Goal: Feedback & Contribution: Contribute content

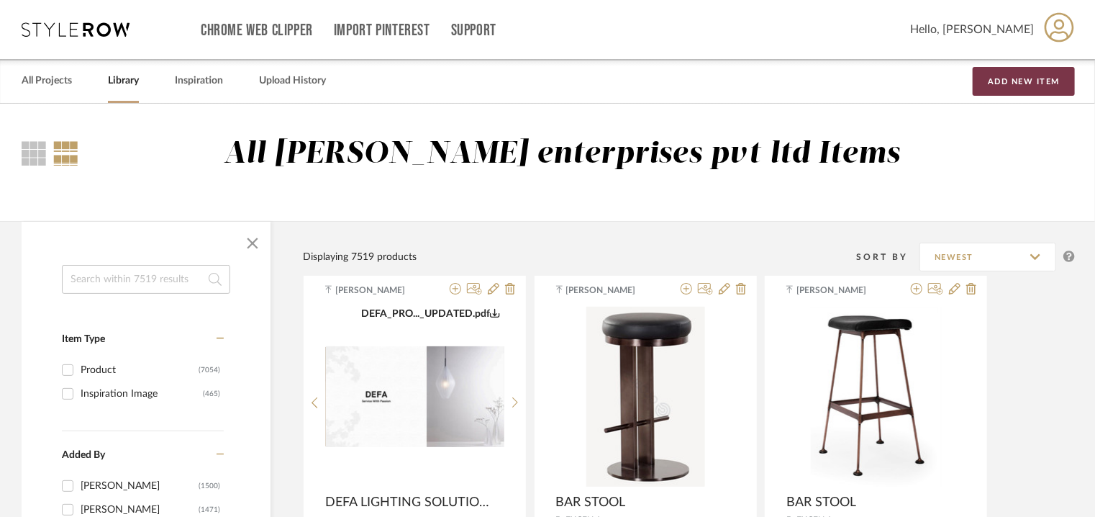
click at [1055, 81] on button "Add New Item" at bounding box center [1024, 81] width 102 height 29
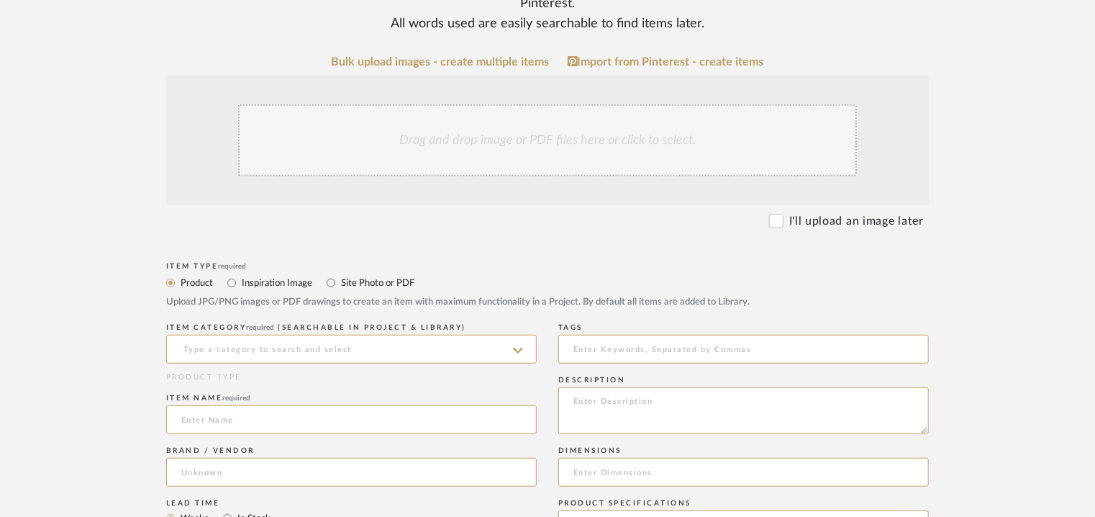
scroll to position [504, 0]
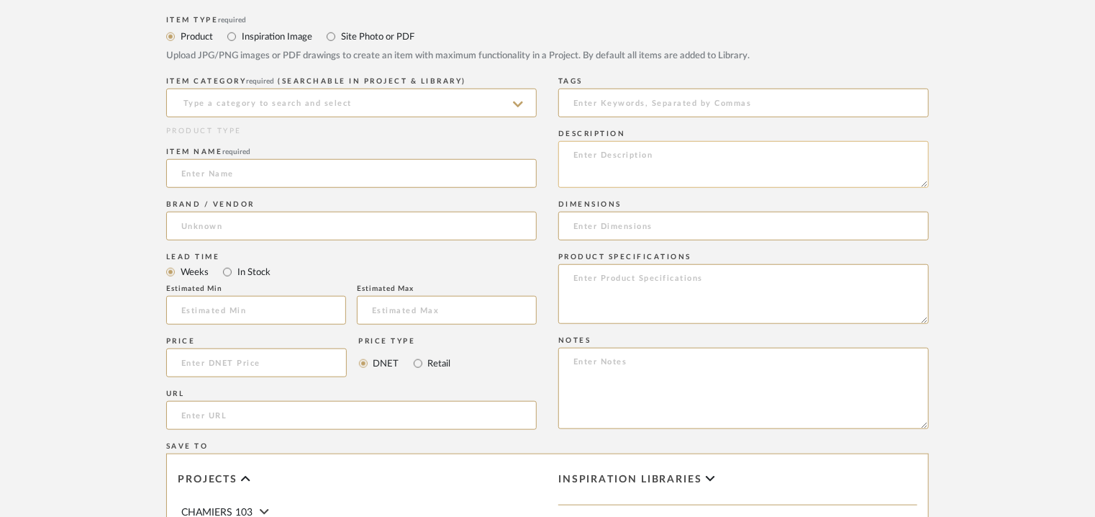
paste textarea "Type: Lounge chair Designer : Na Dimensions : 680 x 950 x 840mm Material & Fini…"
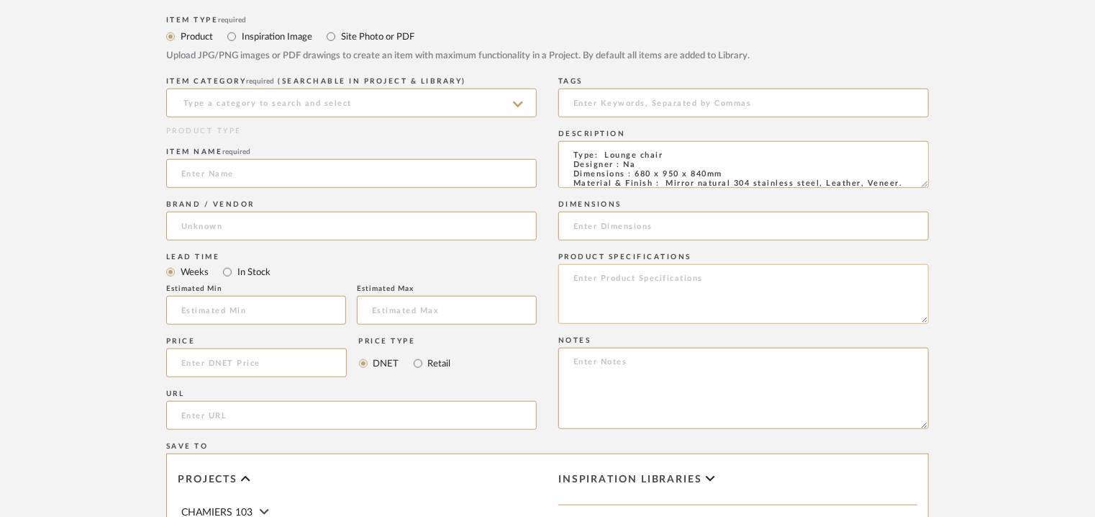
scroll to position [40, 0]
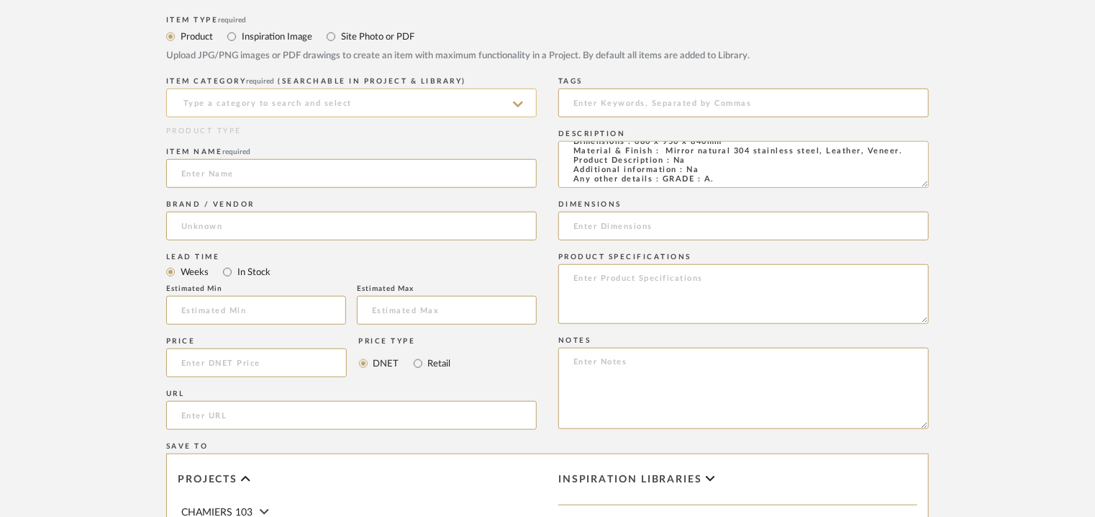
type textarea "Type: Lounge chair Designer : Na Dimensions : 680 x 950 x 840mm Material & Fini…"
click at [327, 104] on input at bounding box center [351, 103] width 371 height 29
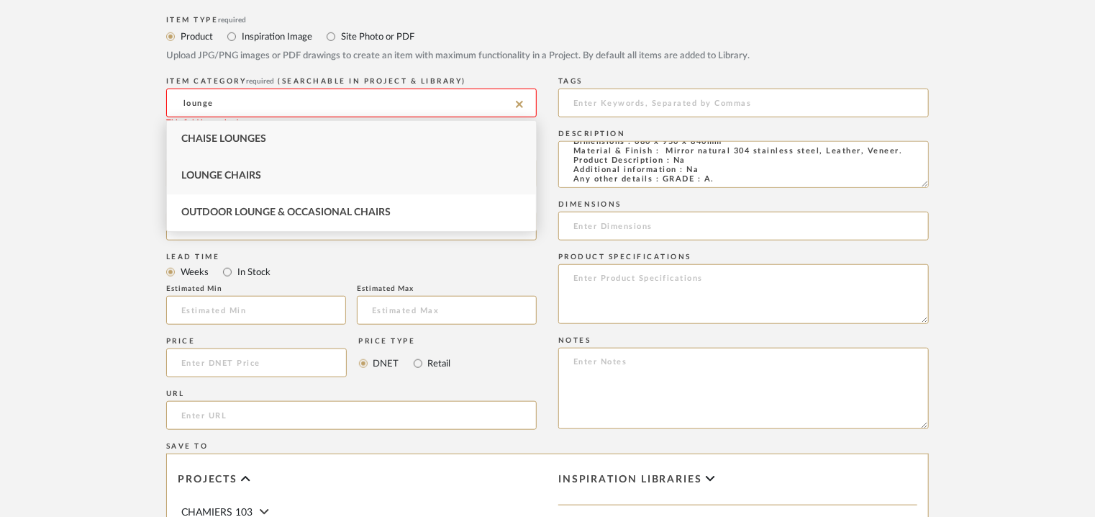
click at [227, 171] on span "Lounge Chairs" at bounding box center [221, 176] width 80 height 10
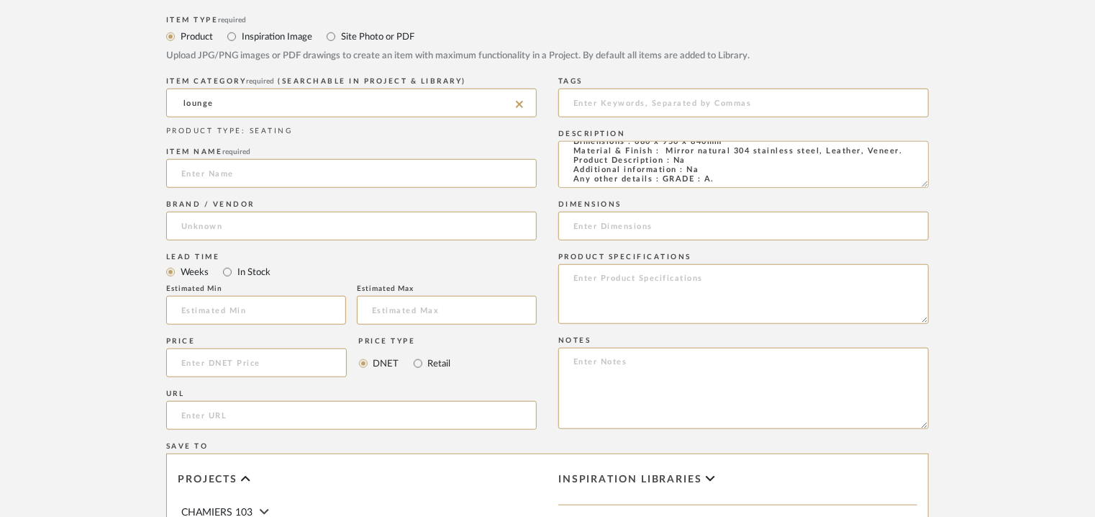
type input "Lounge Chairs"
click at [235, 182] on input at bounding box center [351, 173] width 371 height 29
click at [219, 172] on input "DAIKI ARMCHAIR" at bounding box center [351, 173] width 371 height 29
type input "DAIKI LOUNGE CHAIR"
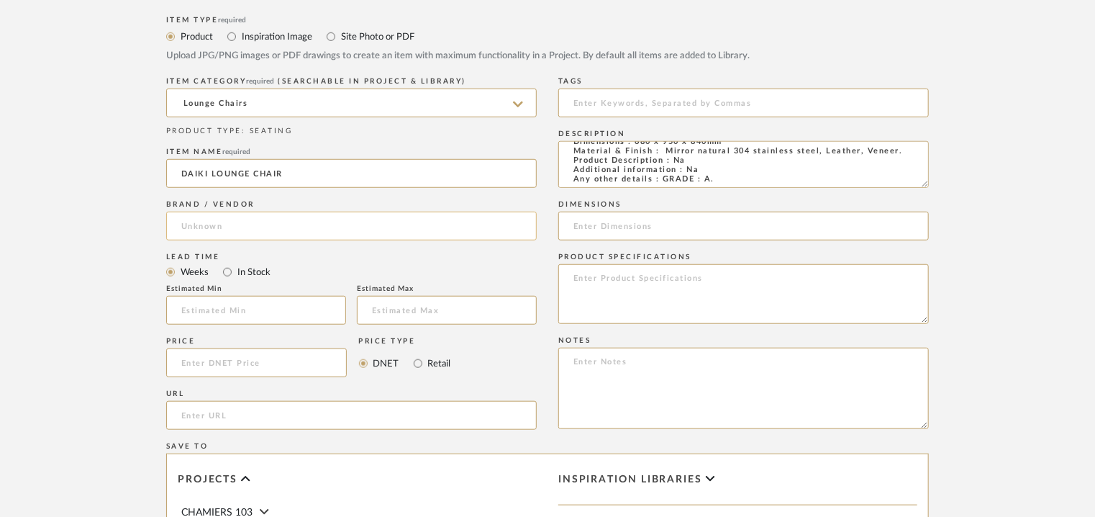
click at [225, 225] on input at bounding box center [351, 226] width 371 height 29
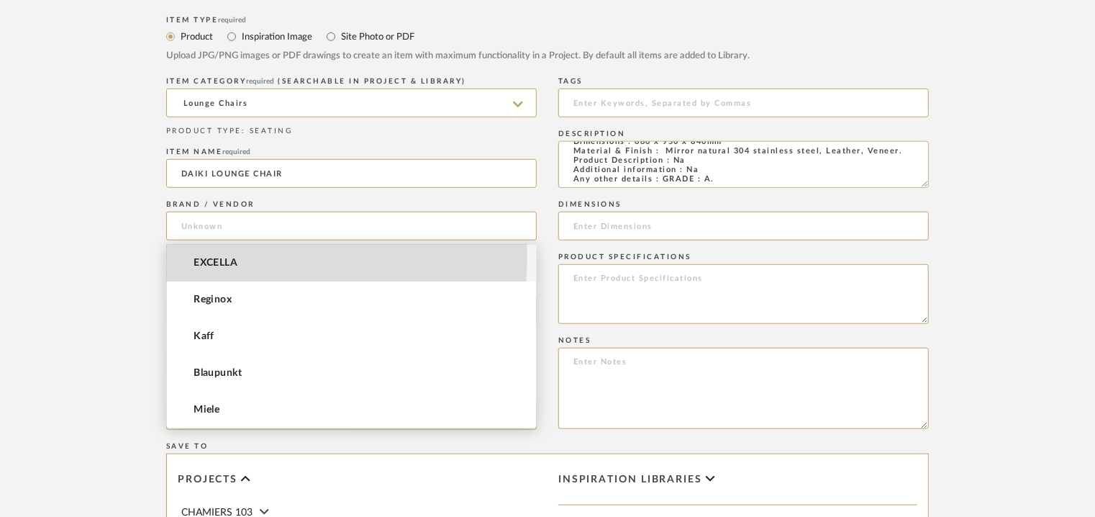
click at [219, 258] on span "EXCELLA" at bounding box center [216, 263] width 44 height 12
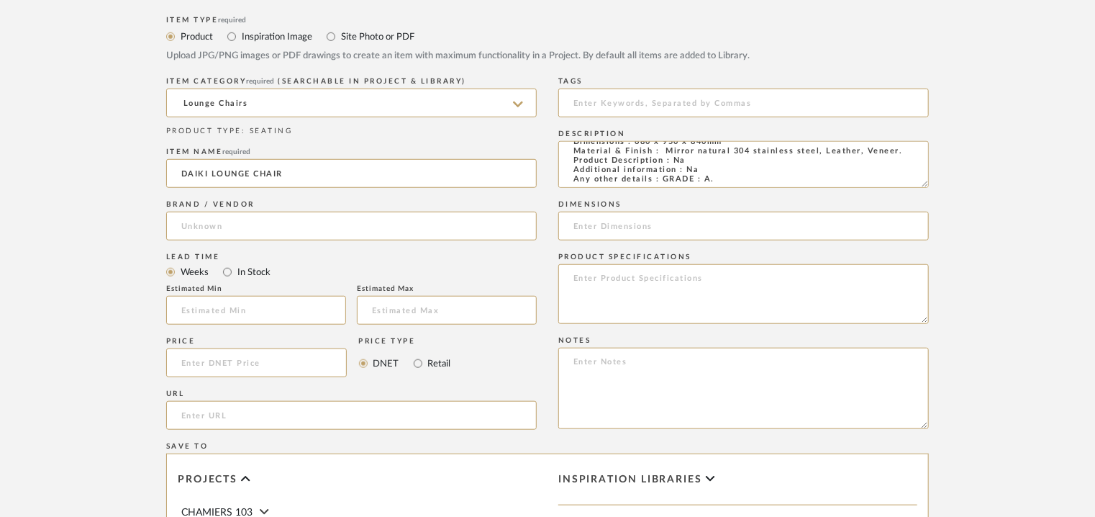
type input "EXCELLA"
click at [222, 306] on input "text" at bounding box center [256, 310] width 180 height 29
type input "17"
click at [615, 101] on input at bounding box center [743, 103] width 371 height 29
type input "lounge chair, GRADE A,"
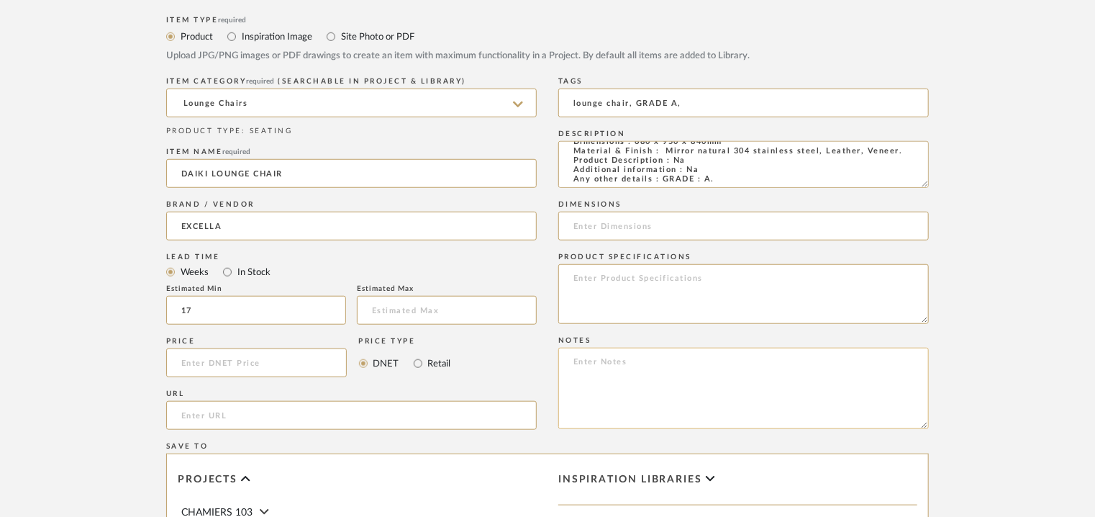
paste textarea "Price: INR.1,48,230/- Lead time : 120days after confirmation of size. Customisa…"
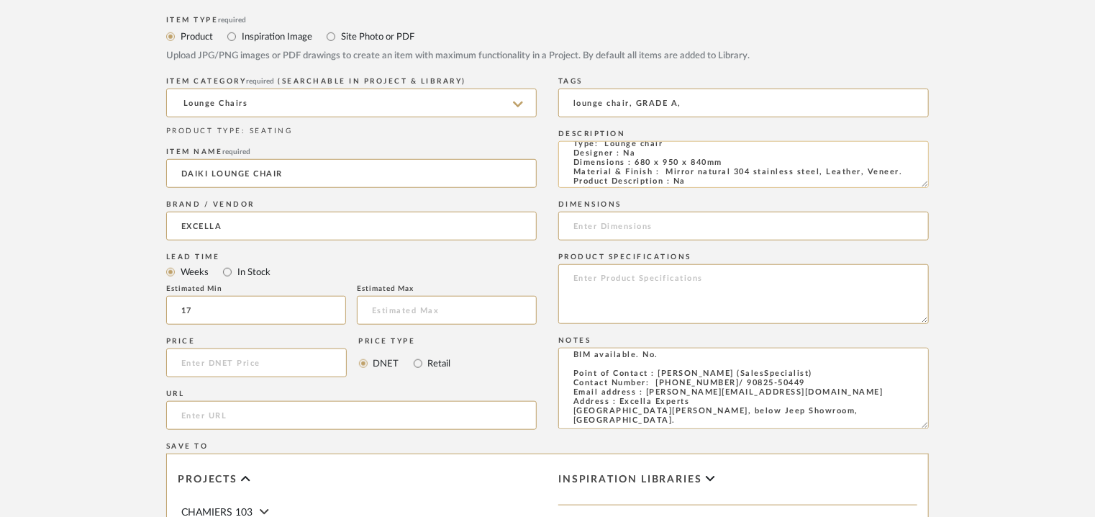
scroll to position [0, 0]
type textarea "Price: INR.1,48,230/- Lead time : 120days after confirmation of size. Customisa…"
drag, startPoint x: 726, startPoint y: 173, endPoint x: 634, endPoint y: 172, distance: 92.1
click at [634, 172] on textarea "Type: Lounge chair Designer : Na Dimensions : 680 x 950 x 840mm Material & Fini…" at bounding box center [743, 164] width 371 height 47
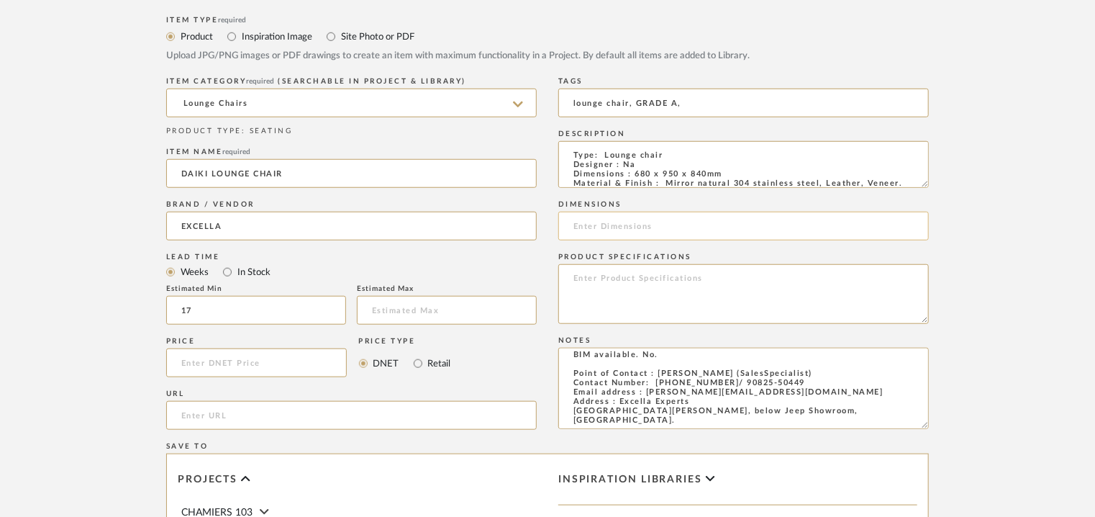
click at [656, 227] on input at bounding box center [743, 226] width 371 height 29
paste input "680 x 950 x 840mm"
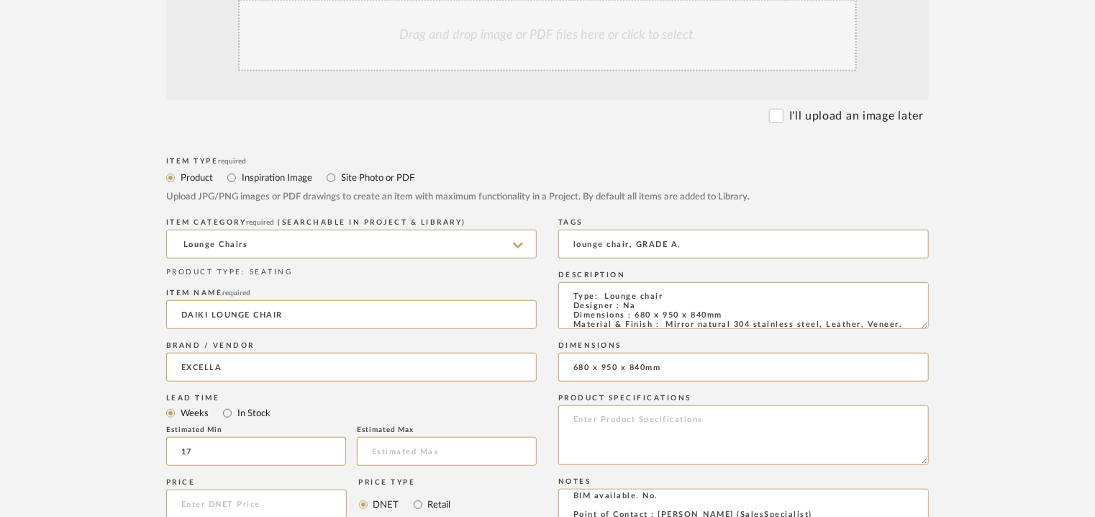
scroll to position [360, 0]
type input "680 x 950 x 840mm"
click at [461, 50] on div "Drag and drop image or PDF files here or click to select." at bounding box center [547, 38] width 619 height 72
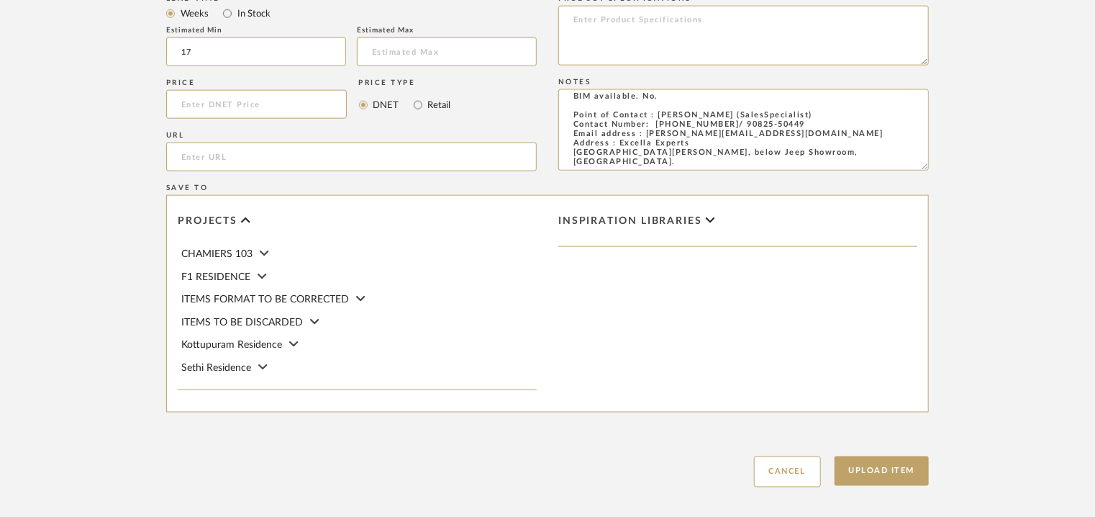
scroll to position [987, 0]
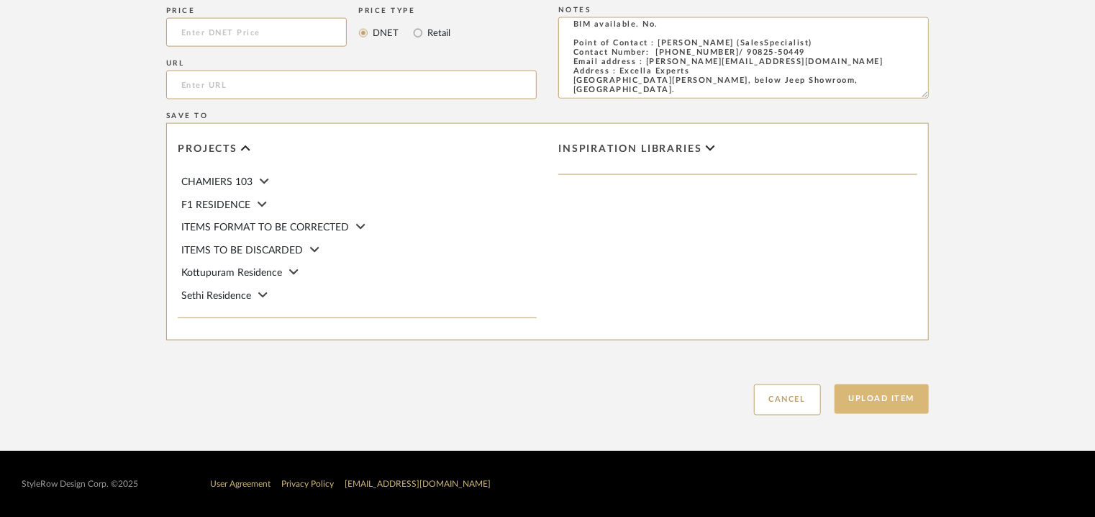
click at [911, 395] on button "Upload Item" at bounding box center [882, 399] width 95 height 30
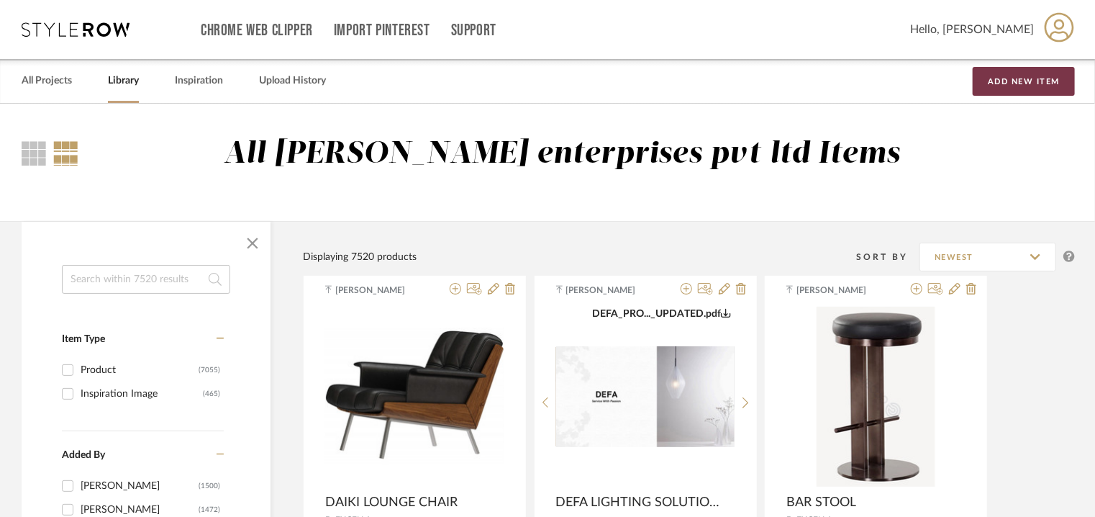
click at [1019, 75] on button "Add New Item" at bounding box center [1024, 81] width 102 height 29
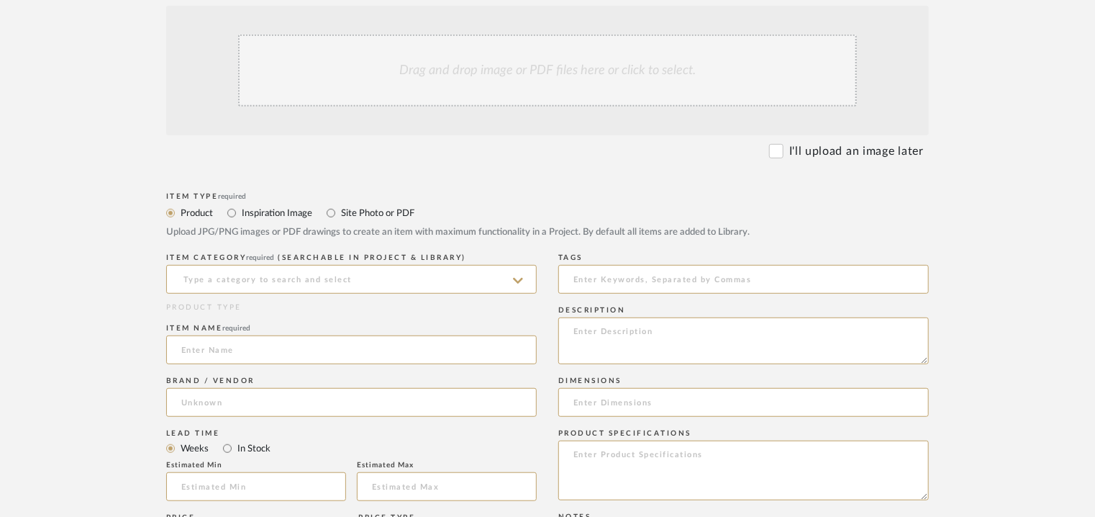
scroll to position [360, 0]
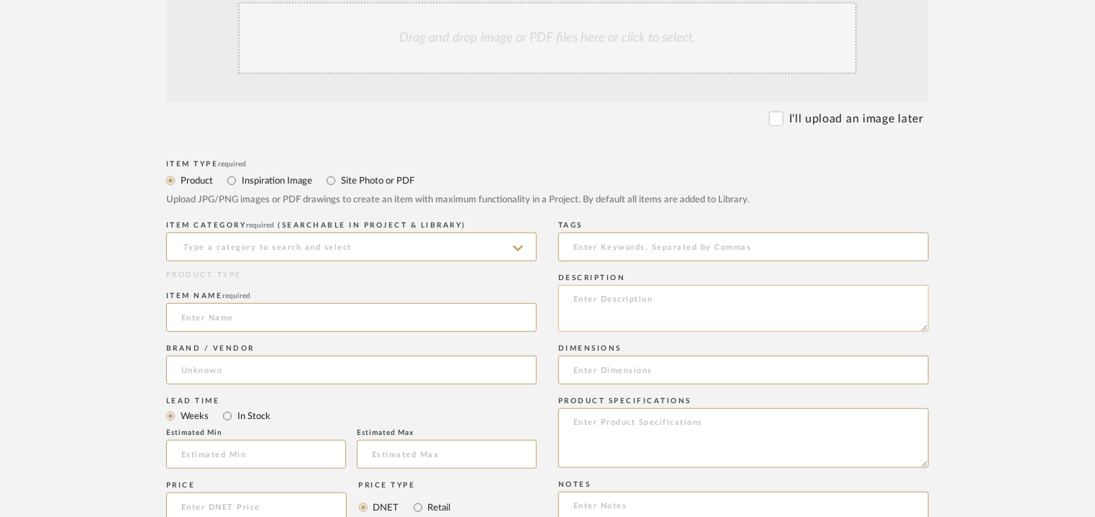
paste textarea "Type: Console Table. Designer : Na Dimensions : W 360 cm x D 45 cm x H 85 c m M…"
type textarea "Type: Console Table. Designer : Na Dimensions : W 360 cm x D 45 cm x H 85 c m M…"
click at [299, 248] on input at bounding box center [351, 246] width 371 height 29
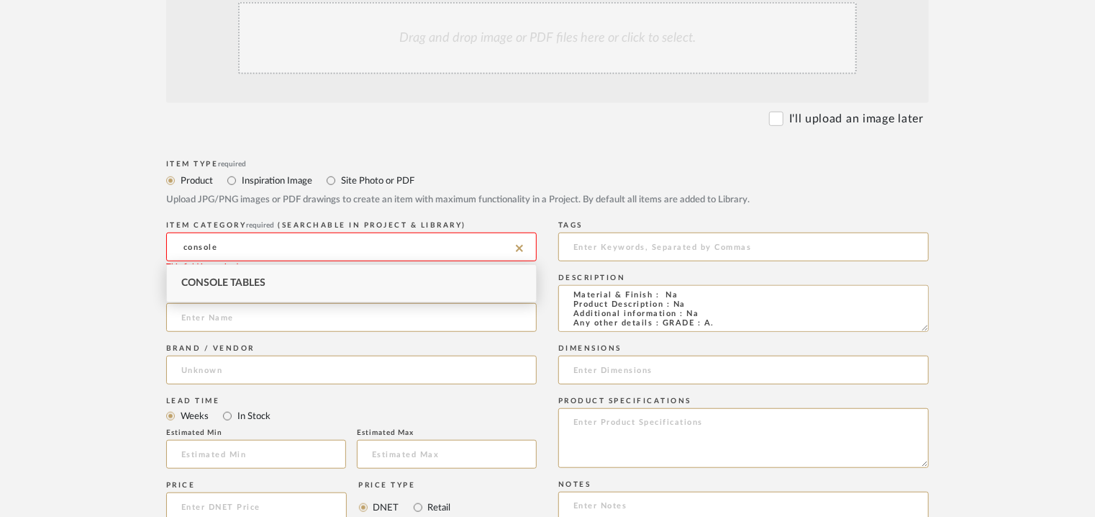
click at [242, 279] on span "Console Tables" at bounding box center [223, 283] width 84 height 10
type input "Console Tables"
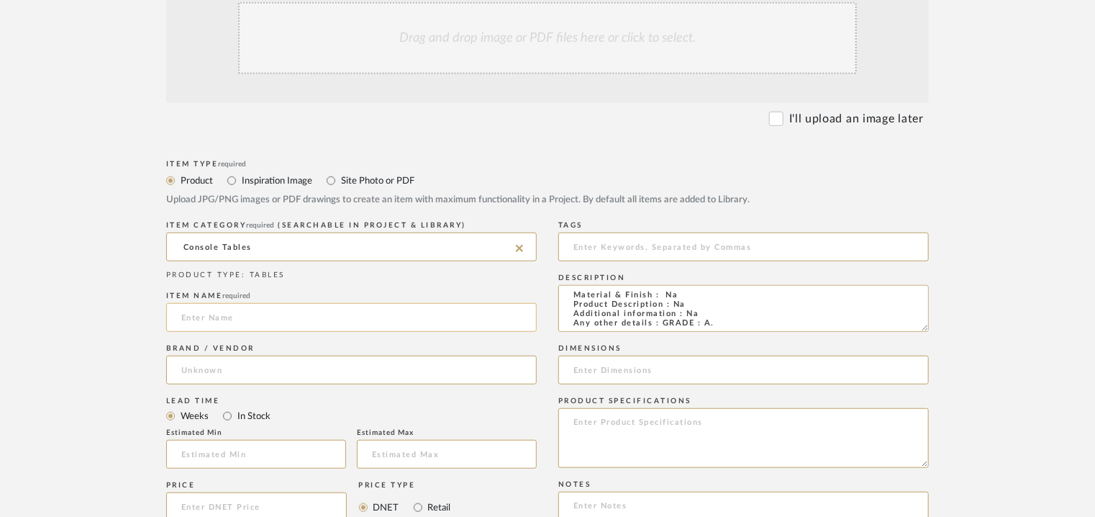
click at [230, 319] on input at bounding box center [351, 317] width 371 height 29
click at [222, 372] on input at bounding box center [351, 370] width 371 height 29
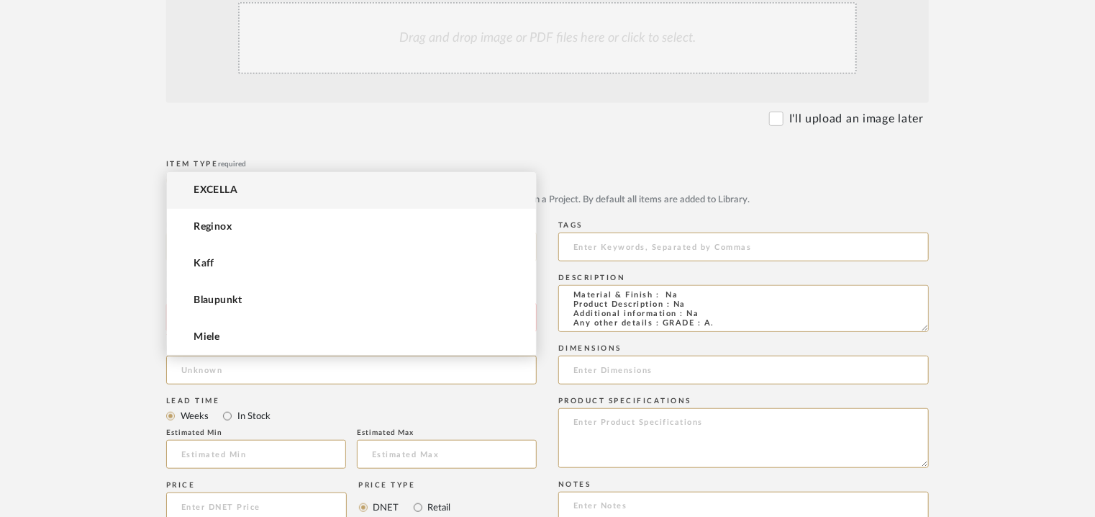
click at [221, 184] on span "EXCELLA" at bounding box center [216, 190] width 44 height 12
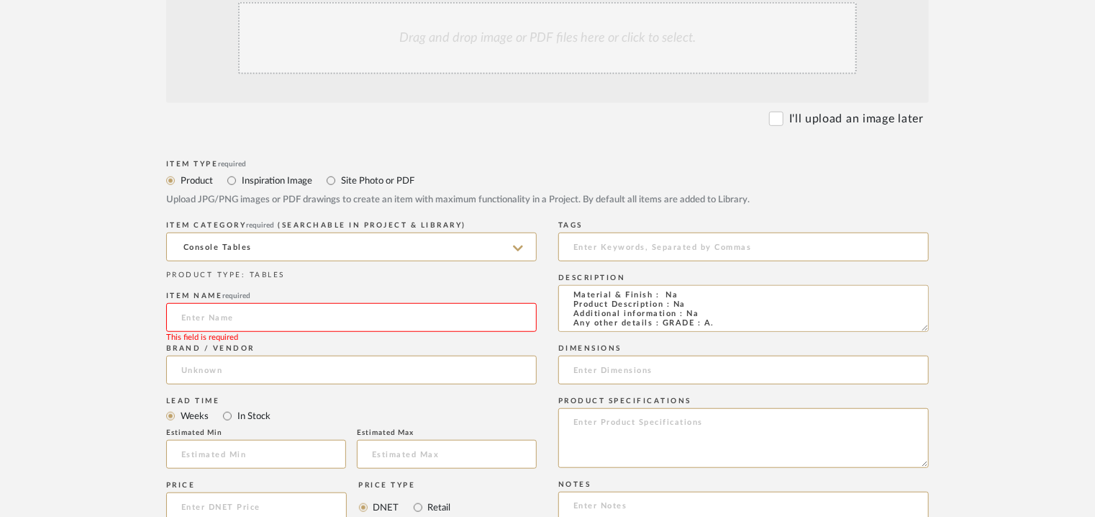
type input "EXCELLA"
click at [226, 307] on input at bounding box center [351, 317] width 371 height 29
type input "Console Table"
click at [271, 458] on input "text" at bounding box center [256, 454] width 180 height 29
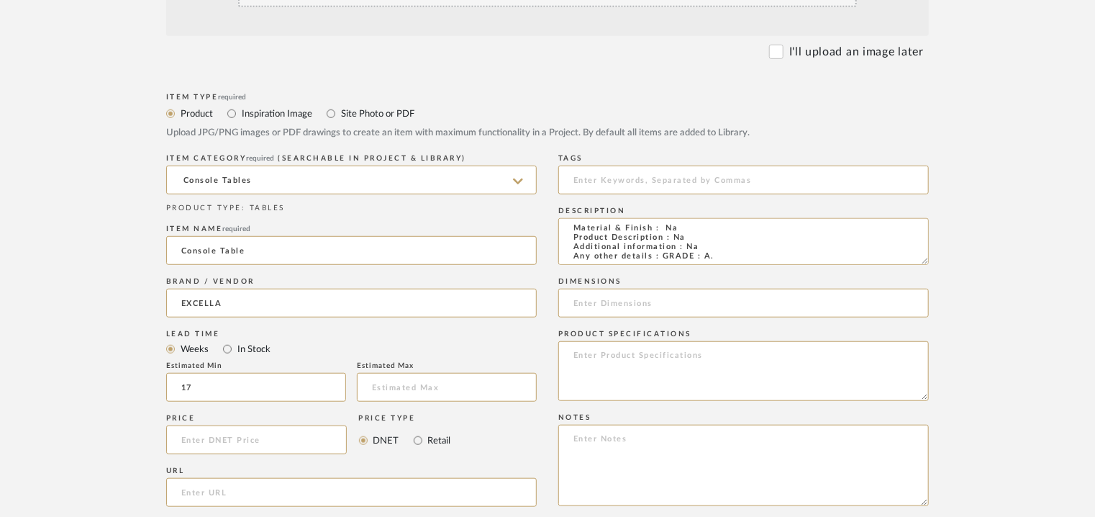
scroll to position [504, 0]
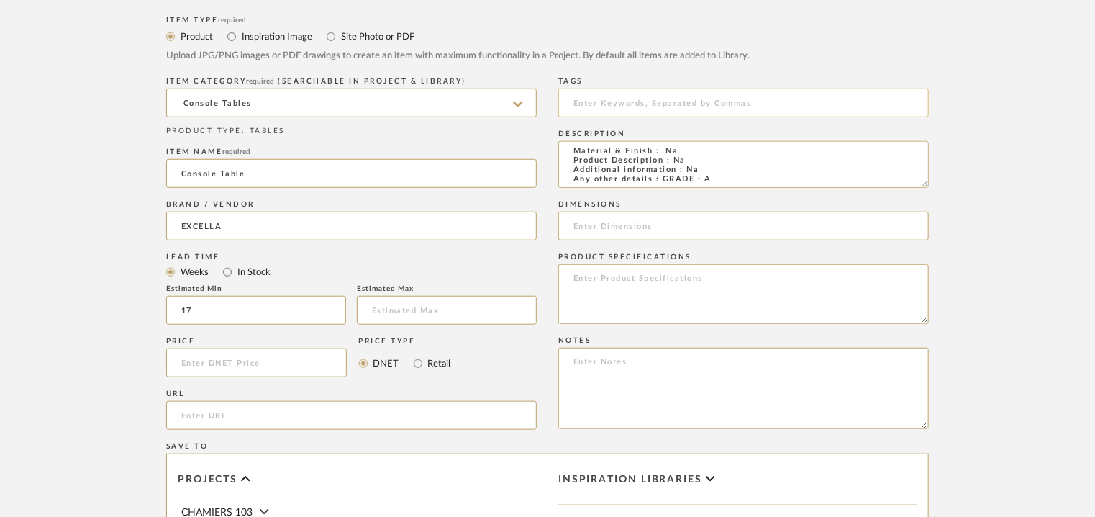
type input "17"
click at [622, 107] on input at bounding box center [743, 103] width 371 height 29
type input "X"
type input "console table, GRADE A,"
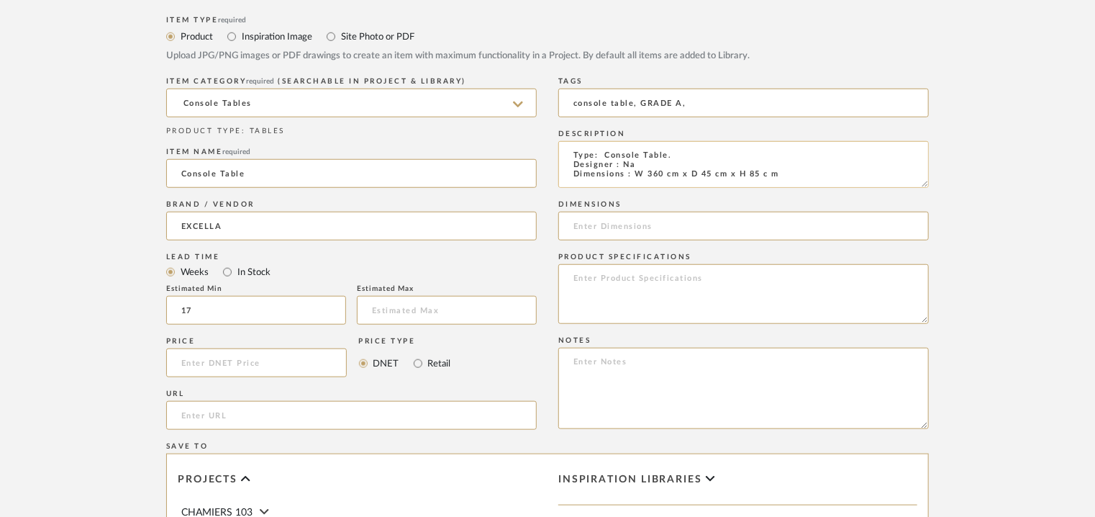
click at [673, 172] on textarea "Type: Console Table. Designer : Na Dimensions : W 360 cm x D 45 cm x H 85 c m M…" at bounding box center [743, 164] width 371 height 47
click at [703, 174] on textarea "Type: Console Table. Designer : Na Dimensions : W 360 x D 45 cm x H 85 c m Mate…" at bounding box center [743, 164] width 371 height 47
click at [702, 175] on textarea "Type: Console Table. Designer : Na Dimensions : W 360 x D 45 cm x H 85 c m Mate…" at bounding box center [743, 164] width 371 height 47
click at [739, 173] on textarea "Type: Console Table. Designer : Na Dimensions : W 360 x D 45 x H 85 c m Materia…" at bounding box center [743, 164] width 371 height 47
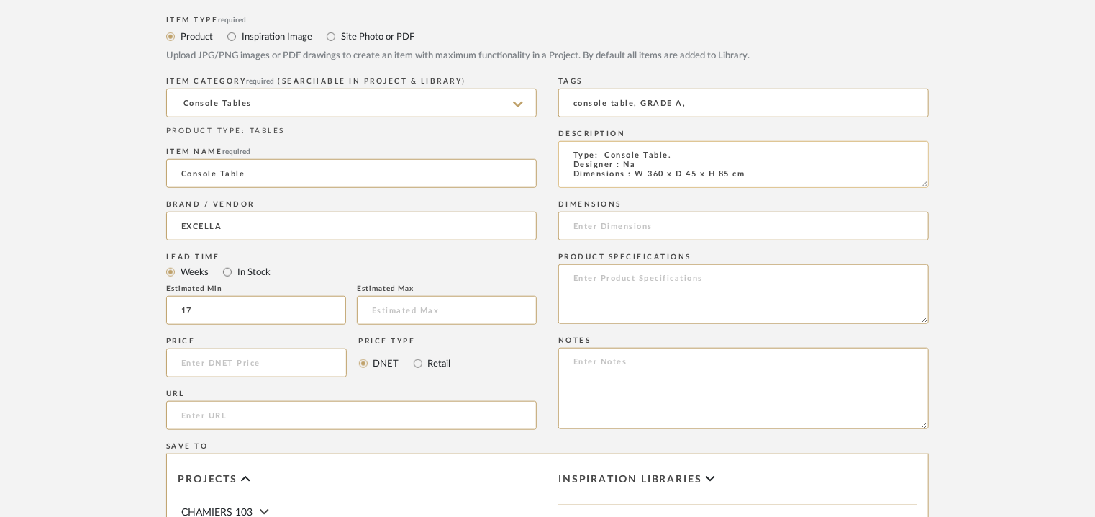
click at [732, 172] on textarea "Type: Console Table. Designer : Na Dimensions : W 360 x D 45 x H 85 cm Material…" at bounding box center [743, 164] width 371 height 47
drag, startPoint x: 747, startPoint y: 176, endPoint x: 636, endPoint y: 176, distance: 110.8
click at [636, 176] on textarea "Type: Console Table. Designer : Na Dimensions : W 360 x D 45 x H 85cm Material …" at bounding box center [743, 164] width 371 height 47
type textarea "Type: Console Table. Designer : Na Dimensions : W 360 x D 45 x H 85cm Material …"
click at [652, 227] on input at bounding box center [743, 226] width 371 height 29
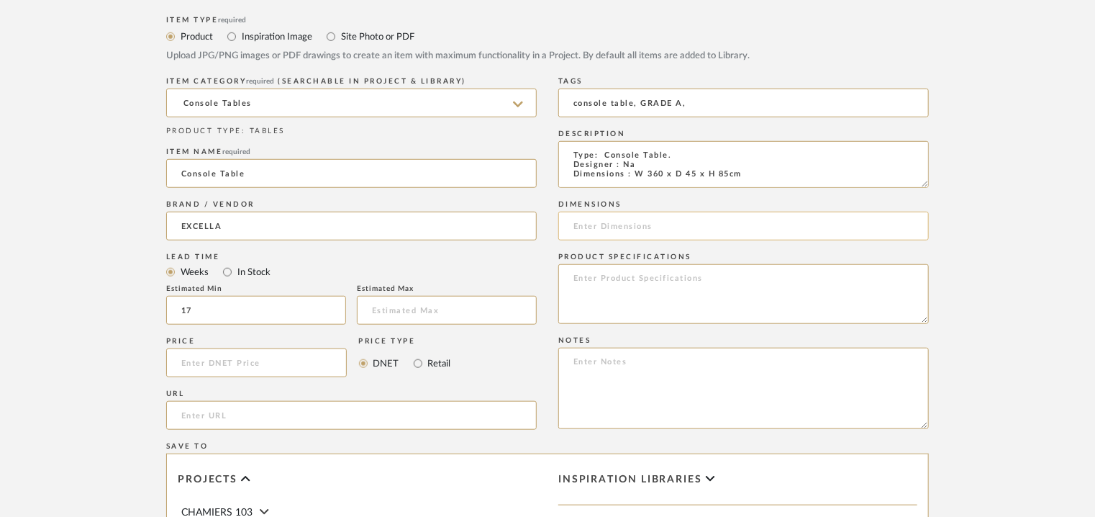
paste input "W 360 x D 45 x H 85cm"
type input "W 360 x D 45 x H 85cm"
click at [642, 369] on textarea at bounding box center [743, 388] width 371 height 81
paste textarea "Price: INR.6,00,000/- Lead time : 120days after confirmation of size. Customisa…"
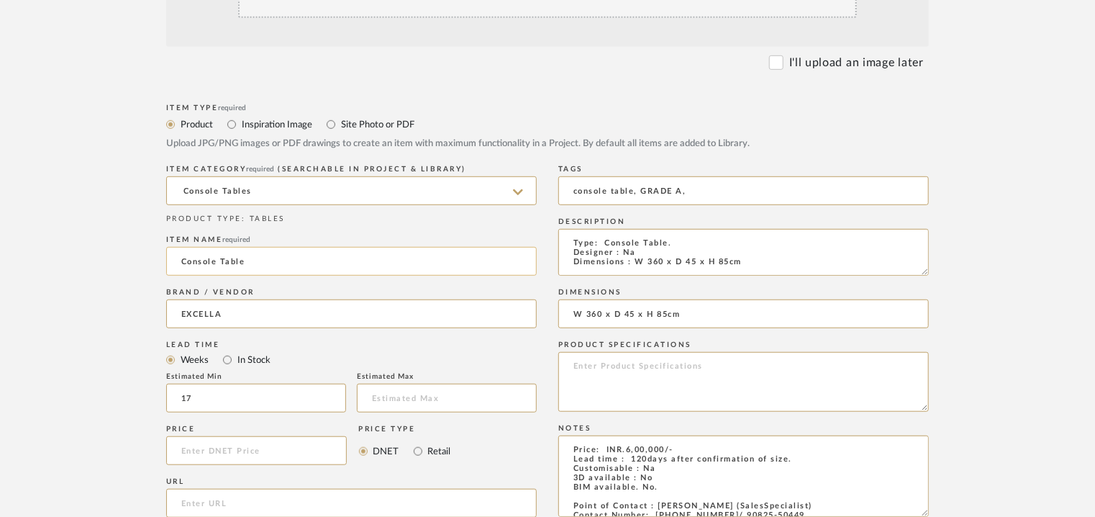
scroll to position [288, 0]
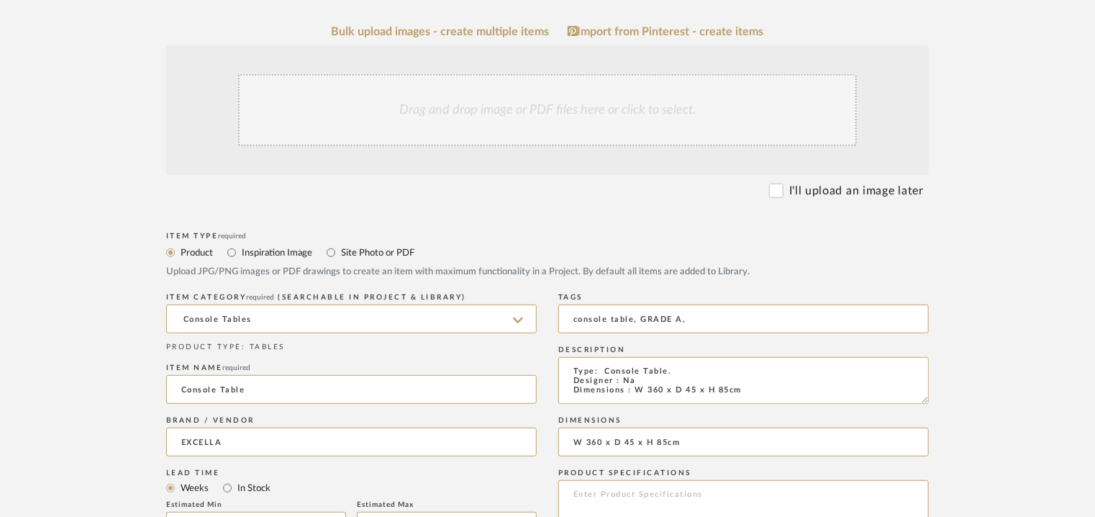
type textarea "Price: INR.6,00,000/- Lead time : 120days after confirmation of size. Customisa…"
click at [488, 110] on div "Drag and drop image or PDF files here or click to select." at bounding box center [547, 110] width 619 height 72
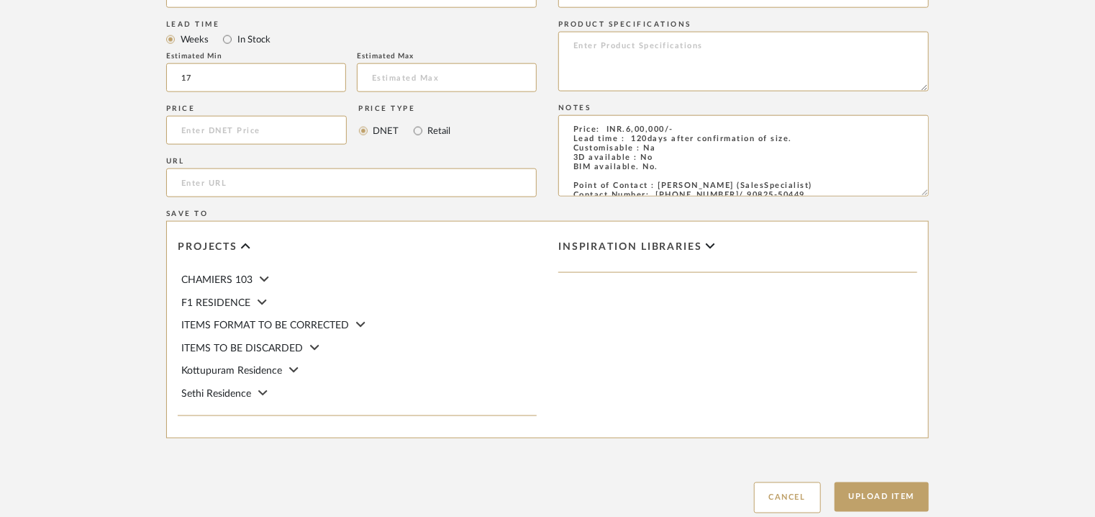
scroll to position [987, 0]
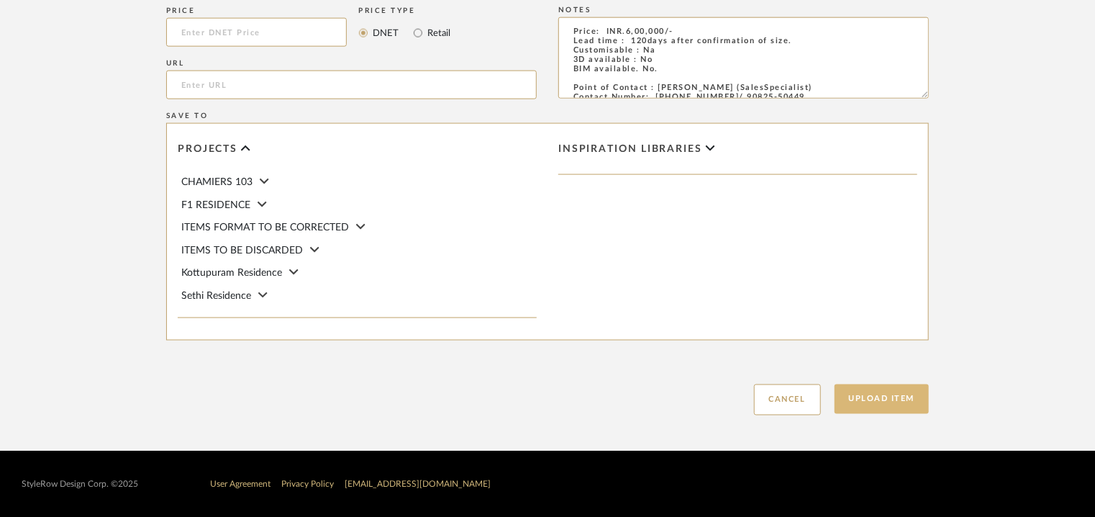
click at [914, 405] on button "Upload Item" at bounding box center [882, 399] width 95 height 30
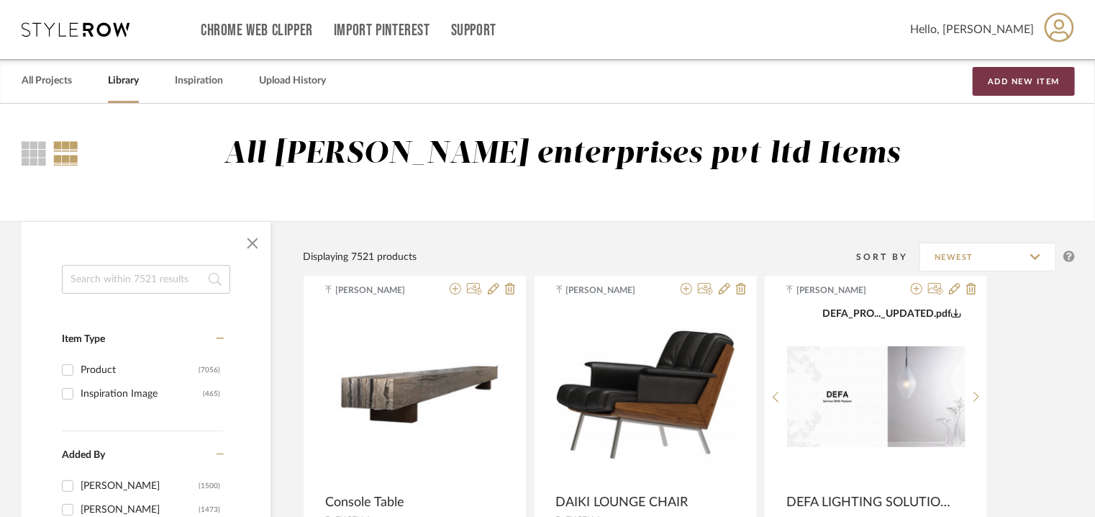
click at [1007, 81] on button "Add New Item" at bounding box center [1024, 81] width 102 height 29
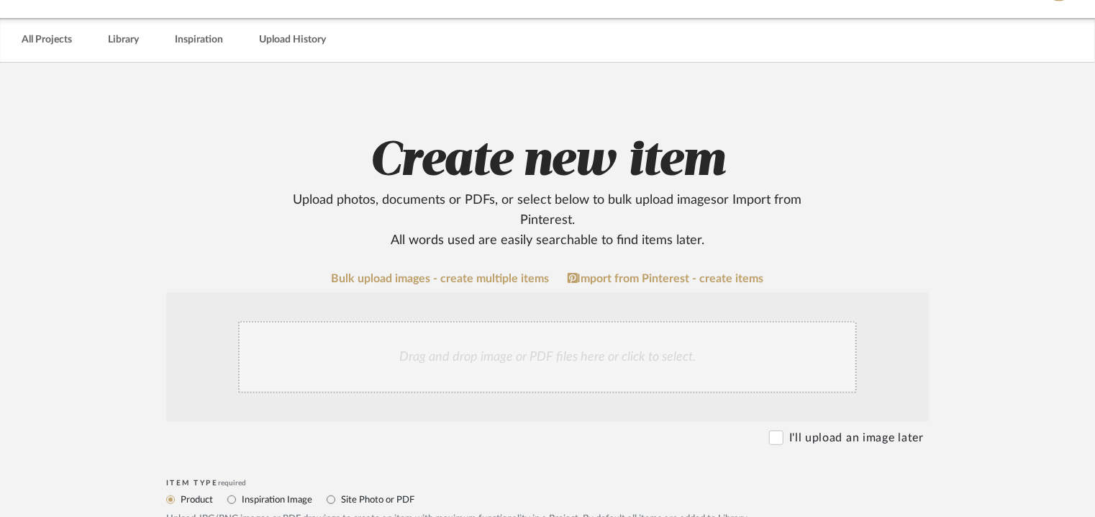
scroll to position [216, 0]
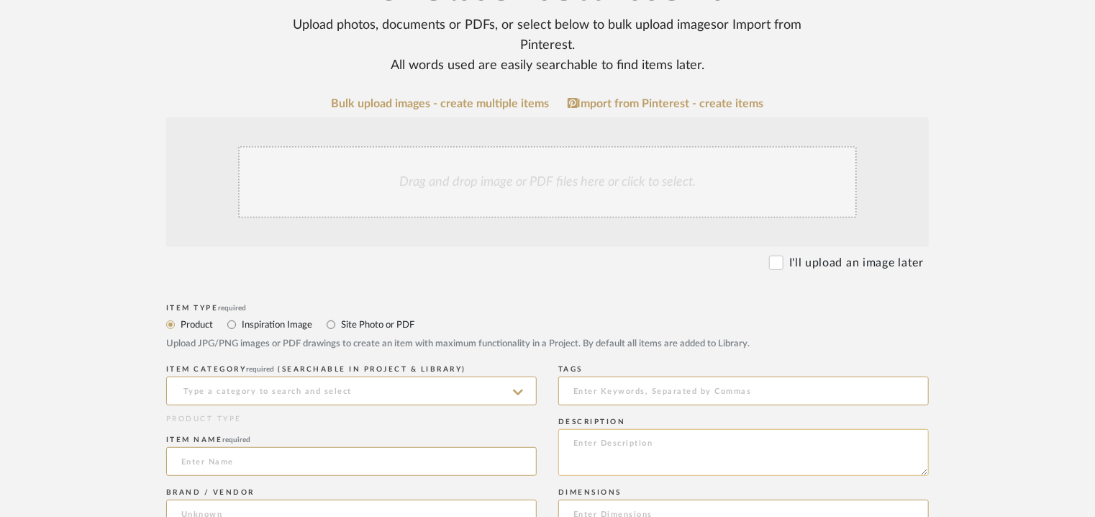
paste textarea "Type: Centre Table. Designer : Na Dimensions : 1240 x 1240 x 300mm Material & F…"
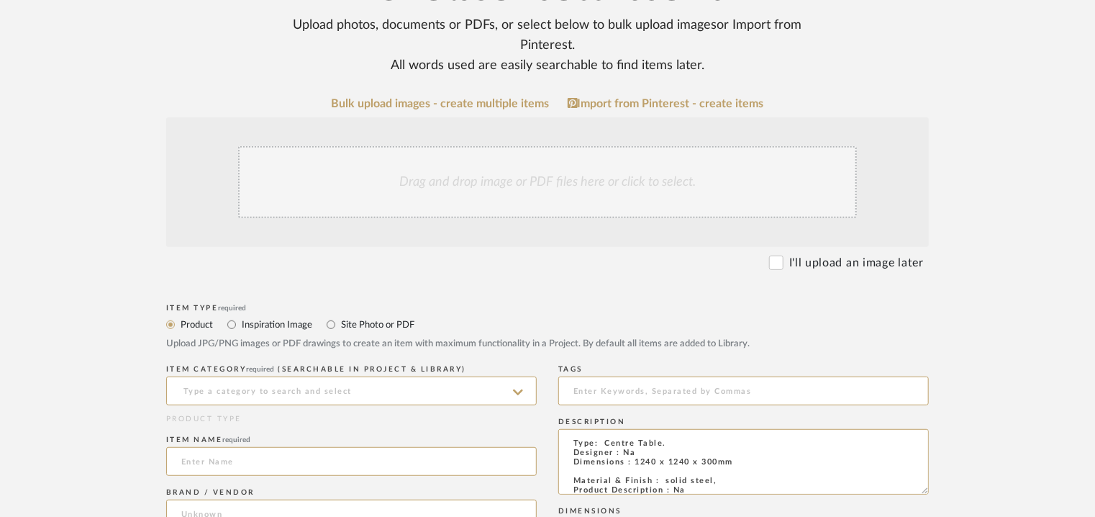
drag, startPoint x: 924, startPoint y: 473, endPoint x: 937, endPoint y: 535, distance: 63.2
click at [937, 301] on html "Chrome Web Clipper Import Pinterest Support All Projects Library Inspiration Up…" at bounding box center [547, 42] width 1095 height 517
drag, startPoint x: 664, startPoint y: 481, endPoint x: 718, endPoint y: 479, distance: 54.0
click at [718, 479] on textarea "Type: Centre Table. Designer : Na Dimensions : 1240 x 1240 x 300mm Material & F…" at bounding box center [743, 483] width 371 height 109
type textarea "Type: Centre Table. Designer : Na Dimensions : 1240 x 1240 x 300mm Material & F…"
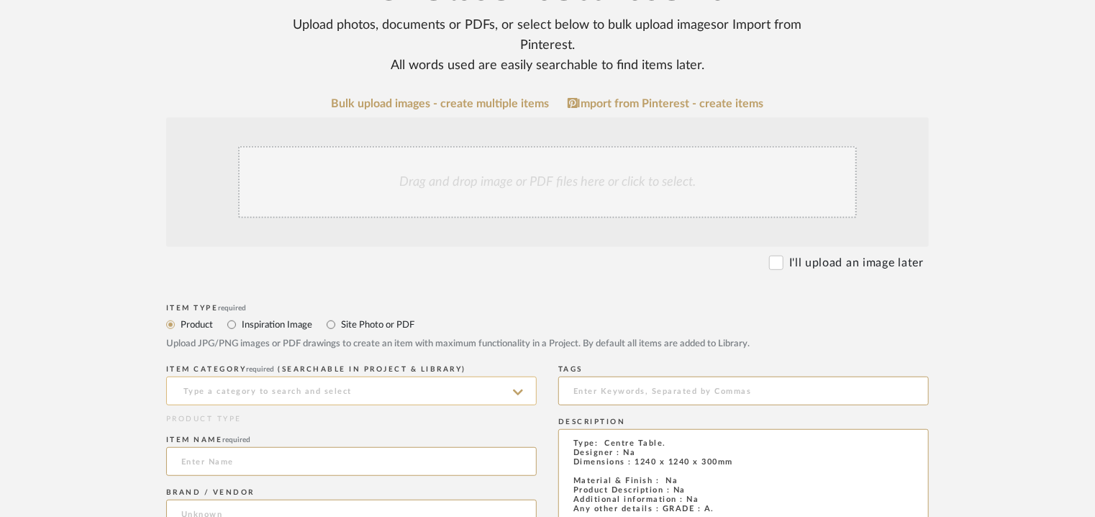
click at [332, 391] on input at bounding box center [351, 390] width 371 height 29
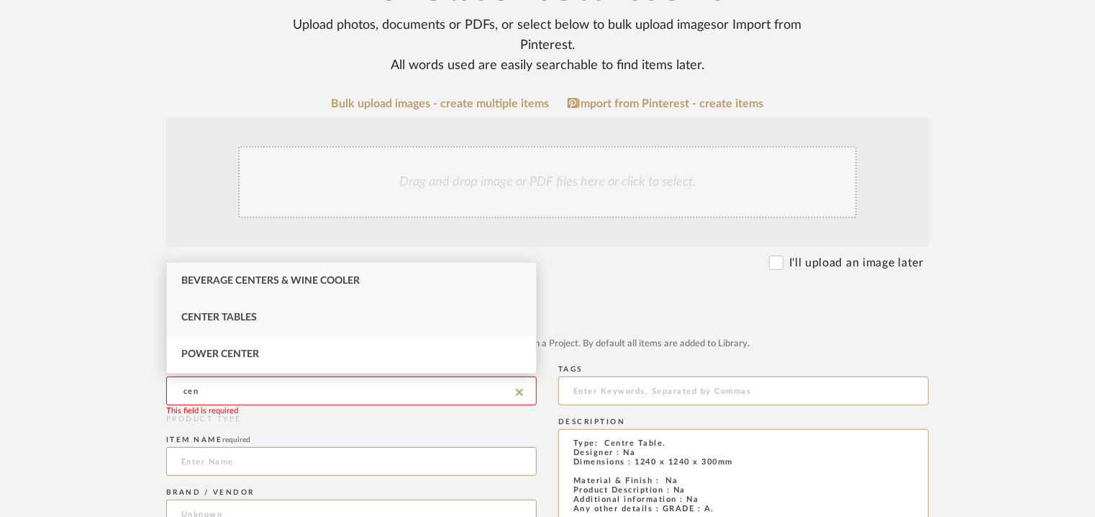
click at [304, 304] on div "Center Tables" at bounding box center [351, 317] width 369 height 37
type input "Center Tables"
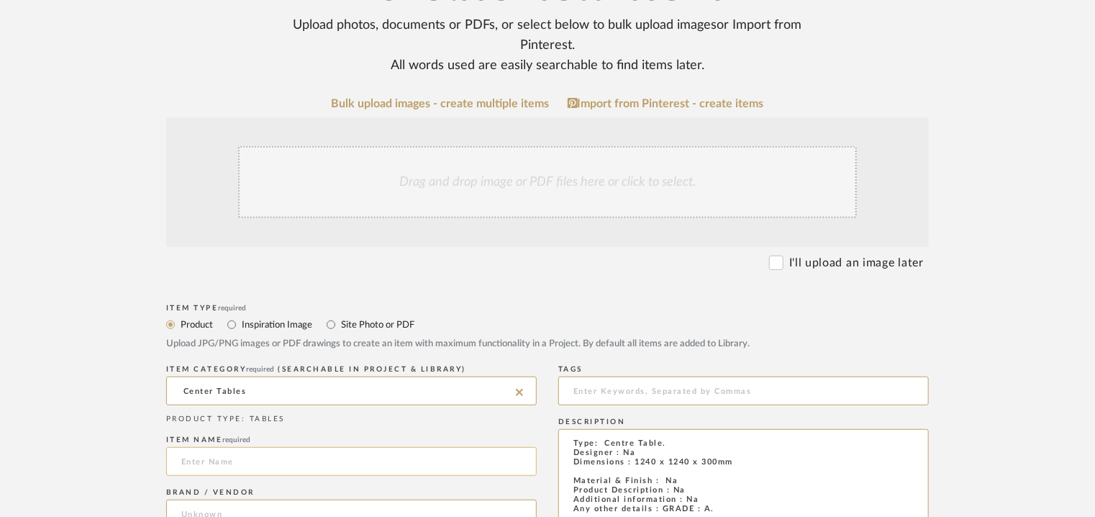
click at [202, 464] on input at bounding box center [351, 461] width 371 height 29
type input "SOLID STEEL"
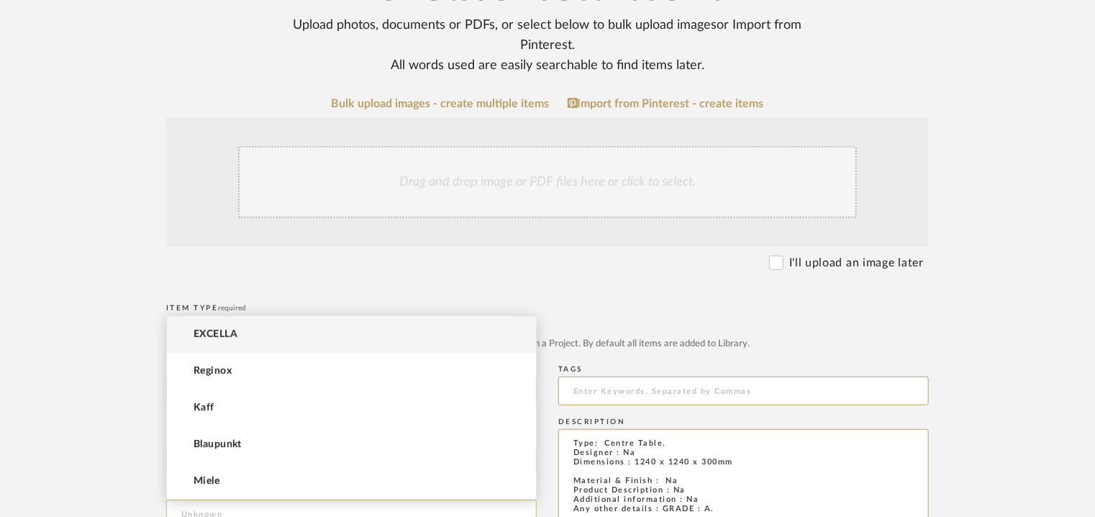
click at [235, 507] on input at bounding box center [351, 513] width 371 height 29
click at [229, 335] on span "EXCELLA" at bounding box center [216, 334] width 44 height 12
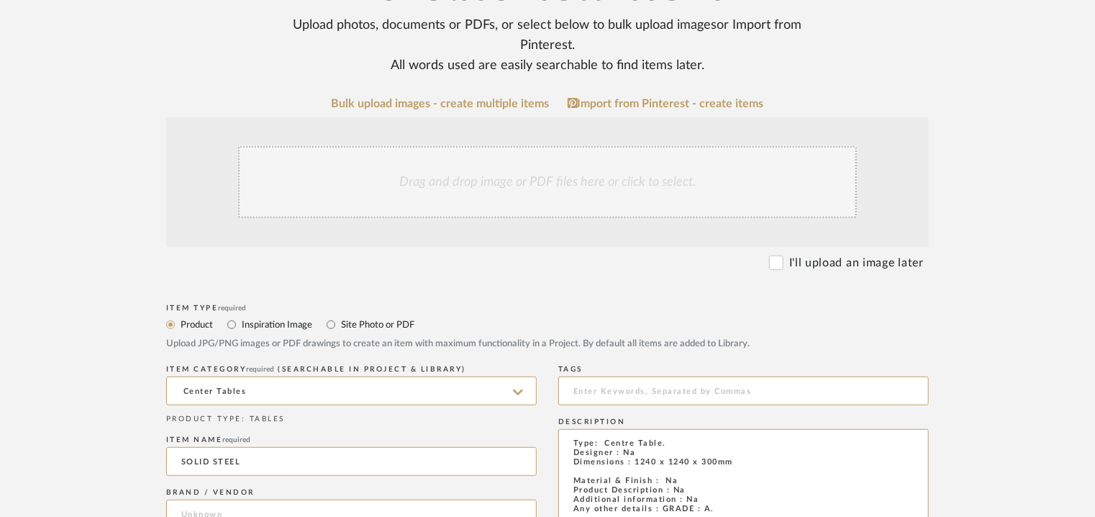
type input "EXCELLA"
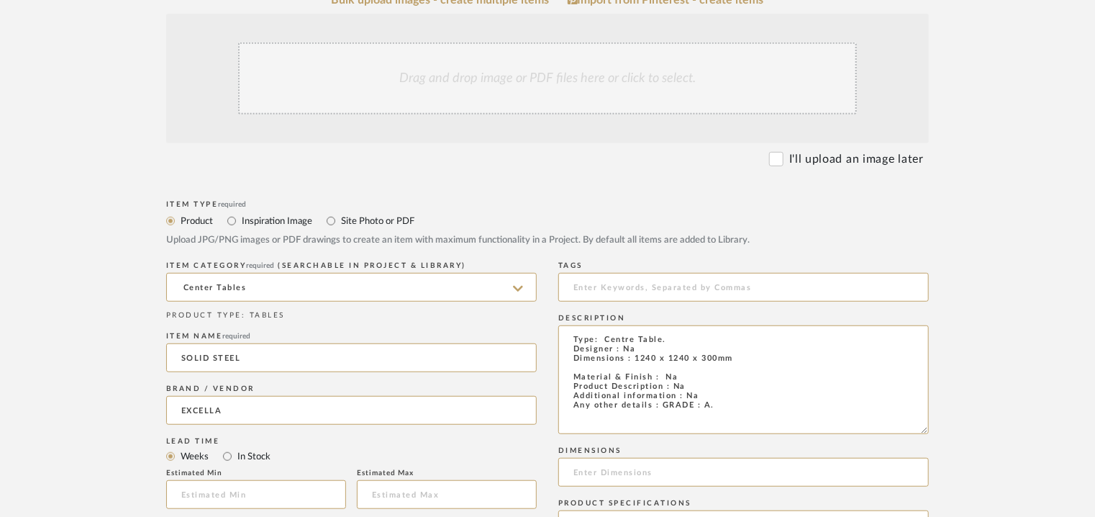
scroll to position [361, 0]
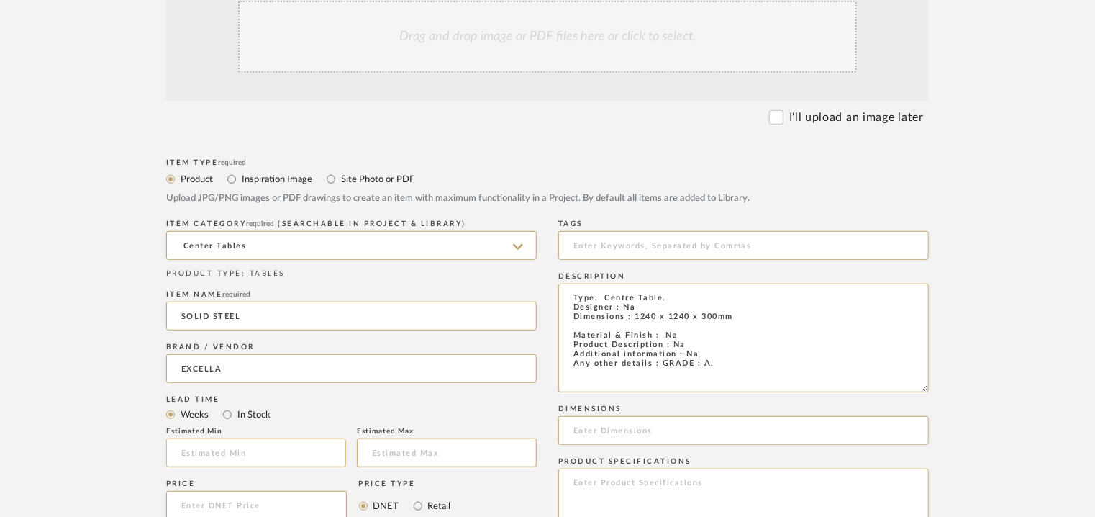
click at [248, 461] on input at bounding box center [256, 452] width 180 height 29
type input "17"
click at [625, 239] on input at bounding box center [743, 245] width 371 height 29
type input "C"
type input "g"
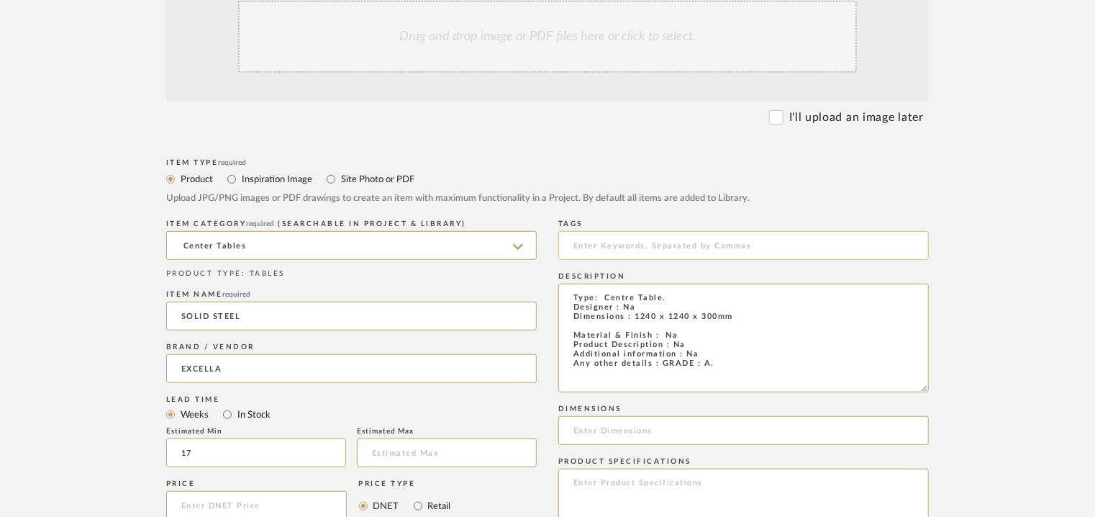
type input "g"
type input "centre table, GRADE A,"
drag, startPoint x: 749, startPoint y: 315, endPoint x: 635, endPoint y: 317, distance: 114.5
click at [635, 317] on textarea "Type: Centre Table. Designer : Na Dimensions : 1240 x 1240 x 300mm Material & F…" at bounding box center [743, 338] width 371 height 109
click at [630, 433] on input at bounding box center [743, 430] width 371 height 29
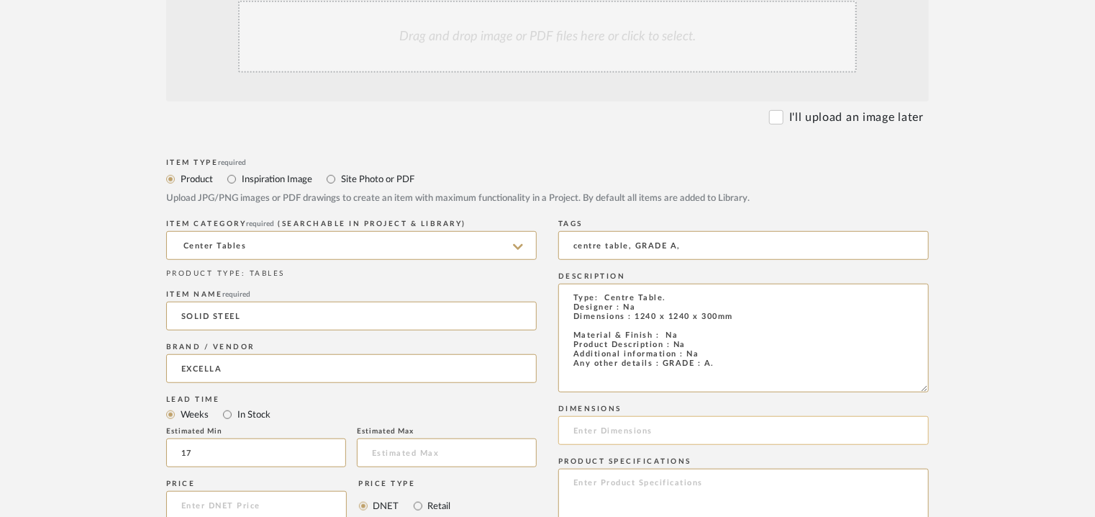
paste input "1240 x 1240 x 300mm"
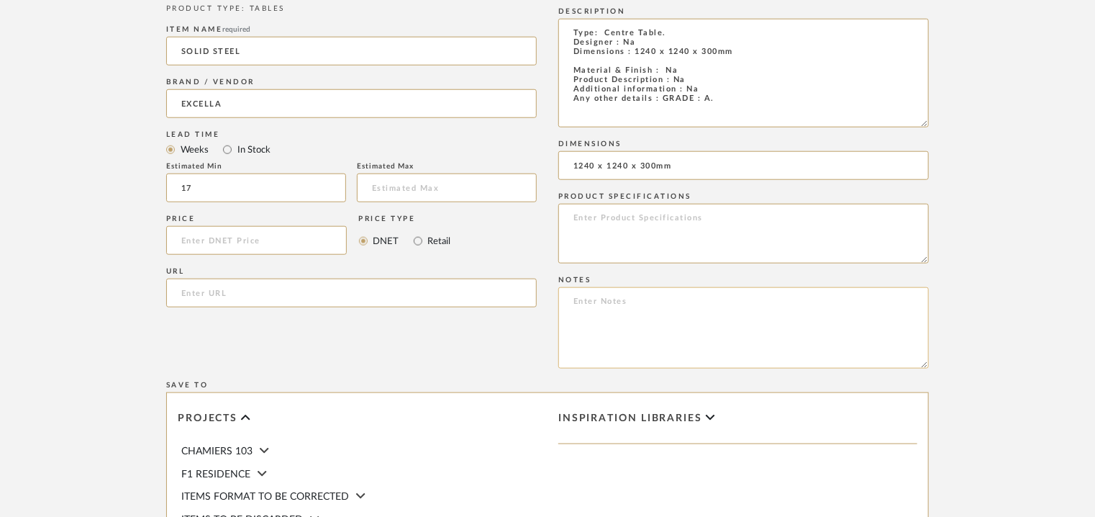
scroll to position [649, 0]
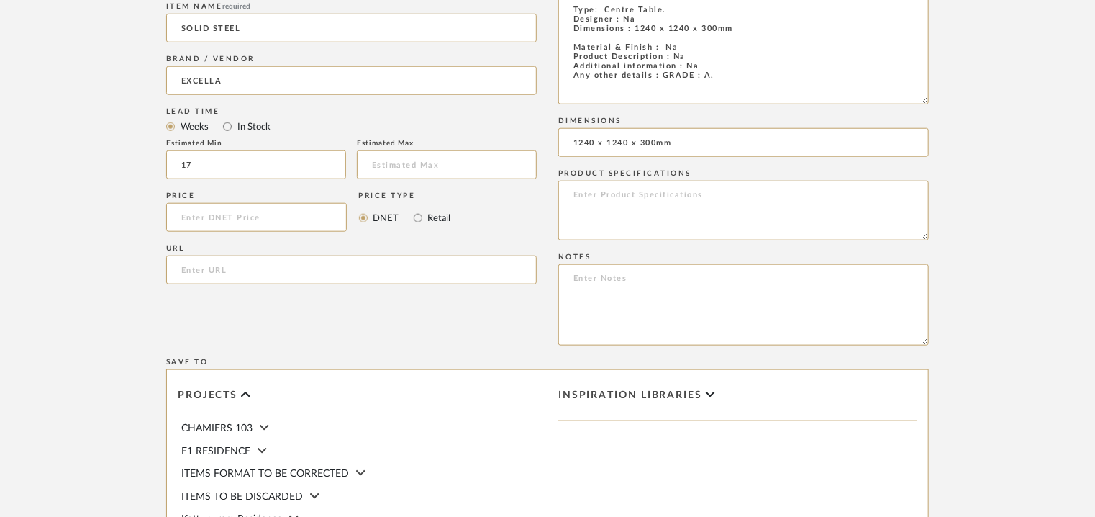
type input "1240 x 1240 x 300mm"
click at [586, 276] on textarea at bounding box center [743, 304] width 371 height 81
paste textarea "Price: INR.1,58,409/- Lead time : 120days after confirmation of size. Customisa…"
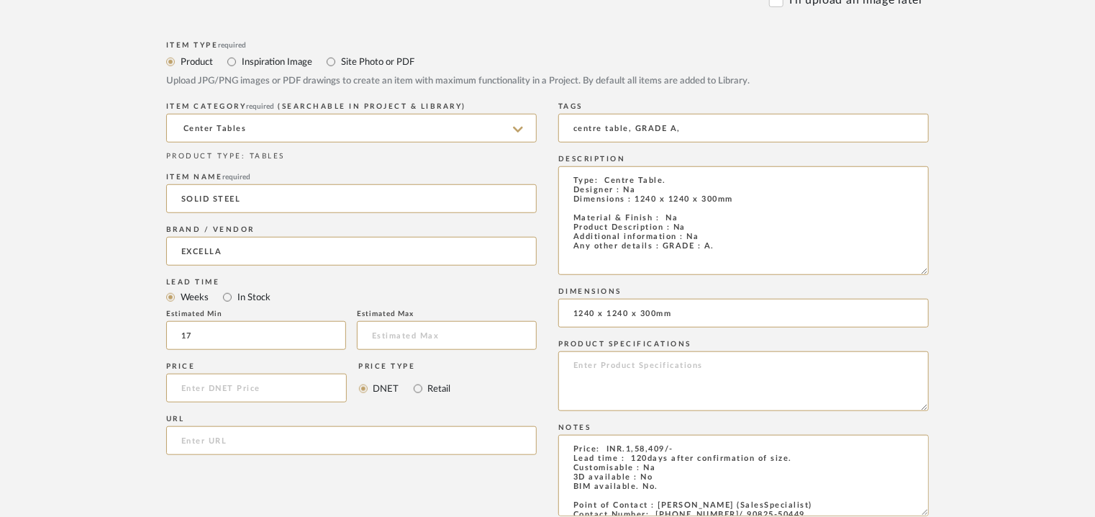
scroll to position [361, 0]
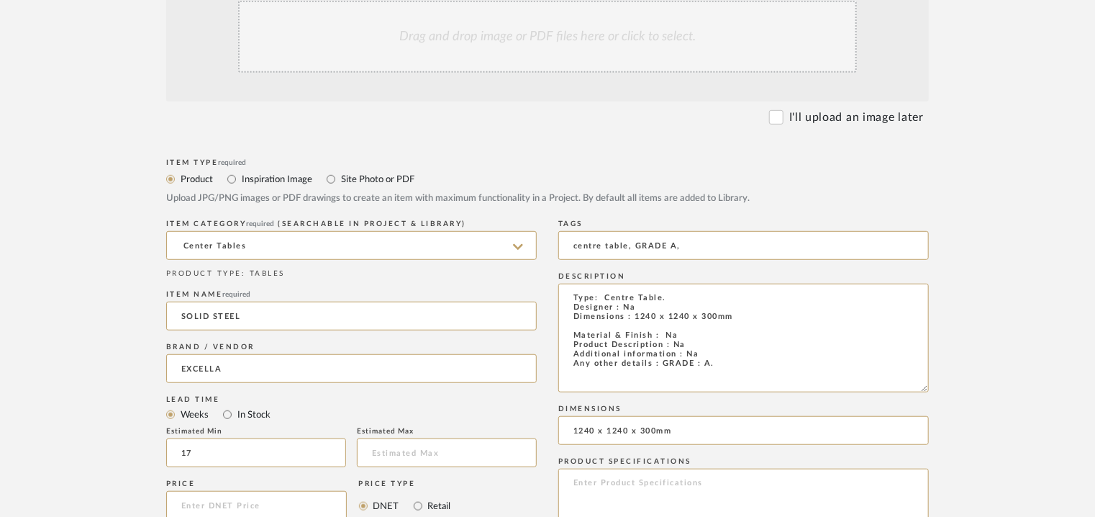
type textarea "Price: INR.1,58,409/- Lead time : 120days after confirmation of size. Customisa…"
click at [617, 48] on div "Drag and drop image or PDF files here or click to select." at bounding box center [547, 37] width 619 height 72
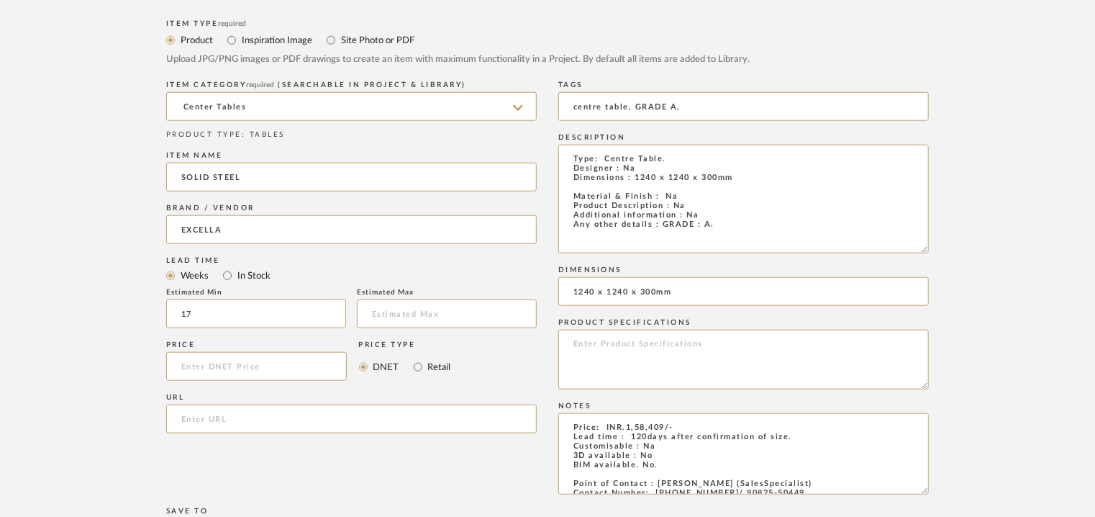
scroll to position [1049, 0]
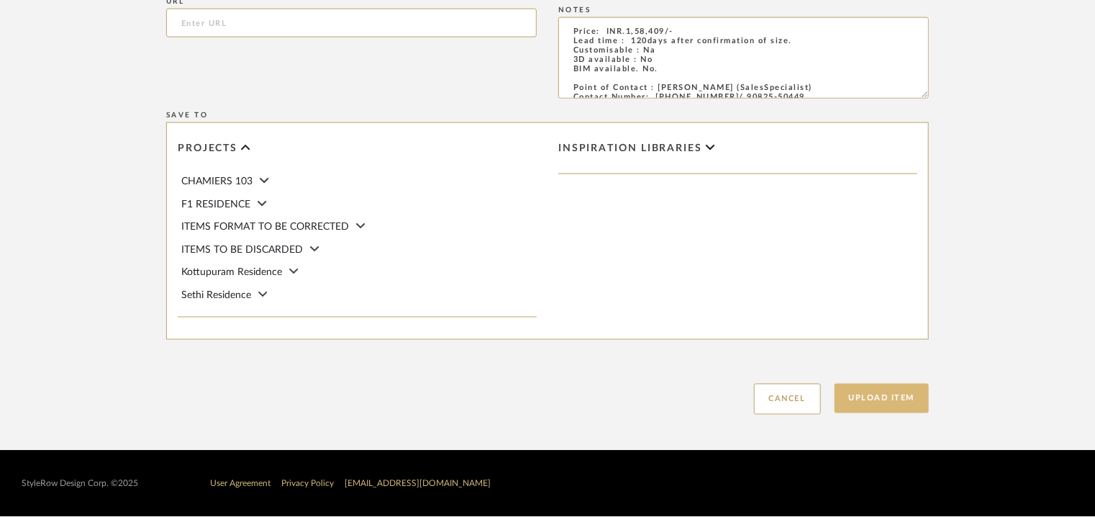
click at [866, 398] on button "Upload Item" at bounding box center [882, 399] width 95 height 30
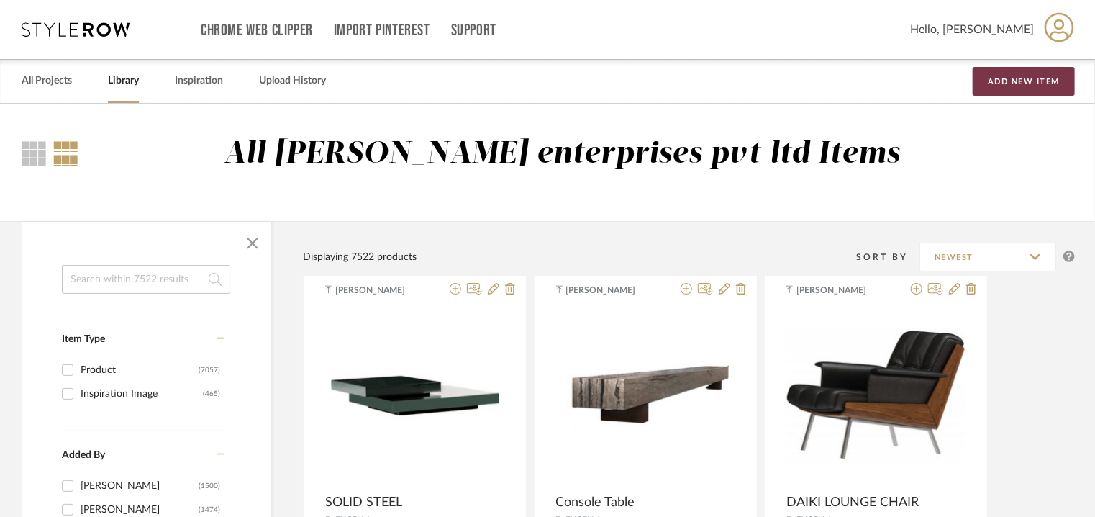
click at [1065, 78] on button "Add New Item" at bounding box center [1024, 81] width 102 height 29
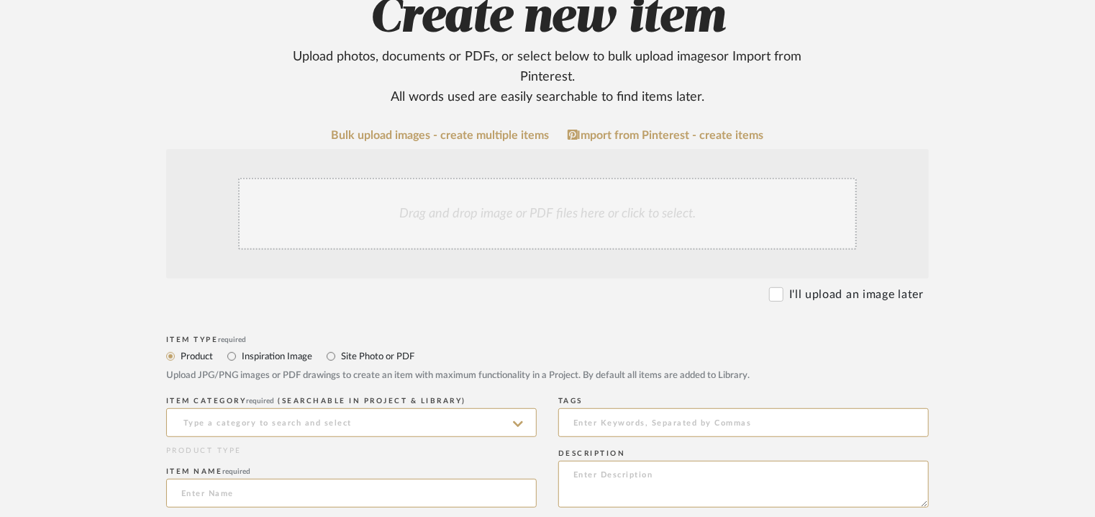
scroll to position [360, 0]
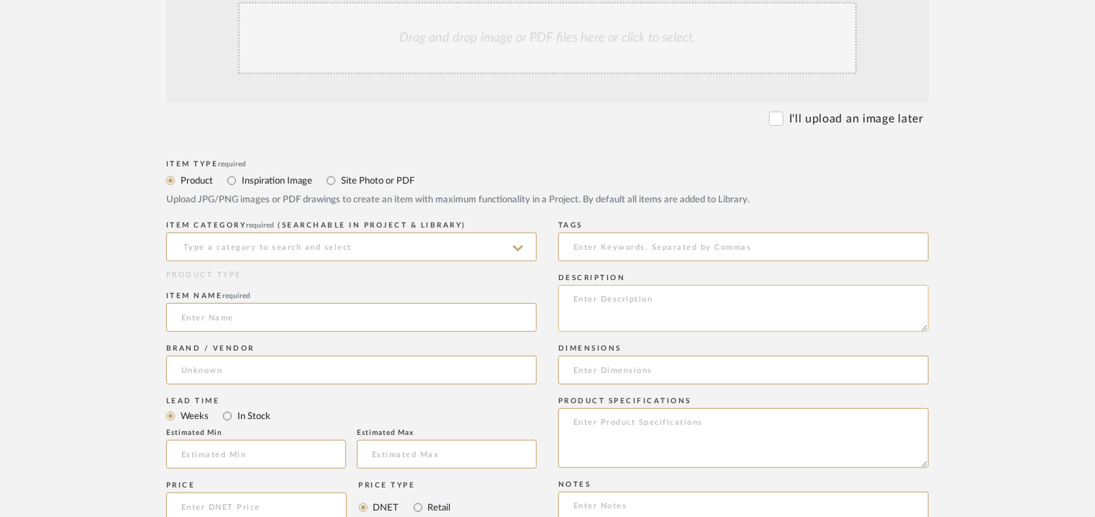
click at [640, 302] on textarea at bounding box center [743, 308] width 371 height 47
paste textarea "Type: Bookcase Designer : Na Dimensions : 2500 x 3200 x 350mm Material & Finish…"
type textarea "Type: Bookcase Designer : Na Dimensions : 2500 x 3200 x 350mm Material & Finish…"
click at [250, 246] on input at bounding box center [351, 246] width 371 height 29
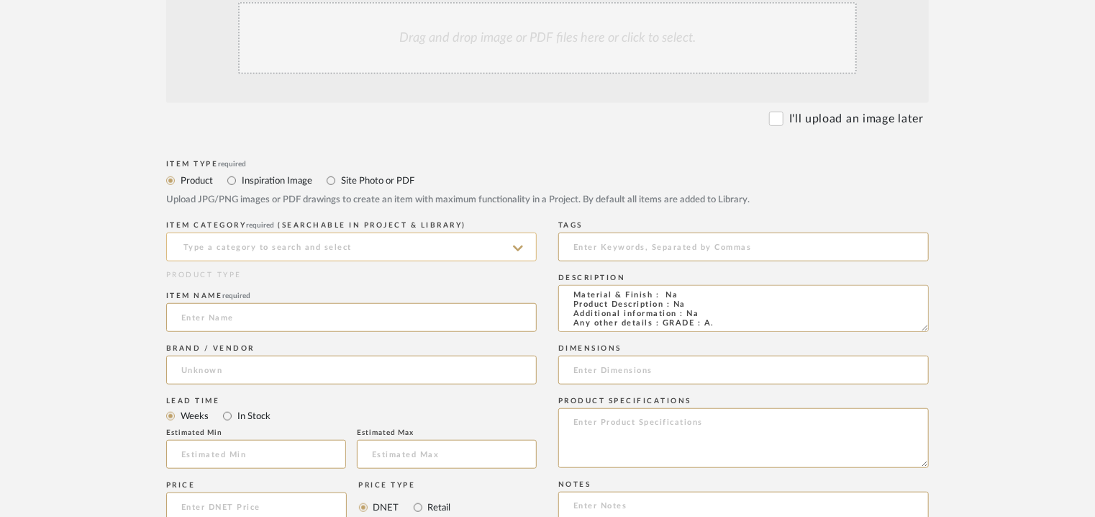
scroll to position [45, 0]
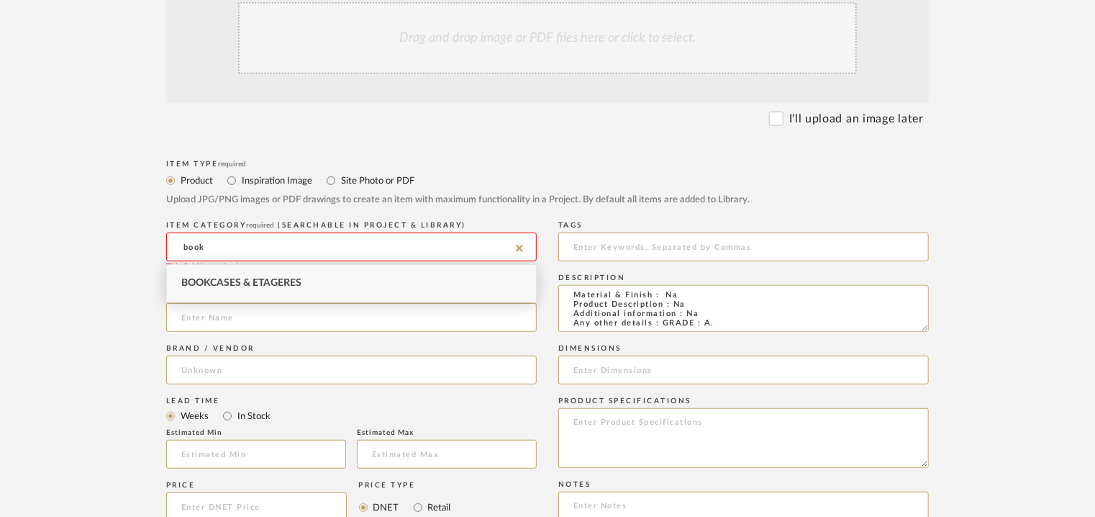
click at [223, 286] on span "Bookcases & Etageres" at bounding box center [241, 283] width 120 height 10
type input "Bookcases & Etageres"
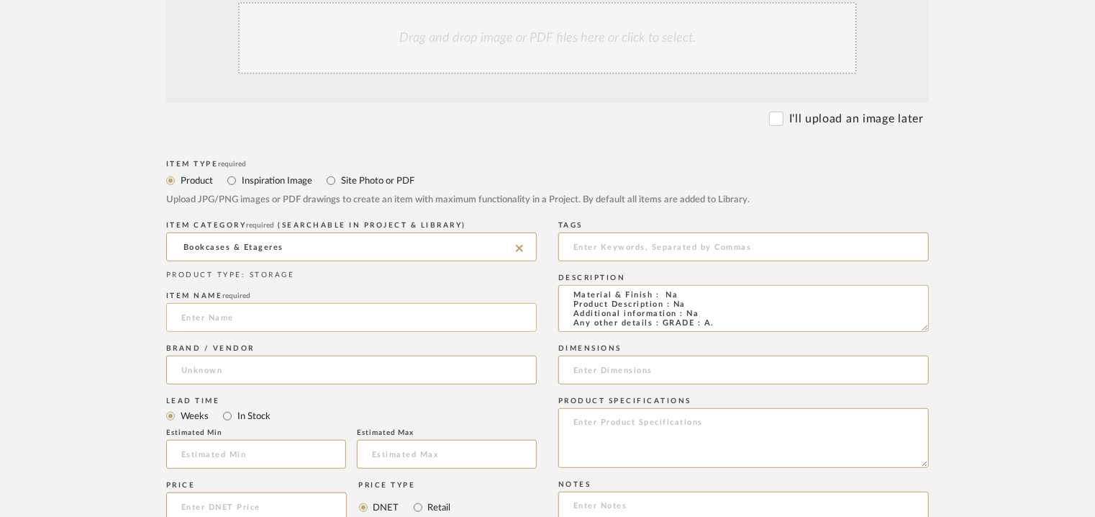
click at [230, 322] on input at bounding box center [351, 317] width 371 height 29
type input "BISTROT"
drag, startPoint x: 669, startPoint y: 307, endPoint x: 422, endPoint y: 271, distance: 249.5
click at [422, 271] on div "Item Type required Product Inspiration Image Site Photo or PDF Upload JPG/PNG i…" at bounding box center [547, 522] width 763 height 733
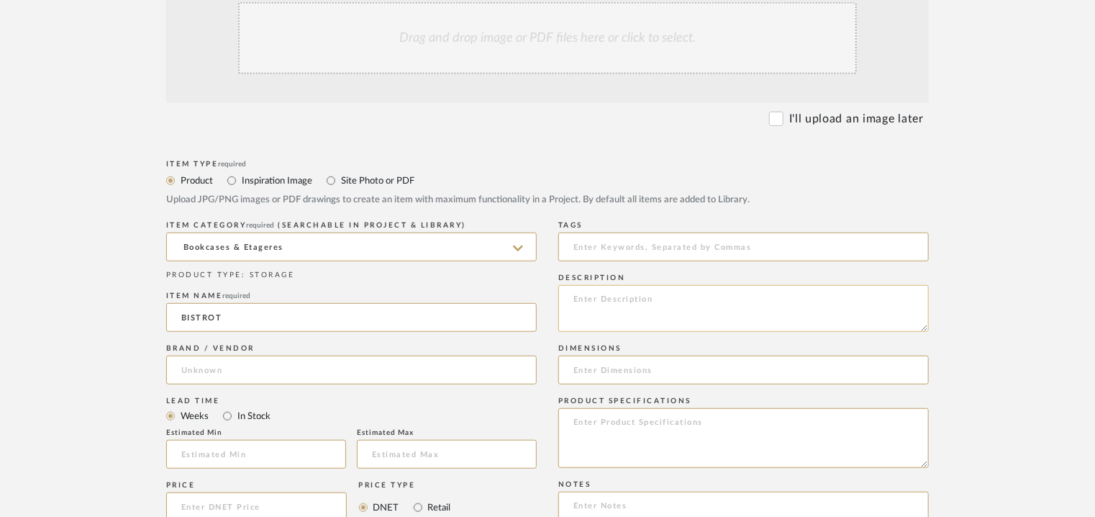
paste textarea "Price: INR.59,520/- Lead time : 120days after confirmation of size. Customisabl…"
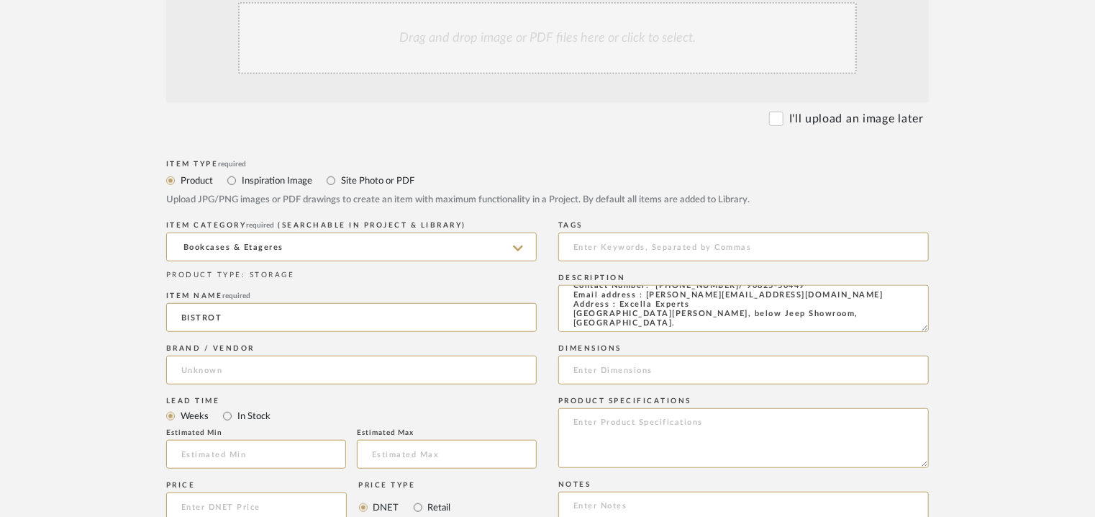
type textarea "Price: INR.59,520/- Lead time : 120days after confirmation of size. Customisabl…"
click at [515, 245] on icon at bounding box center [518, 249] width 10 height 12
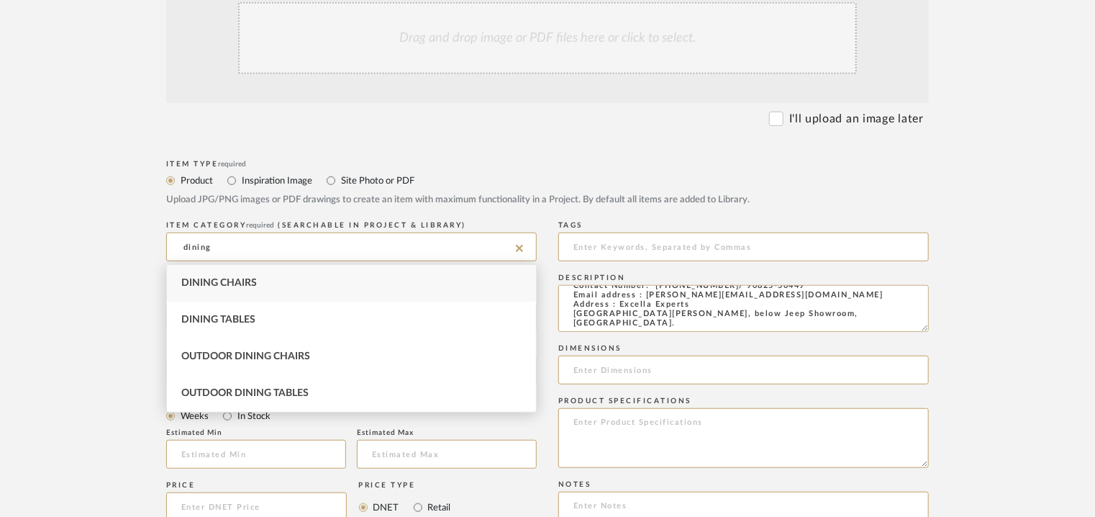
click at [298, 286] on div "Dining Chairs" at bounding box center [351, 283] width 369 height 37
type input "Dining Chairs"
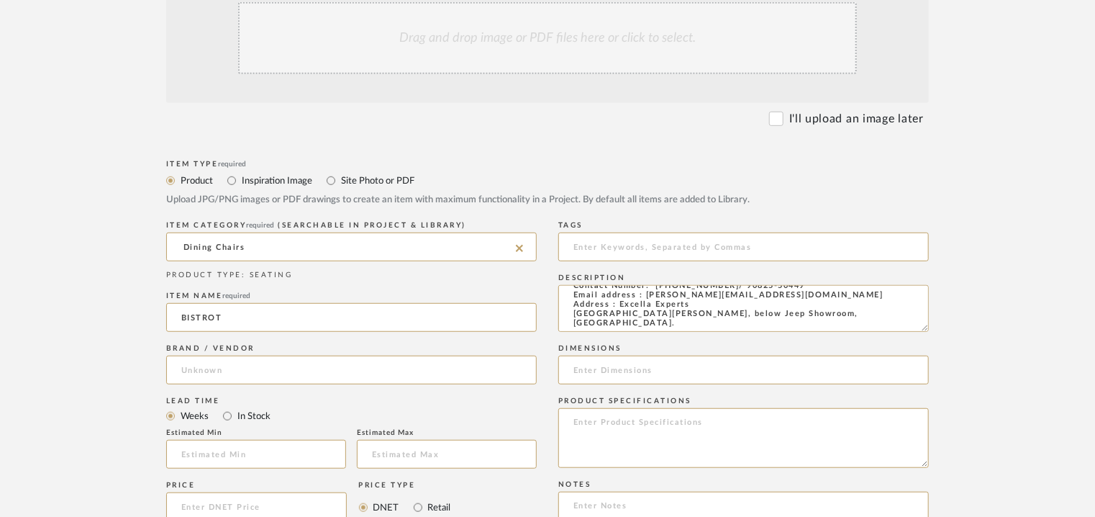
drag, startPoint x: 237, startPoint y: 320, endPoint x: 158, endPoint y: 321, distance: 79.9
click at [158, 321] on form "Bulk upload images - create multiple items Import from Pinterest - create items…" at bounding box center [547, 421] width 917 height 936
type input "DINING CHAIR"
click at [207, 361] on input at bounding box center [351, 370] width 371 height 29
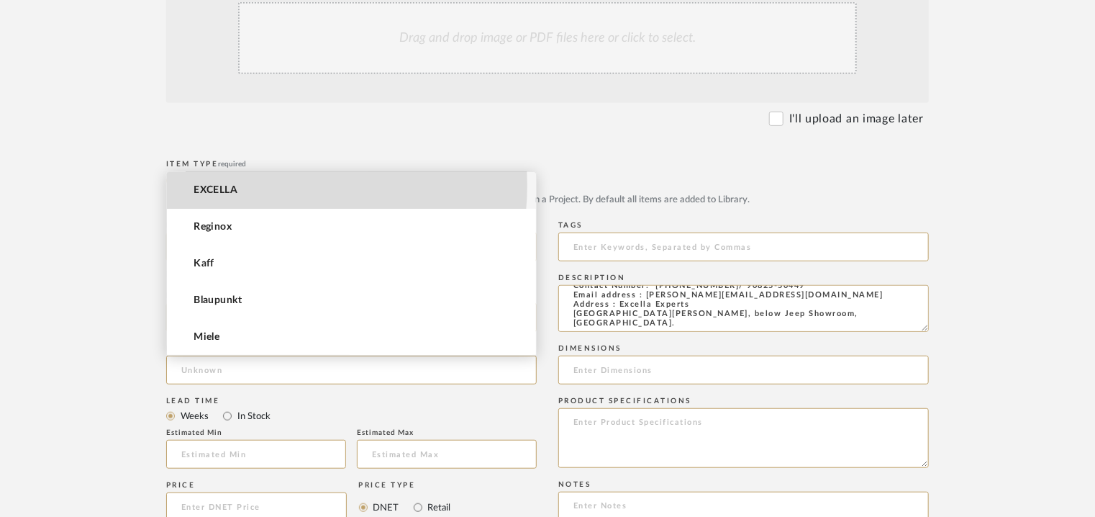
click at [265, 185] on mat-option "EXCELLA" at bounding box center [351, 190] width 369 height 37
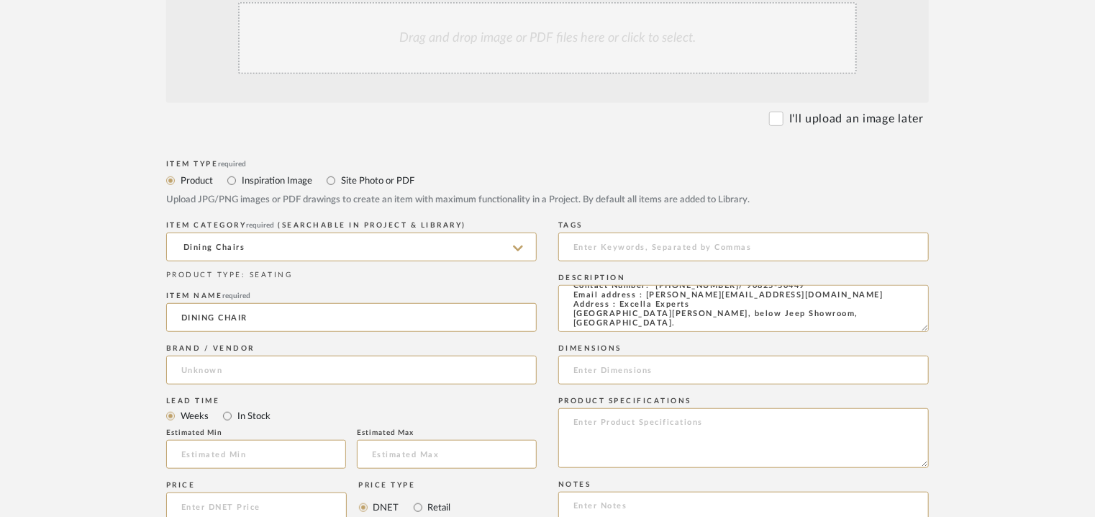
type input "EXCELLA"
click at [210, 451] on input "text" at bounding box center [256, 454] width 180 height 29
type input "17"
click at [666, 239] on input at bounding box center [743, 246] width 371 height 29
type input "dining chair, GRADE A"
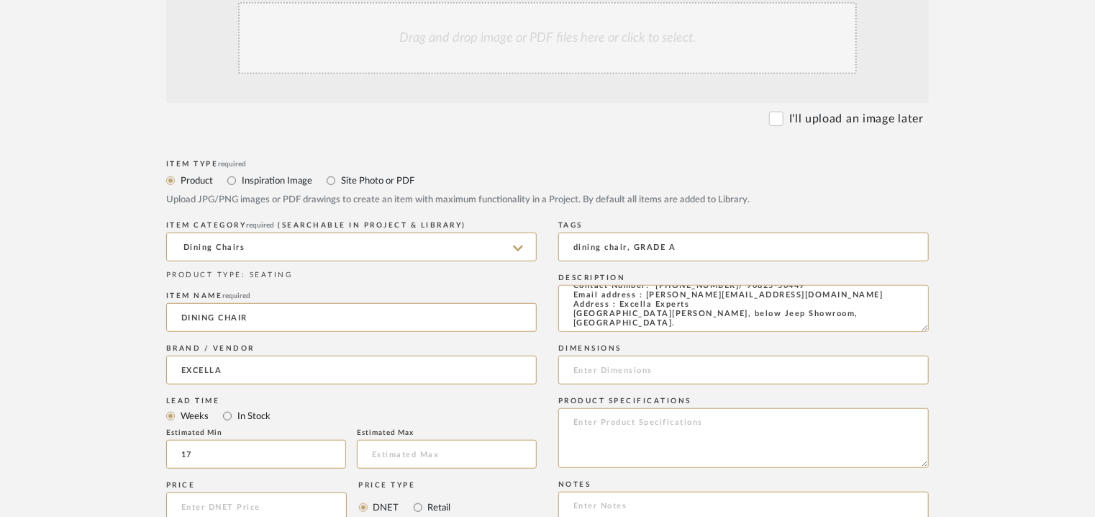
scroll to position [0, 0]
drag, startPoint x: 774, startPoint y: 313, endPoint x: 361, endPoint y: 258, distance: 416.7
click at [361, 258] on div "Item Type required Product Inspiration Image Site Photo or PDF Upload JPG/PNG i…" at bounding box center [547, 522] width 763 height 733
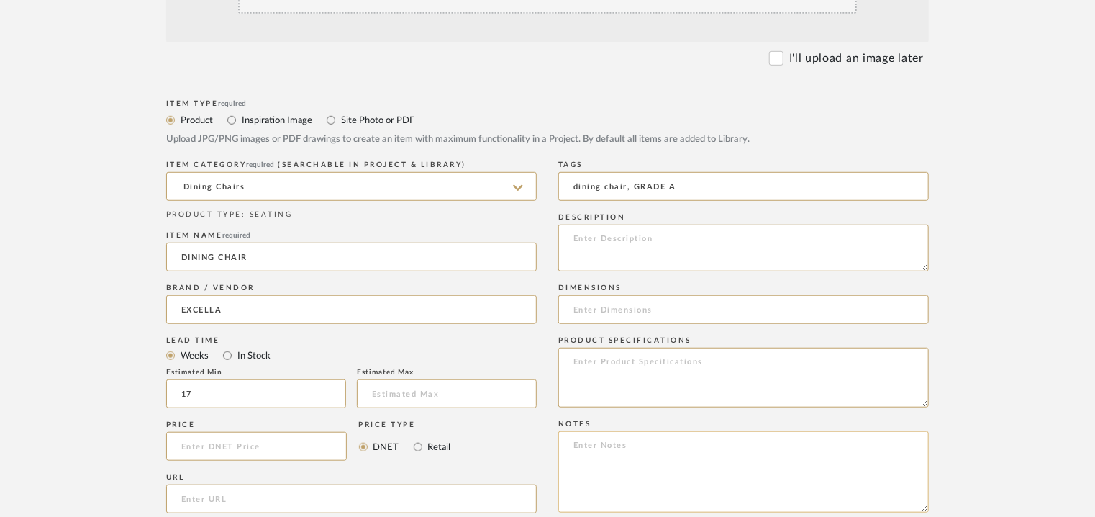
scroll to position [504, 0]
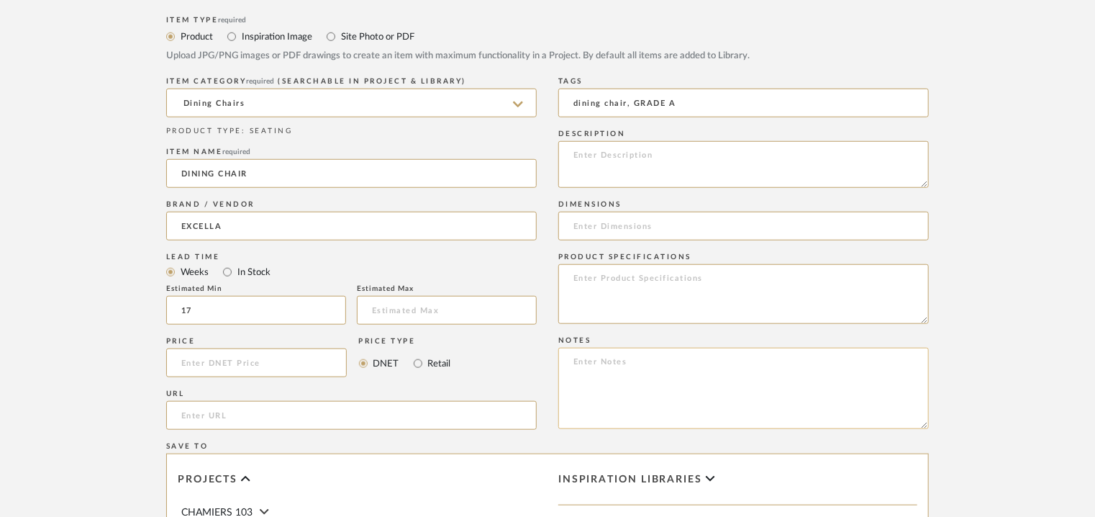
drag, startPoint x: 602, startPoint y: 373, endPoint x: 582, endPoint y: 368, distance: 20.8
click at [582, 368] on textarea at bounding box center [743, 388] width 371 height 81
paste textarea "Price: INR.59,520/- Lead time : 120days after confirmation of size. Customisabl…"
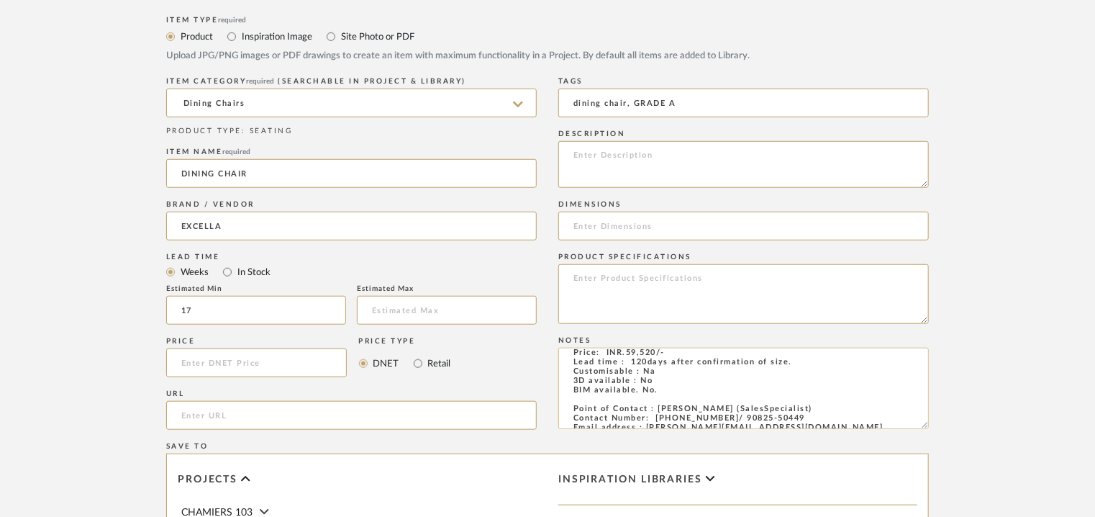
scroll to position [0, 0]
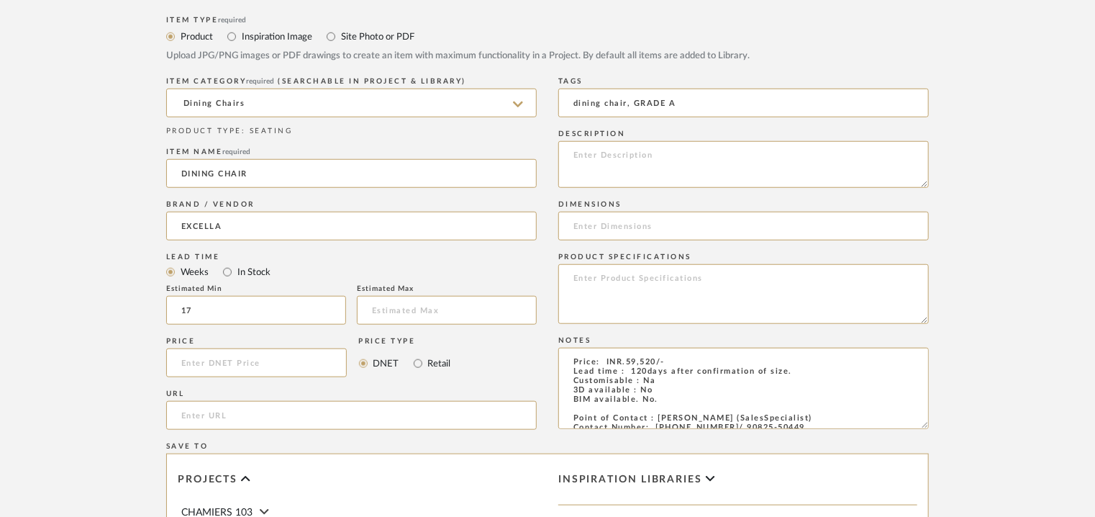
type textarea "Price: INR.59,520/- Lead time : 120days after confirmation of size. Customisabl…"
click at [700, 166] on textarea at bounding box center [743, 164] width 371 height 47
paste textarea "Type: Dining chair Designer : Na Dimensions : W520 x D470 x H820mm/ SH450mm Mat…"
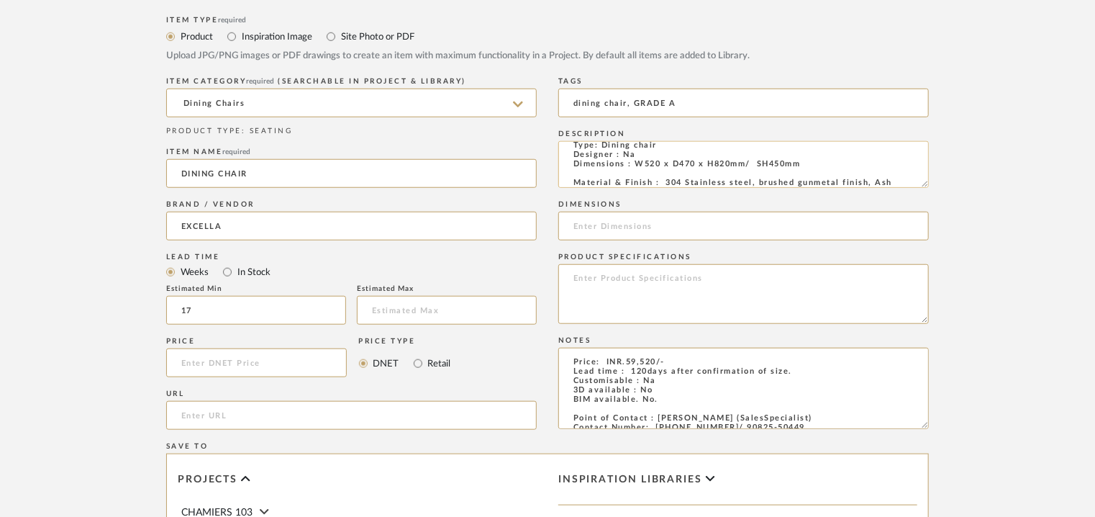
drag, startPoint x: 825, startPoint y: 174, endPoint x: 636, endPoint y: 163, distance: 189.6
click at [636, 163] on textarea "Type: Dining chair Designer : Na Dimensions : W520 x D470 x H820mm/ SH450mm Mat…" at bounding box center [743, 164] width 371 height 47
type textarea "Type: Dining chair Designer : Na Dimensions : W520 x D470 x H820mm/ SH450mm Mat…"
click at [637, 223] on input at bounding box center [743, 226] width 371 height 29
paste input "W520 x D470 x H820mm/ SH450mm"
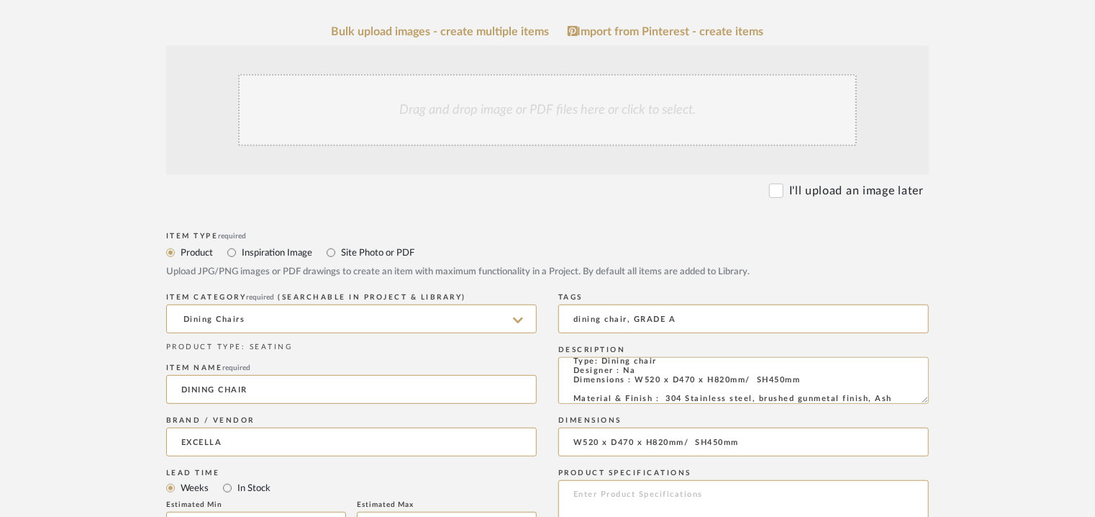
scroll to position [288, 0]
type input "W520 x D470 x H820mm/ SH450mm"
click at [519, 107] on div "Drag and drop image or PDF files here or click to select." at bounding box center [547, 110] width 619 height 72
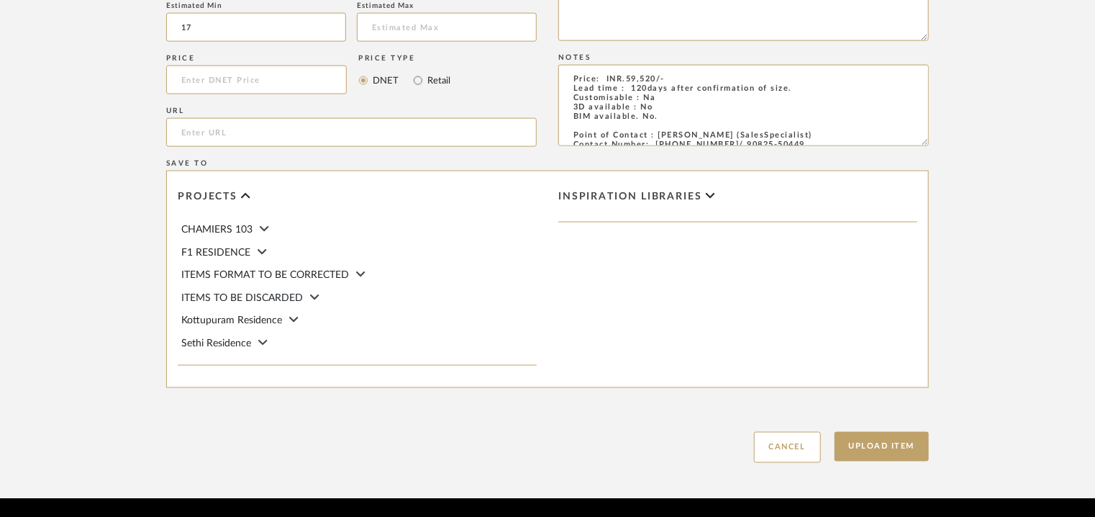
scroll to position [987, 0]
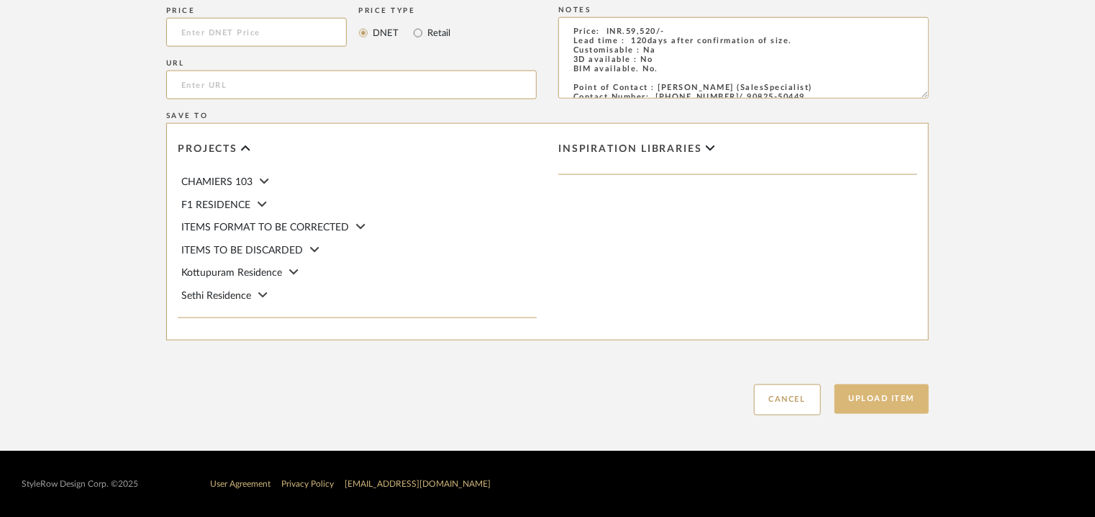
drag, startPoint x: 911, startPoint y: 394, endPoint x: 836, endPoint y: 458, distance: 99.0
click at [910, 395] on button "Upload Item" at bounding box center [882, 399] width 95 height 30
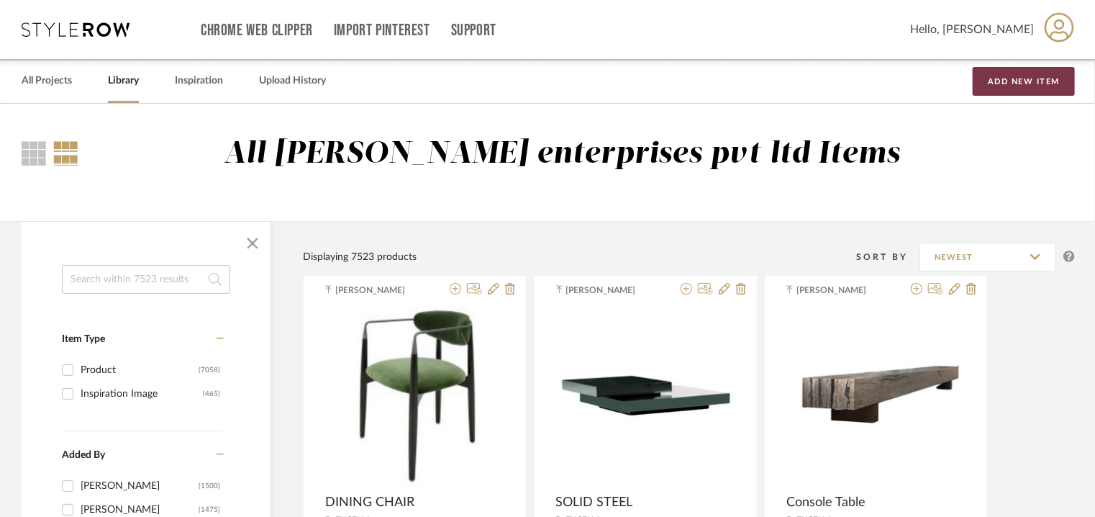
click at [996, 82] on button "Add New Item" at bounding box center [1024, 81] width 102 height 29
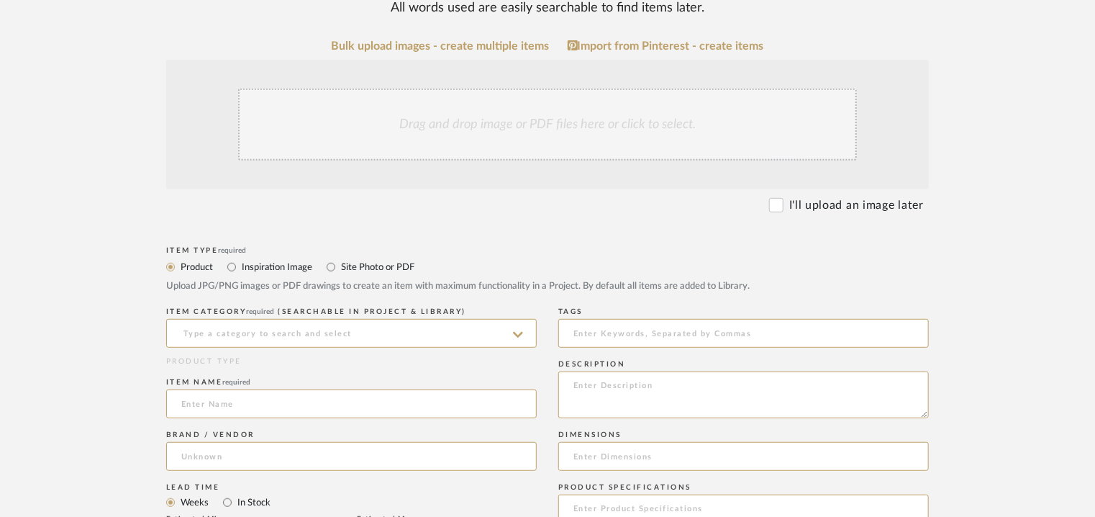
scroll to position [576, 0]
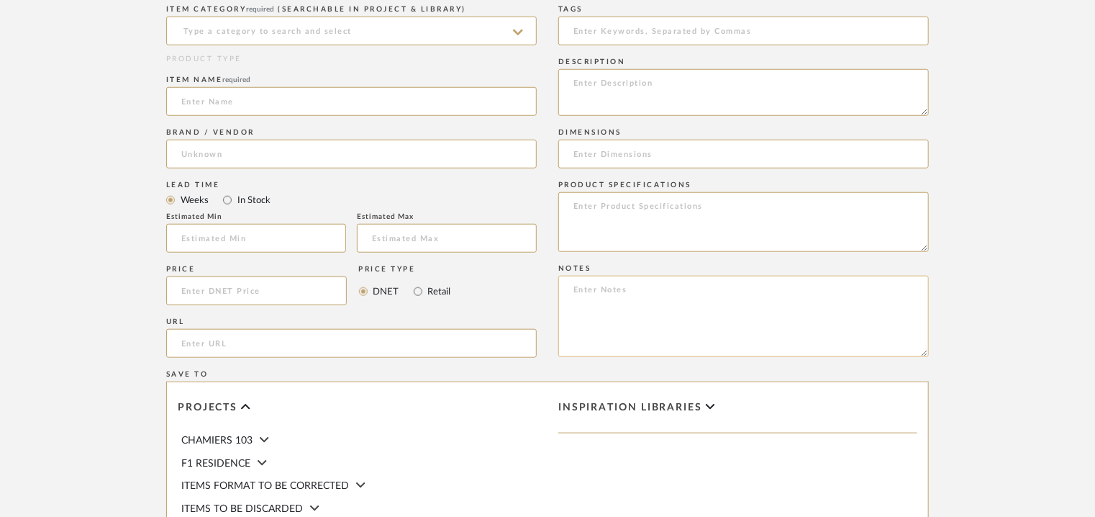
paste textarea "Price: INR.9,99,578/- Lead time : 120days after confirmation of size. Customisa…"
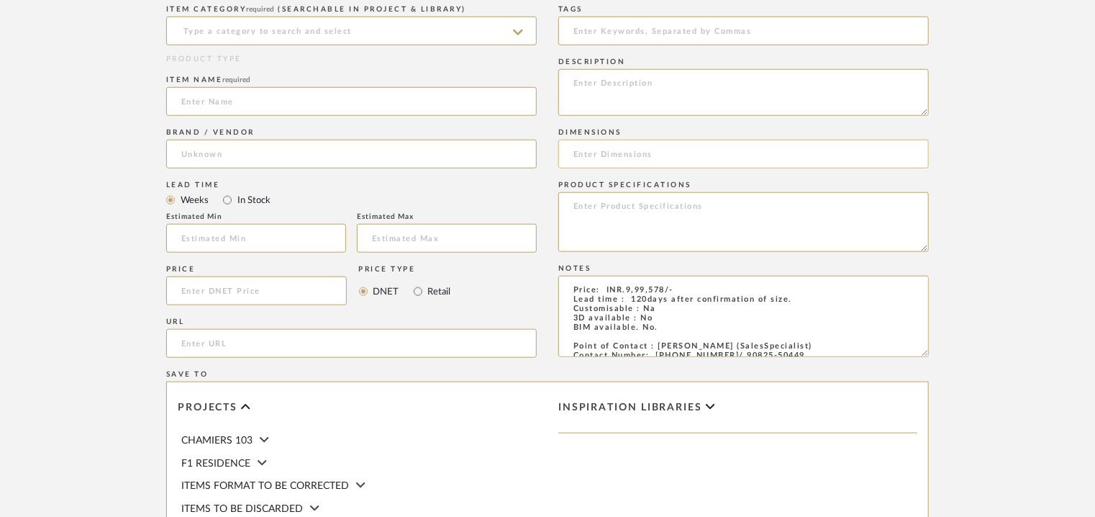
scroll to position [55, 0]
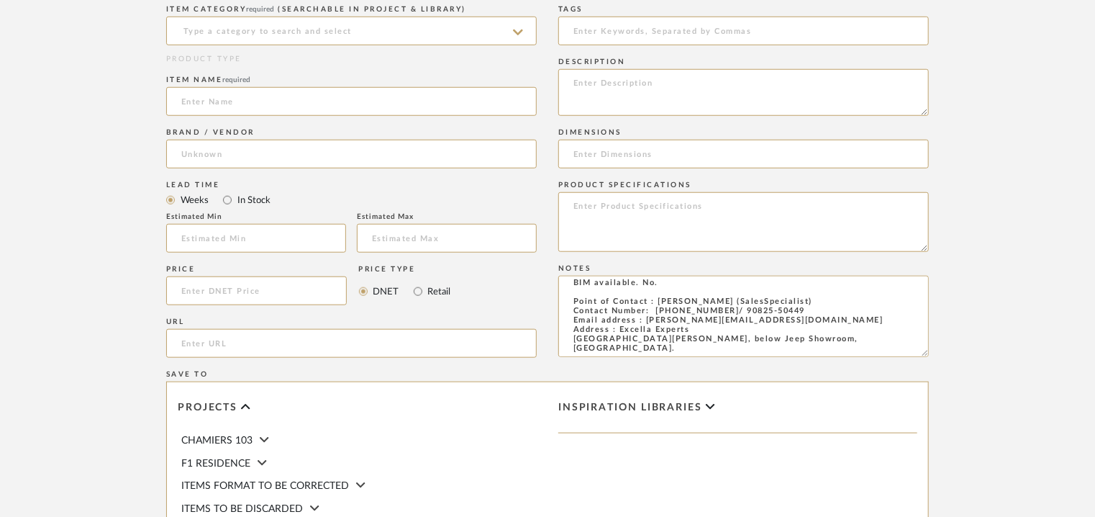
type textarea "Price: INR.9,99,578/- Lead time : 120days after confirmation of size. Customisa…"
click at [664, 89] on textarea at bounding box center [743, 92] width 371 height 47
paste textarea "Type: Dining table Designer : Na Dimensions : 4700 x 1150 x 740mm Material & Fi…"
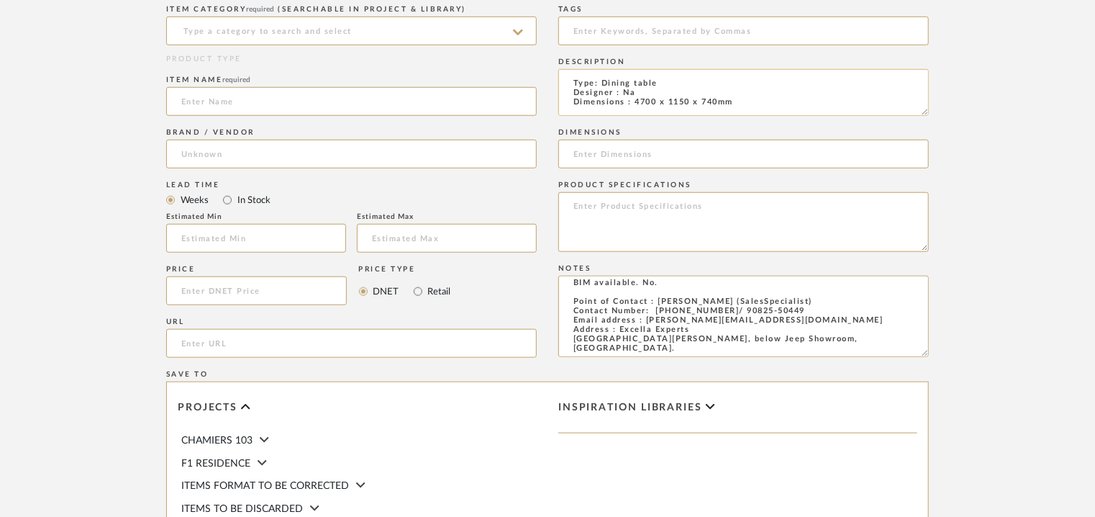
drag, startPoint x: 737, startPoint y: 102, endPoint x: 634, endPoint y: 102, distance: 102.9
click at [634, 102] on textarea "Type: Dining table Designer : Na Dimensions : 4700 x 1150 x 740mm Material & Fi…" at bounding box center [743, 92] width 371 height 47
type textarea "Type: Dining table Designer : Na Dimensions : 4700 x 1150 x 740mm Material & Fi…"
click at [623, 156] on input at bounding box center [743, 154] width 371 height 29
paste input "4700 x 1150 x 740mm"
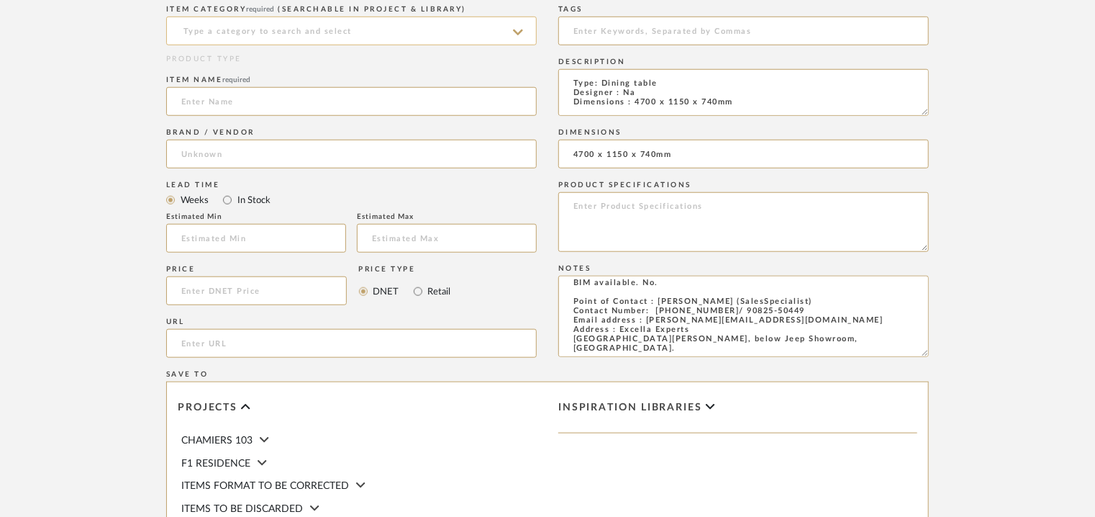
type input "4700 x 1150 x 740mm"
click at [286, 32] on input at bounding box center [351, 31] width 371 height 29
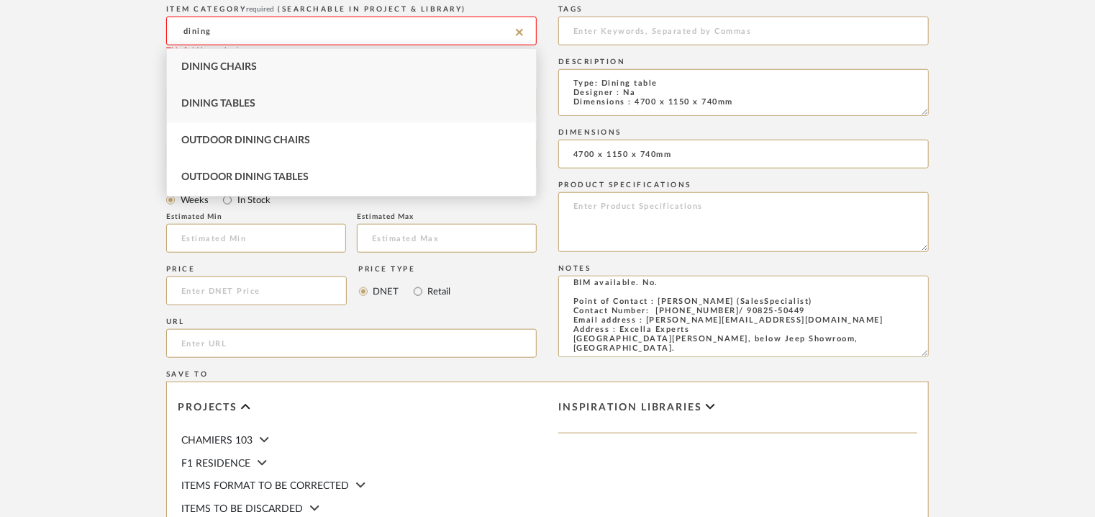
click at [240, 104] on span "Dining Tables" at bounding box center [218, 104] width 74 height 10
type input "Dining Tables"
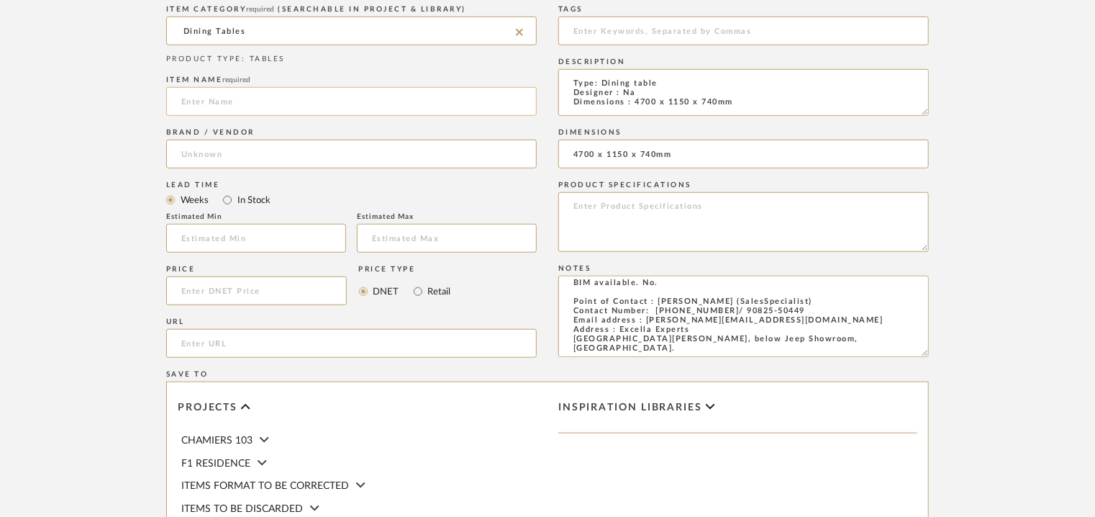
click at [267, 92] on input at bounding box center [351, 101] width 371 height 29
type input "[PERSON_NAME] DINING TABLE"
click at [238, 161] on input at bounding box center [351, 154] width 371 height 29
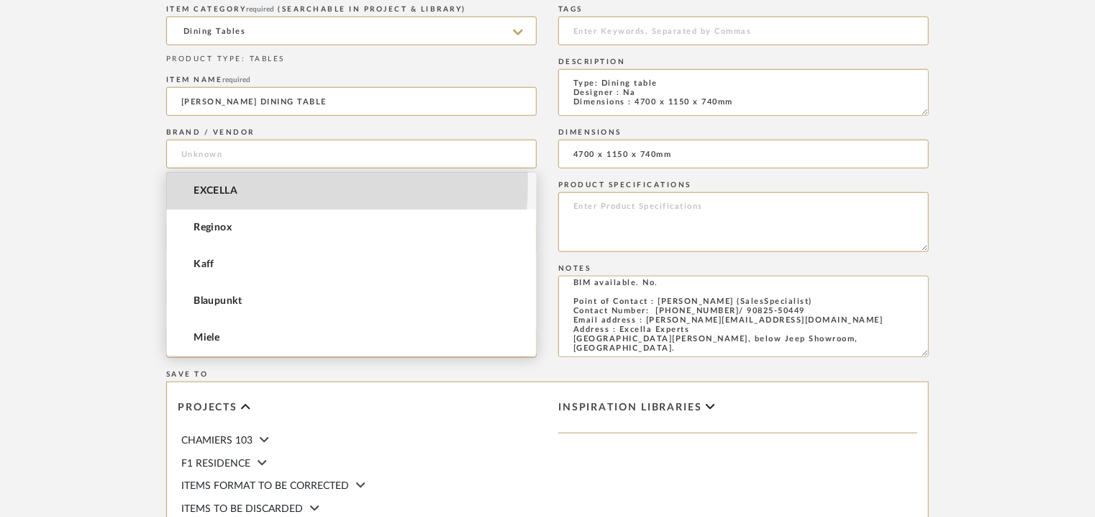
click at [234, 182] on mat-option "EXCELLA" at bounding box center [351, 191] width 369 height 37
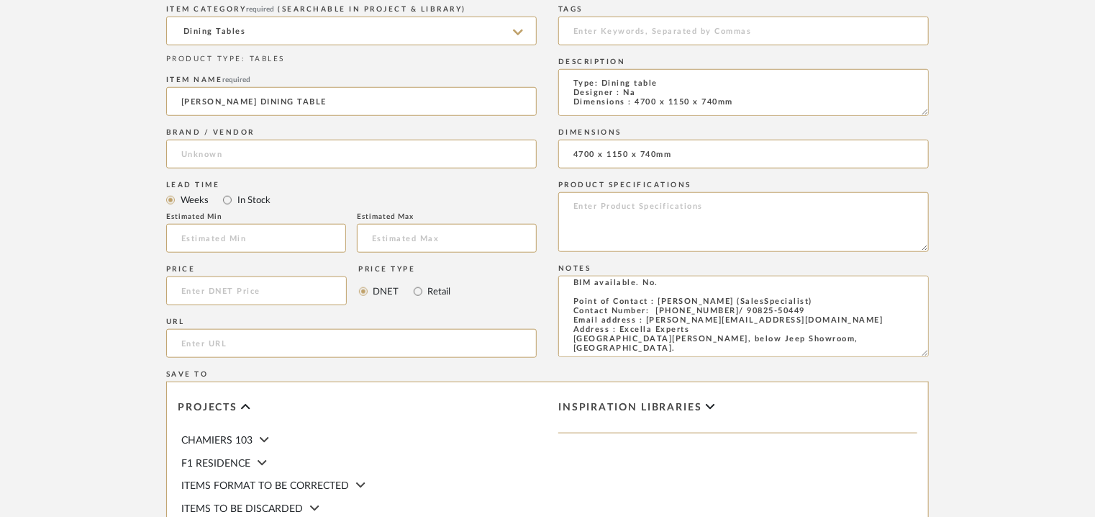
type input "EXCELLA"
click at [230, 235] on input at bounding box center [256, 238] width 180 height 29
type input "17"
click at [640, 32] on input at bounding box center [743, 31] width 371 height 29
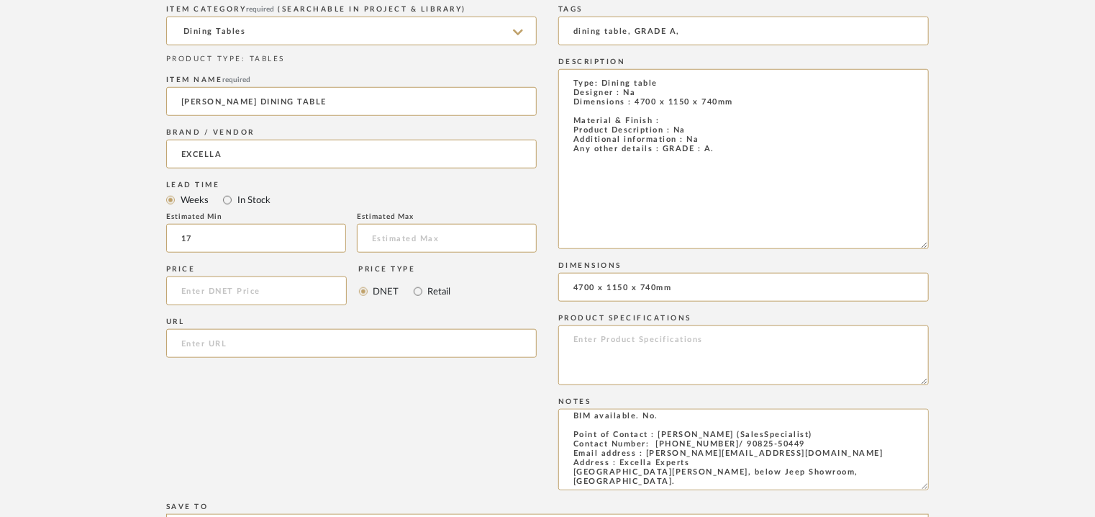
drag, startPoint x: 924, startPoint y: 112, endPoint x: 951, endPoint y: 245, distance: 135.1
click at [951, 245] on form "Bulk upload images - create multiple items Import from Pinterest - create items…" at bounding box center [547, 271] width 917 height 1069
type input "dining table, GRADE A,"
click at [694, 125] on textarea "Type: Dining table Designer : Na Dimensions : 4700 x 1150 x 740mm Material & Fi…" at bounding box center [743, 158] width 371 height 179
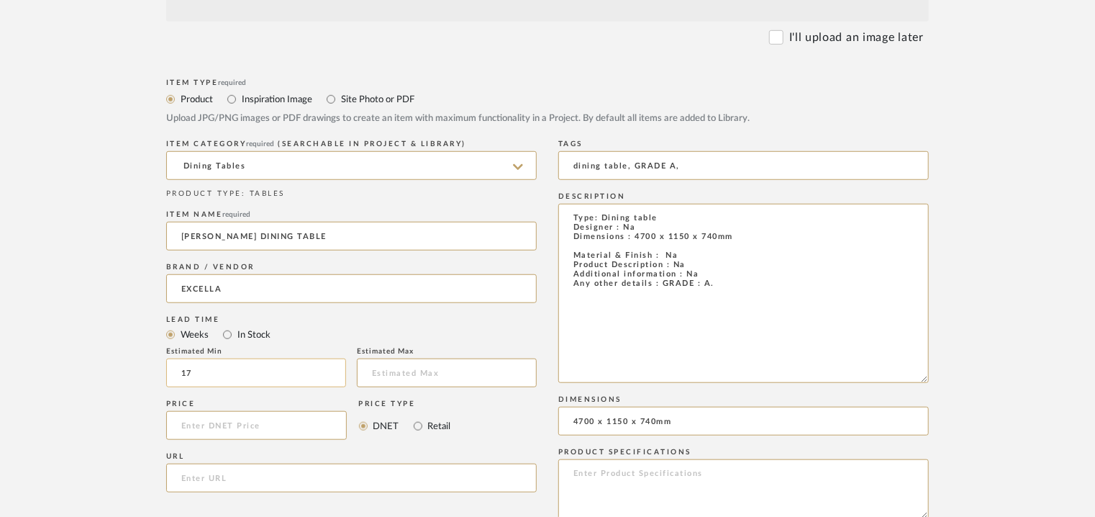
scroll to position [216, 0]
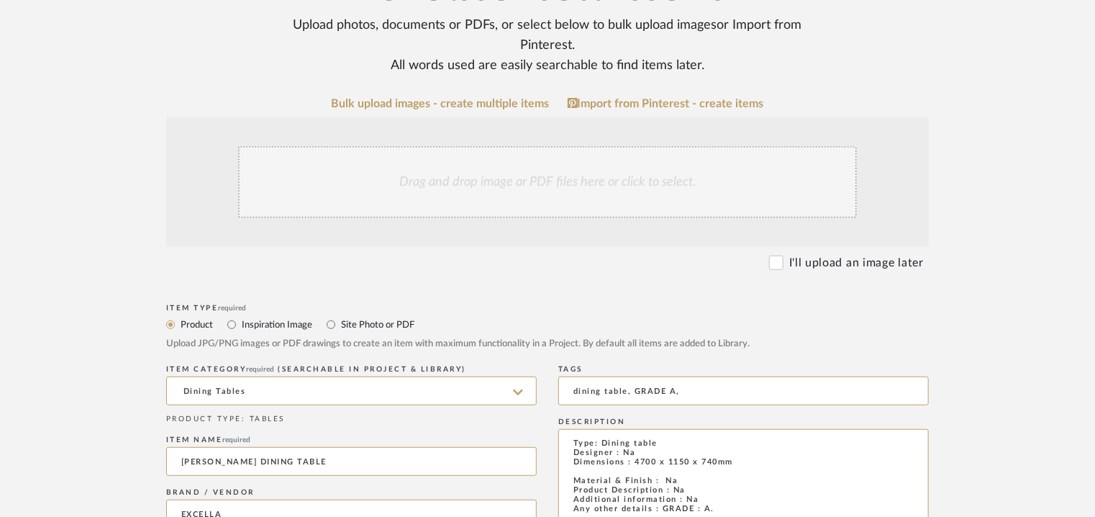
type textarea "Type: Dining table Designer : Na Dimensions : 4700 x 1150 x 740mm Material & Fi…"
click at [397, 176] on div "Drag and drop image or PDF files here or click to select." at bounding box center [547, 182] width 619 height 72
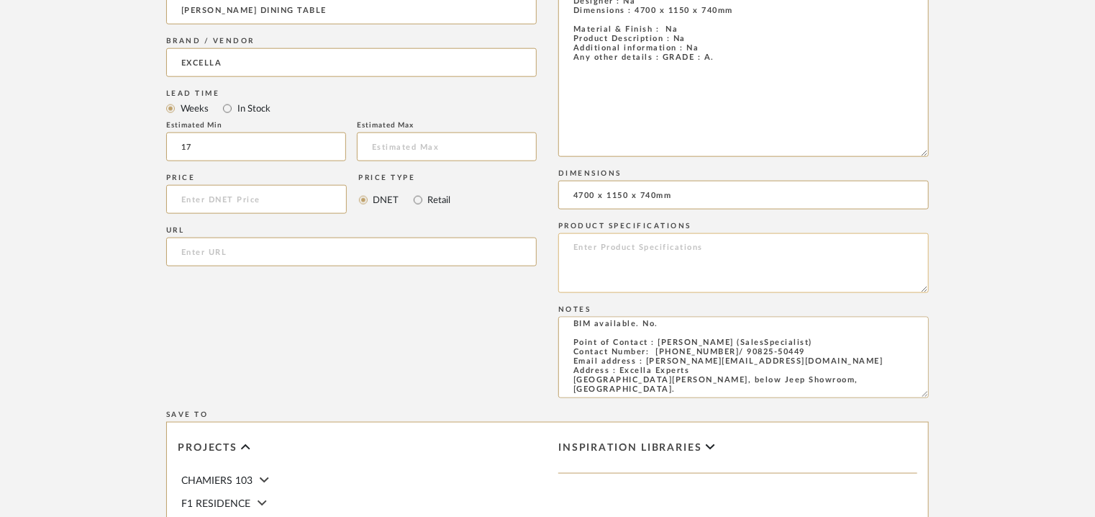
scroll to position [1080, 0]
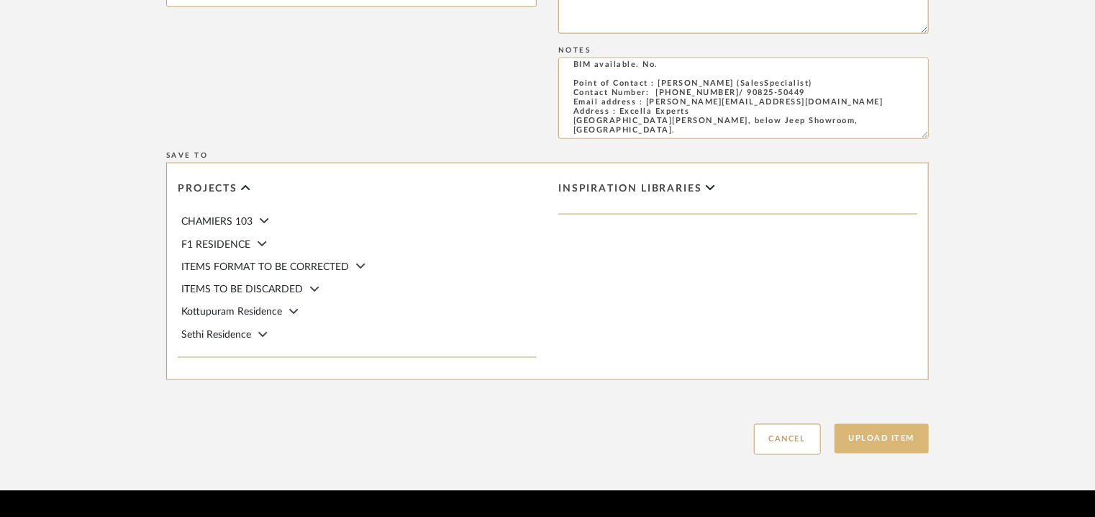
click at [902, 441] on button "Upload Item" at bounding box center [882, 439] width 95 height 30
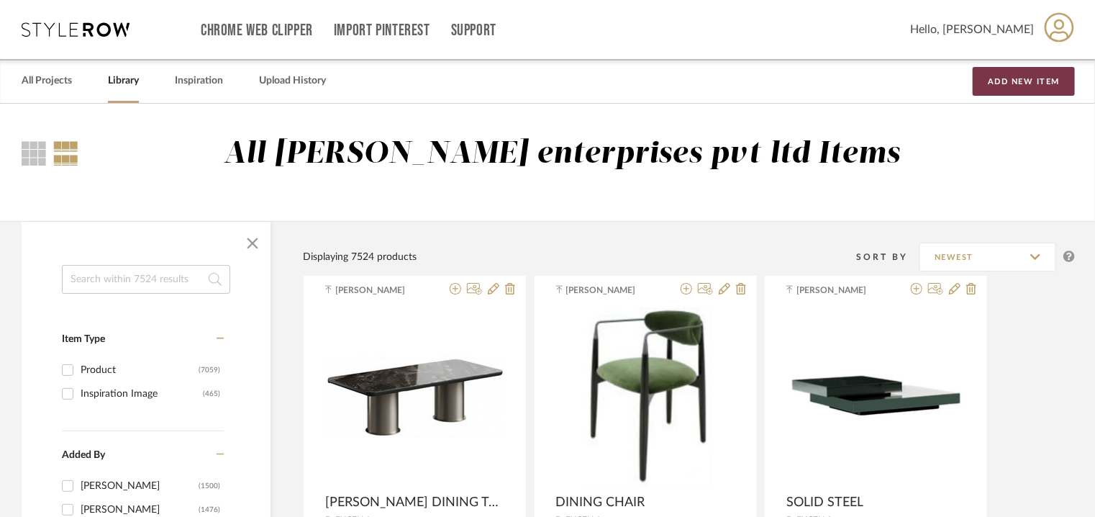
click at [1050, 73] on button "Add New Item" at bounding box center [1024, 81] width 102 height 29
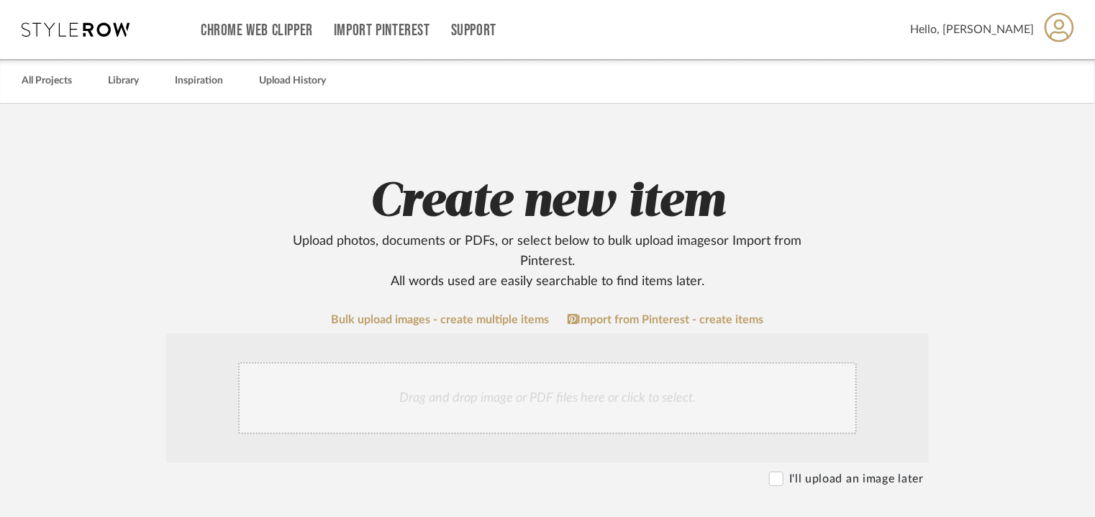
scroll to position [288, 0]
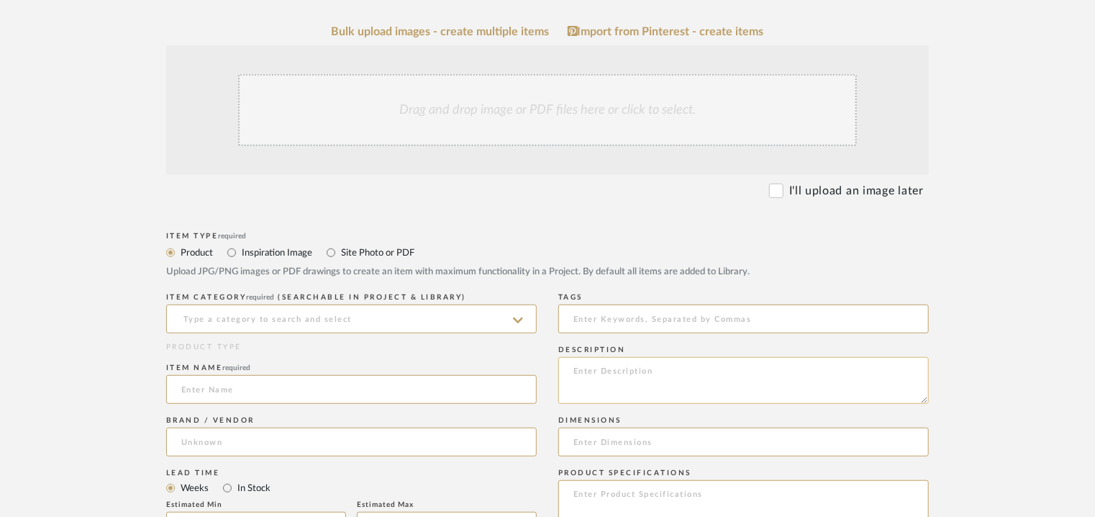
paste textarea "Type: Console table Designer : Na Dimensions : L 3600 x W500 x H465mm Material …"
drag, startPoint x: 766, startPoint y: 389, endPoint x: 632, endPoint y: 371, distance: 135.2
click at [632, 371] on textarea "Type: Console table Designer : Na Dimensions : L 3600 x W500 x H465mm Material …" at bounding box center [743, 380] width 371 height 47
type textarea "Type: Console table Designer : Na Dimensions : L 3600 x W500 x H465mm Material …"
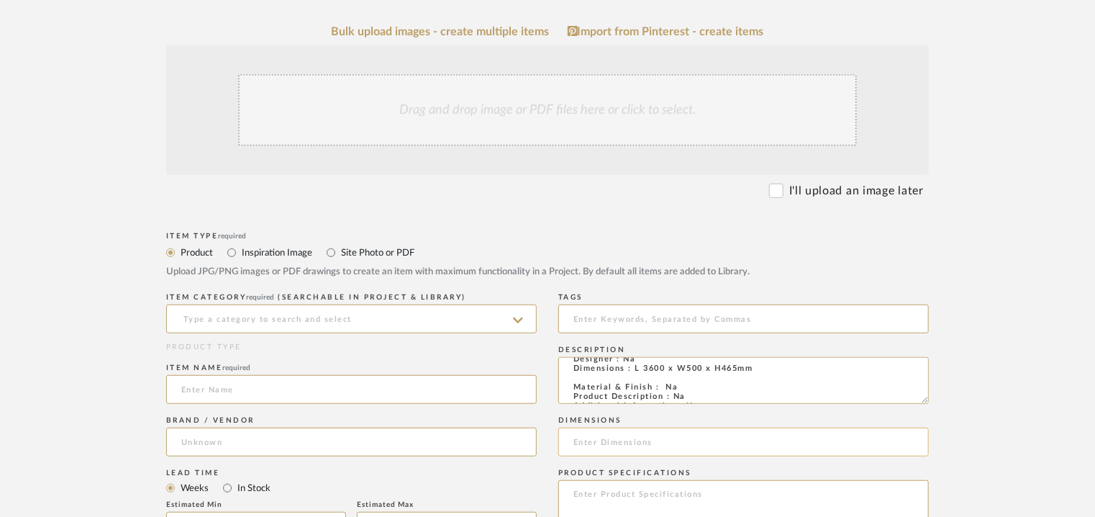
paste input "L 3600 x W500 x H465mm"
type input "L 3600 x W500 x H465mm"
click at [354, 318] on input at bounding box center [351, 318] width 371 height 29
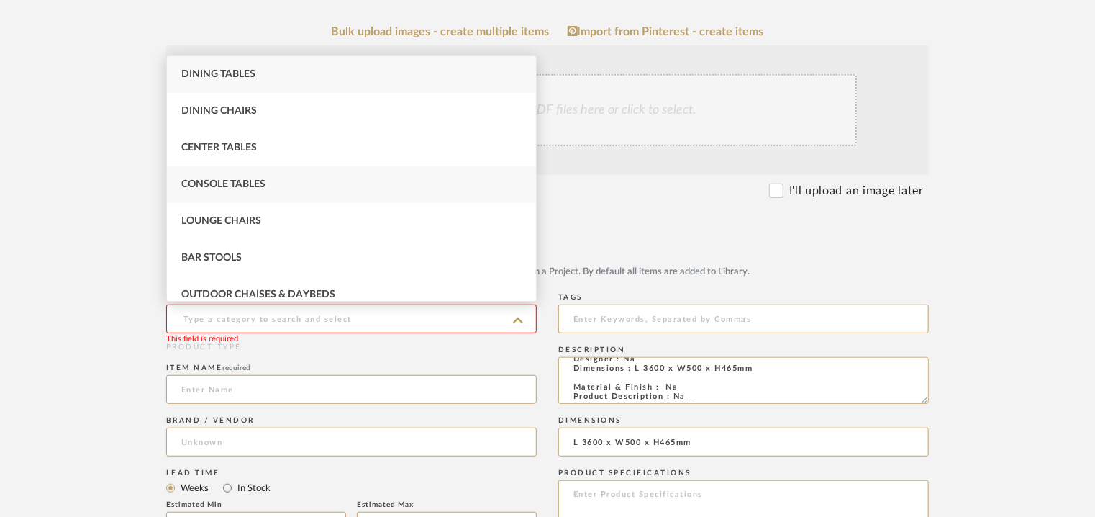
click at [293, 190] on div "Console Tables" at bounding box center [351, 184] width 369 height 37
type input "Console Tables"
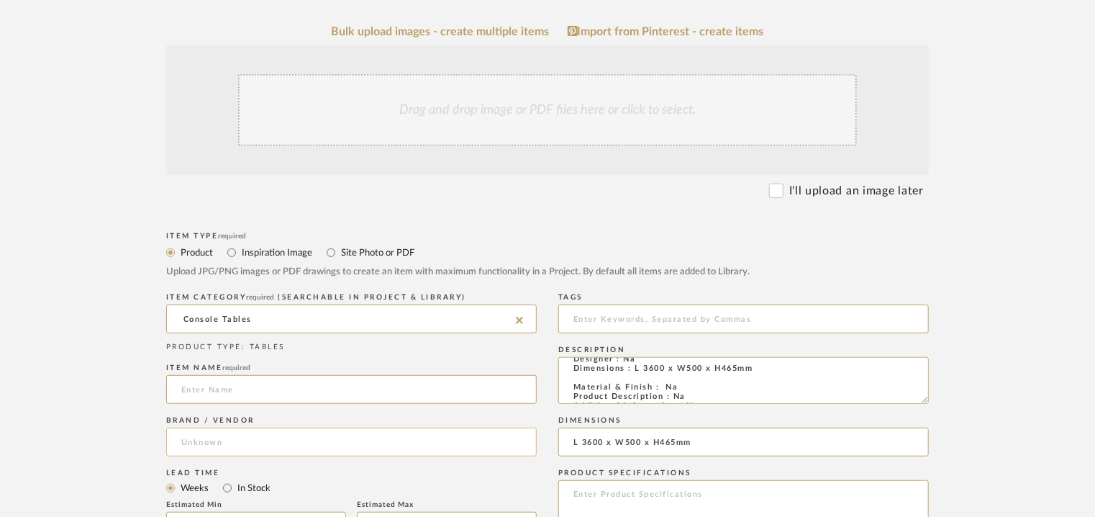
click at [216, 441] on input at bounding box center [351, 441] width 371 height 29
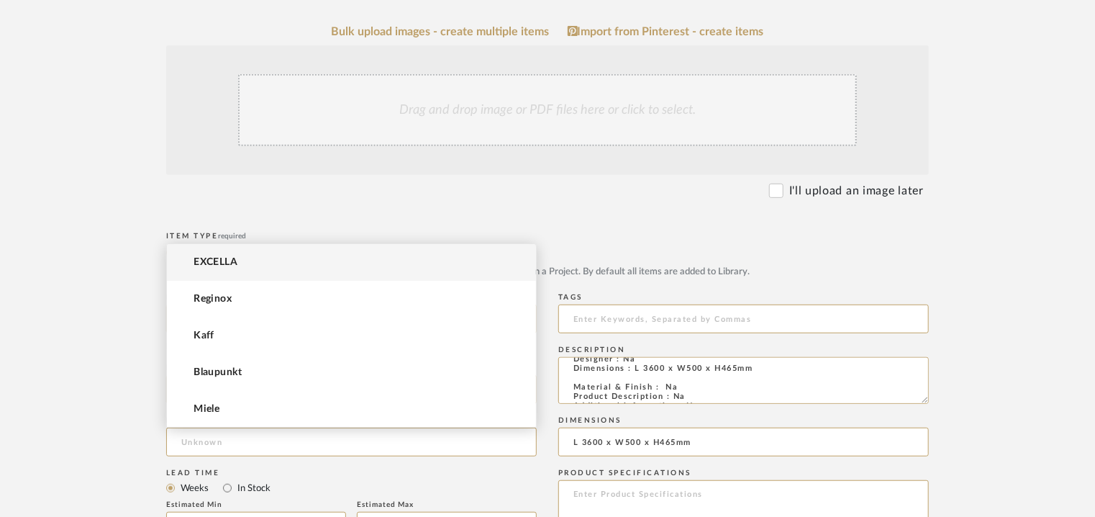
click at [250, 258] on mat-option "EXCELLA" at bounding box center [351, 262] width 369 height 37
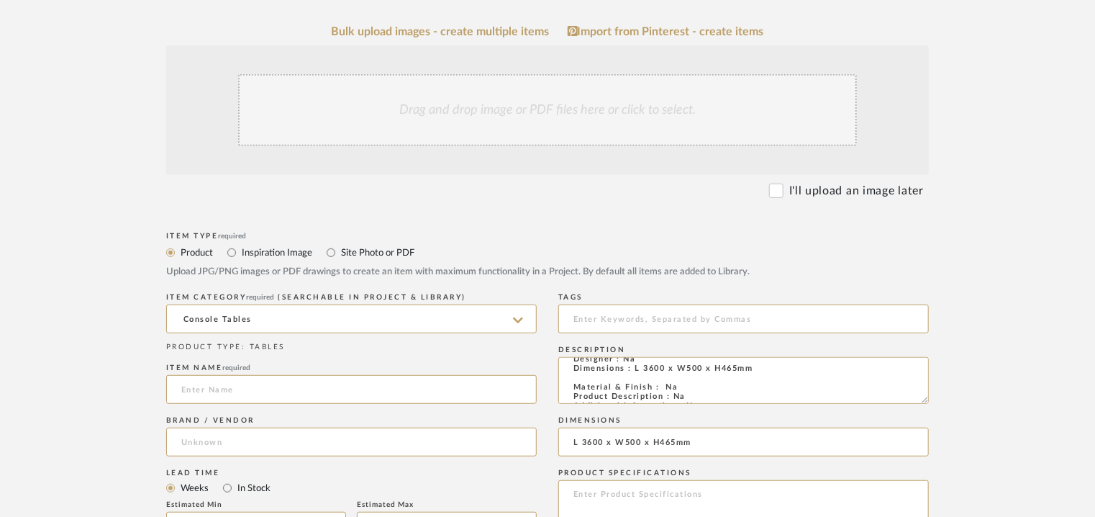
type input "EXCELLA"
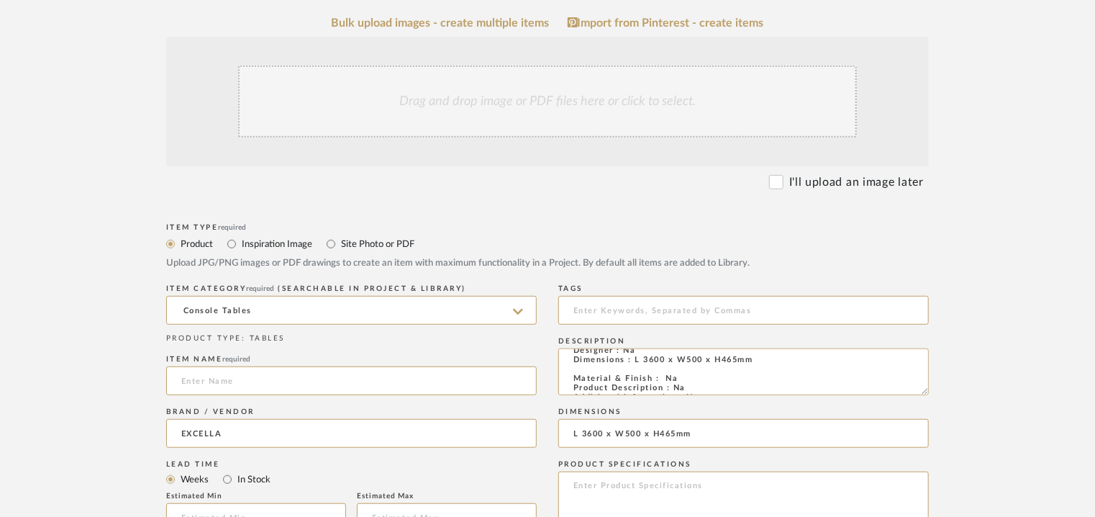
scroll to position [432, 0]
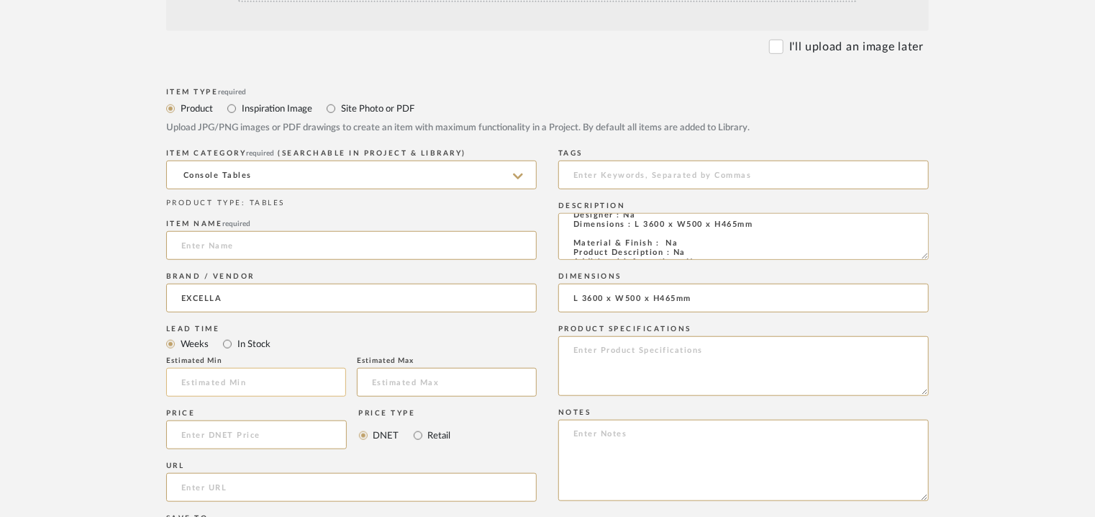
click at [206, 387] on input at bounding box center [256, 382] width 180 height 29
type input "17"
click at [647, 172] on input at bounding box center [743, 174] width 371 height 29
type input "X"
drag, startPoint x: 592, startPoint y: 172, endPoint x: 579, endPoint y: 178, distance: 13.8
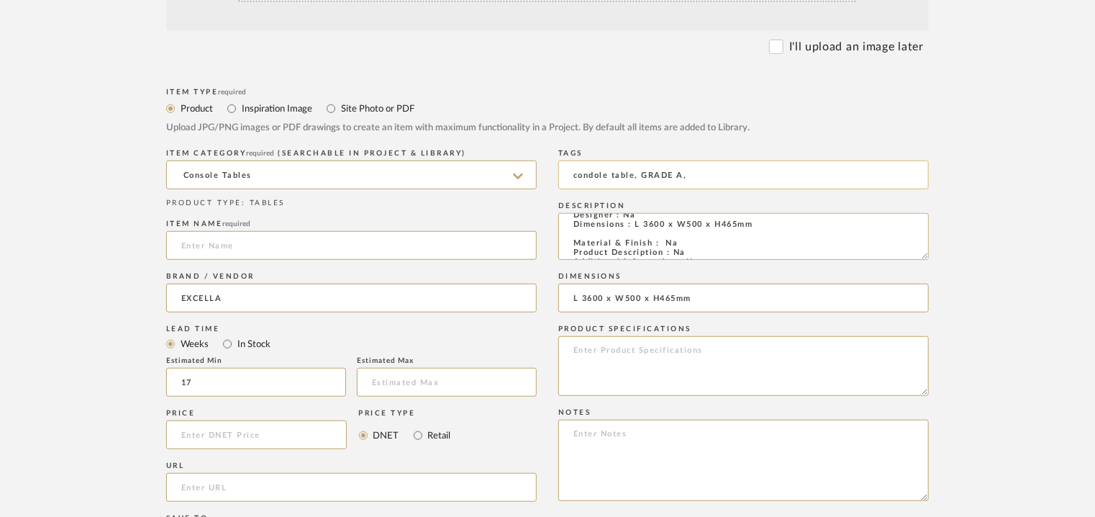
click at [590, 173] on input "condole table, GRADE A," at bounding box center [743, 174] width 371 height 29
type input "console table, GRADE A,"
paste textarea "Price: INR.6,56,400/- Lead time : 120days after confirmation of size. Customisa…"
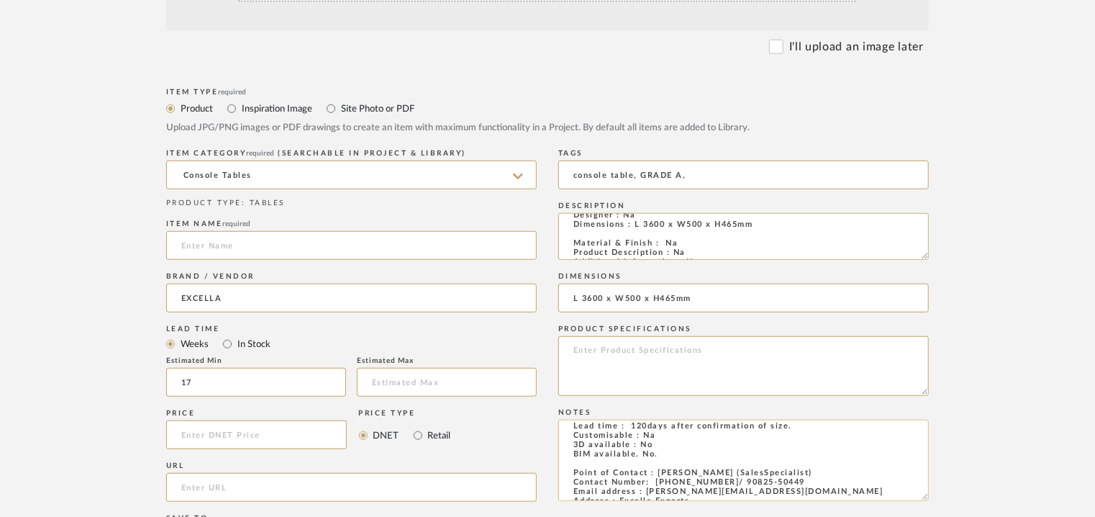
scroll to position [0, 0]
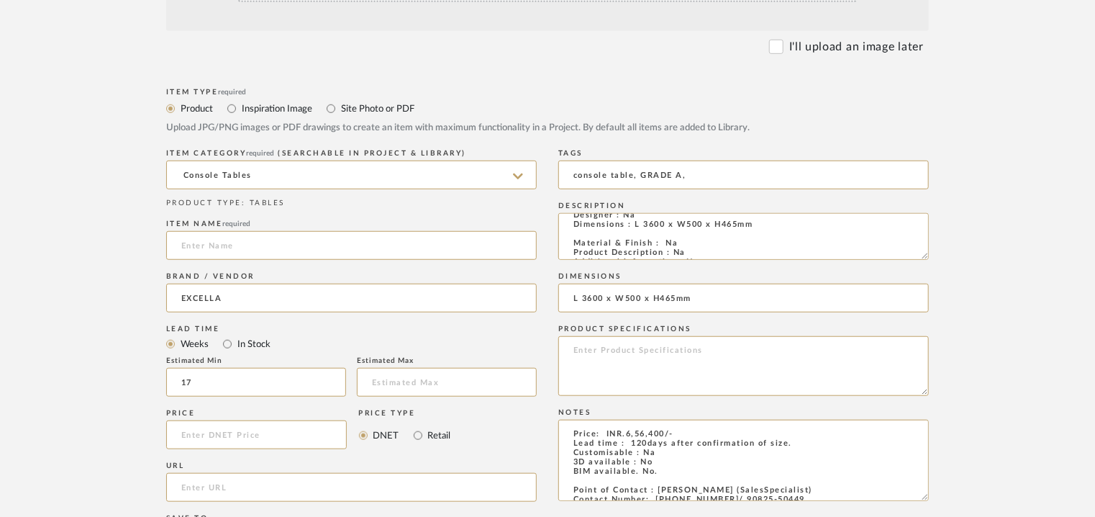
type textarea "Price: INR.6,56,400/- Lead time : 120days after confirmation of size. Customisa…"
click at [216, 244] on input at bounding box center [351, 245] width 371 height 29
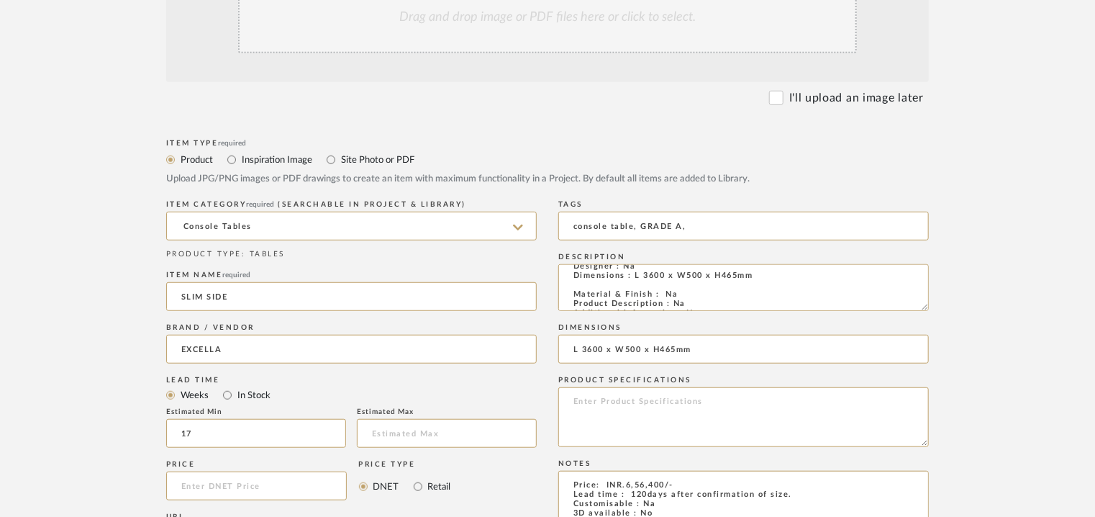
scroll to position [288, 0]
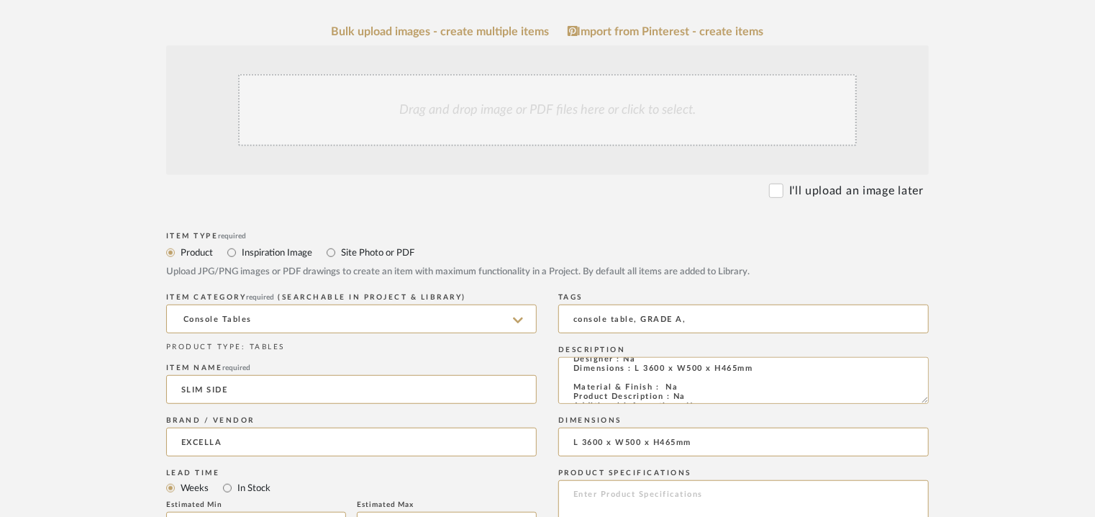
type input "SLIM SIDE"
click at [452, 117] on div "Drag and drop image or PDF files here or click to select." at bounding box center [547, 110] width 619 height 72
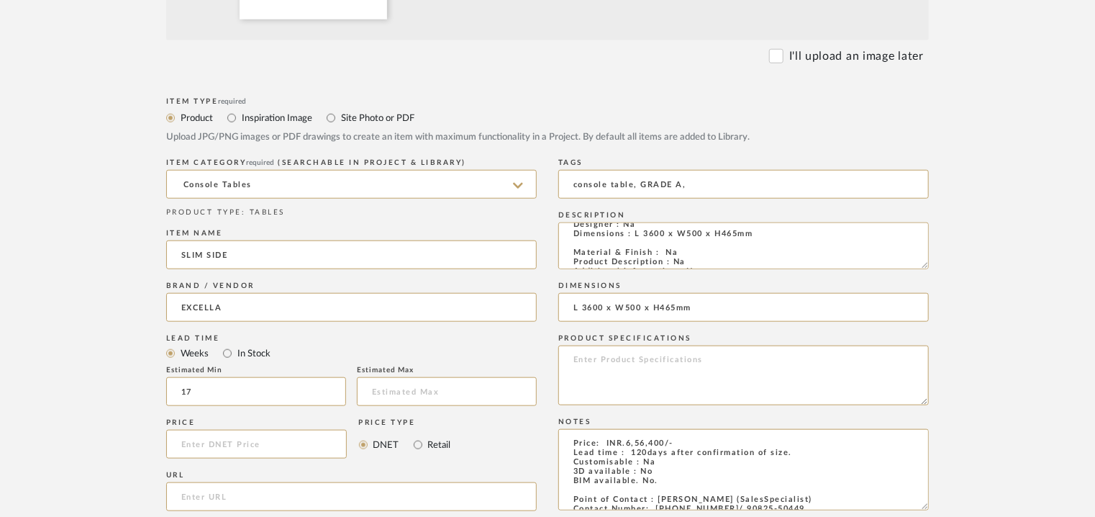
scroll to position [936, 0]
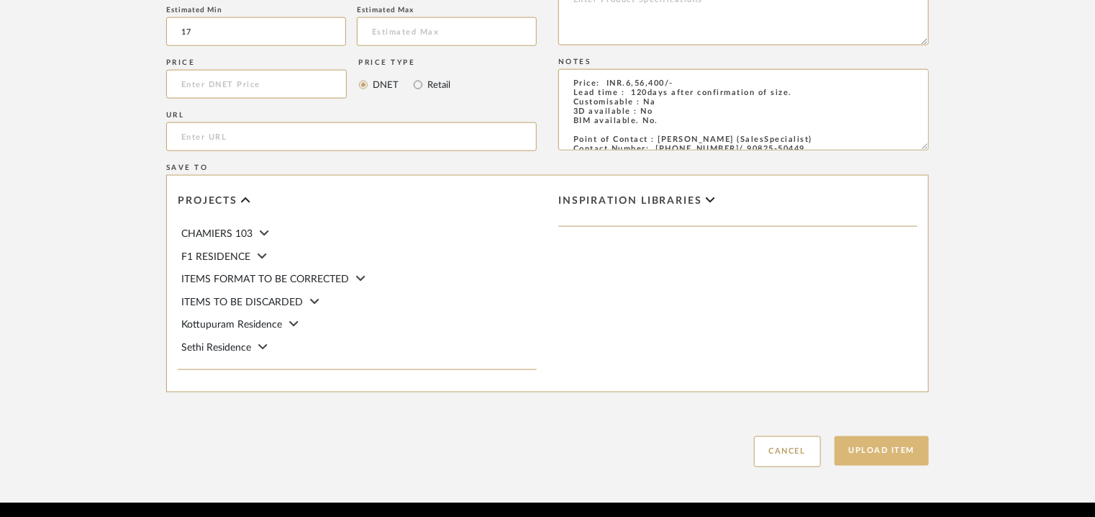
click at [872, 459] on button "Upload Item" at bounding box center [882, 451] width 95 height 30
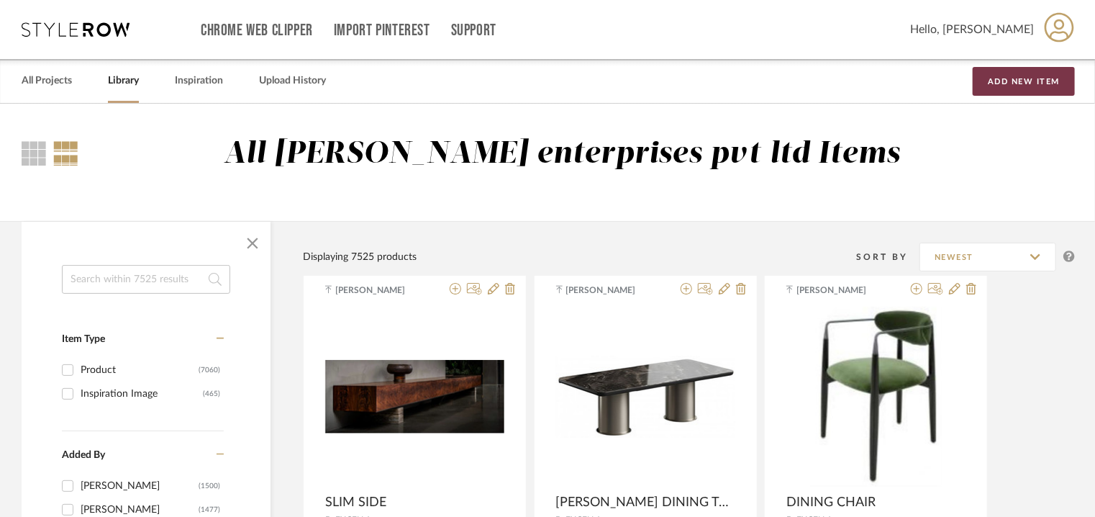
drag, startPoint x: 1048, startPoint y: 82, endPoint x: 1027, endPoint y: 106, distance: 31.6
click at [1049, 84] on button "Add New Item" at bounding box center [1024, 81] width 102 height 29
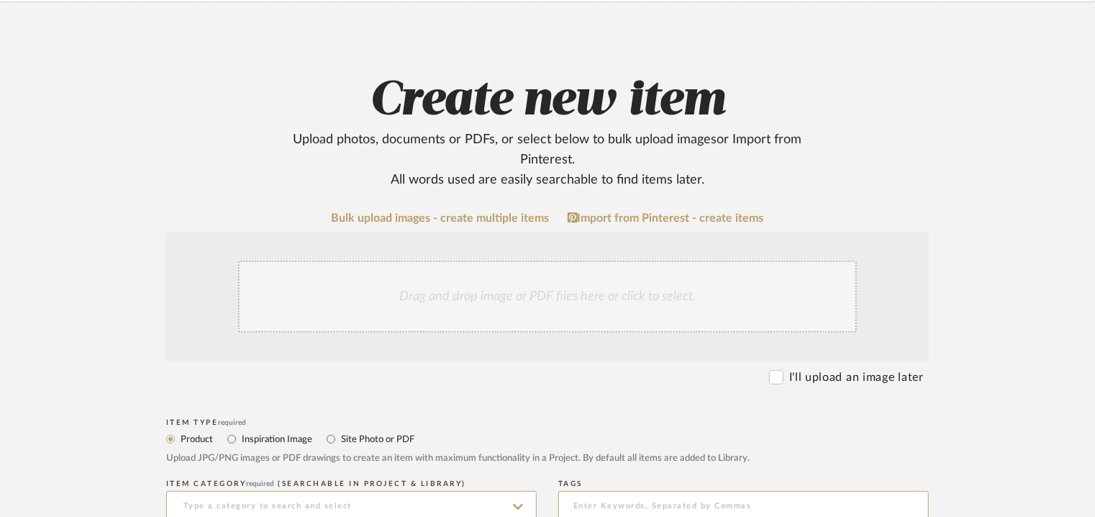
scroll to position [288, 0]
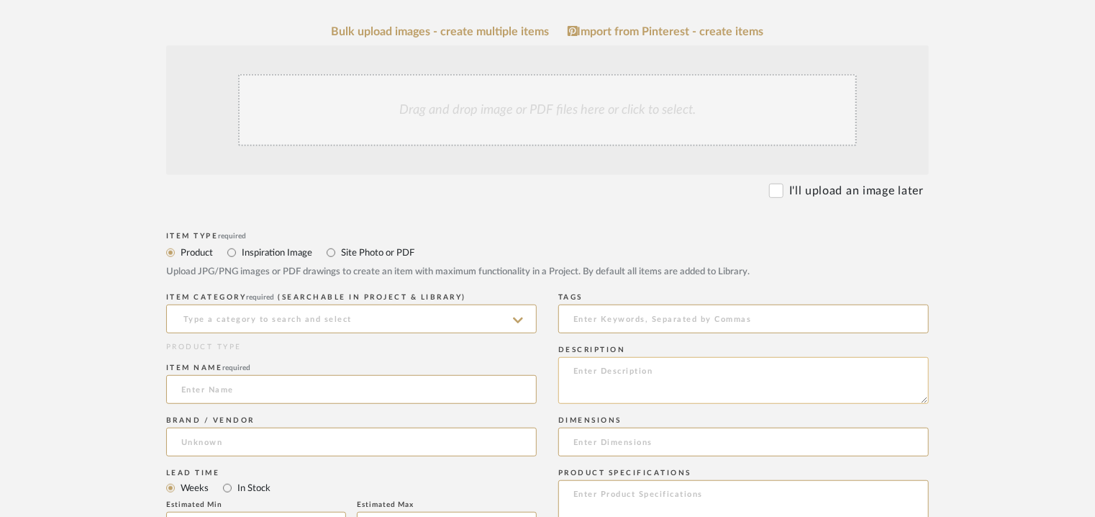
paste textarea "Type: Armchair Designer : Na Dimensions : 640 x 600 x 800mm Material & Finish :…"
type textarea "Type: Armchair Designer : Na Dimensions : 640 x 600 x 800mm Material & Finish :…"
click at [315, 320] on input at bounding box center [351, 318] width 371 height 29
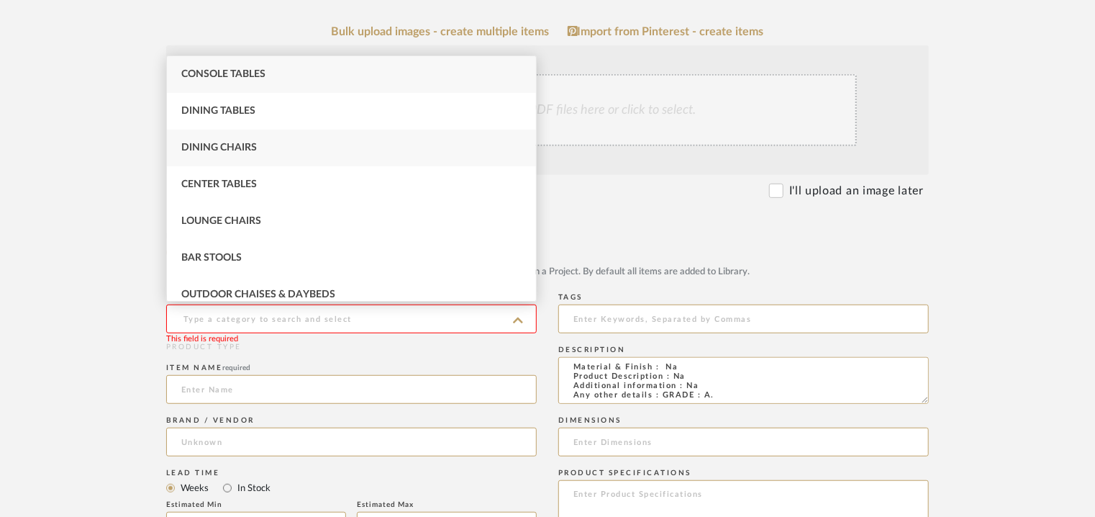
click at [297, 148] on div "Dining Chairs" at bounding box center [351, 148] width 369 height 37
type input "Dining Chairs"
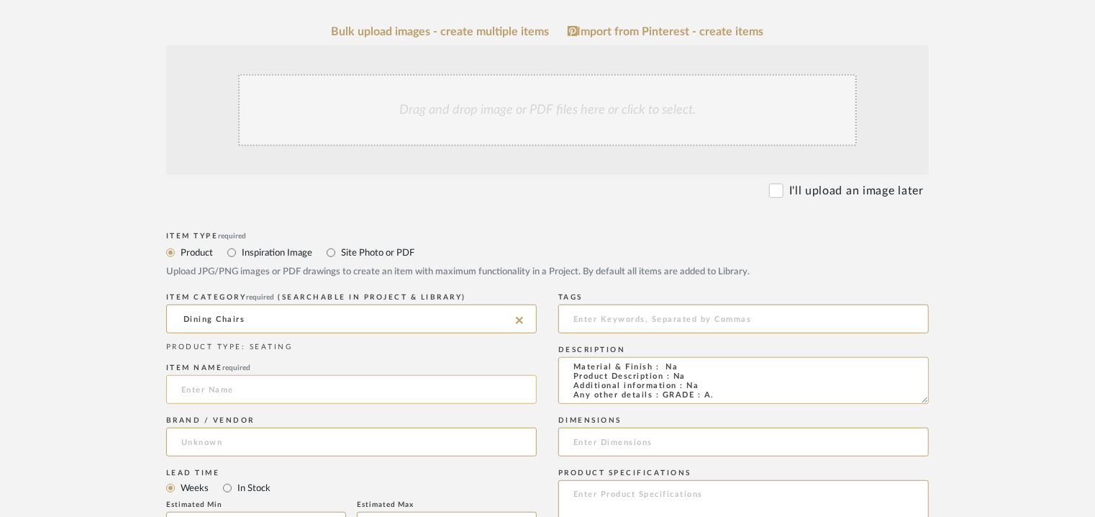
click at [217, 390] on input at bounding box center [351, 389] width 371 height 29
click at [227, 389] on input "[PERSON_NAME] ARMCHAIR" at bounding box center [351, 389] width 371 height 29
type input "[PERSON_NAME] DINING ARMCHAIR"
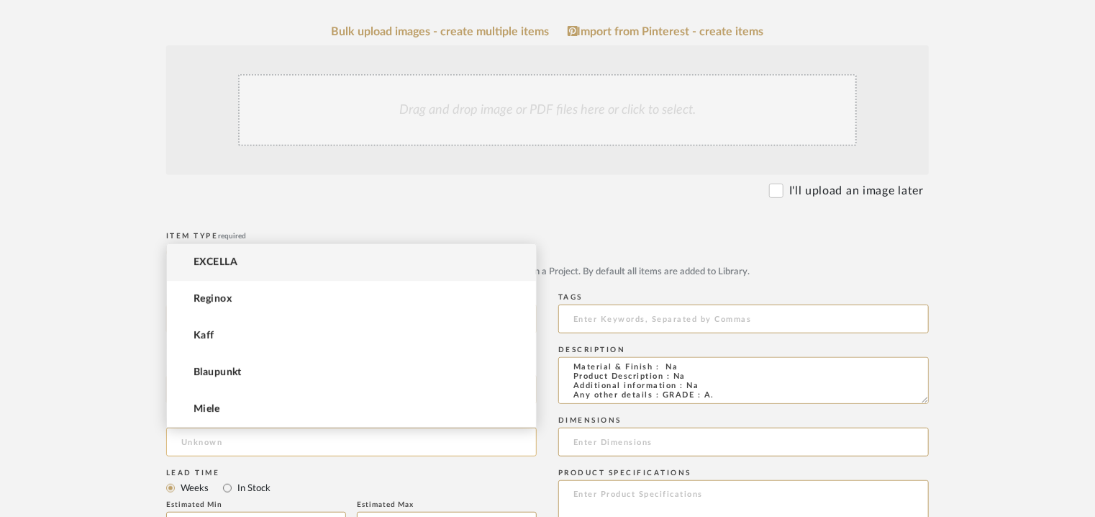
click at [219, 435] on input at bounding box center [351, 441] width 371 height 29
click at [252, 255] on mat-option "EXCELLA" at bounding box center [351, 262] width 369 height 37
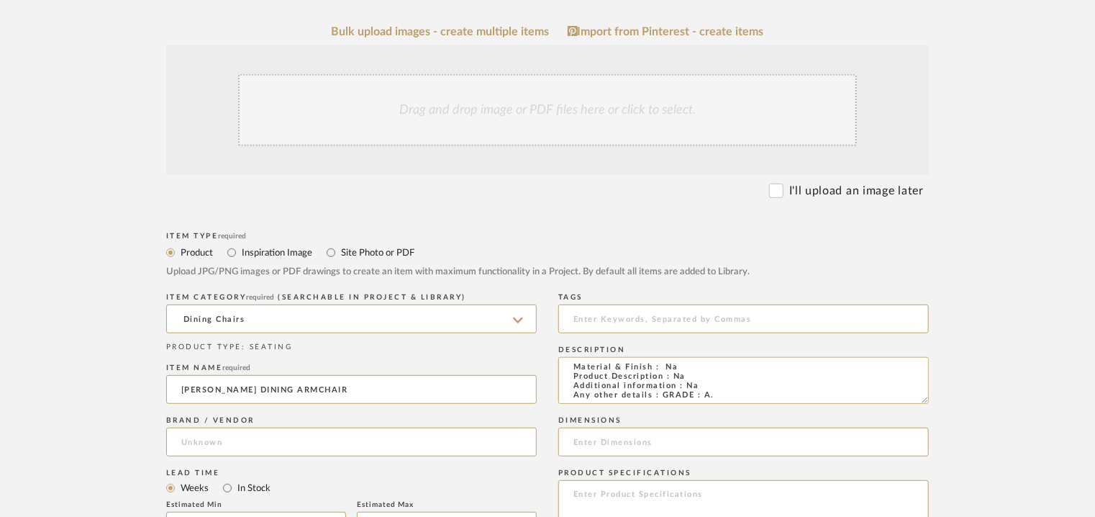
type input "EXCELLA"
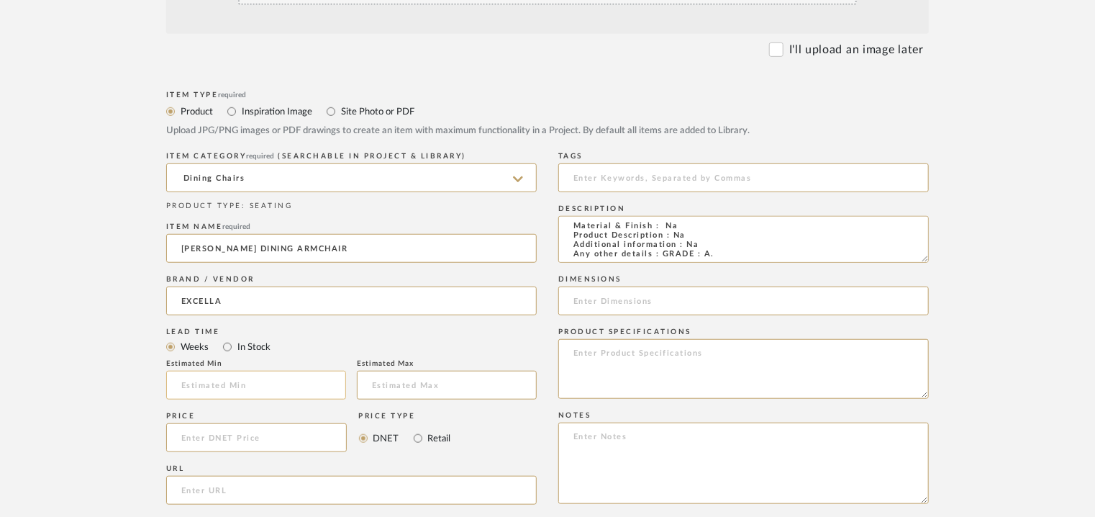
scroll to position [432, 0]
click at [219, 378] on input "text" at bounding box center [256, 382] width 180 height 29
type input "17"
click at [634, 176] on input at bounding box center [743, 174] width 371 height 29
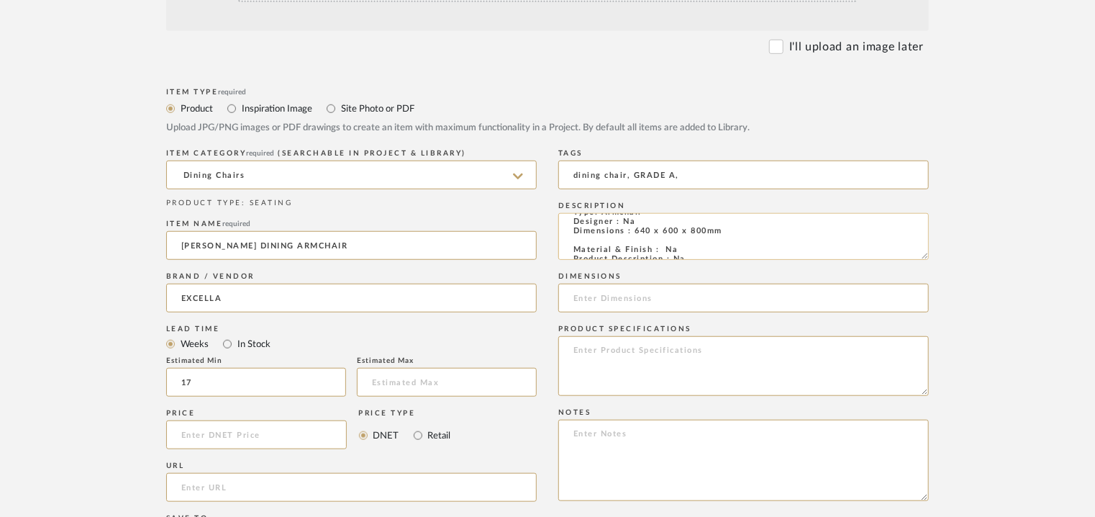
scroll to position [0, 0]
type input "dining chair, GRADE A,"
drag, startPoint x: 634, startPoint y: 245, endPoint x: 726, endPoint y: 245, distance: 92.1
click at [726, 245] on textarea "Type: Armchair Designer : Na Dimensions : 640 x 600 x 800mm Material & Finish :…" at bounding box center [743, 236] width 371 height 47
click at [659, 297] on input at bounding box center [743, 298] width 371 height 29
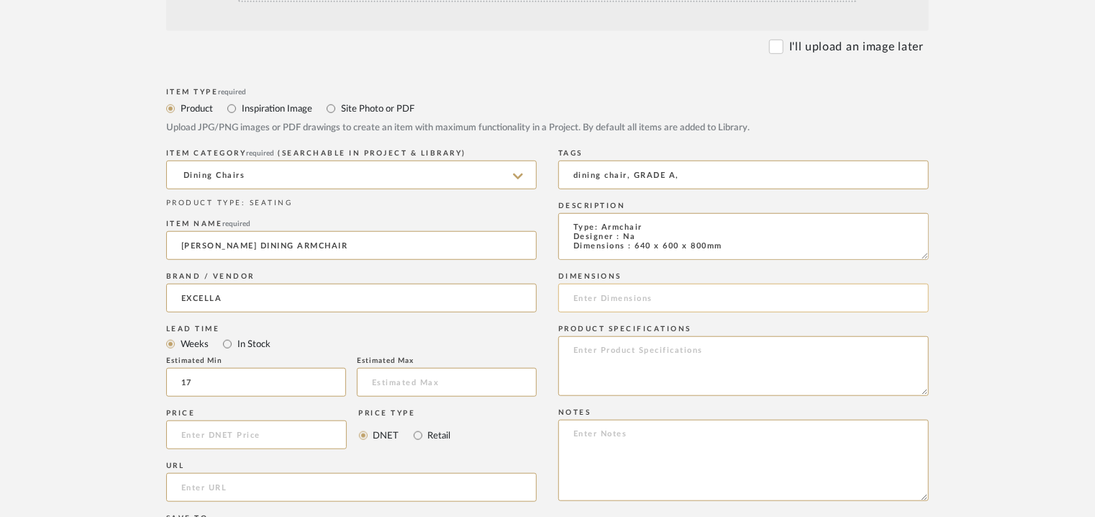
paste input "640 x 600 x 800mm"
type input "640 x 600 x 800mm"
click at [663, 453] on textarea at bounding box center [743, 460] width 371 height 81
paste textarea "Price: INR.39,330/- Lead time : 120days after confirmation of size. Customisabl…"
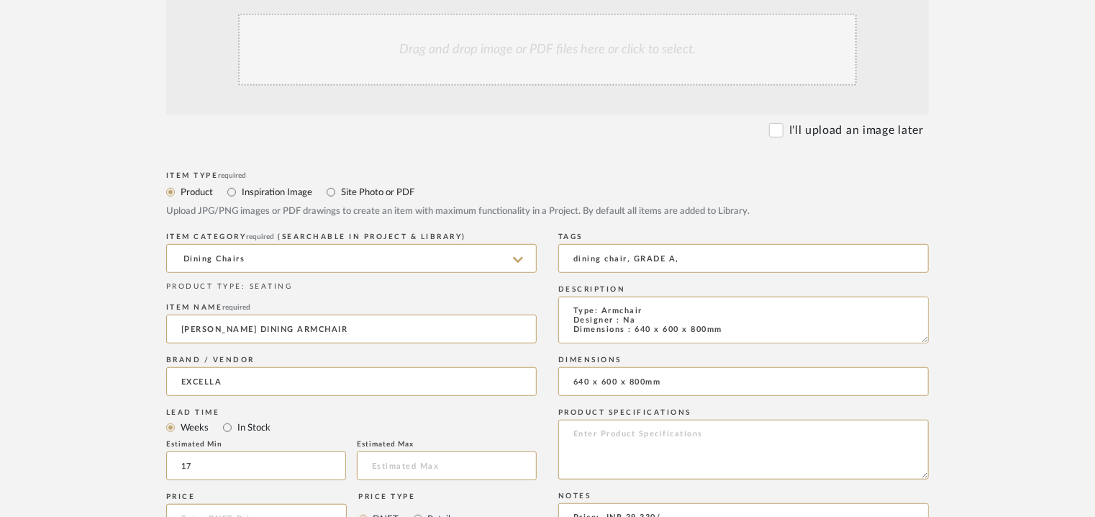
scroll to position [288, 0]
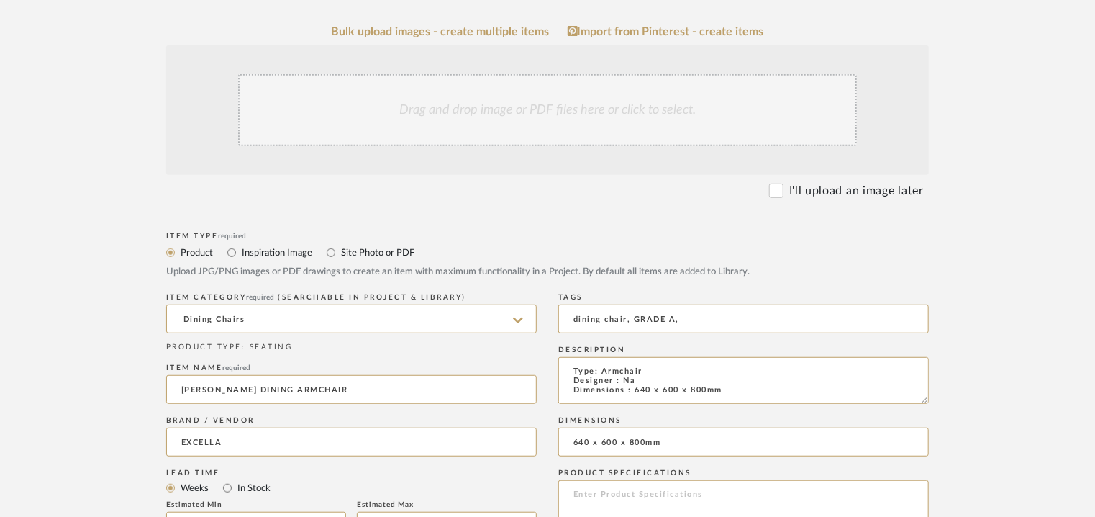
type textarea "Price: INR.39,330/- Lead time : 120days after confirmation of size. Customisabl…"
click at [496, 98] on div "Drag and drop image or PDF files here or click to select." at bounding box center [547, 110] width 619 height 72
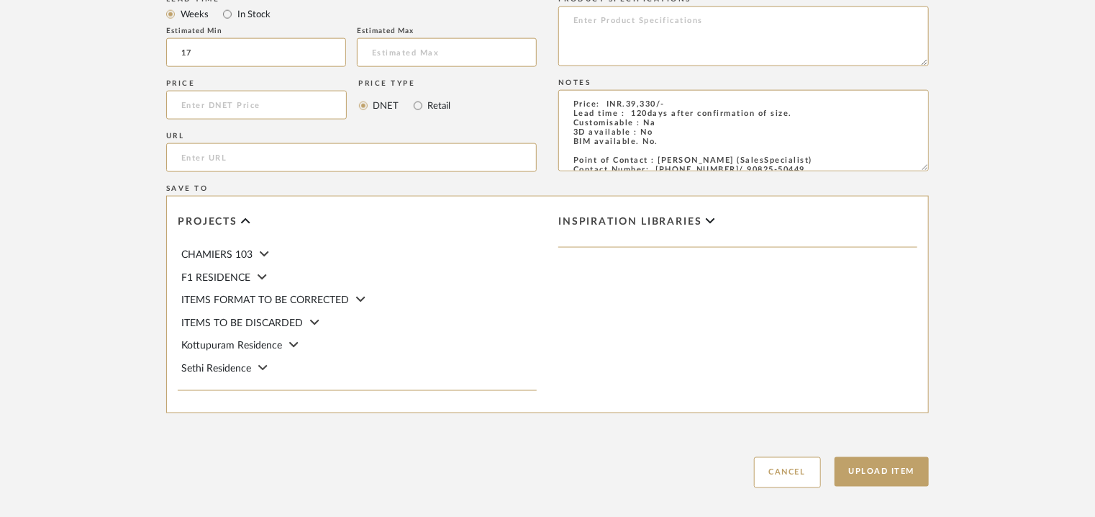
scroll to position [987, 0]
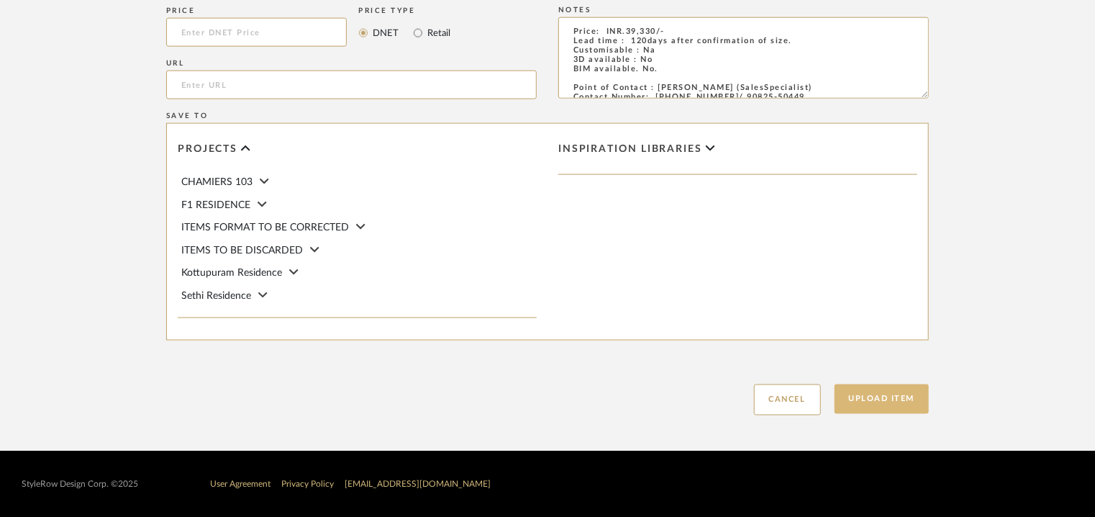
click at [890, 403] on button "Upload Item" at bounding box center [882, 399] width 95 height 30
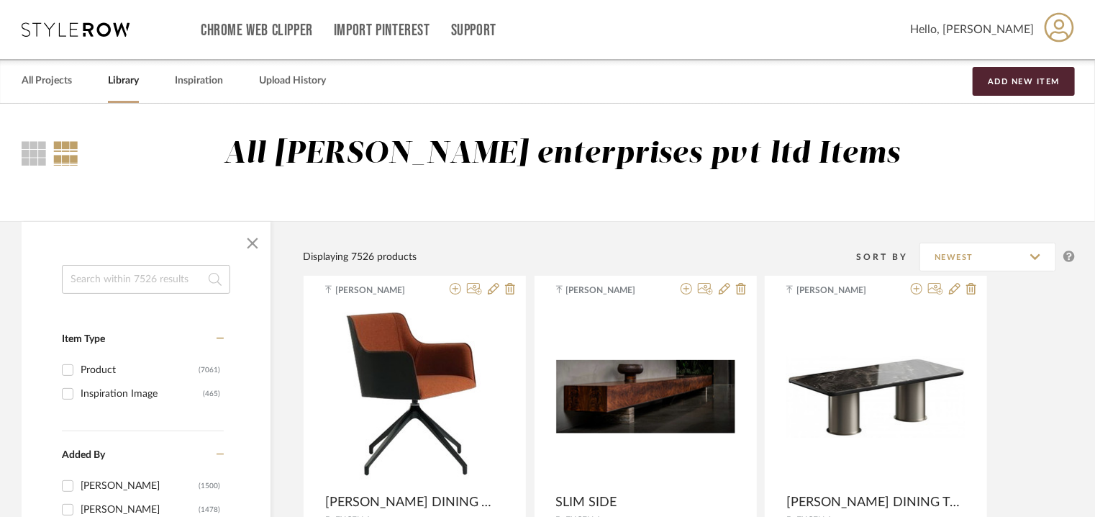
click at [122, 282] on input at bounding box center [146, 279] width 168 height 29
type input "trio"
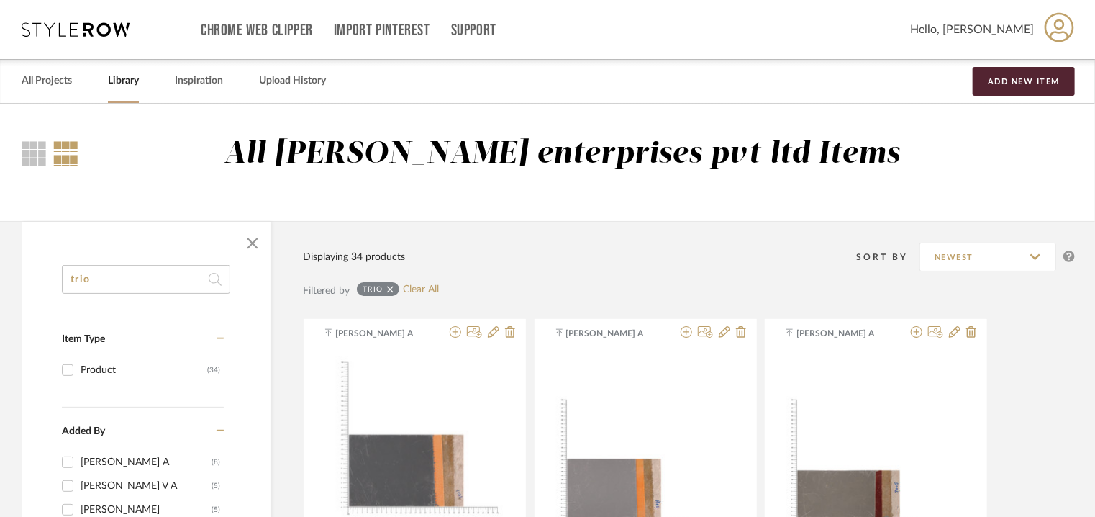
drag, startPoint x: 62, startPoint y: 285, endPoint x: 0, endPoint y: 284, distance: 61.9
click at [249, 242] on span "button" at bounding box center [252, 243] width 35 height 35
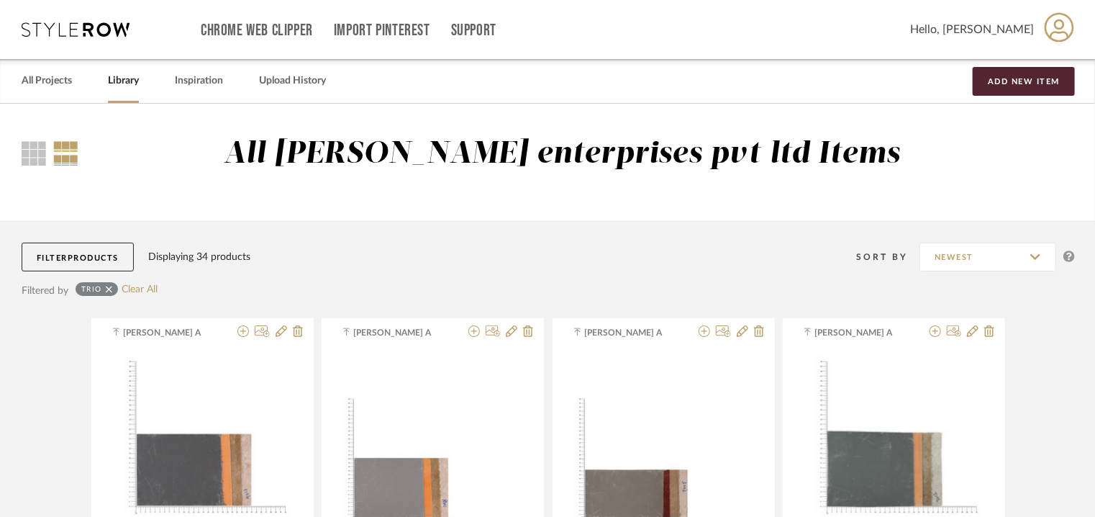
click at [96, 252] on button "Filter Products" at bounding box center [78, 257] width 112 height 29
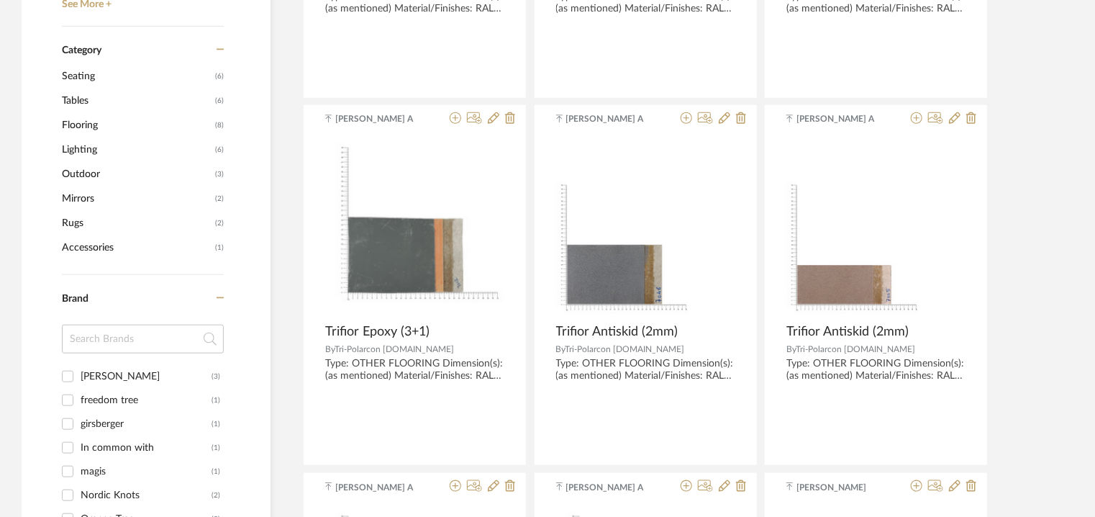
scroll to position [792, 0]
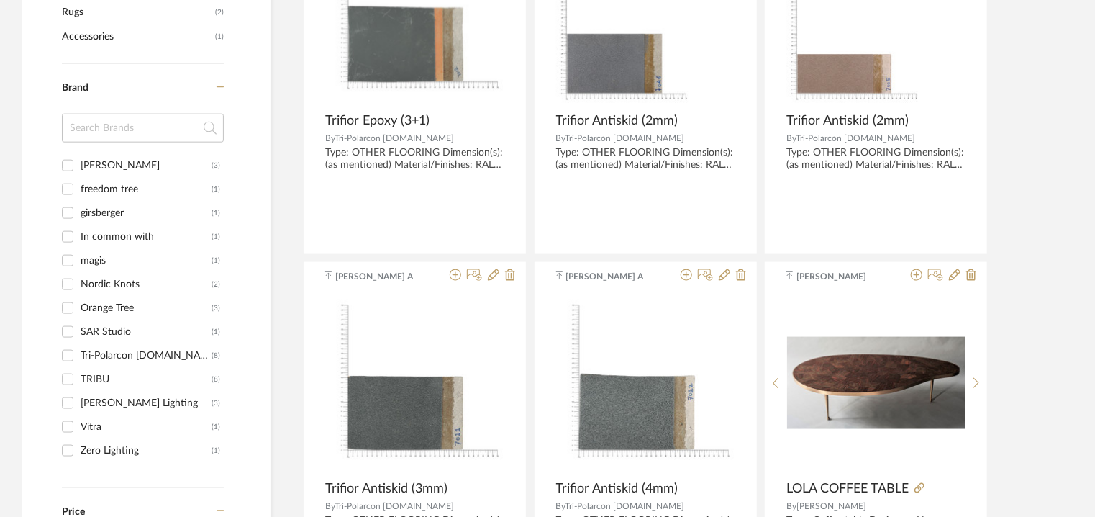
click at [154, 123] on input at bounding box center [143, 128] width 162 height 29
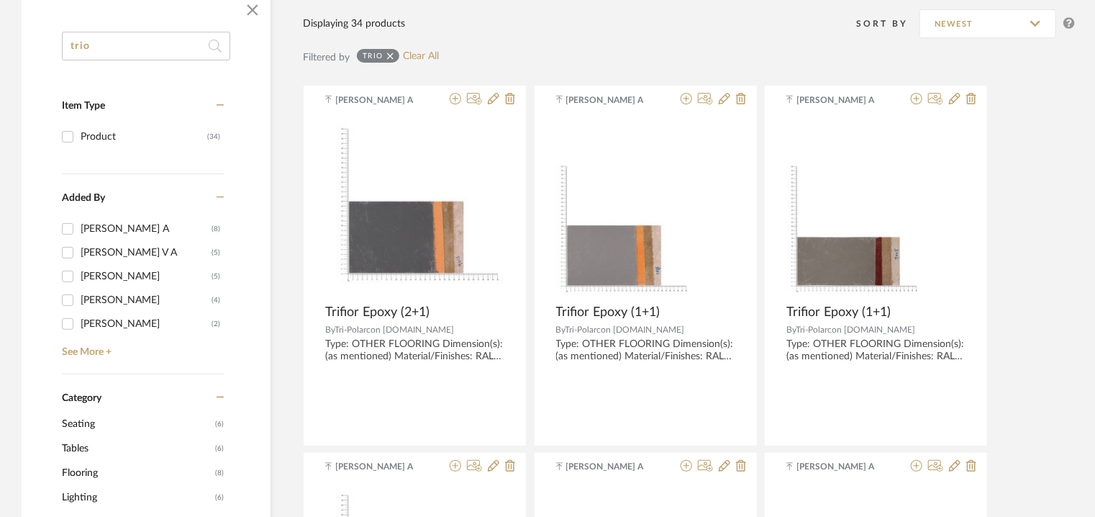
scroll to position [0, 0]
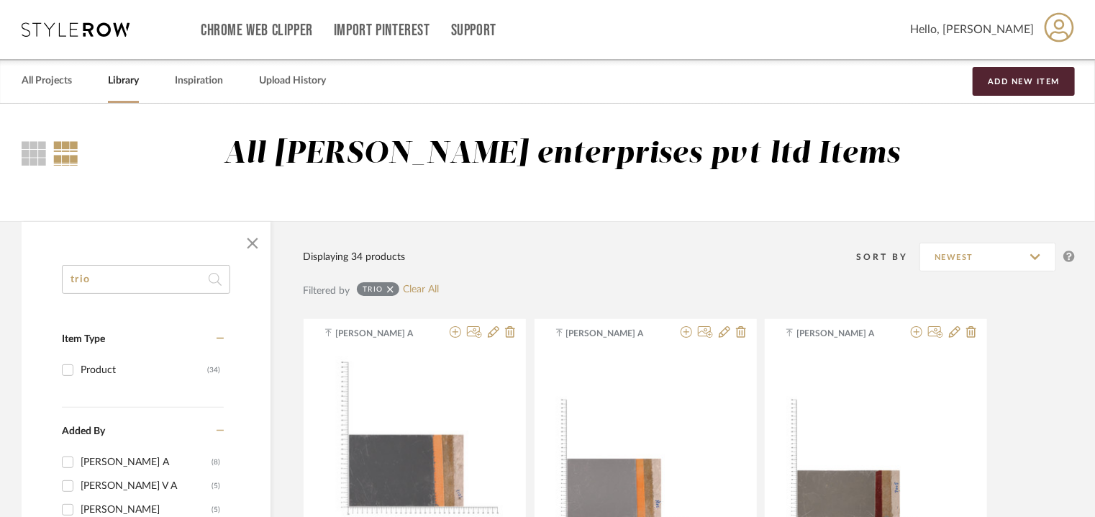
type input "exe"
click at [394, 290] on div "trio" at bounding box center [378, 289] width 42 height 14
drag, startPoint x: 150, startPoint y: 267, endPoint x: 9, endPoint y: 271, distance: 141.1
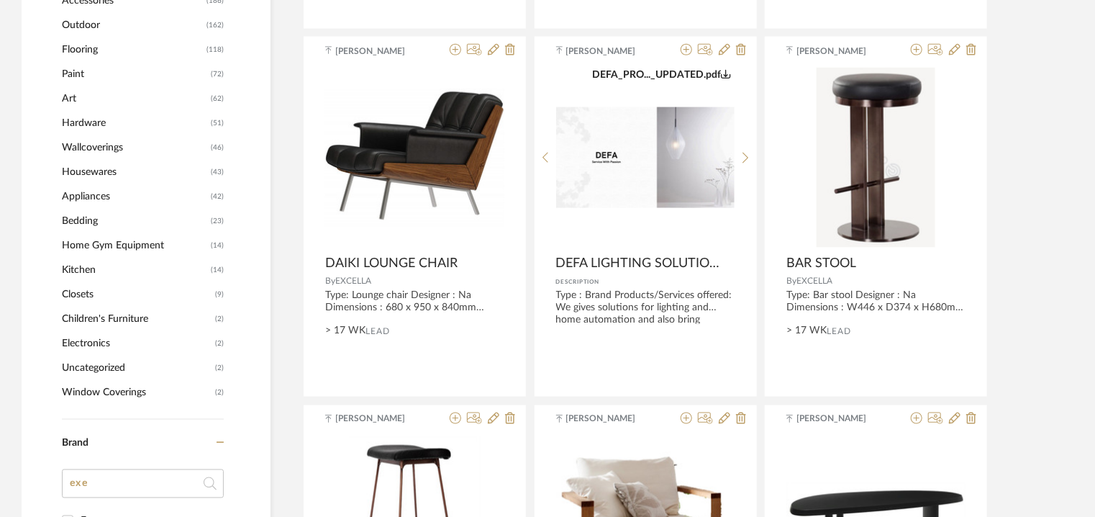
scroll to position [1152, 0]
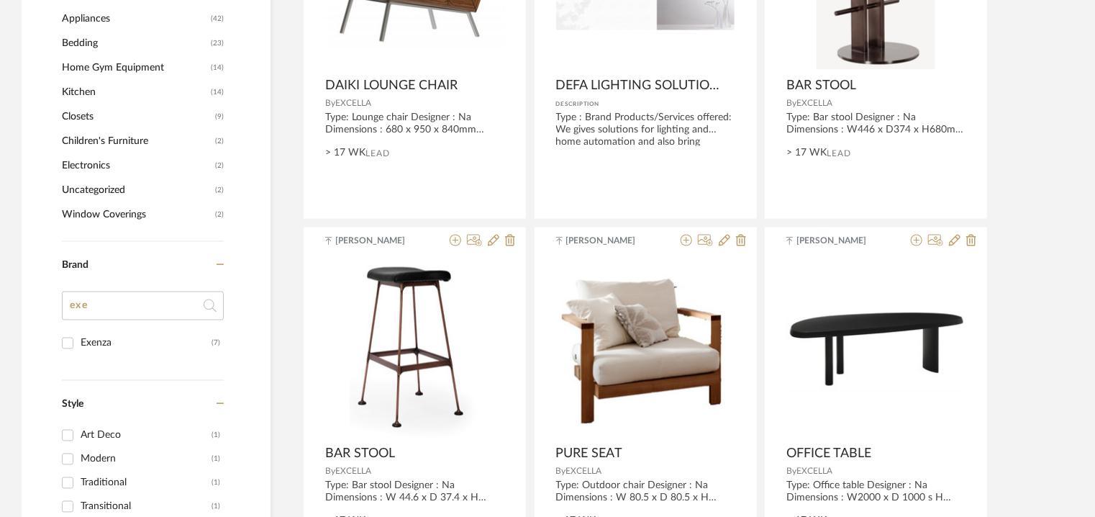
drag, startPoint x: 112, startPoint y: 302, endPoint x: 80, endPoint y: 305, distance: 31.8
click at [80, 305] on input "exe" at bounding box center [143, 305] width 162 height 29
type input "exc"
click at [103, 340] on div "EXCELLA" at bounding box center [144, 343] width 127 height 23
click at [79, 340] on input "EXCELLA (69)" at bounding box center [67, 343] width 23 height 23
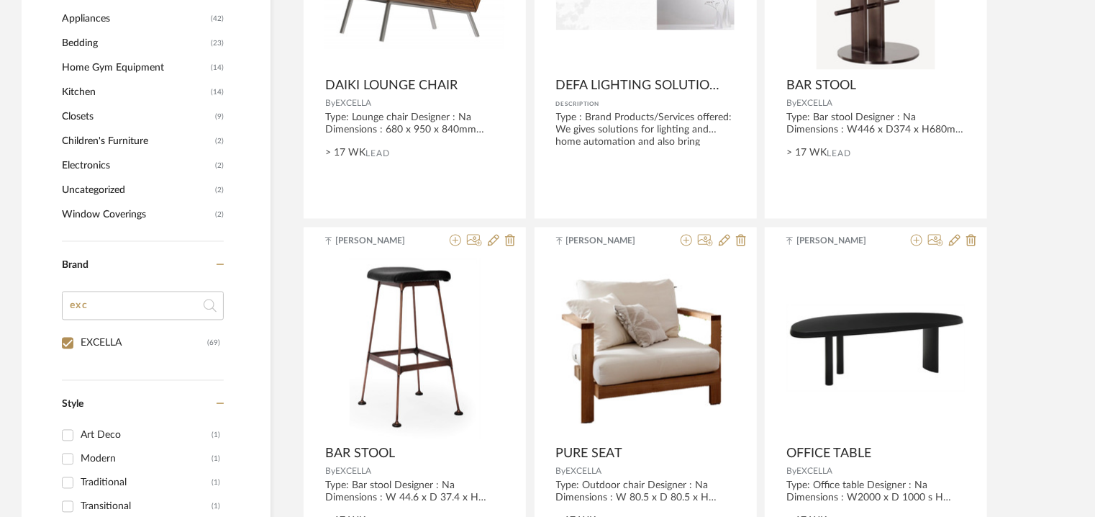
checkbox input "true"
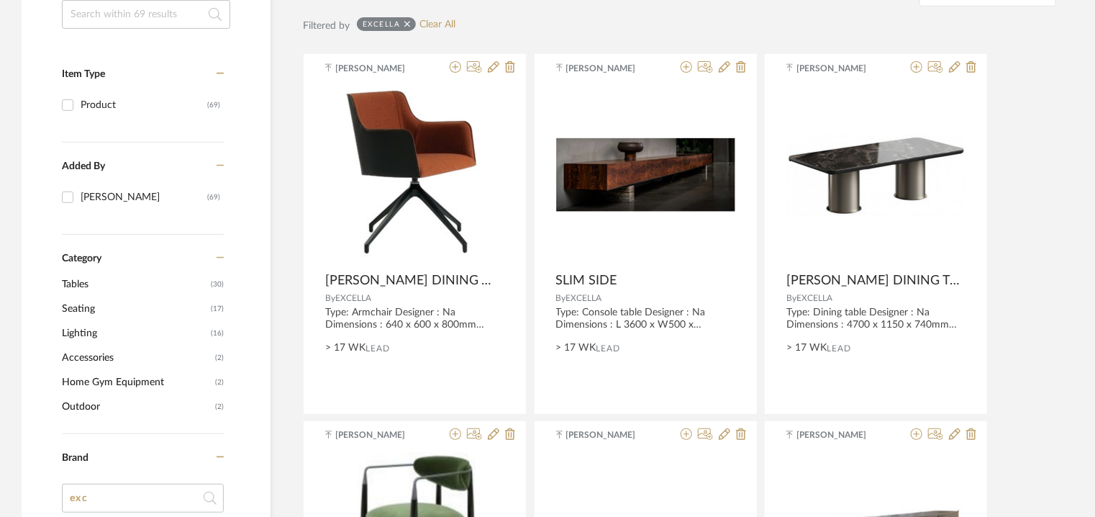
scroll to position [83, 0]
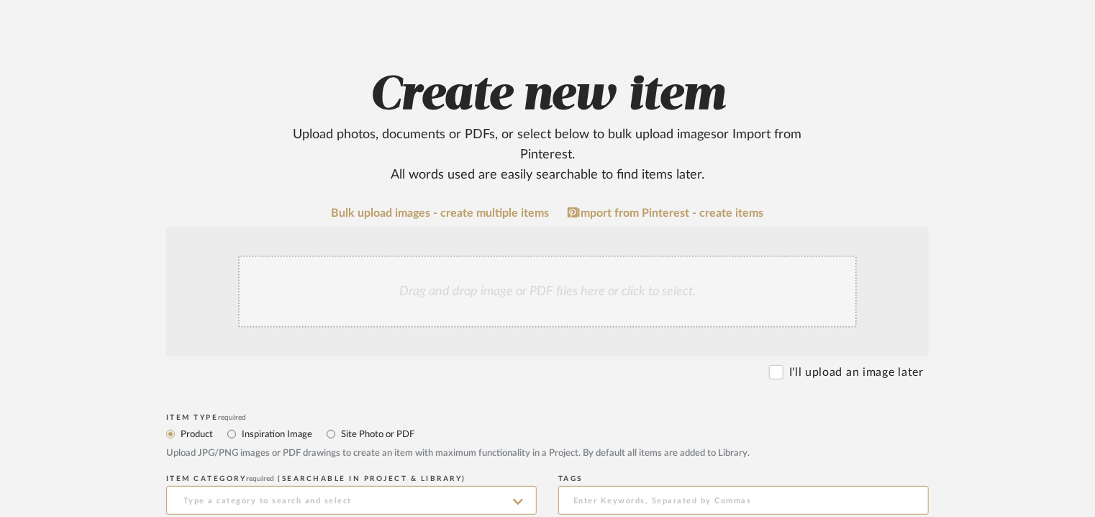
scroll to position [360, 0]
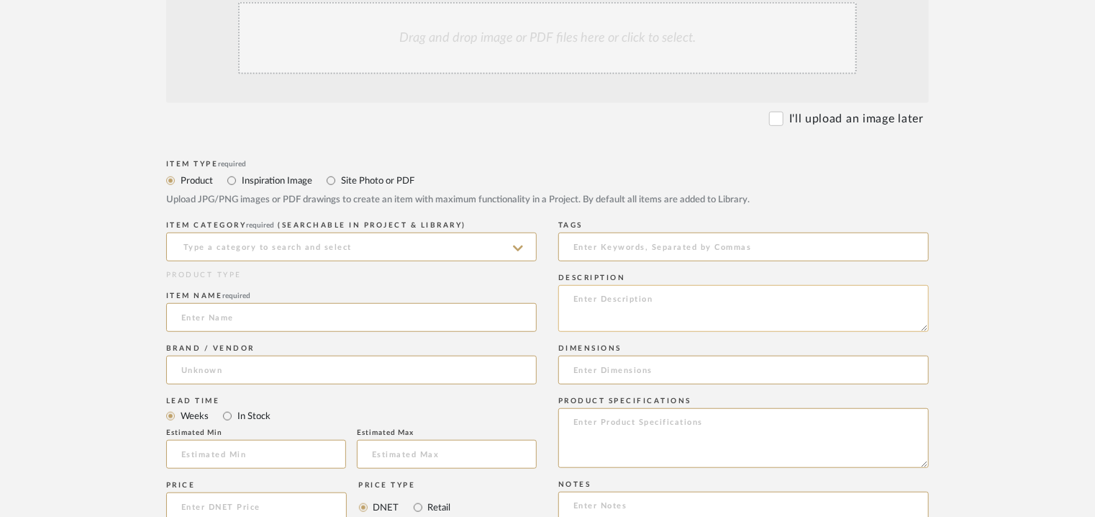
paste textarea "Type: Lounge chair Designer : Na Dimensions : W 73 cm x D 89 cm x H 86.5 cm Mat…"
type textarea "Type: Lounge chair Designer : Na Dimensions : W 73 cm x D 89 cm x H 86.5 cm Mat…"
click at [357, 243] on input at bounding box center [351, 246] width 371 height 29
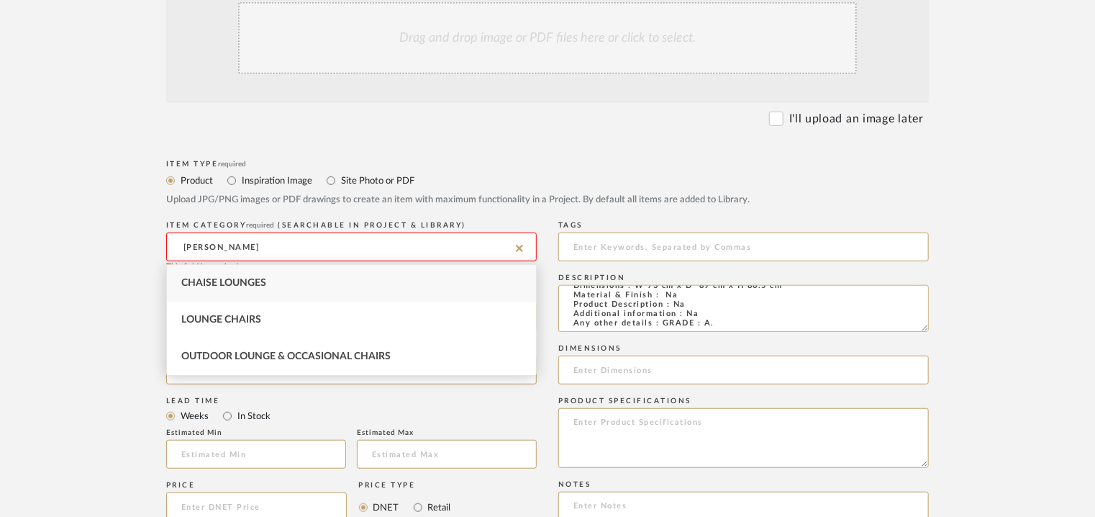
click at [222, 314] on div "Lounge Chairs" at bounding box center [351, 320] width 369 height 37
type input "Lounge Chairs"
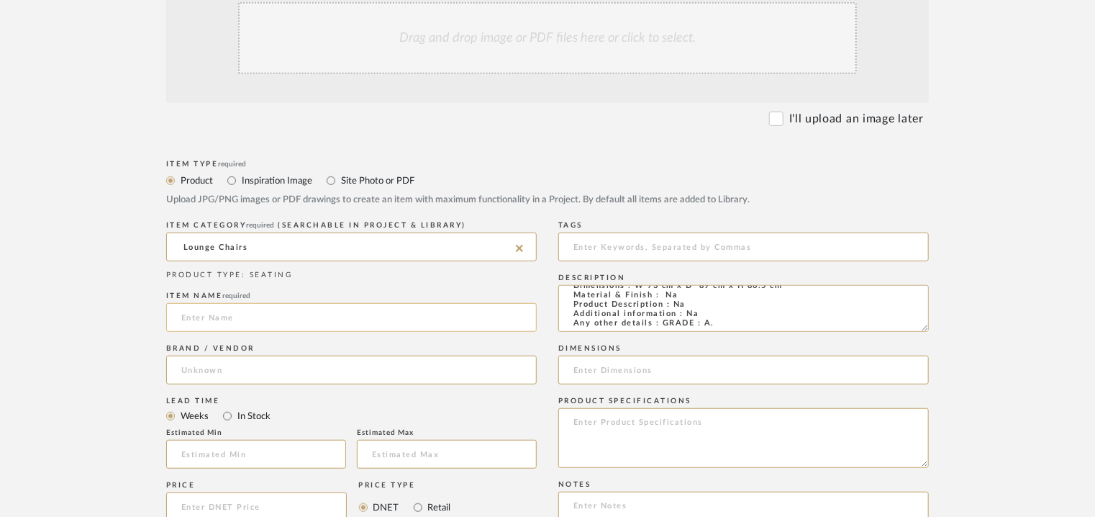
click at [222, 314] on input at bounding box center [351, 317] width 371 height 29
type input "t"
click at [210, 312] on input "TRIO ARMCHAIR" at bounding box center [351, 317] width 371 height 29
type input "TRIO ARMCHAIR"
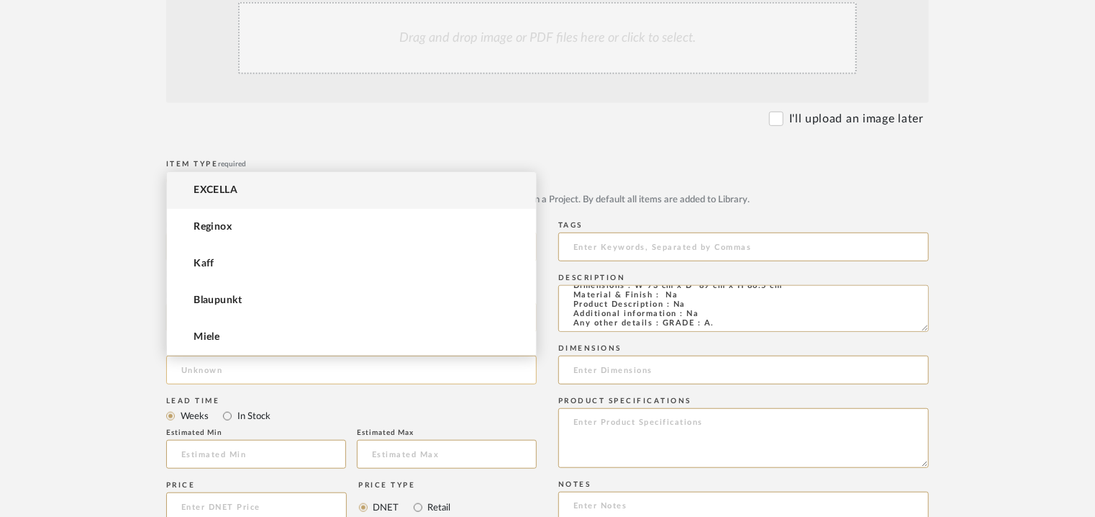
click at [206, 359] on input at bounding box center [351, 370] width 371 height 29
click at [235, 192] on span "EXCELLA" at bounding box center [216, 190] width 44 height 12
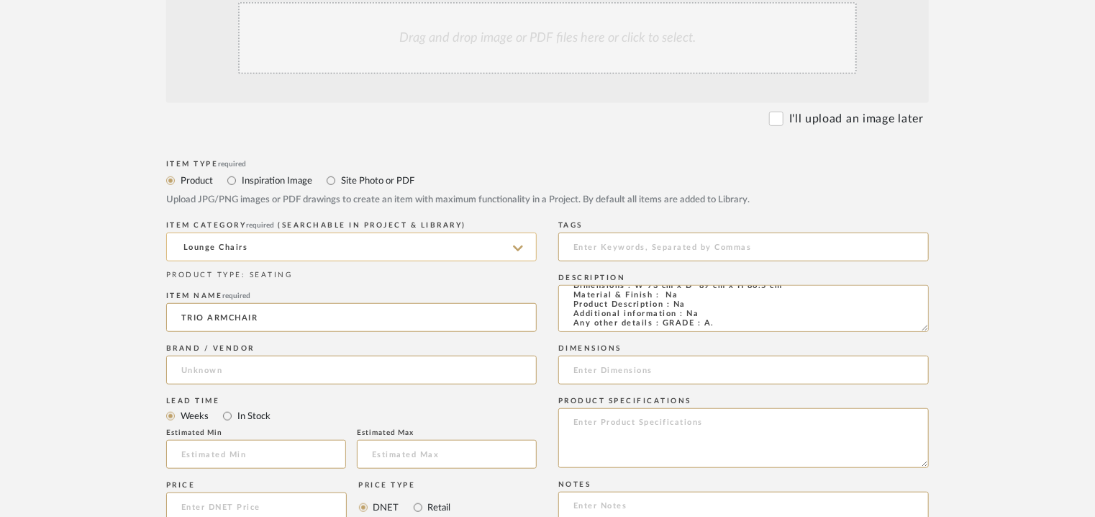
type input "EXCELLA"
click at [256, 455] on input "text" at bounding box center [256, 454] width 180 height 29
type input "17"
click at [610, 242] on input at bounding box center [743, 246] width 371 height 29
type input "D"
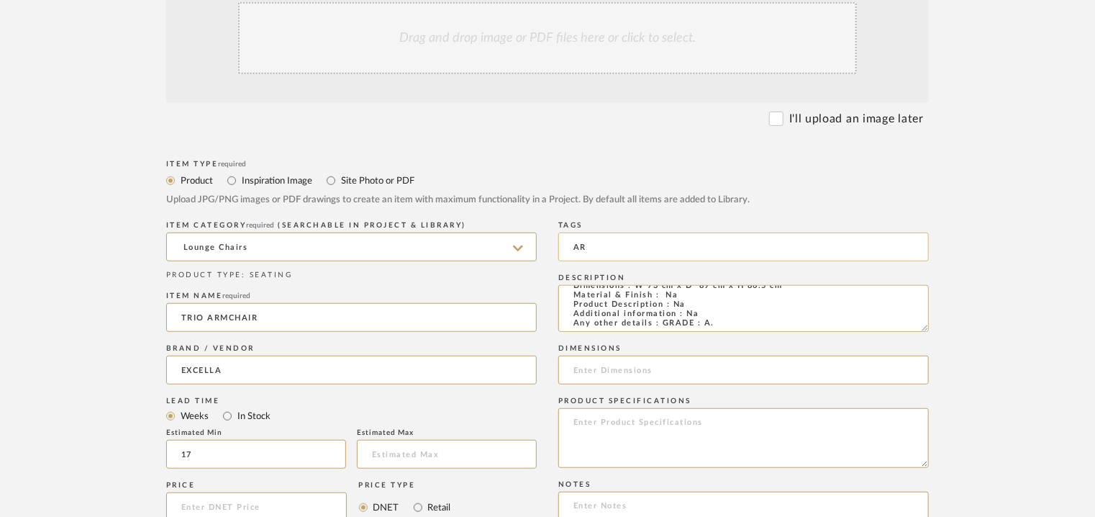
type input "A"
type input "a"
click at [666, 249] on input "lounge chair," at bounding box center [743, 246] width 371 height 29
type input "lounge chair, GRADE A,"
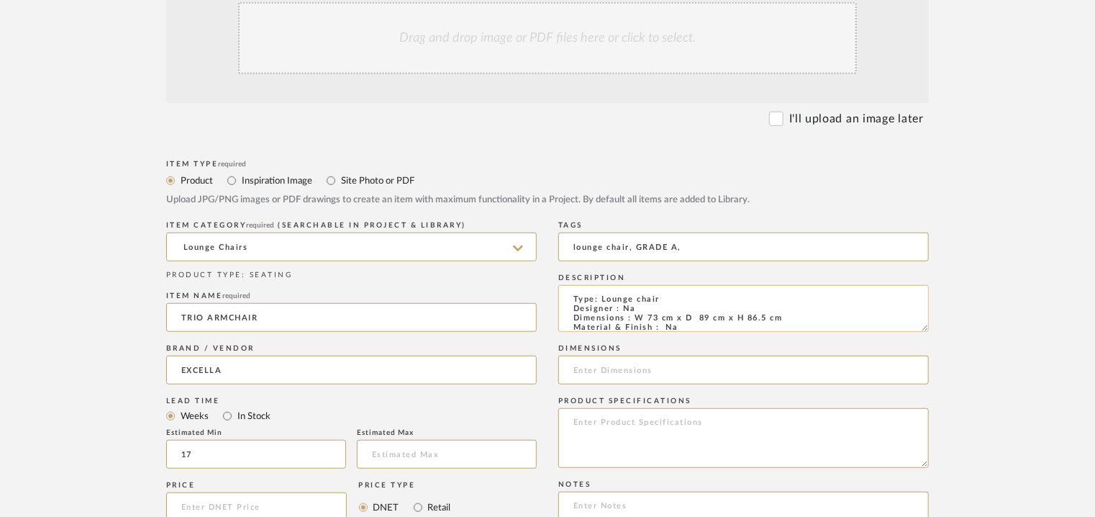
click at [665, 316] on textarea "Type: Lounge chair Designer : Na Dimensions : W 73 cm x D 89 cm x H 86.5 cm Mat…" at bounding box center [743, 308] width 371 height 47
click at [666, 316] on textarea "Type: Lounge chair Designer : Na Dimensions : W 73 cm x D 89 cm x H 86.5 cm Mat…" at bounding box center [743, 308] width 371 height 47
click at [697, 320] on textarea "Type: Lounge chair Designer : Na Dimensions : W 73 x D 89 cm x H 86.5 cm Materi…" at bounding box center [743, 308] width 371 height 47
drag, startPoint x: 737, startPoint y: 316, endPoint x: 736, endPoint y: 326, distance: 10.1
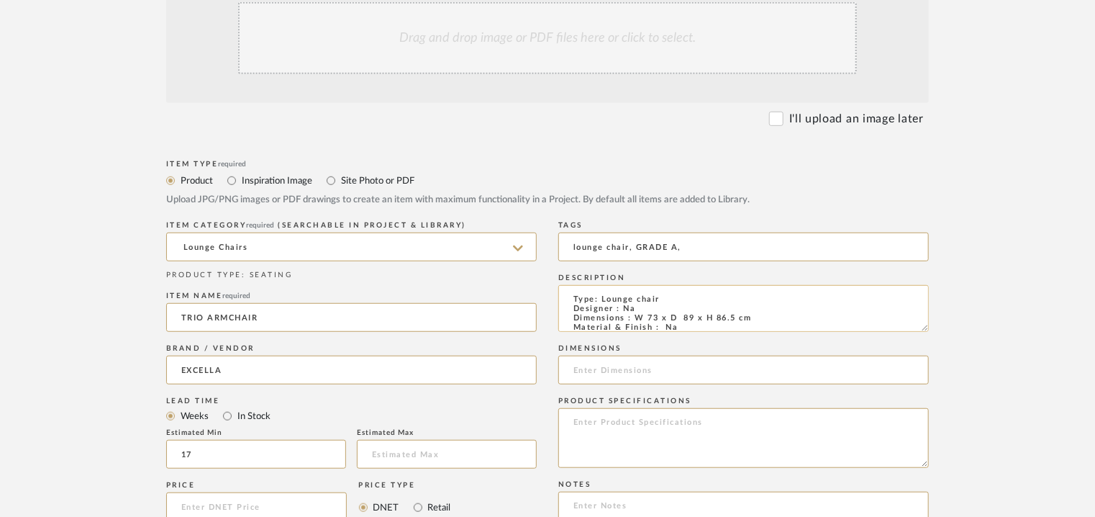
click at [736, 316] on textarea "Type: Lounge chair Designer : Na Dimensions : W 73 x D 89 x H 86.5 cm Material …" at bounding box center [743, 308] width 371 height 47
drag, startPoint x: 751, startPoint y: 318, endPoint x: 634, endPoint y: 315, distance: 117.3
click at [634, 315] on textarea "Type: Lounge chair Designer : Na Dimensions : W 73 x D 89 x H 86.5cm Material &…" at bounding box center [743, 308] width 371 height 47
type textarea "Type: Lounge chair Designer : Na Dimensions : W 73 x D 89 x H 86.5cm Material &…"
click at [594, 370] on input at bounding box center [743, 370] width 371 height 29
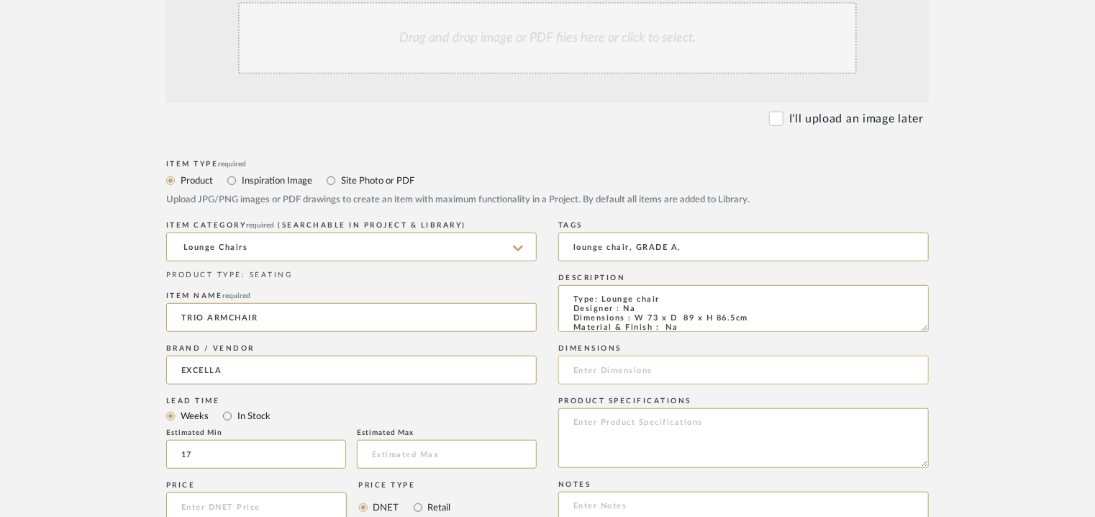
paste input "W 73 x D 89 x H 86.5cm"
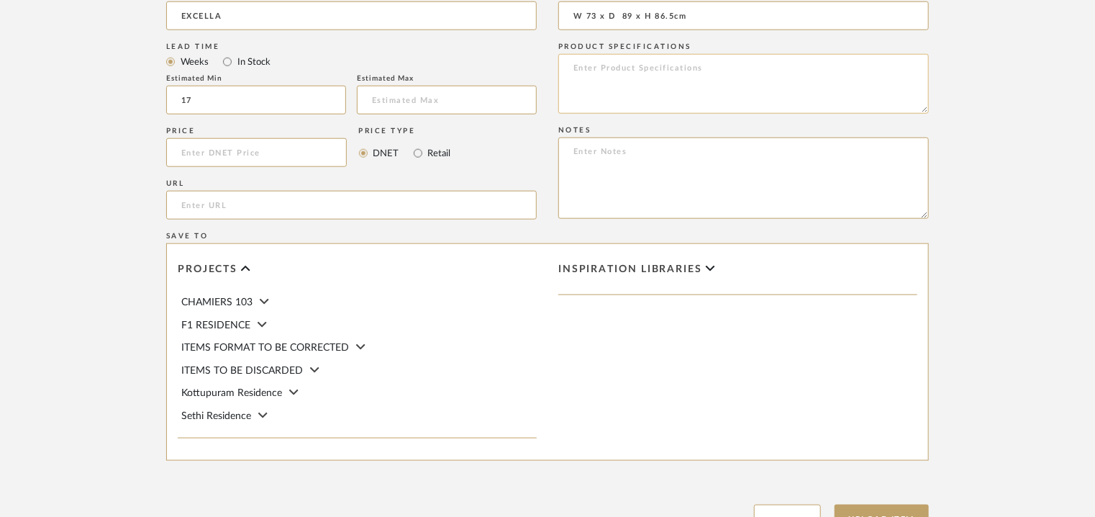
scroll to position [720, 0]
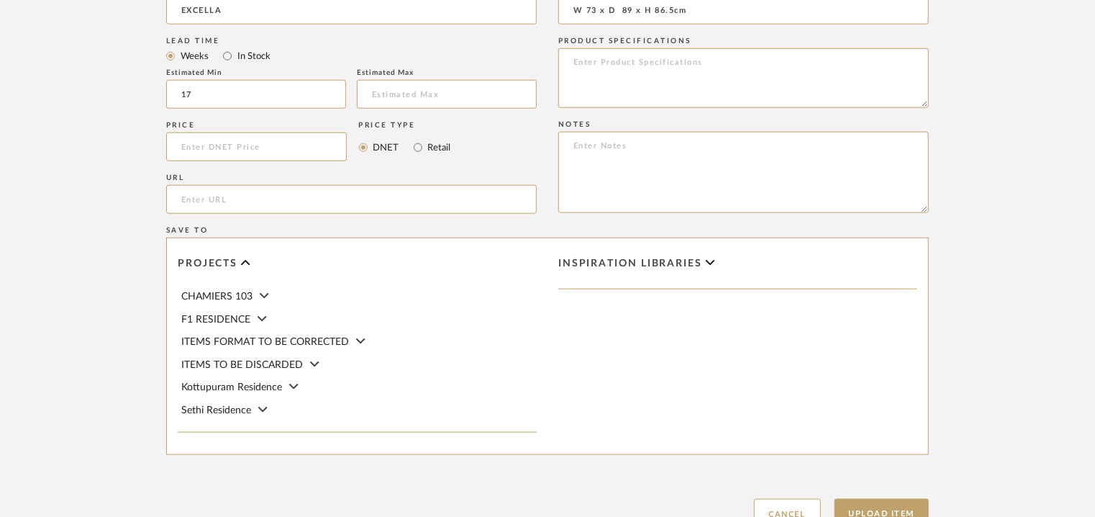
type input "W 73 x D 89 x H 86.5cm"
click at [692, 150] on textarea at bounding box center [743, 172] width 371 height 81
paste textarea "Price: INR.75,000/- Lead time : 120days after confirmation of size. Customisabl…"
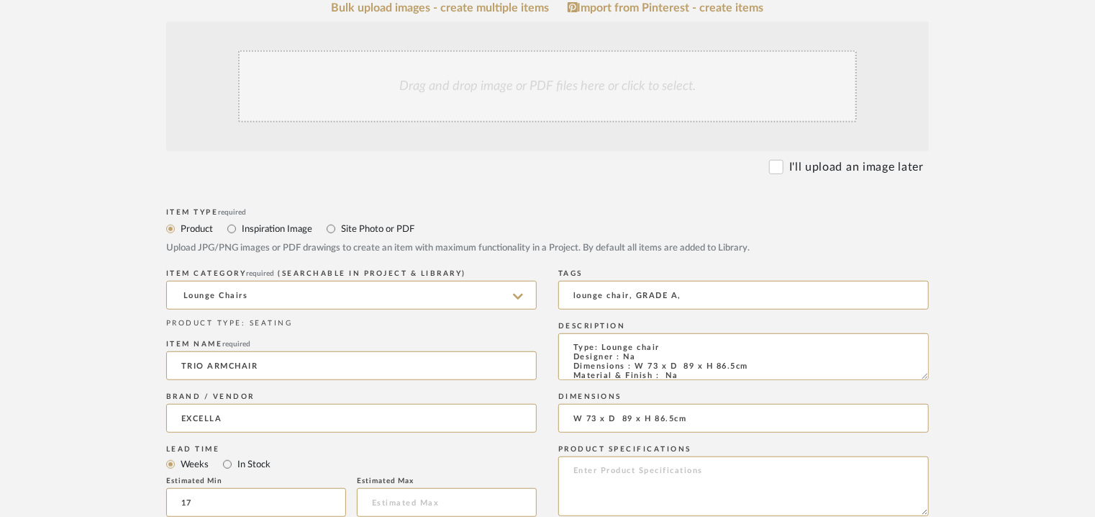
scroll to position [288, 0]
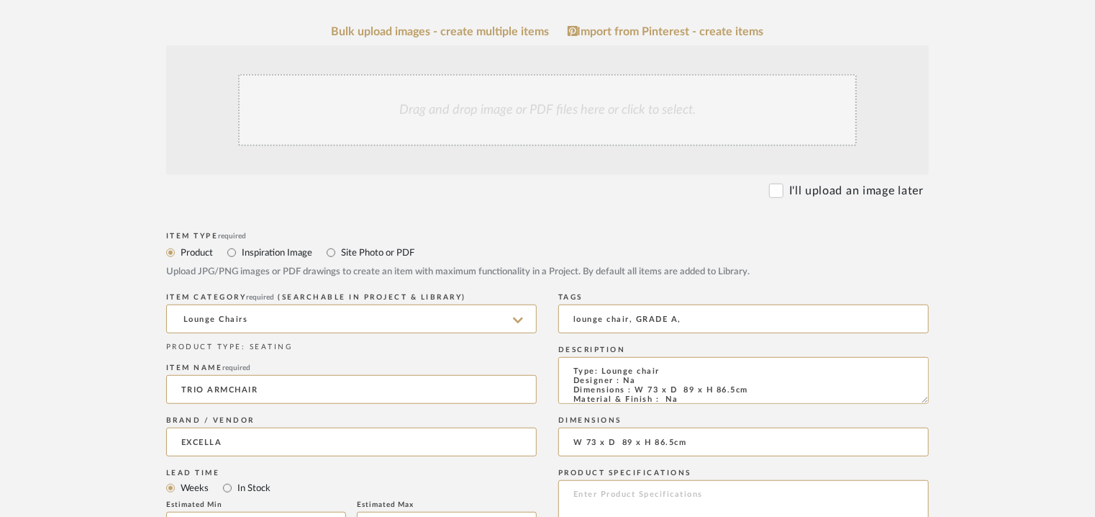
type textarea "Price: INR.75,000/- Lead time : 120days after confirmation of size. Customisabl…"
click at [478, 110] on div "Drag and drop image or PDF files here or click to select." at bounding box center [547, 110] width 619 height 72
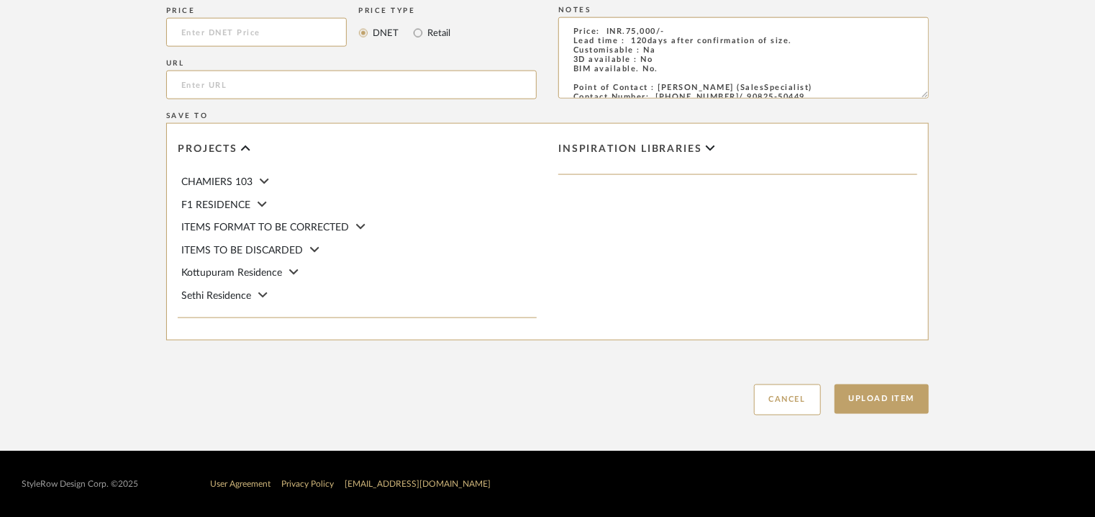
scroll to position [987, 0]
click at [918, 394] on button "Upload Item" at bounding box center [882, 399] width 95 height 30
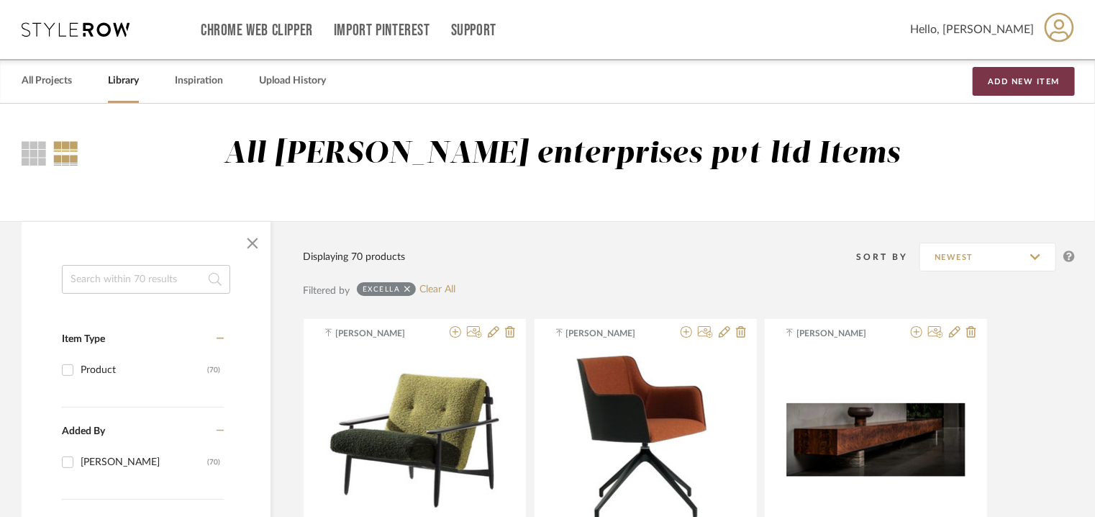
click at [1006, 76] on button "Add New Item" at bounding box center [1024, 81] width 102 height 29
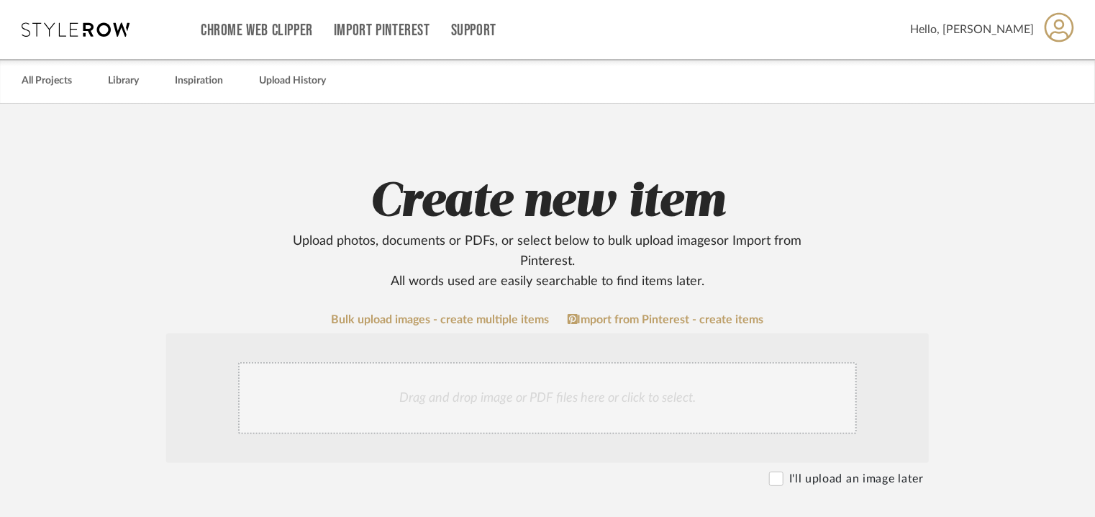
scroll to position [360, 0]
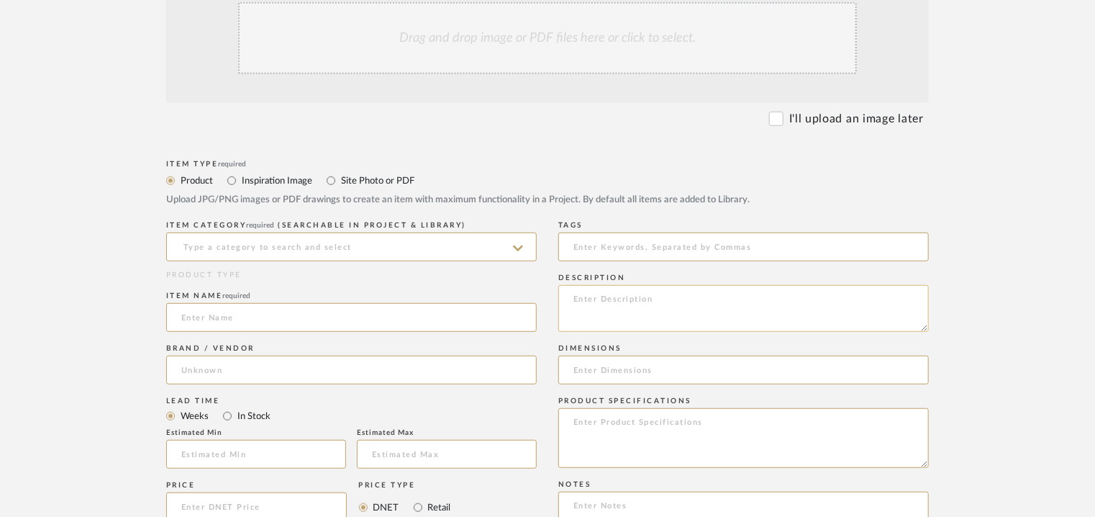
paste textarea "Type: Console Table Designer : Na Dimensions : 1800 x 470 x H450mm Material & F…"
type textarea "Type: Console Table Designer : Na Dimensions : 1800 x 470 x H450mm Material & F…"
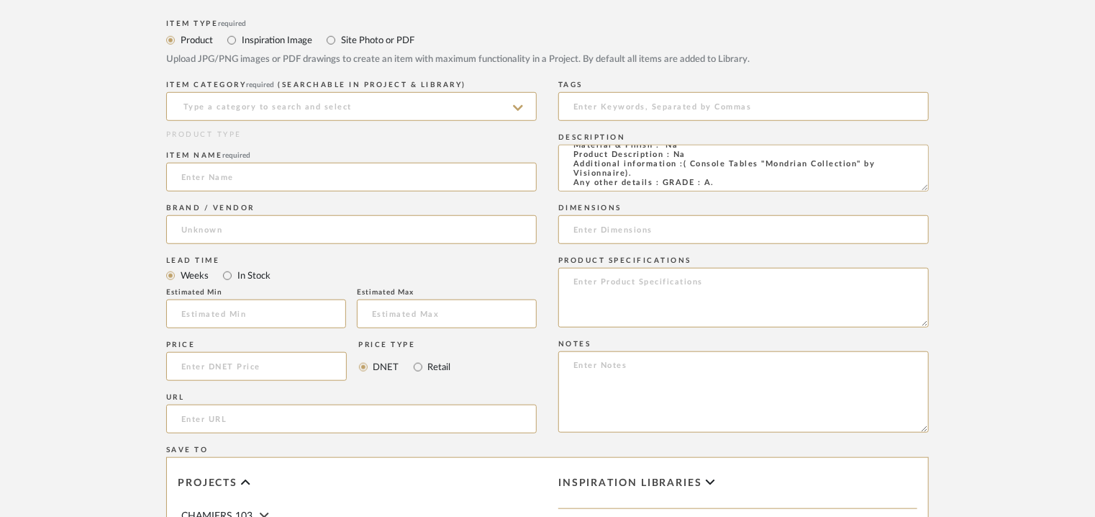
scroll to position [504, 0]
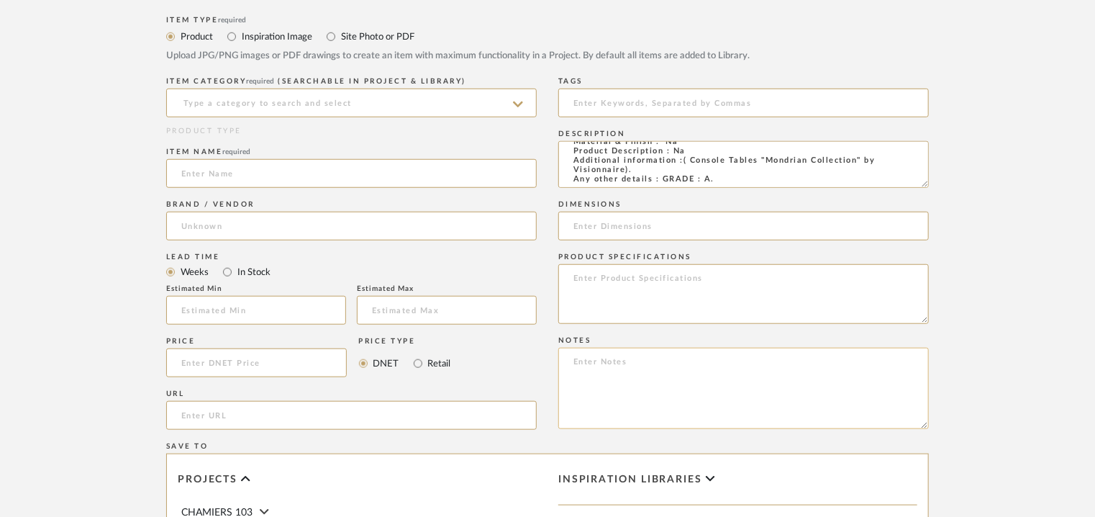
paste textarea "Price: INR.1,61,100/- Lead time : 120days after confirmation of size. Customisa…"
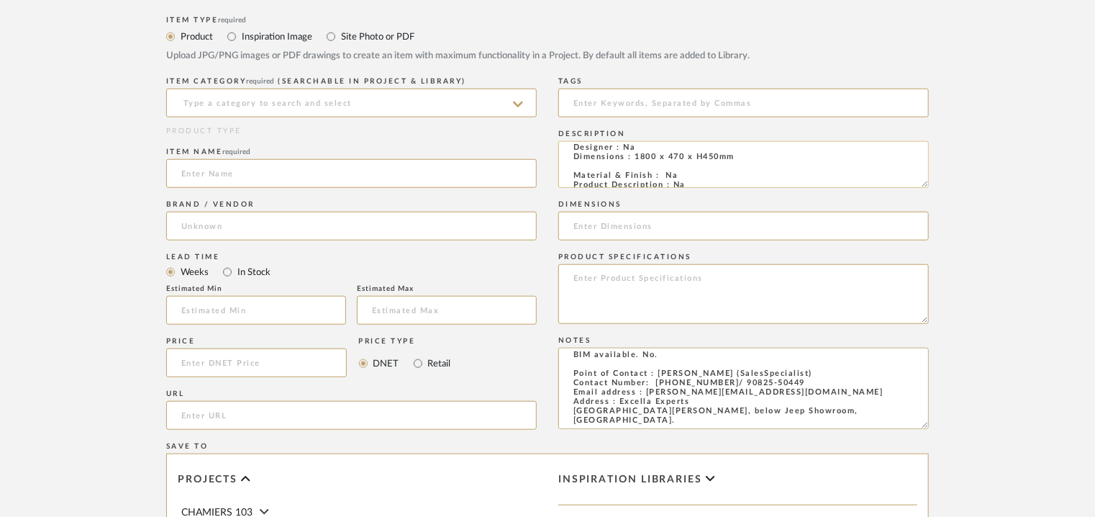
scroll to position [0, 0]
type textarea "Price: INR.1,61,100/- Lead time : 120days after confirmation of size. Customisa…"
click at [732, 225] on input at bounding box center [743, 226] width 371 height 29
paste input "1800 x 470 x H450mm"
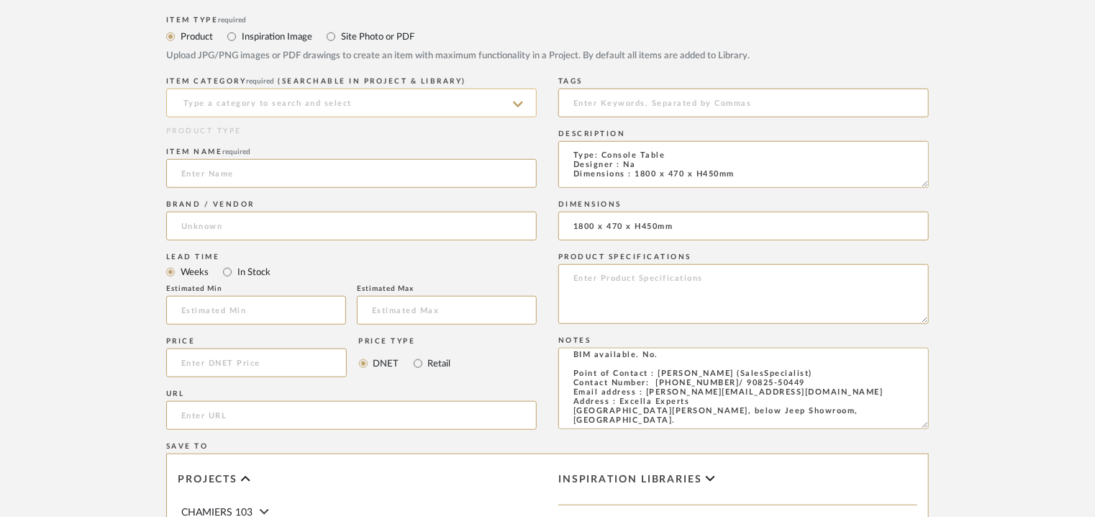
type input "1800 x 470 x H450mm"
click at [282, 96] on input at bounding box center [351, 103] width 371 height 29
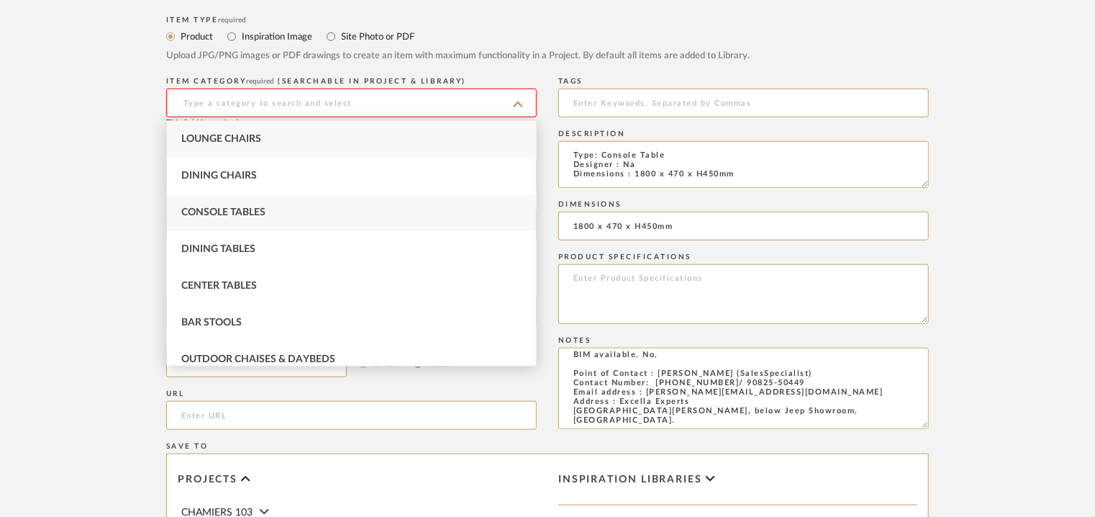
click at [262, 214] on span "Console Tables" at bounding box center [223, 212] width 84 height 10
type input "Console Tables"
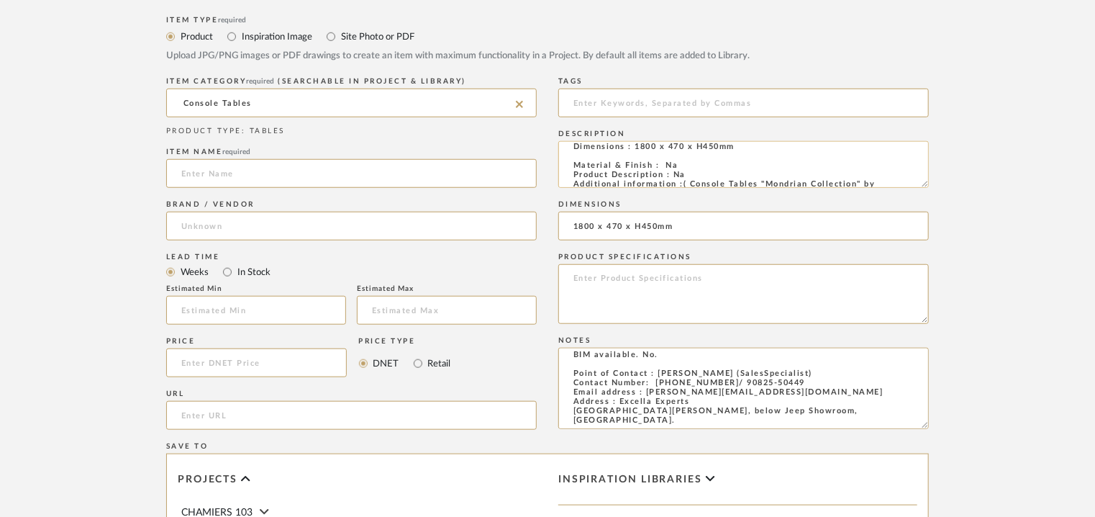
scroll to position [55, 0]
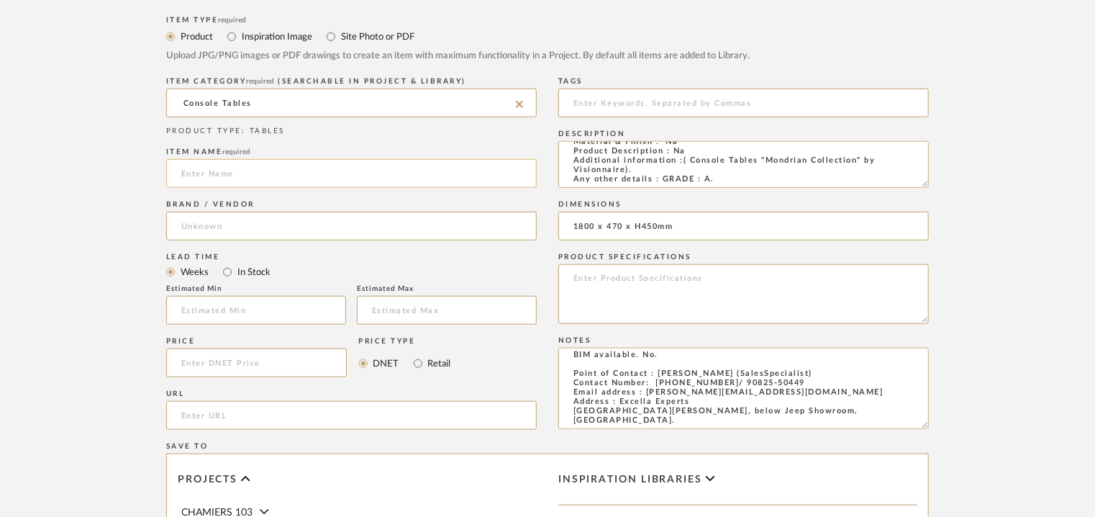
click at [245, 182] on input at bounding box center [351, 173] width 371 height 29
type input "CONSOLE TABLE -Mondrian collection"
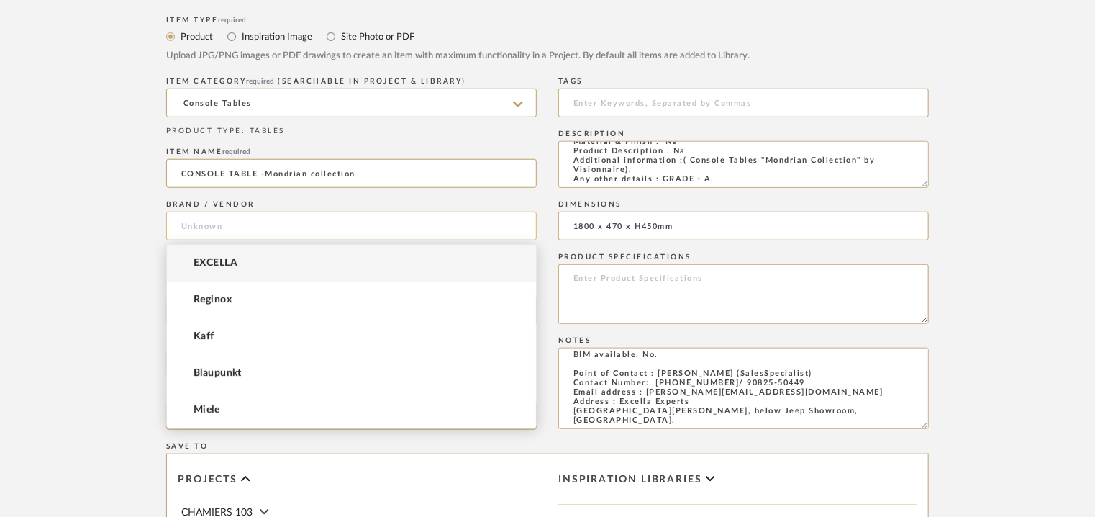
click at [243, 233] on input at bounding box center [351, 226] width 371 height 29
click at [242, 261] on mat-option "EXCELLA" at bounding box center [351, 263] width 369 height 37
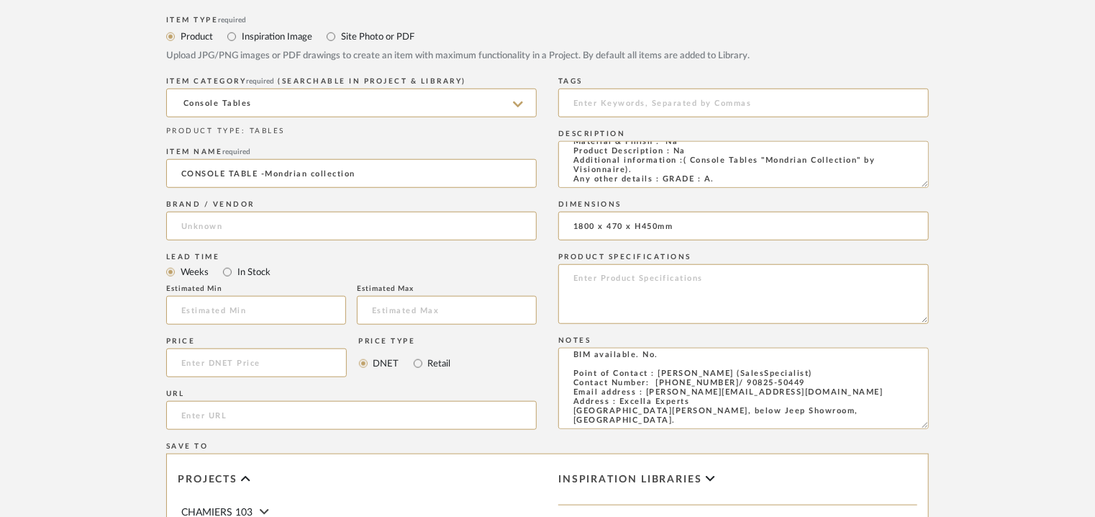
type input "EXCELLA"
click at [272, 305] on input at bounding box center [256, 310] width 180 height 29
type input "17"
click at [671, 108] on input at bounding box center [743, 103] width 371 height 29
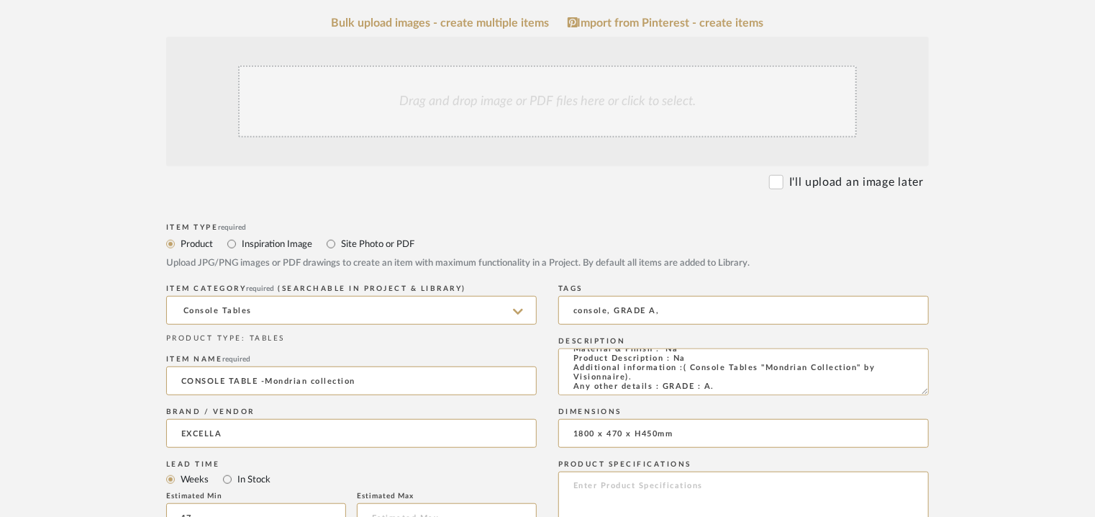
scroll to position [288, 0]
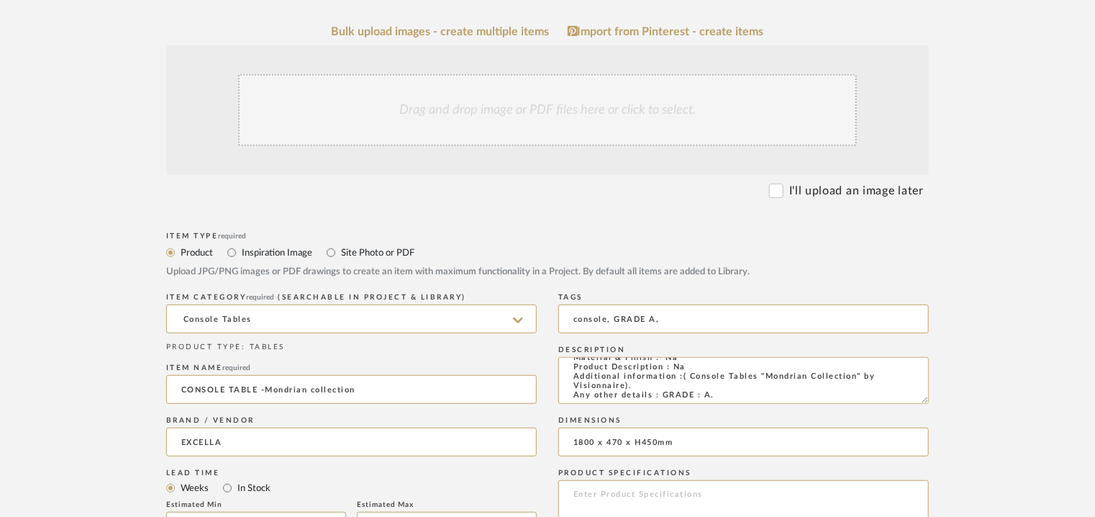
type input "console, GRADE A,"
click at [577, 99] on div "Drag and drop image or PDF files here or click to select." at bounding box center [547, 110] width 619 height 72
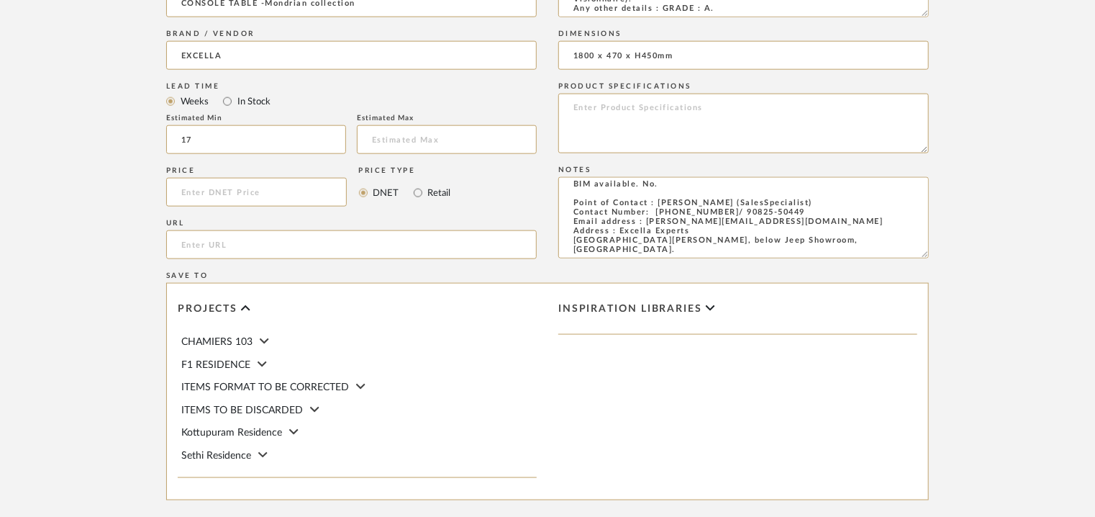
scroll to position [987, 0]
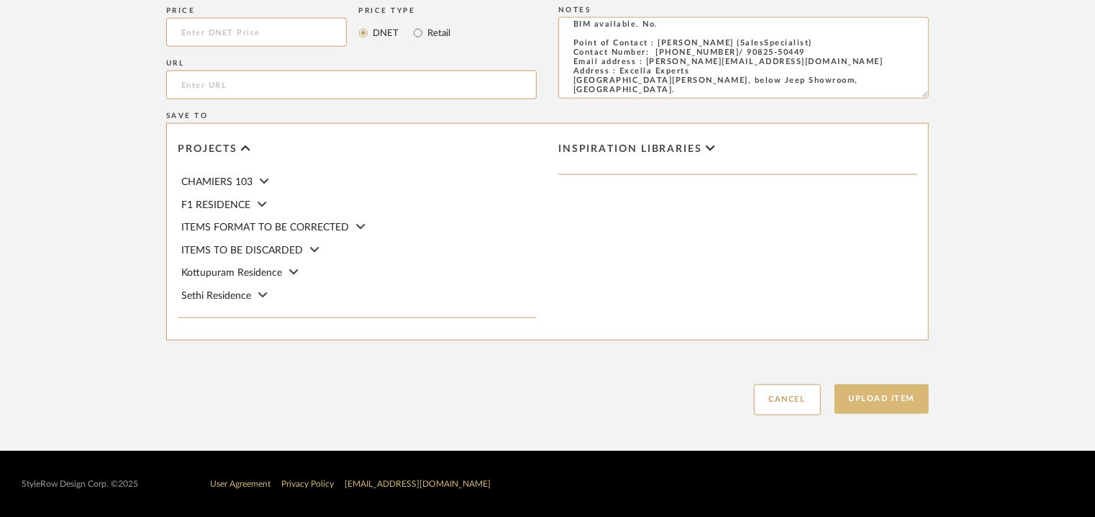
click at [879, 399] on button "Upload Item" at bounding box center [882, 399] width 95 height 30
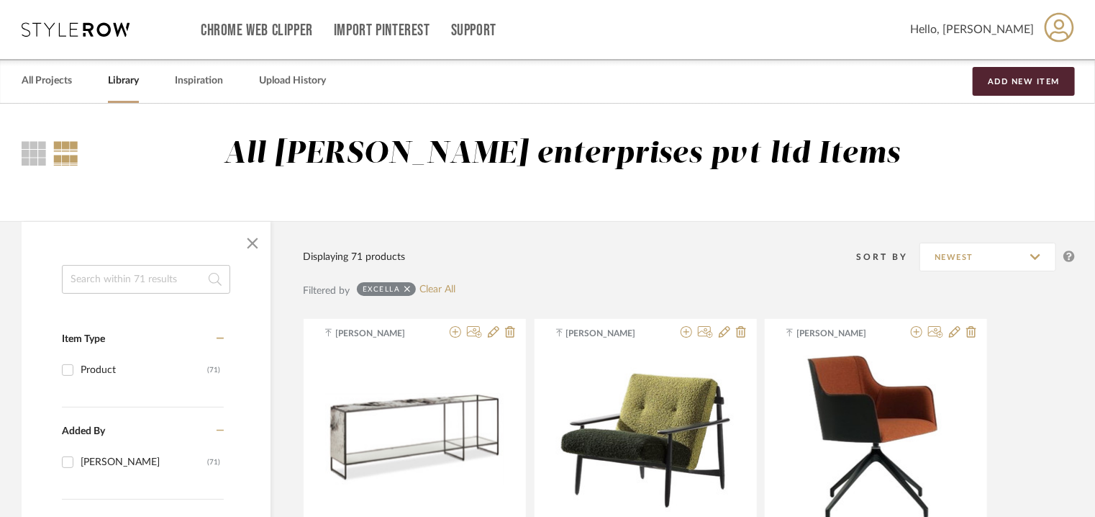
click at [184, 277] on input at bounding box center [146, 279] width 168 height 29
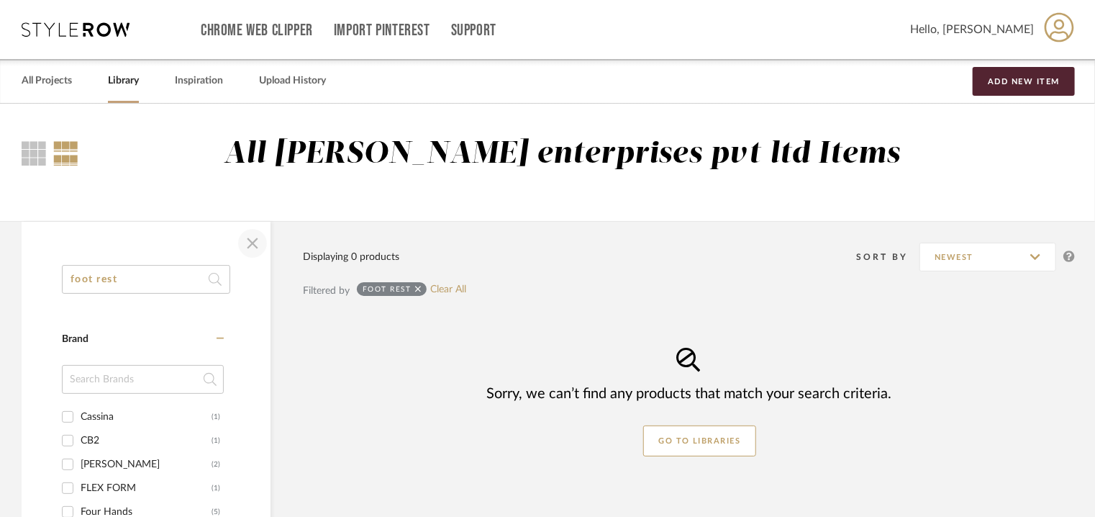
type input "foot rest"
click at [255, 243] on span "button" at bounding box center [252, 243] width 35 height 35
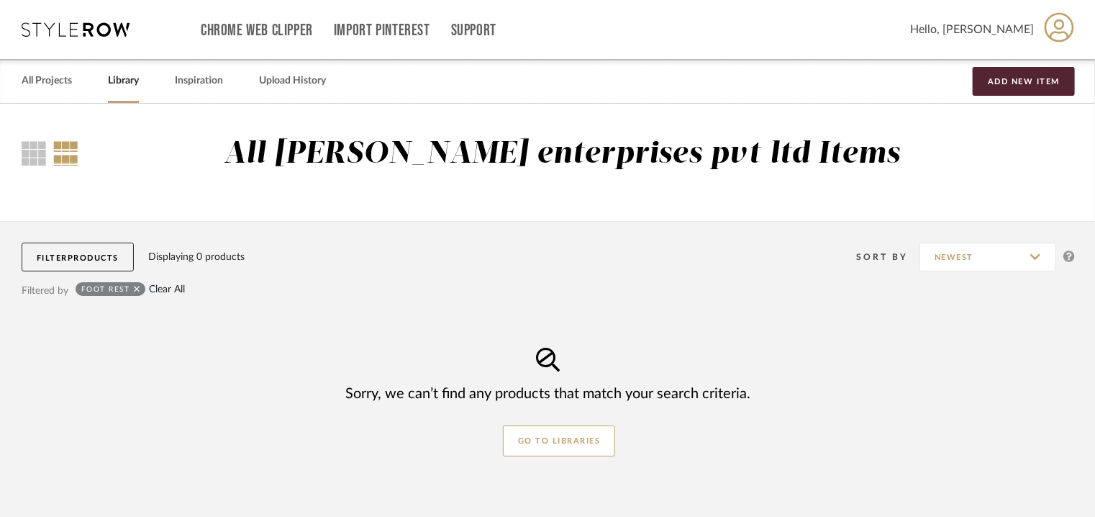
click at [166, 290] on link "Clear All" at bounding box center [167, 290] width 36 height 12
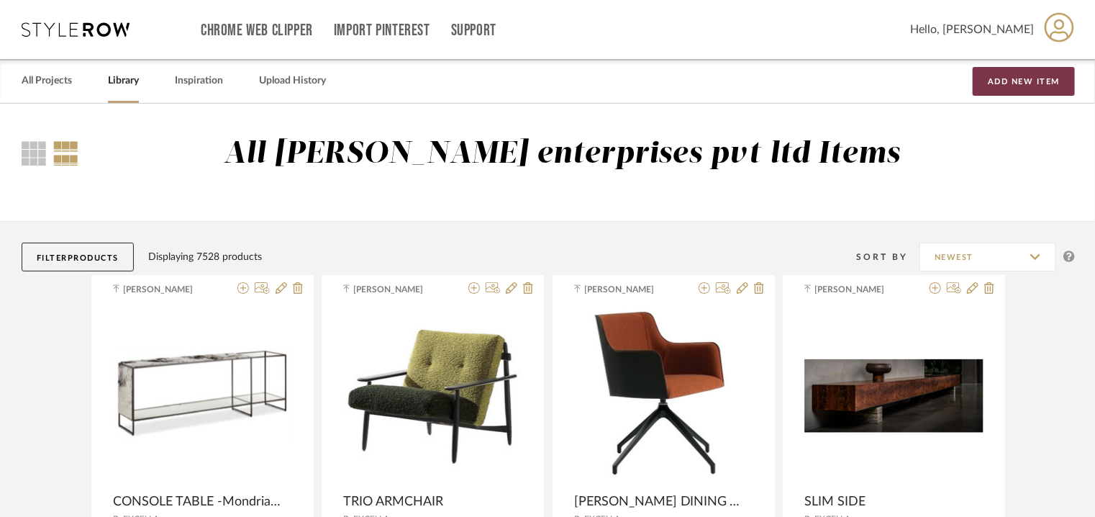
drag, startPoint x: 1009, startPoint y: 76, endPoint x: 974, endPoint y: 95, distance: 39.6
click at [1009, 76] on button "Add New Item" at bounding box center [1024, 81] width 102 height 29
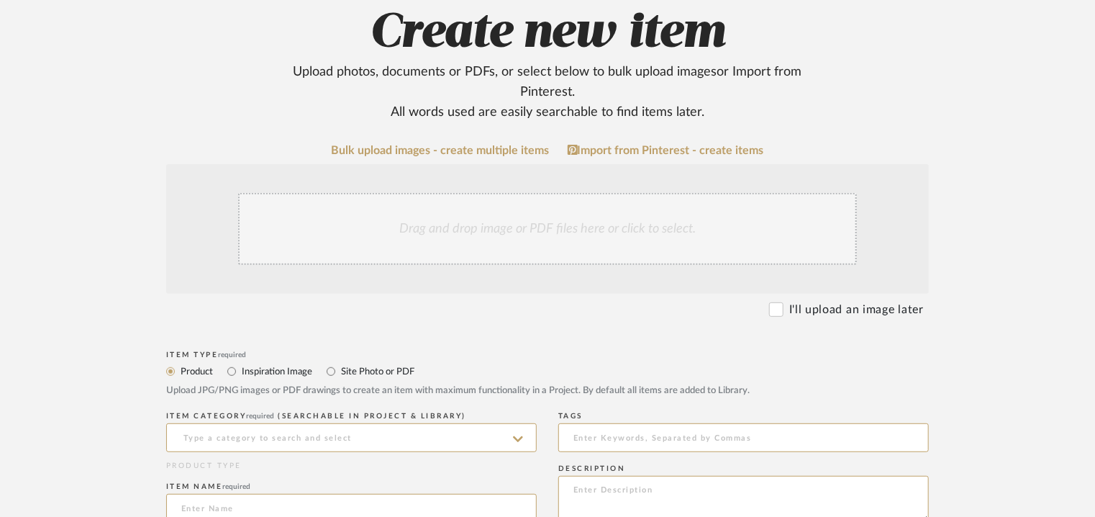
scroll to position [432, 0]
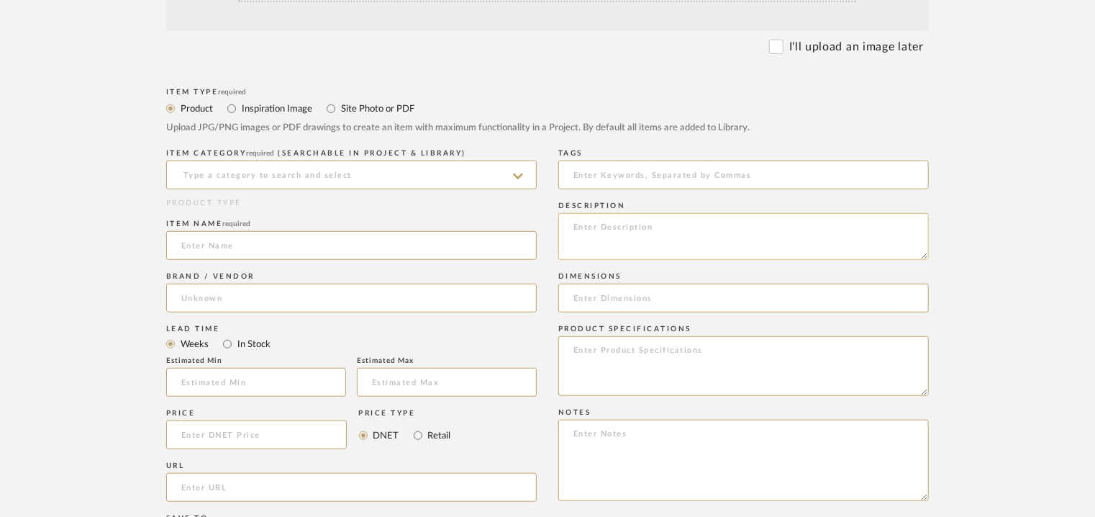
paste textarea "Type: Foot stool Designer : Na Dimensions : 65 x 56 x 42cm Material & Finish : …"
type textarea "Type: Foot stool Designer : Na Dimensions : 65 x 56 x 42cm Material & Finish : …"
click at [304, 168] on input at bounding box center [351, 174] width 371 height 29
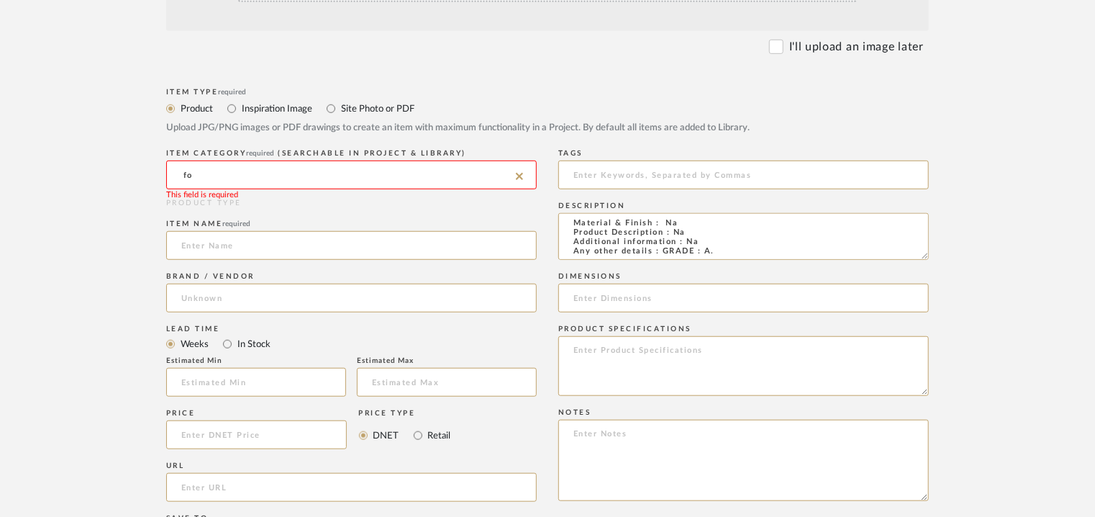
type input "f"
click at [219, 209] on span "Footstools" at bounding box center [213, 211] width 65 height 10
type input "Footstools"
click at [199, 243] on input at bounding box center [351, 245] width 371 height 29
type input "h"
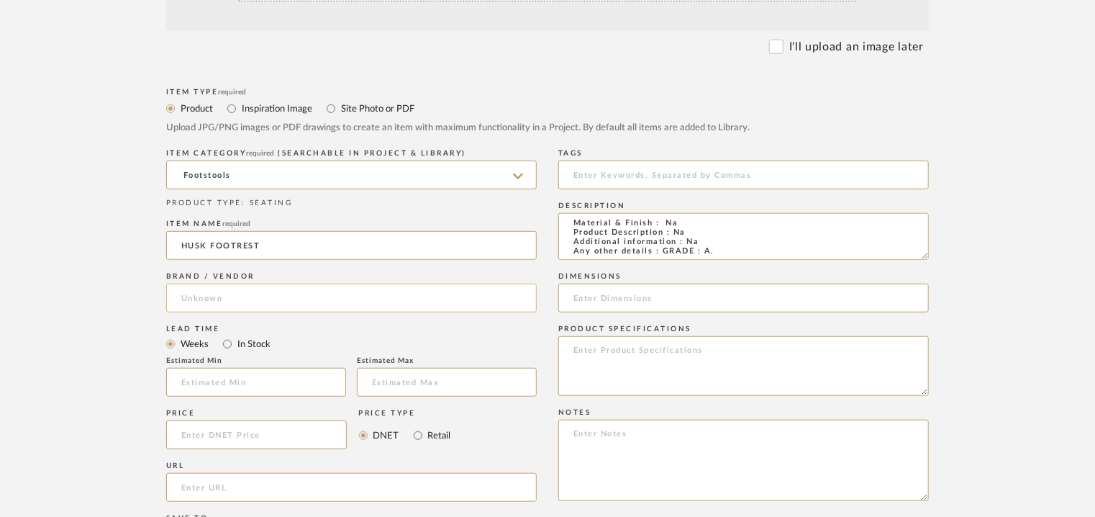
type input "HUSK FOOTREST"
click at [207, 303] on input at bounding box center [351, 298] width 371 height 29
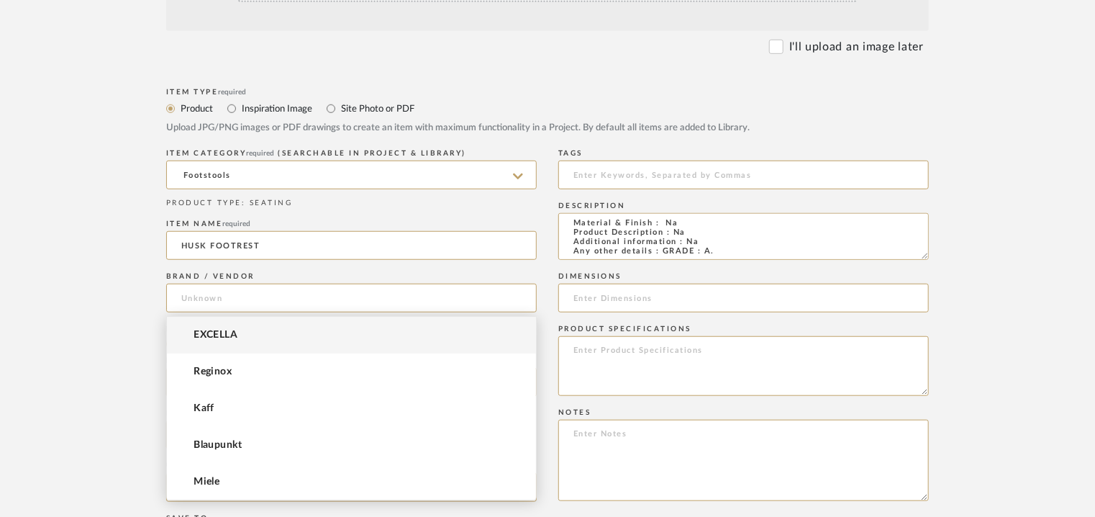
click at [209, 329] on mat-option "EXCELLA" at bounding box center [351, 335] width 369 height 37
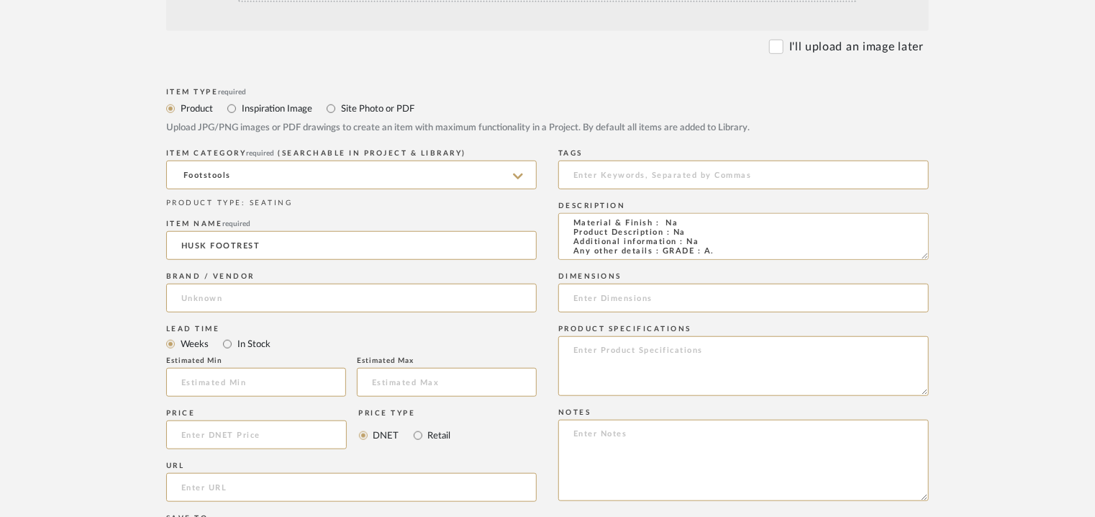
type input "EXCELLA"
click at [223, 375] on input at bounding box center [256, 382] width 180 height 29
type input "17"
click at [652, 171] on input at bounding box center [743, 174] width 371 height 29
type input "F"
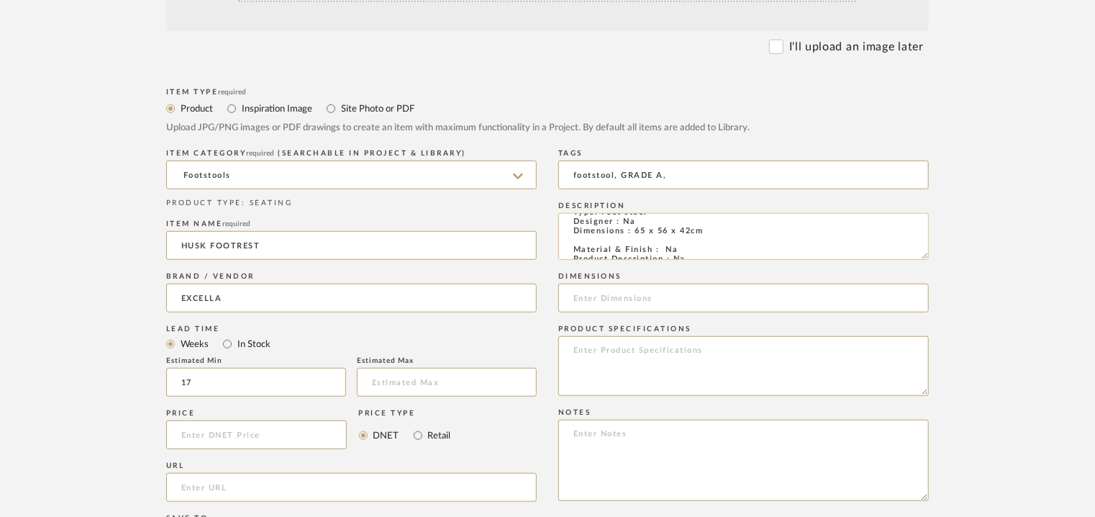
scroll to position [0, 0]
type input "footstool, GRADE A,"
drag, startPoint x: 711, startPoint y: 245, endPoint x: 635, endPoint y: 245, distance: 76.3
click at [635, 245] on textarea "Type: Foot stool Designer : Na Dimensions : 65 x 56 x 42cm Material & Finish : …" at bounding box center [743, 236] width 371 height 47
click at [645, 306] on input at bounding box center [743, 298] width 371 height 29
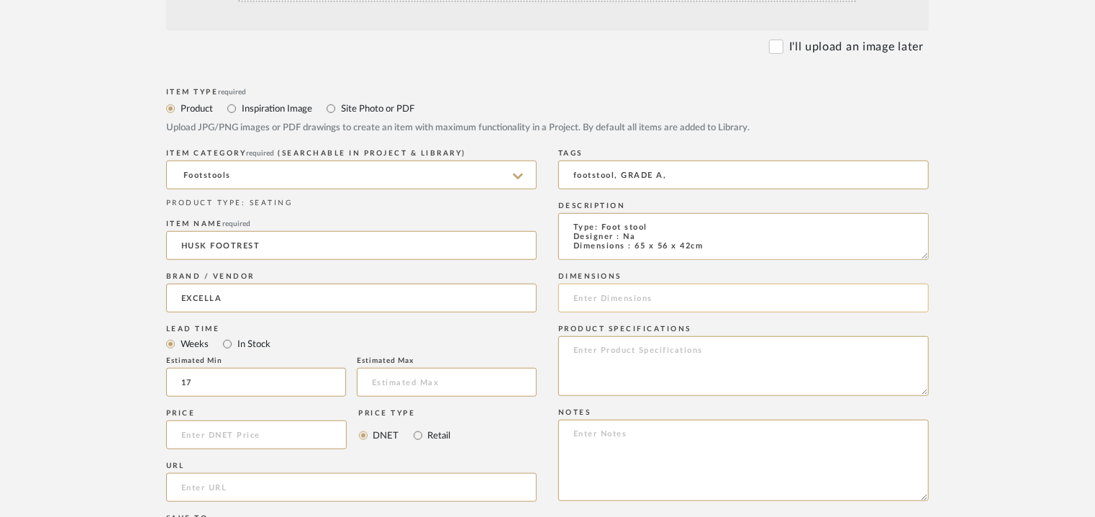
paste input "65 x 56 x 42cm"
type input "65 x 56 x 42cm"
click at [614, 438] on textarea at bounding box center [743, 460] width 371 height 81
paste textarea "Price: INR.39,840/- Lead time : 120days after confirmation of size. Customisabl…"
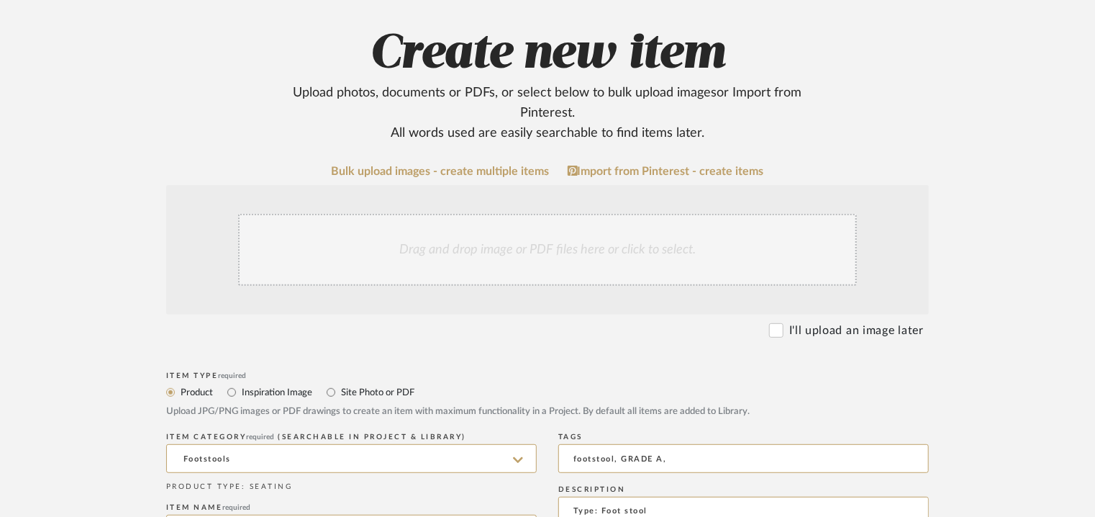
scroll to position [144, 0]
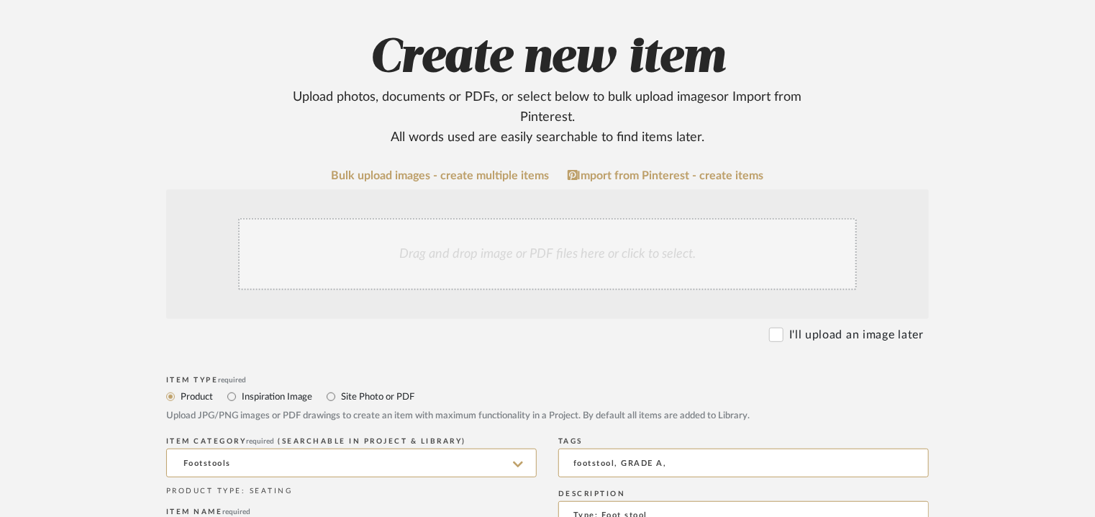
type textarea "Price: INR.39,840/- Lead time : 120days after confirmation of size. Customisabl…"
click at [513, 250] on div "Drag and drop image or PDF files here or click to select." at bounding box center [547, 254] width 619 height 72
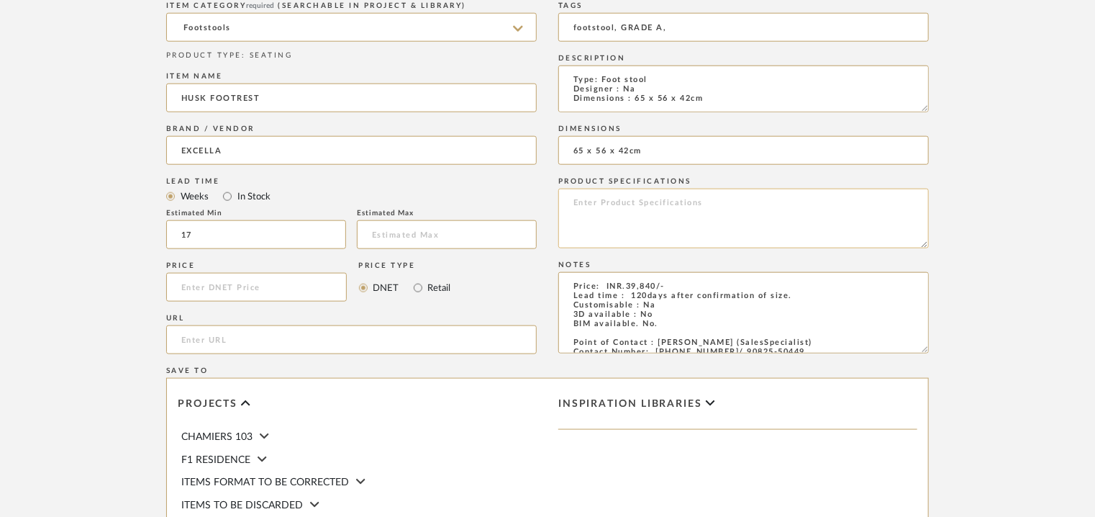
scroll to position [987, 0]
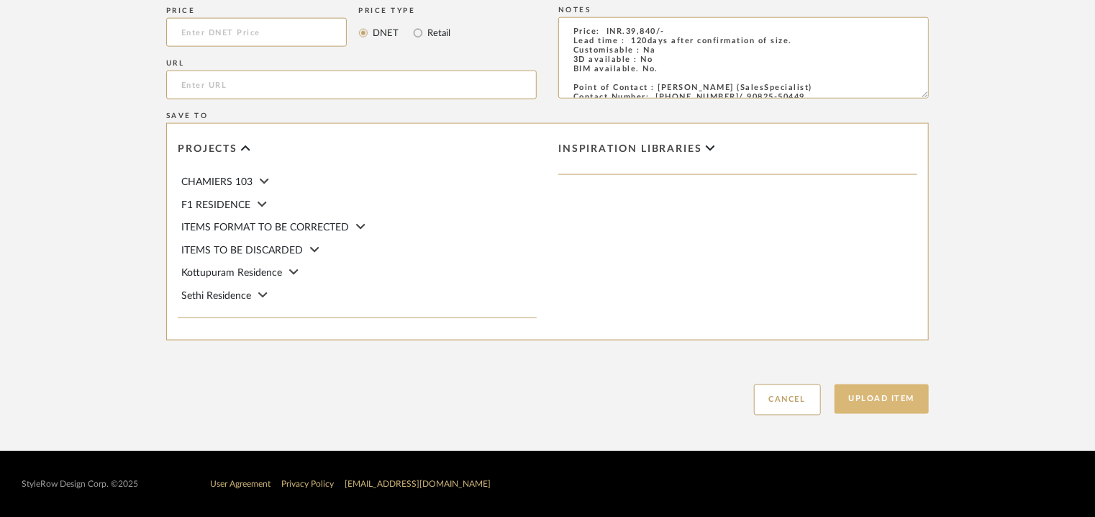
click at [872, 401] on button "Upload Item" at bounding box center [882, 399] width 95 height 30
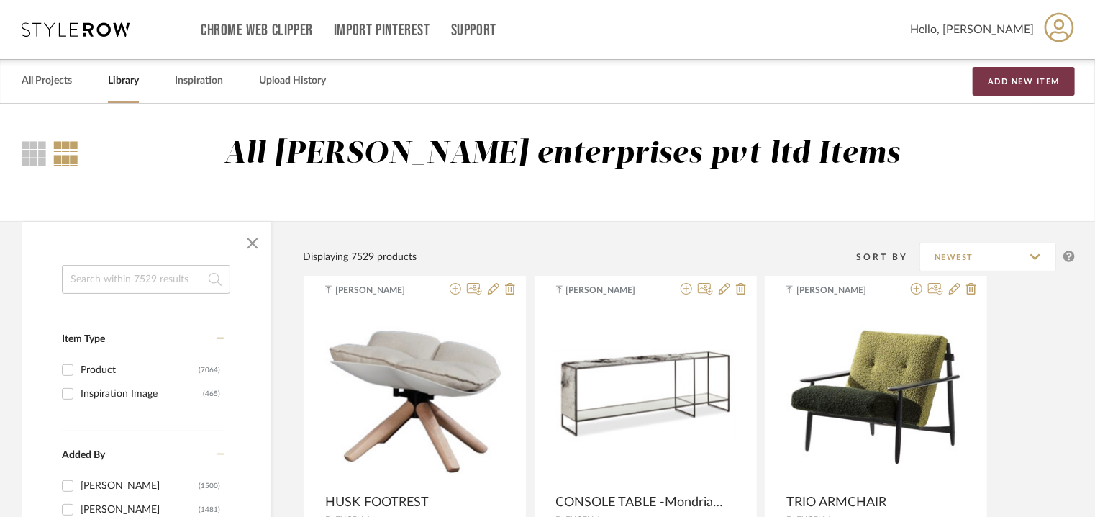
click at [1049, 79] on button "Add New Item" at bounding box center [1024, 81] width 102 height 29
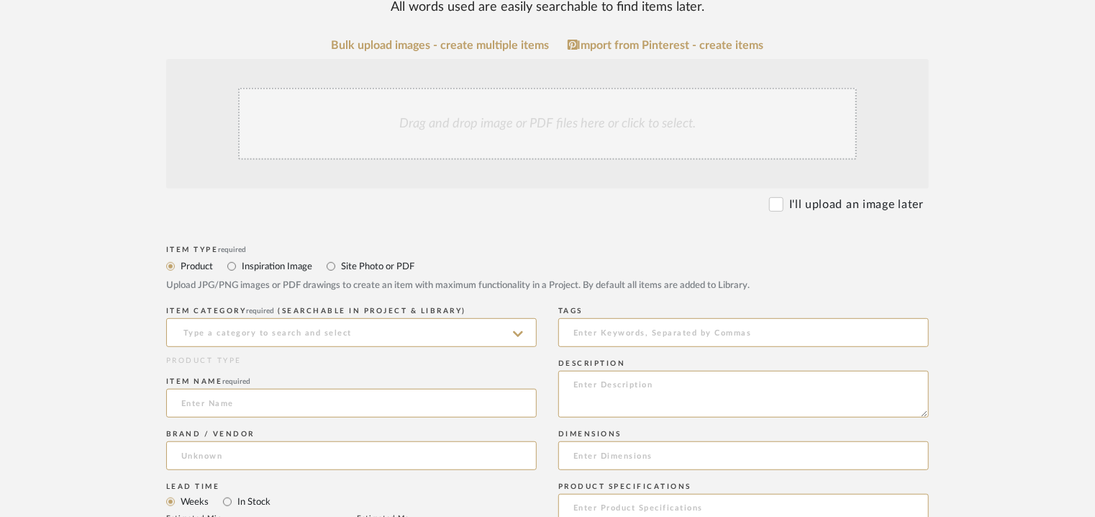
scroll to position [288, 0]
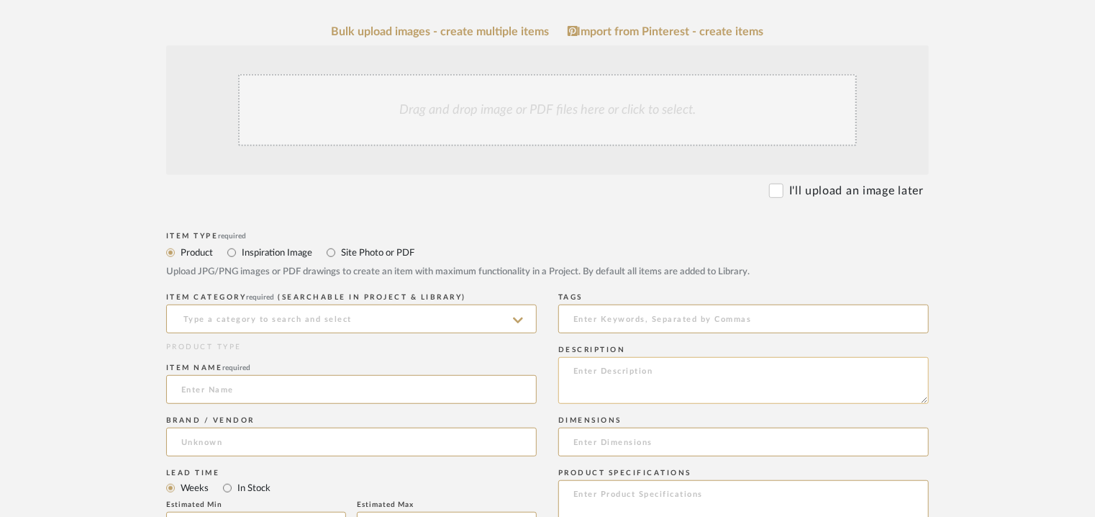
paste textarea "Type: Lounge chair Designer : Na Dimensions : 800 x 750 x 710mm Material & Fini…"
type textarea "Type: Lounge chair Designer : Na Dimensions : 800 x 750 x 710mm Material & Fini…"
click at [327, 315] on input at bounding box center [351, 318] width 371 height 29
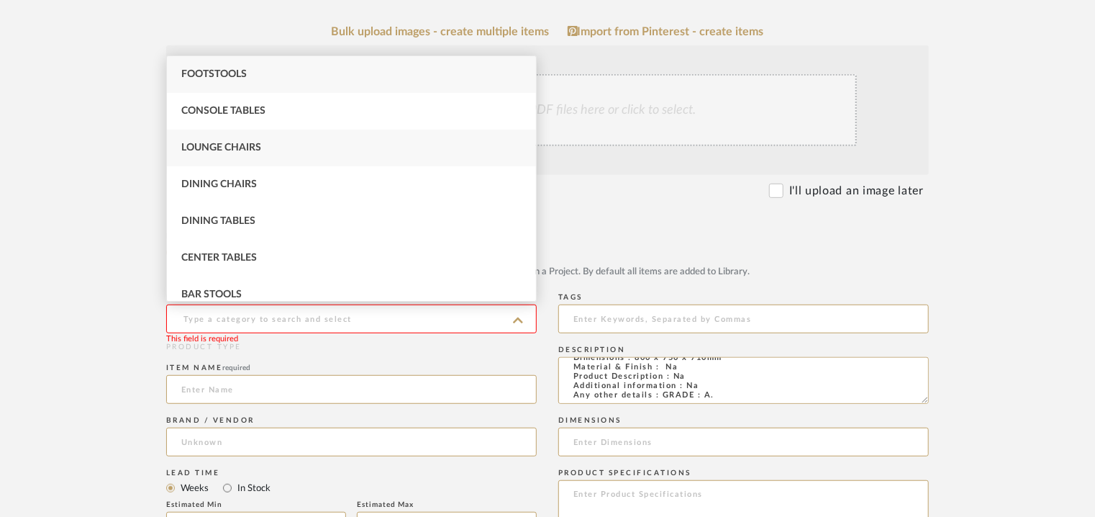
click at [291, 156] on div "Lounge Chairs" at bounding box center [351, 148] width 369 height 37
type input "Lounge Chairs"
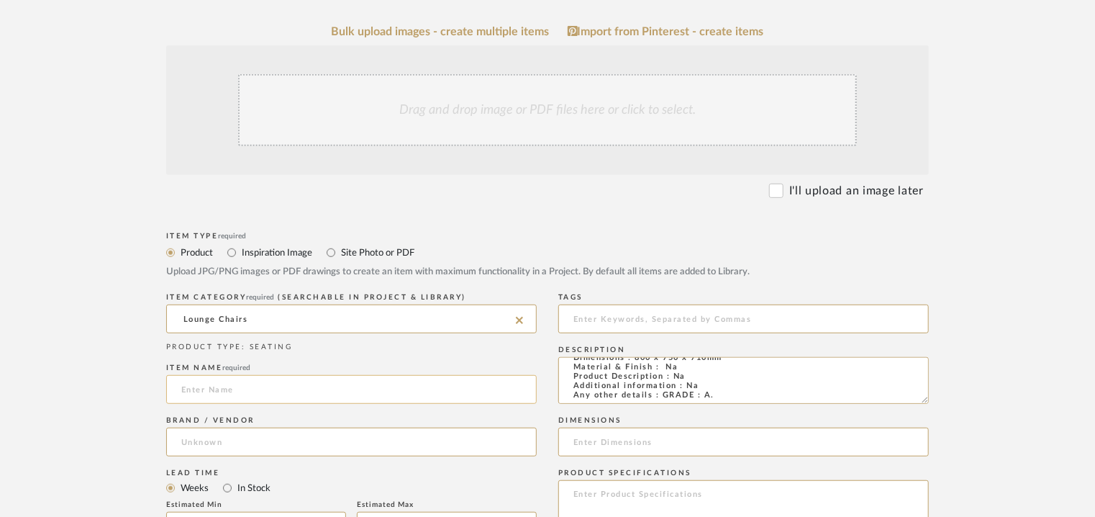
click at [261, 381] on input at bounding box center [351, 389] width 371 height 29
type input "l"
type input "LOUNGE CHAIR"
click at [256, 436] on input at bounding box center [351, 441] width 371 height 29
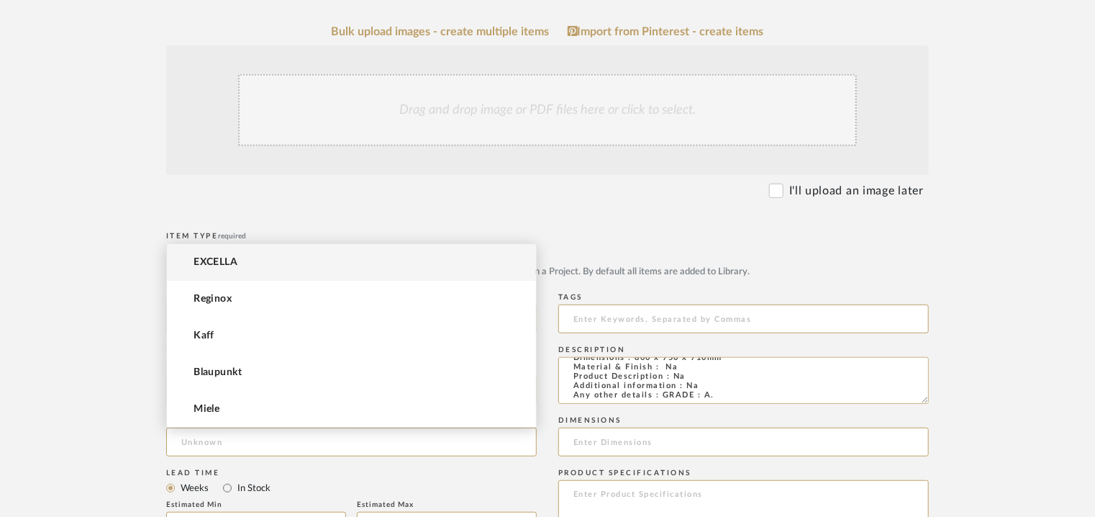
click at [261, 261] on mat-option "EXCELLA" at bounding box center [351, 262] width 369 height 37
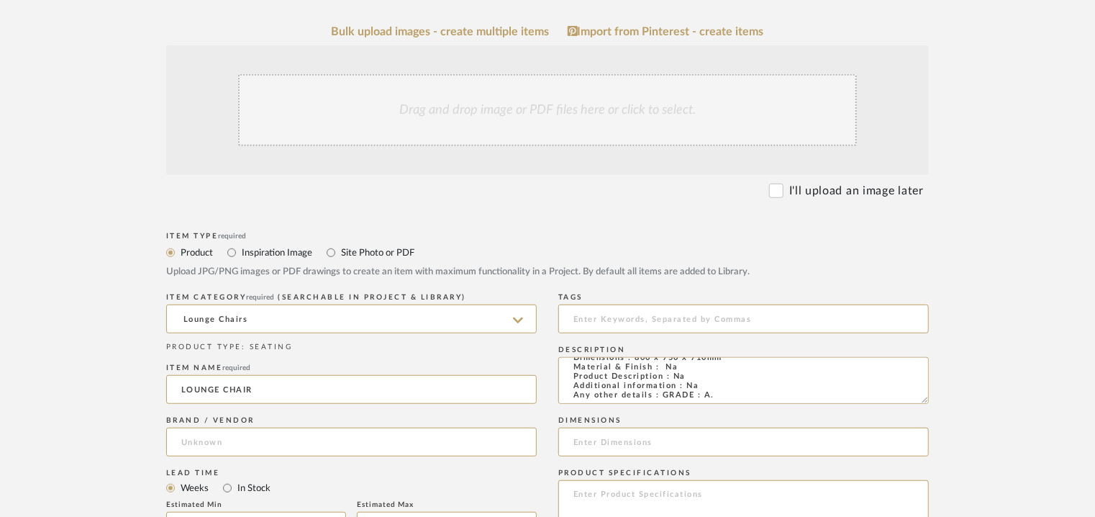
type input "EXCELLA"
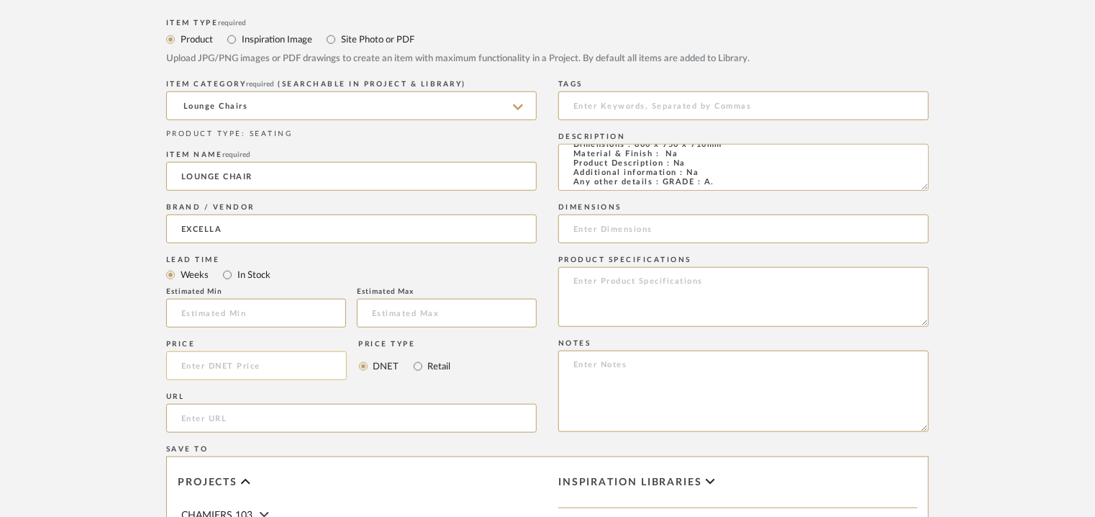
scroll to position [504, 0]
click at [199, 310] on input at bounding box center [256, 310] width 180 height 29
type input "17"
click at [660, 109] on input at bounding box center [743, 103] width 371 height 29
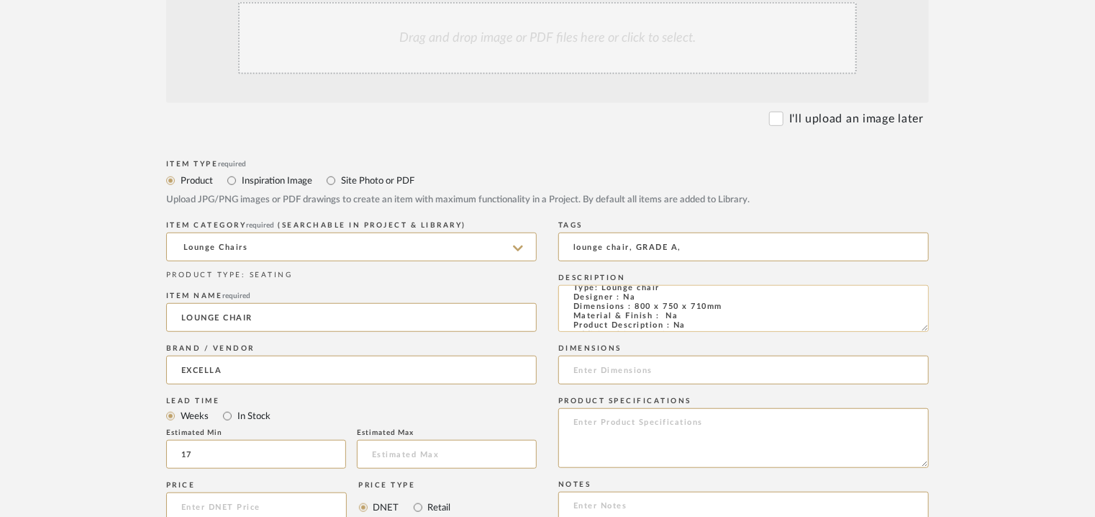
scroll to position [0, 0]
type input "lounge chair, GRADE A,"
drag, startPoint x: 728, startPoint y: 317, endPoint x: 634, endPoint y: 317, distance: 94.3
click at [634, 317] on textarea "Type: Lounge chair Designer : Na Dimensions : 800 x 750 x 710mm Material & Fini…" at bounding box center [743, 308] width 371 height 47
click at [654, 367] on input at bounding box center [743, 370] width 371 height 29
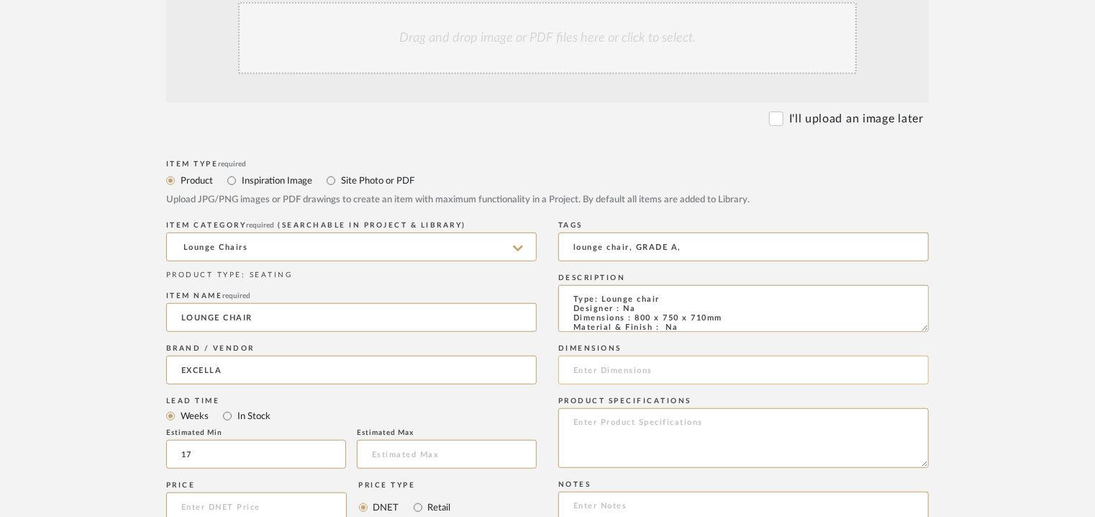
paste input "800 x 750 x 710mm"
type input "800 x 750 x 710mm"
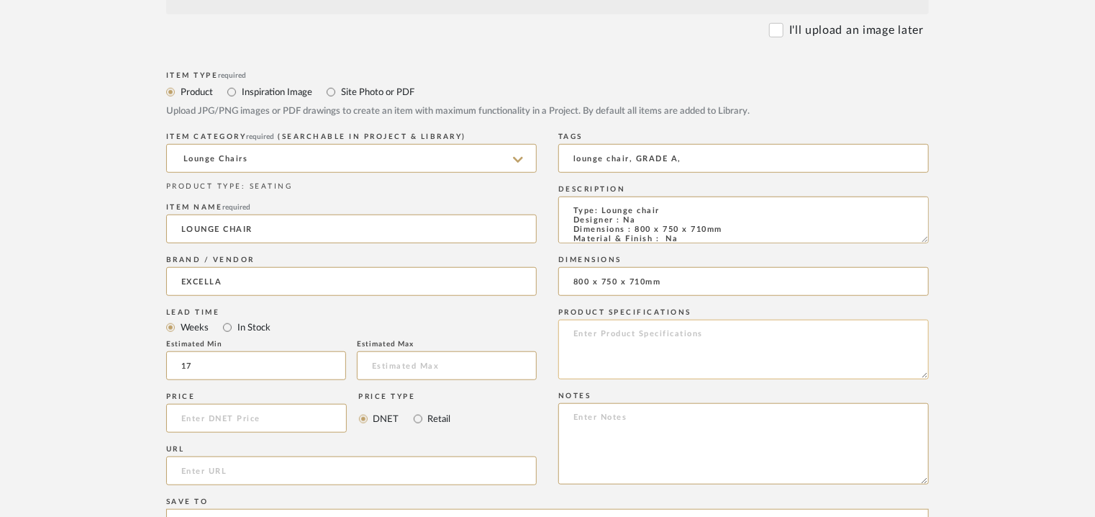
scroll to position [648, 0]
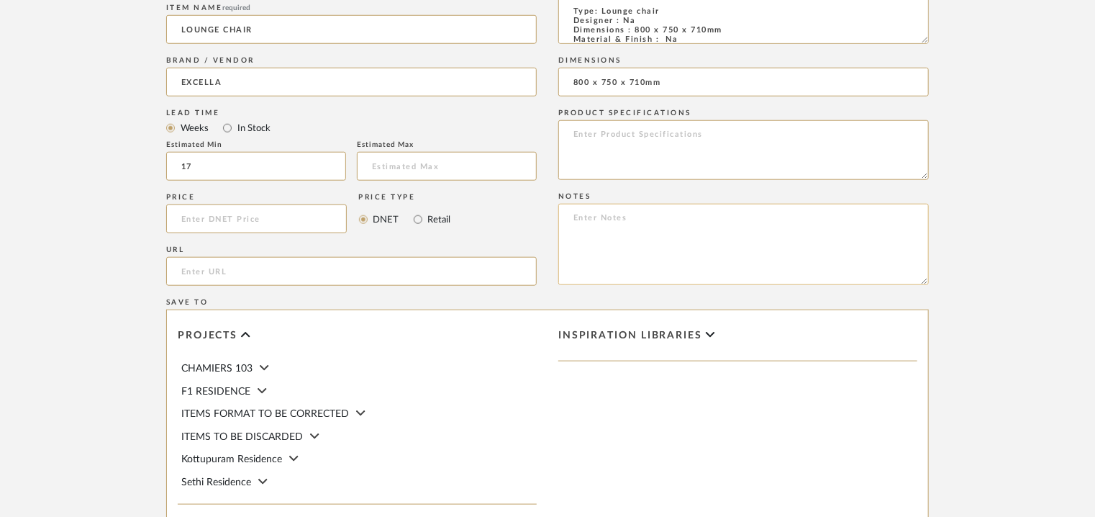
click at [696, 225] on textarea at bounding box center [743, 244] width 371 height 81
paste textarea "Price: INR.86,400/- Lead time : 120days after confirmation of size. Customisabl…"
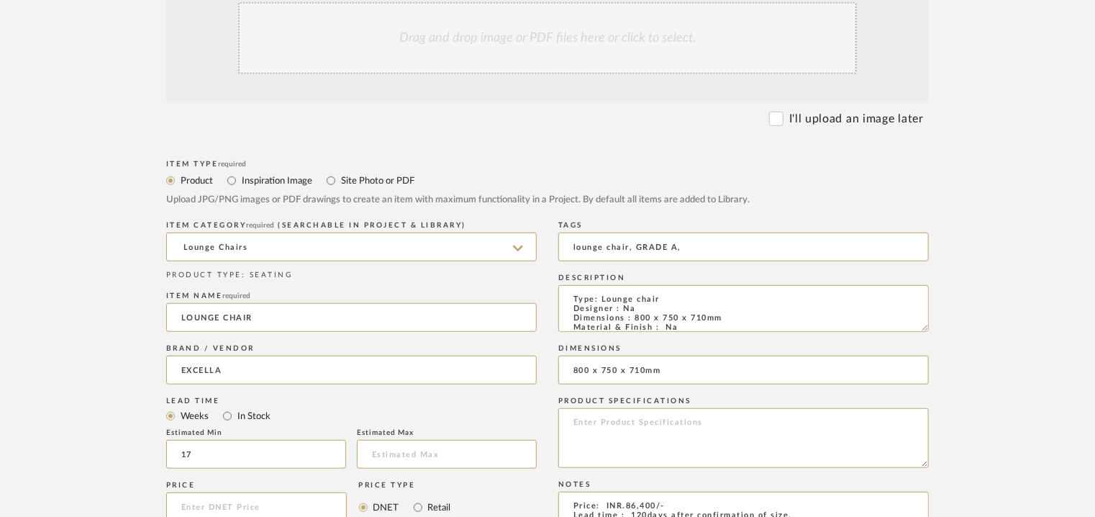
scroll to position [216, 0]
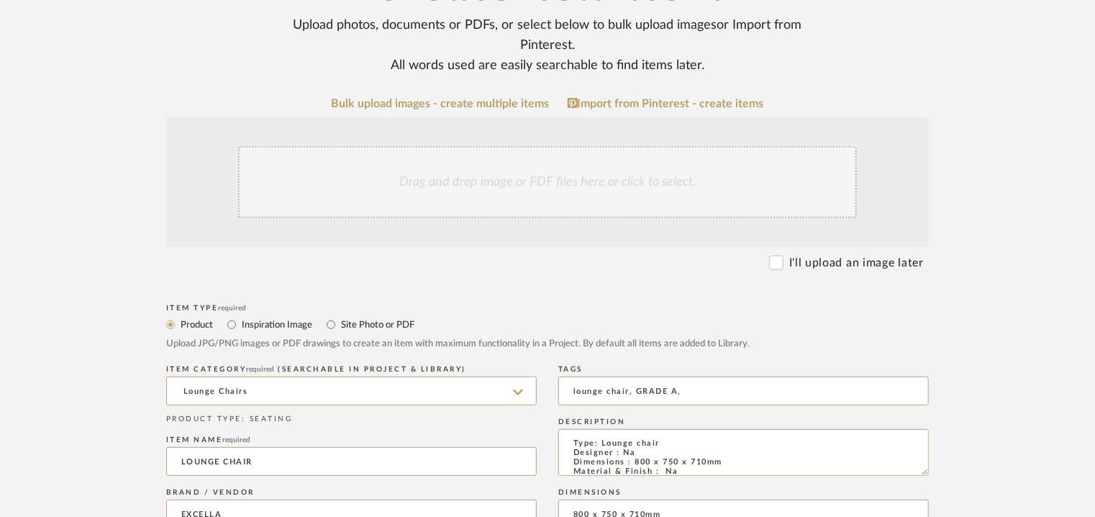
type textarea "Price: INR.86,400/- Lead time : 120days after confirmation of size. Customisabl…"
click at [476, 185] on div "Drag and drop image or PDF files here or click to select." at bounding box center [547, 182] width 619 height 72
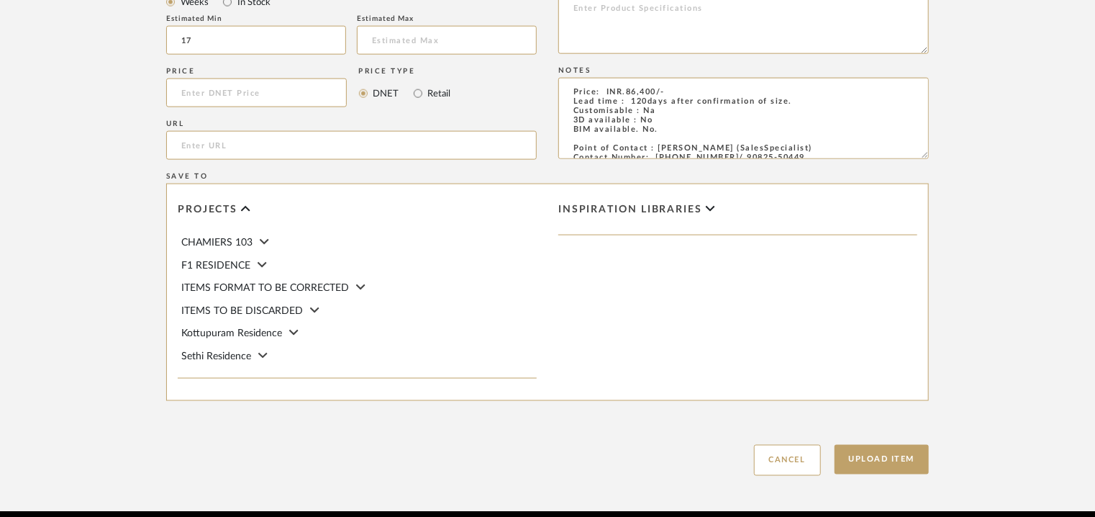
scroll to position [987, 0]
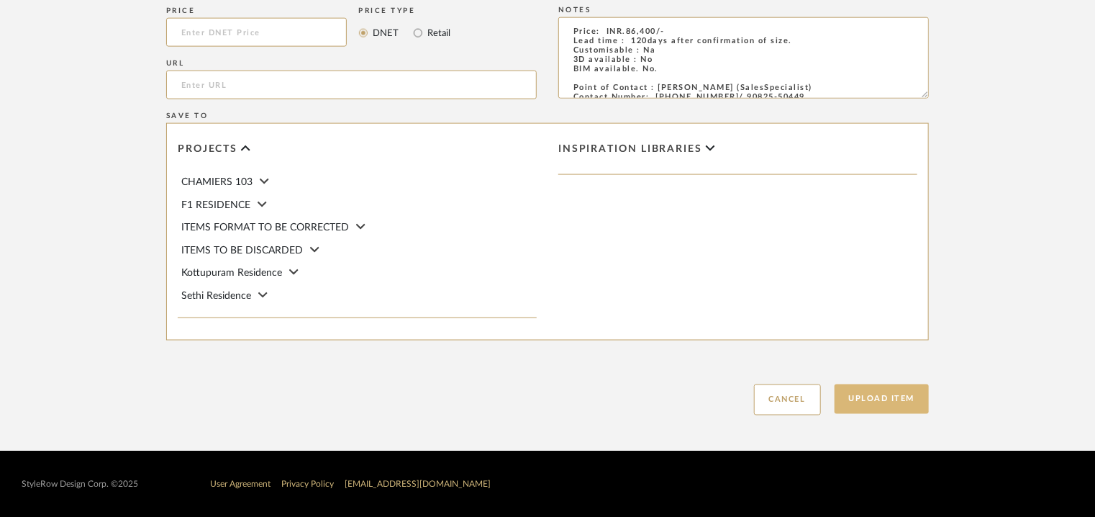
click at [895, 399] on button "Upload Item" at bounding box center [882, 399] width 95 height 30
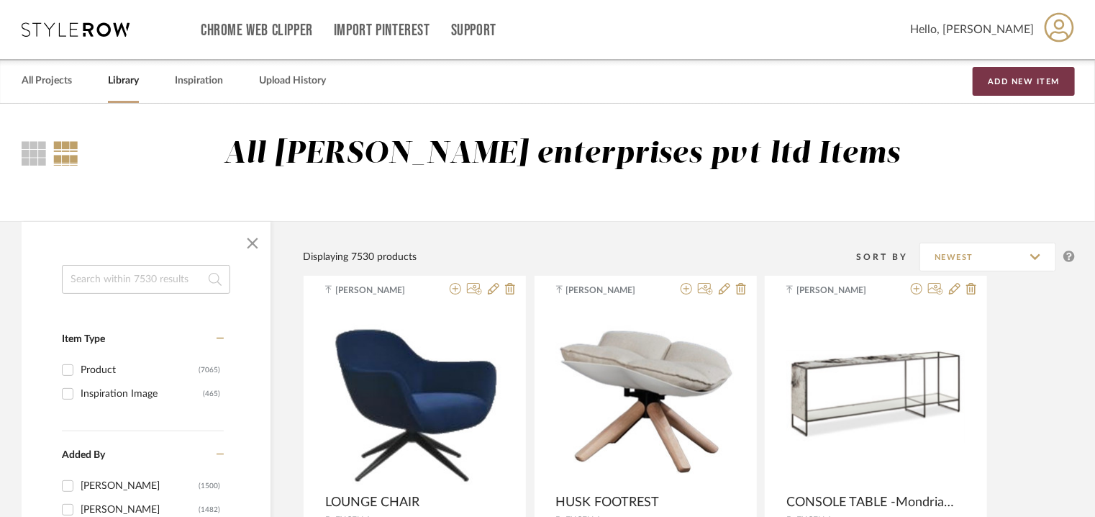
click at [1018, 78] on button "Add New Item" at bounding box center [1024, 81] width 102 height 29
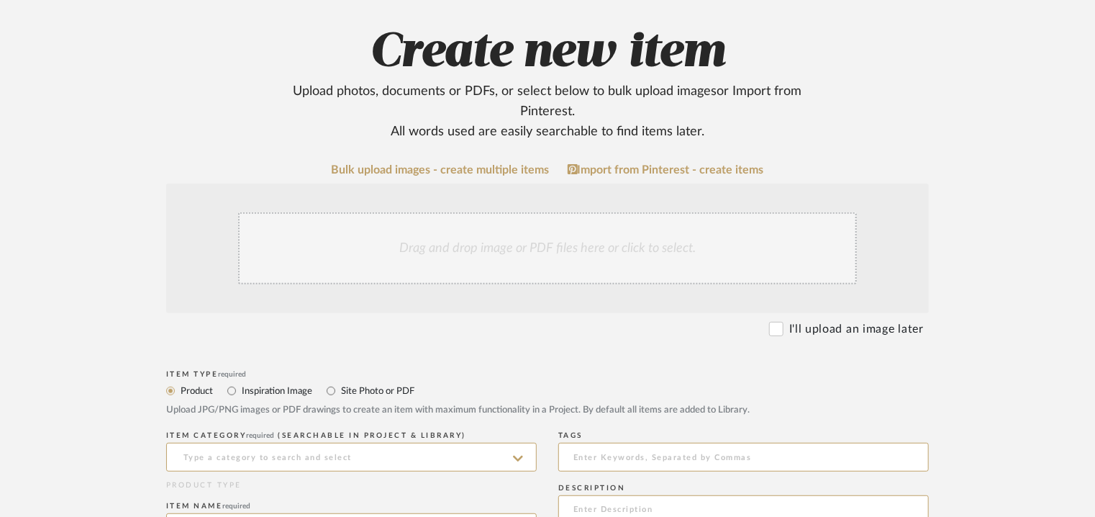
scroll to position [216, 0]
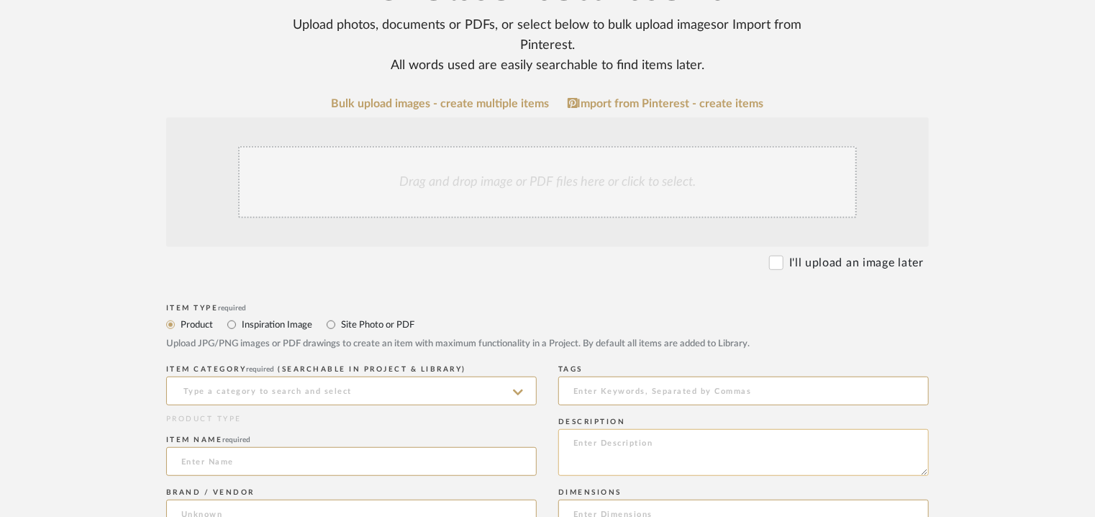
paste textarea "Type: Sofa Designer : Na Dimensions : 2580 x 1060 x 650mm Material & Finish : N…"
type textarea "Type: Sofa Designer : Na Dimensions : 2580 x 1060 x 650mm Material & Finish : N…"
click at [339, 382] on input at bounding box center [351, 390] width 371 height 29
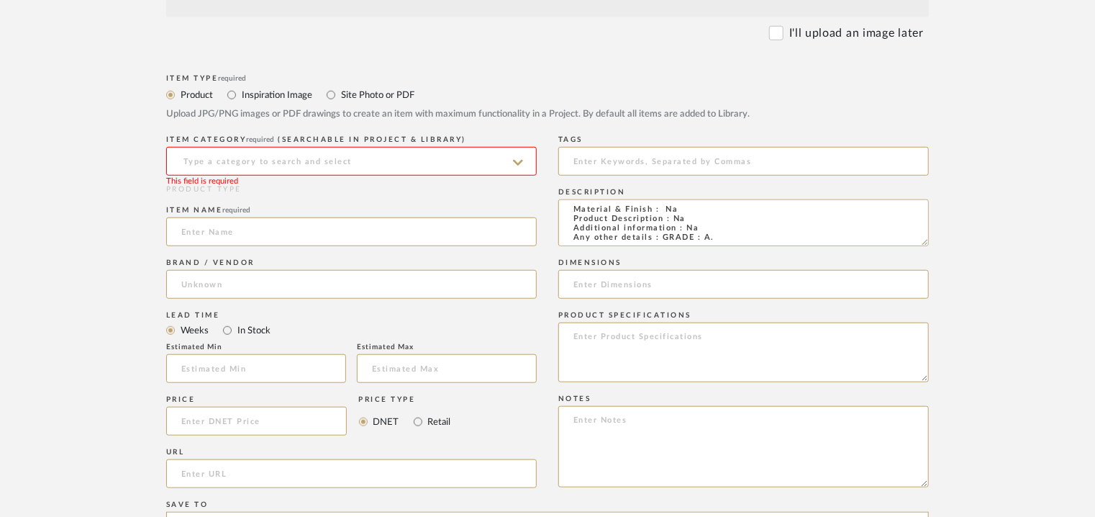
scroll to position [216, 0]
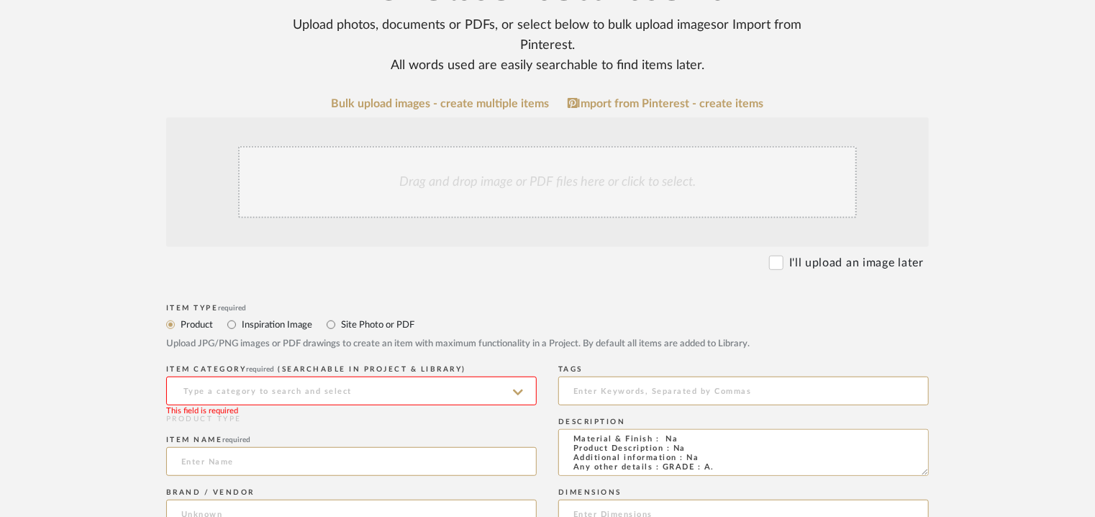
click at [254, 381] on input at bounding box center [351, 390] width 371 height 29
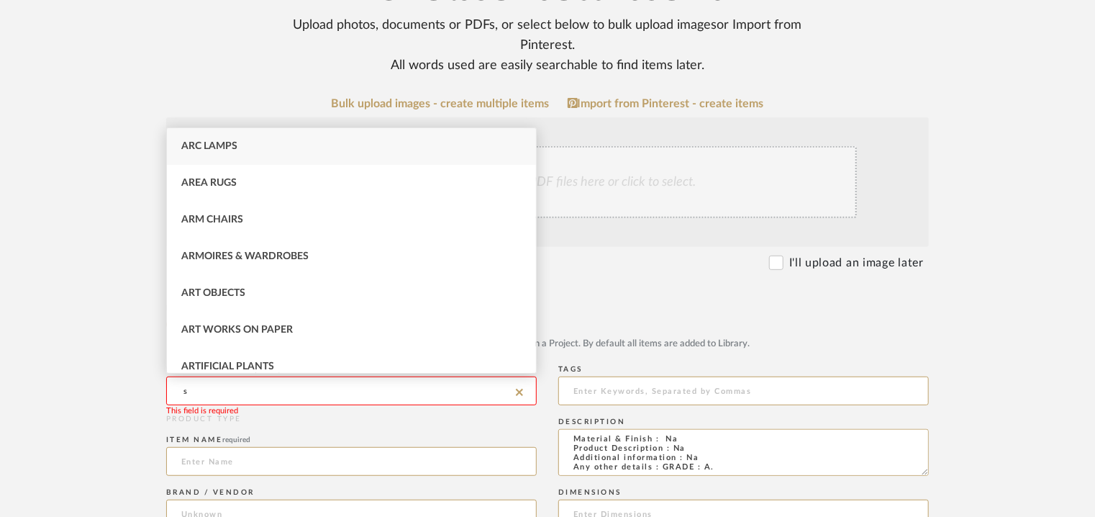
type input "so"
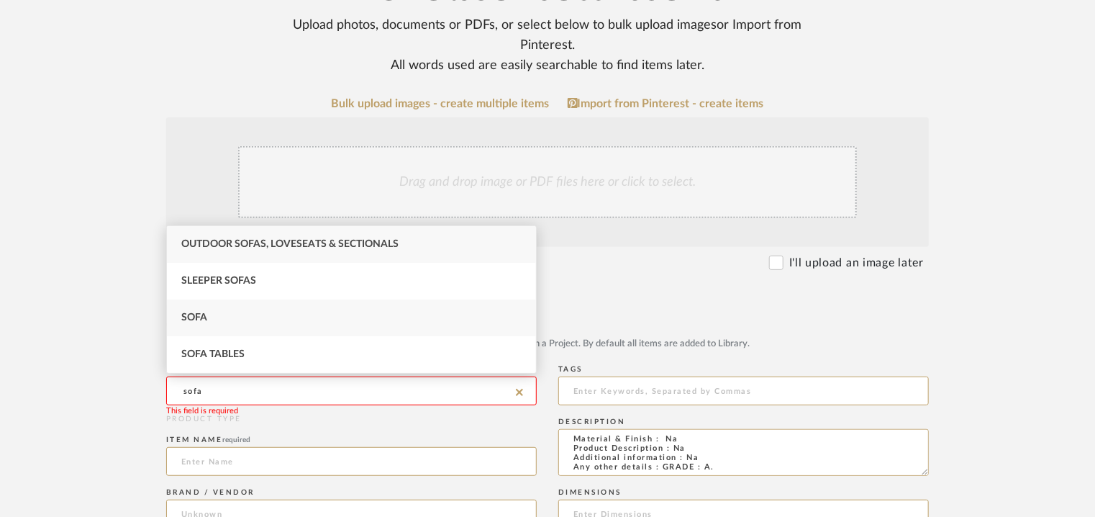
click at [191, 316] on span "Sofa" at bounding box center [194, 317] width 26 height 10
type input "Sofa"
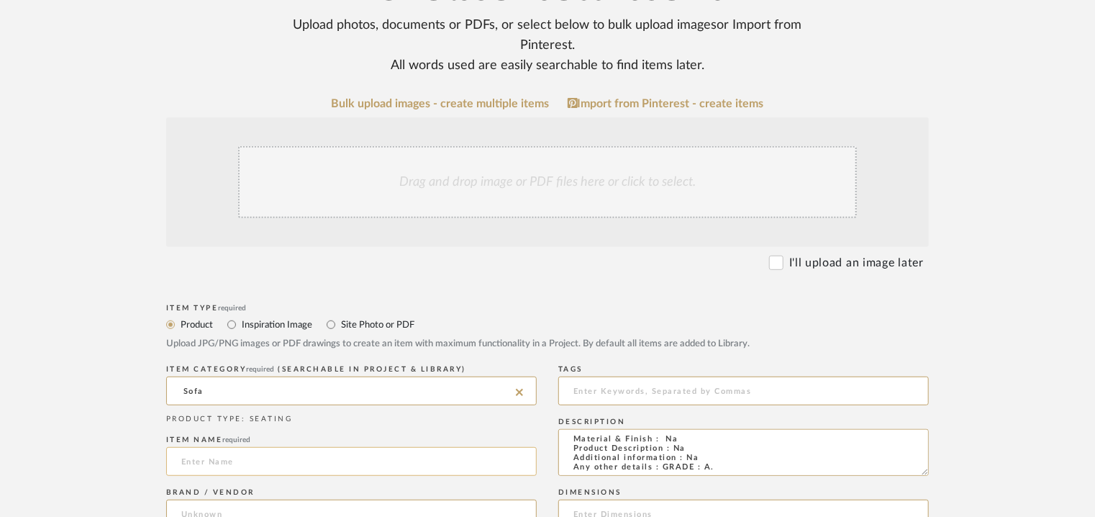
click at [217, 463] on input at bounding box center [351, 461] width 371 height 29
paste input "Sofa SF-786"
click at [186, 463] on input "Sofa SF-786" at bounding box center [351, 461] width 371 height 29
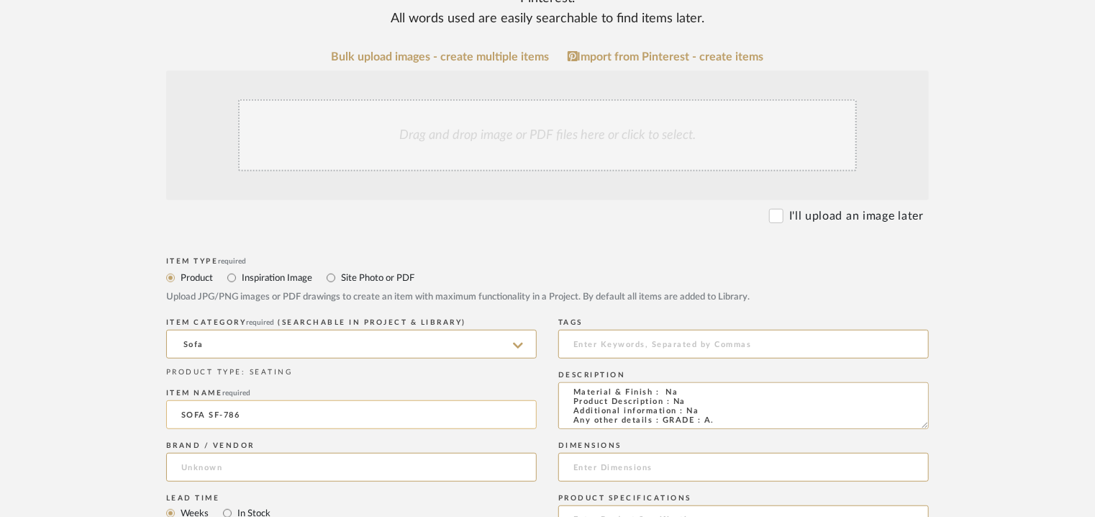
scroll to position [288, 0]
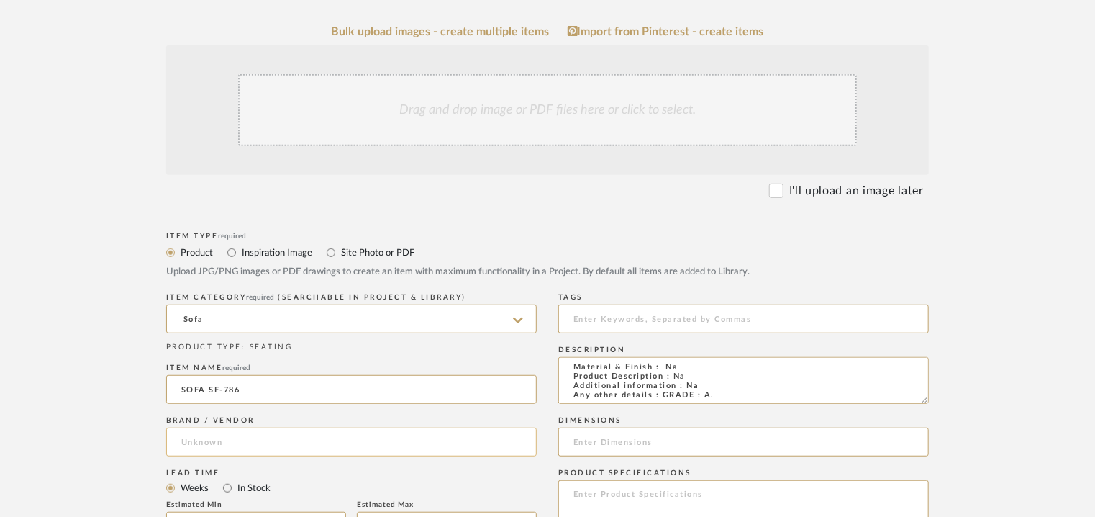
type input "SOFA SF-786"
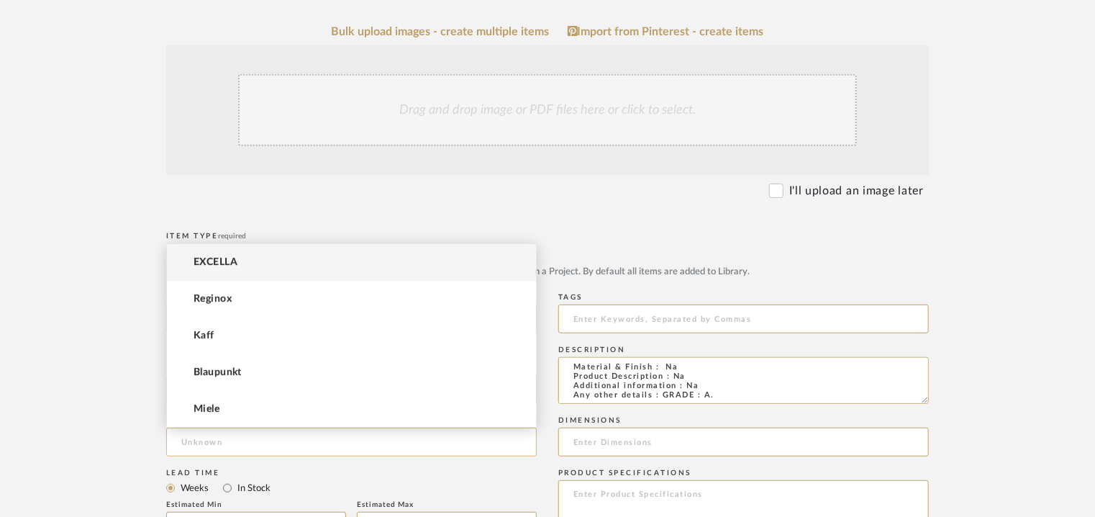
click at [253, 445] on input at bounding box center [351, 441] width 371 height 29
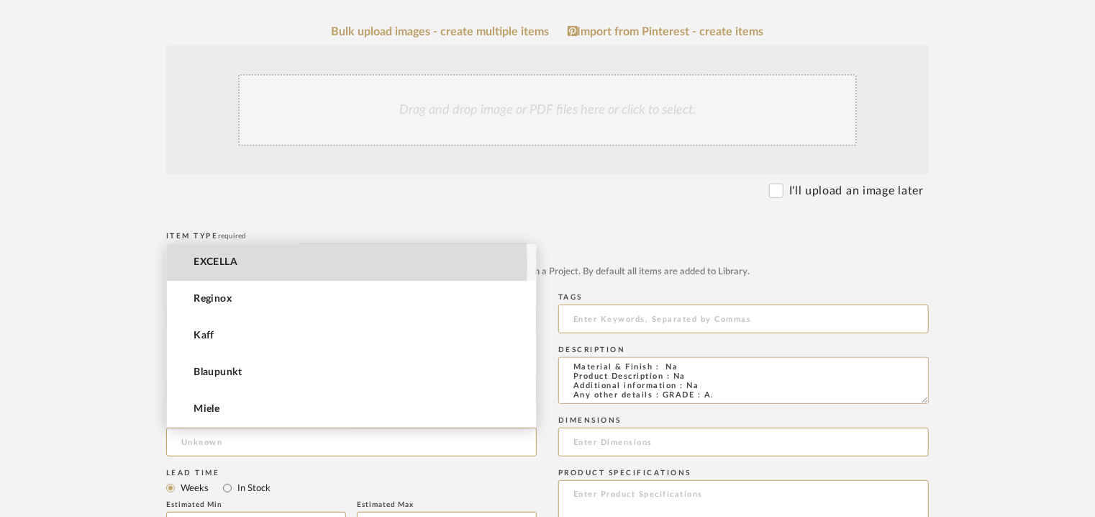
click at [230, 266] on span "EXCELLA" at bounding box center [216, 262] width 44 height 12
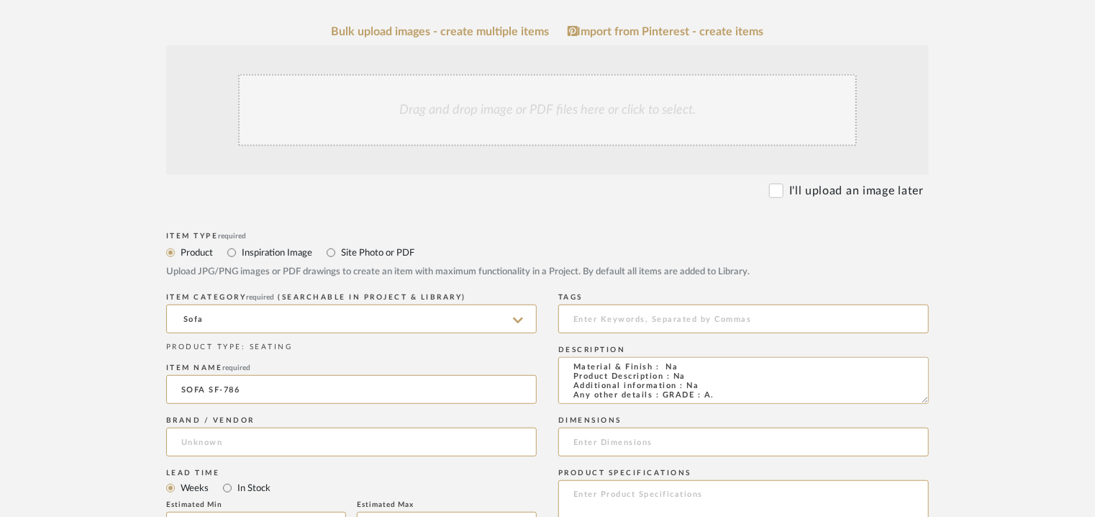
type input "EXCELLA"
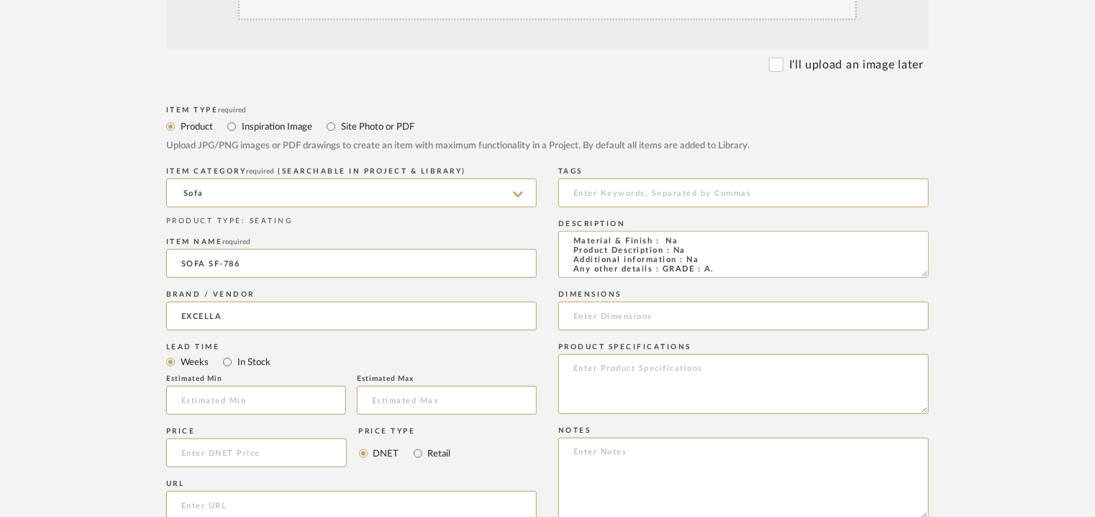
scroll to position [504, 0]
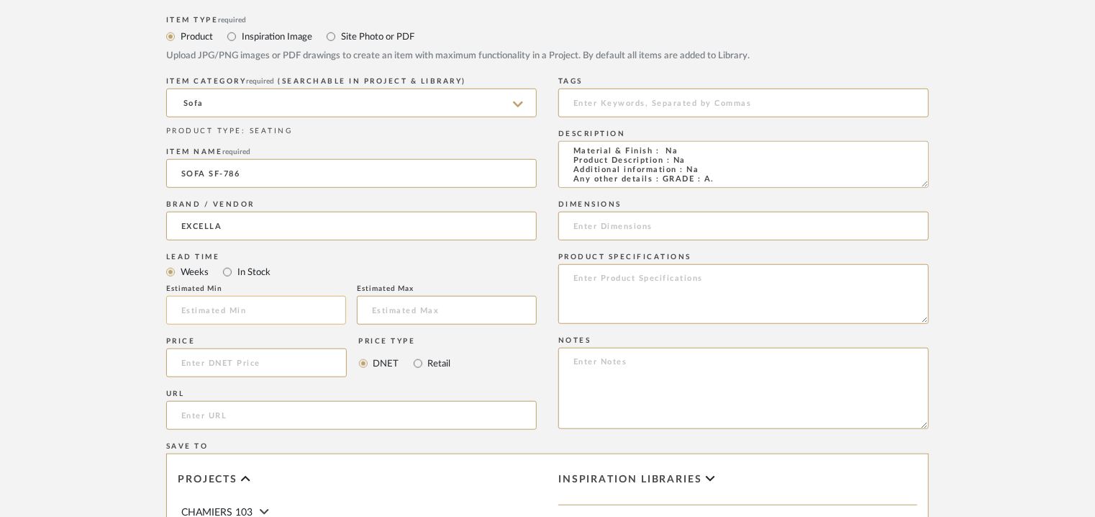
click at [256, 318] on input at bounding box center [256, 310] width 180 height 29
type input "17"
click at [607, 107] on input at bounding box center [743, 103] width 371 height 29
type input "sofa, GRADE AM"
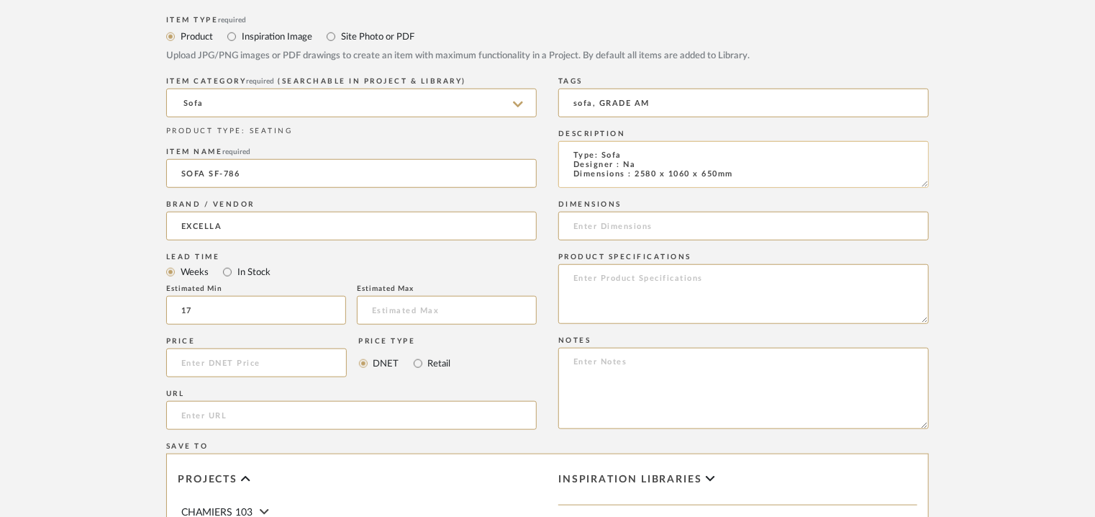
drag, startPoint x: 745, startPoint y: 173, endPoint x: 634, endPoint y: 173, distance: 110.8
click at [634, 173] on textarea "Type: Sofa Designer : Na Dimensions : 2580 x 1060 x 650mm Material & Finish : N…" at bounding box center [743, 164] width 371 height 47
click at [642, 219] on input at bounding box center [743, 226] width 371 height 29
paste input "2580 x 1060 x 650mm"
type input "2580 x 1060 x 650mm"
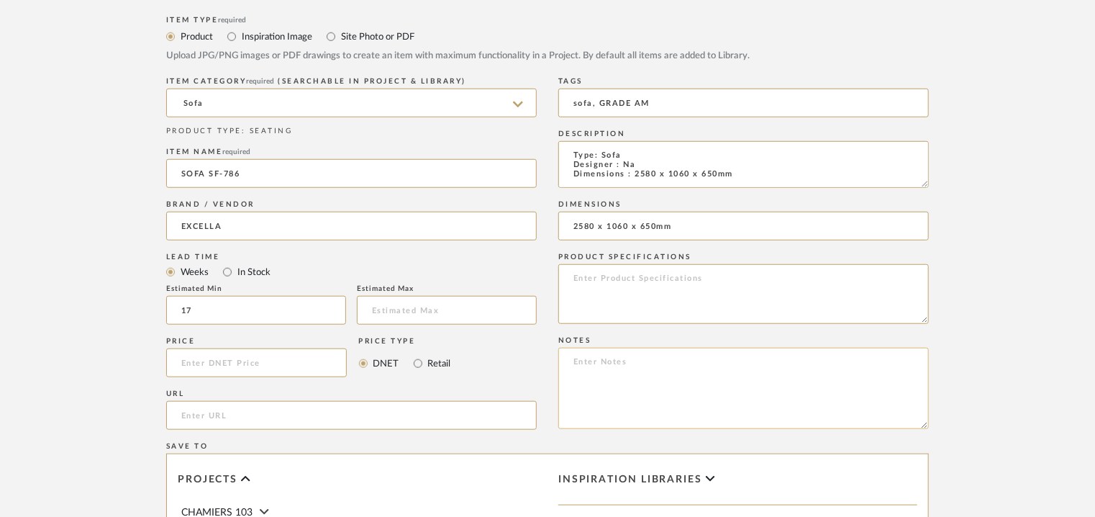
click at [612, 374] on textarea at bounding box center [743, 388] width 371 height 81
paste textarea "Price: INR.3,83,236/- Lead time : 120days after confirmation of size. Customisa…"
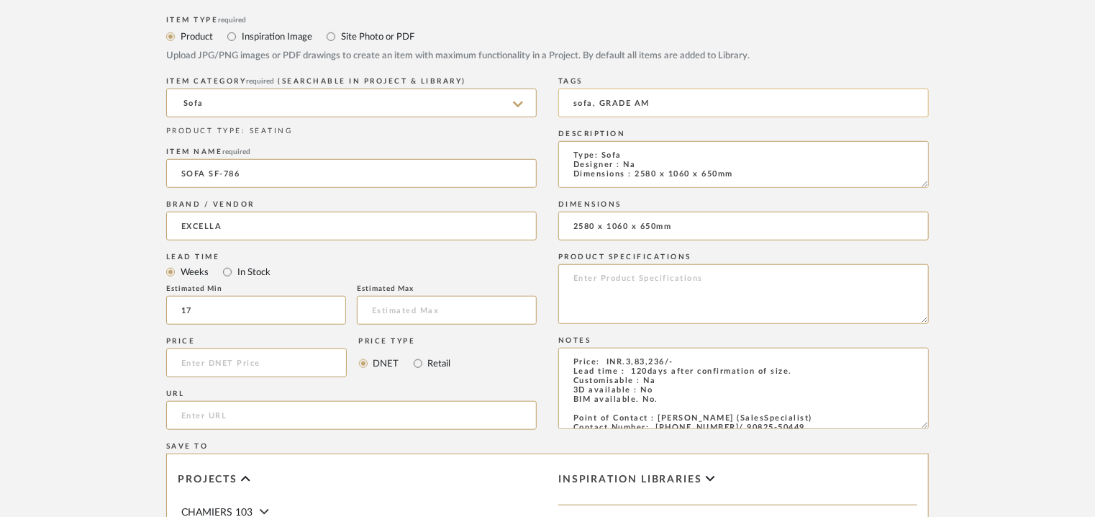
type textarea "Price: INR.3,83,236/- Lead time : 120days after confirmation of size. Customisa…"
click at [643, 101] on input "sofa, GRADE AM" at bounding box center [743, 103] width 371 height 29
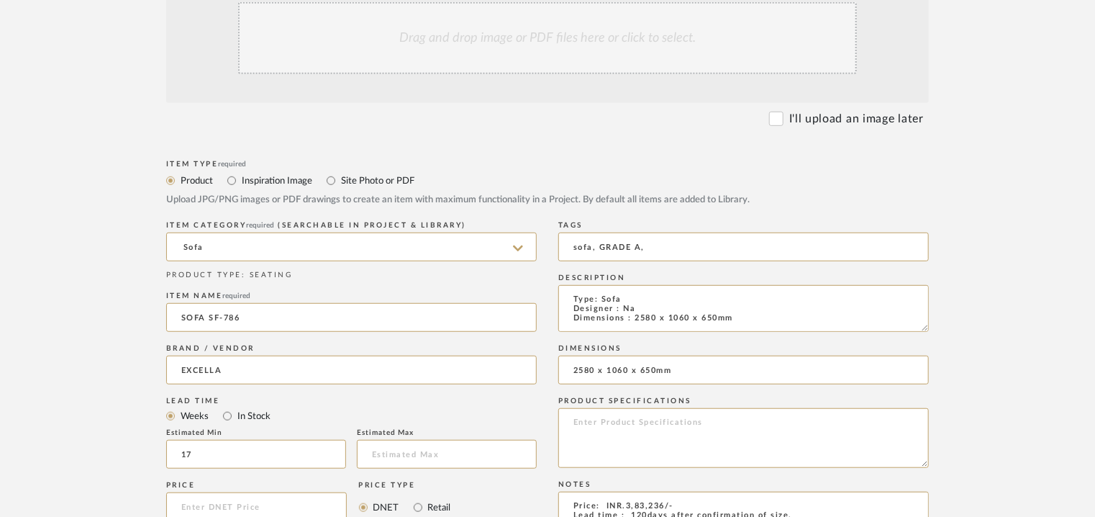
type input "sofa, GRADE A,"
click at [579, 40] on div "Drag and drop image or PDF files here or click to select." at bounding box center [547, 38] width 619 height 72
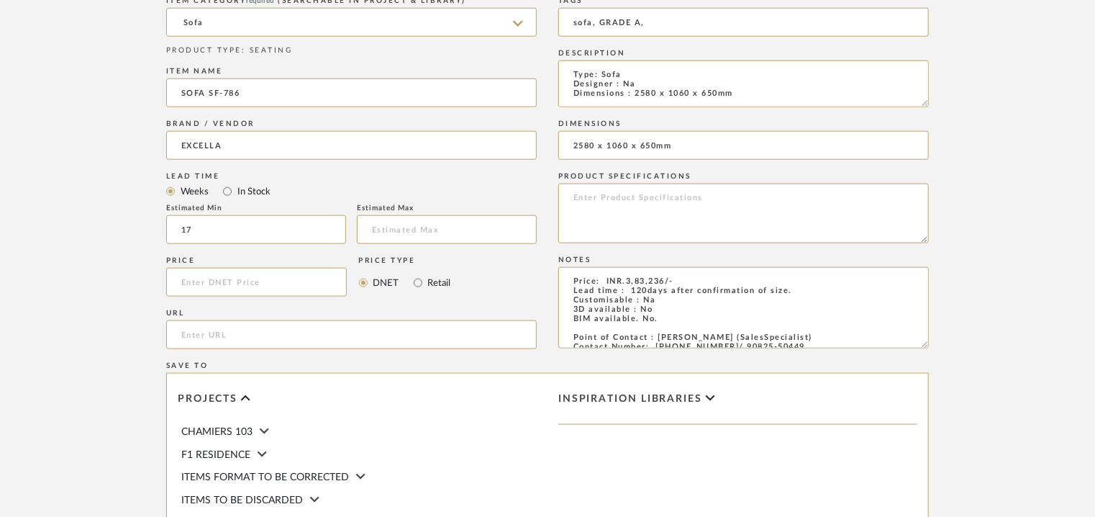
scroll to position [936, 0]
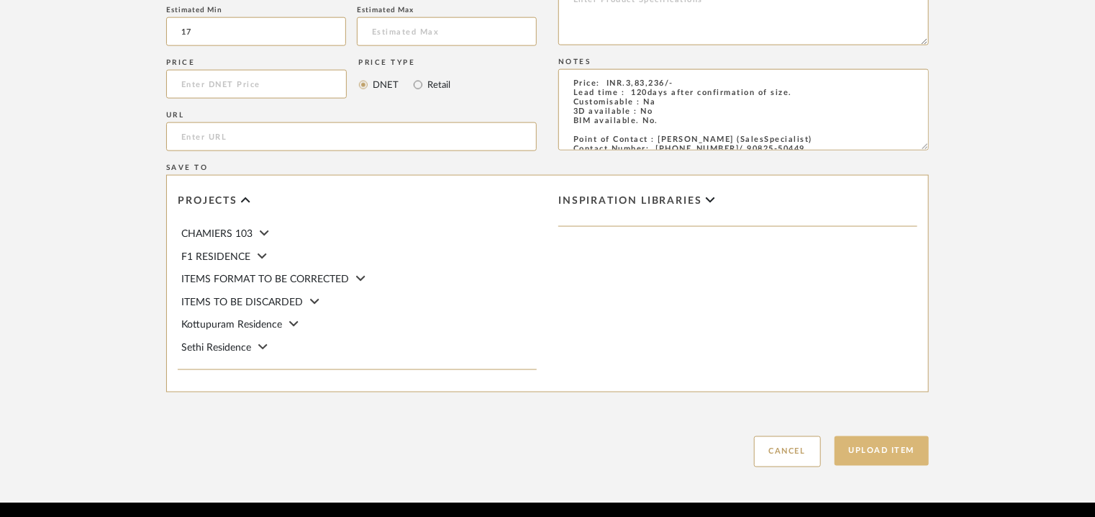
click at [898, 459] on button "Upload Item" at bounding box center [882, 451] width 95 height 30
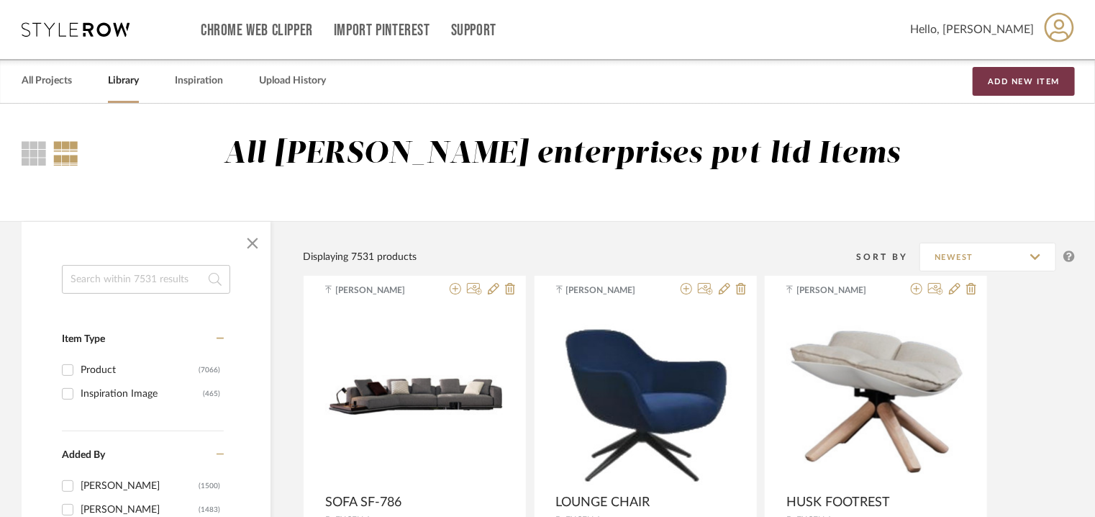
click at [1015, 83] on button "Add New Item" at bounding box center [1024, 81] width 102 height 29
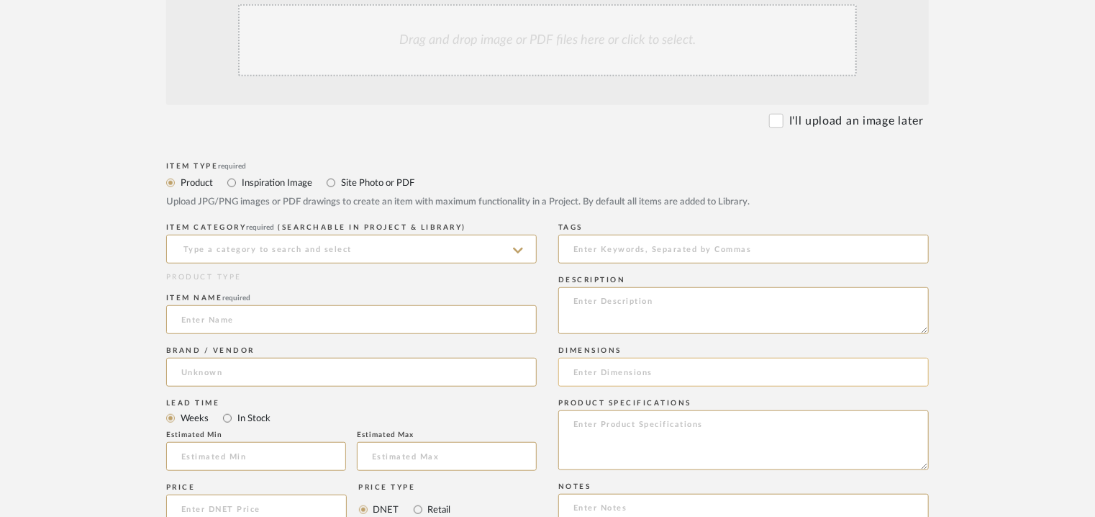
scroll to position [360, 0]
paste textarea "Type: Sofa Designer : Na Dimensions : W2800 x D930 x H900mm / SH 420mm Material…"
type textarea "Type: Sofa Designer : Na Dimensions : W2800 x D930 x H900mm / SH 420mm Material…"
click at [322, 245] on input at bounding box center [351, 246] width 371 height 29
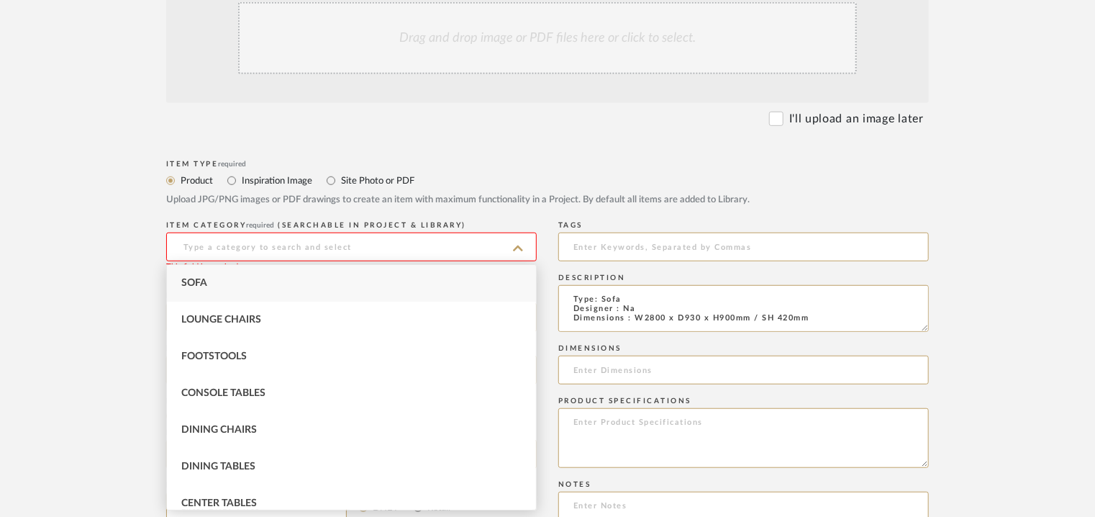
click at [275, 276] on div "Sofa" at bounding box center [351, 283] width 369 height 37
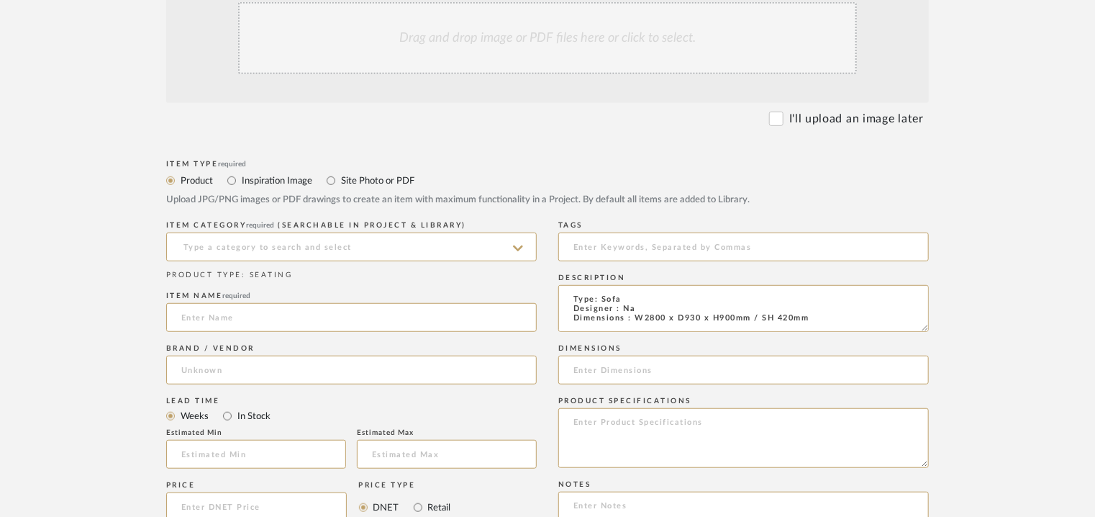
type input "Sofa"
click at [238, 309] on input at bounding box center [351, 317] width 371 height 29
type input "SOFA"
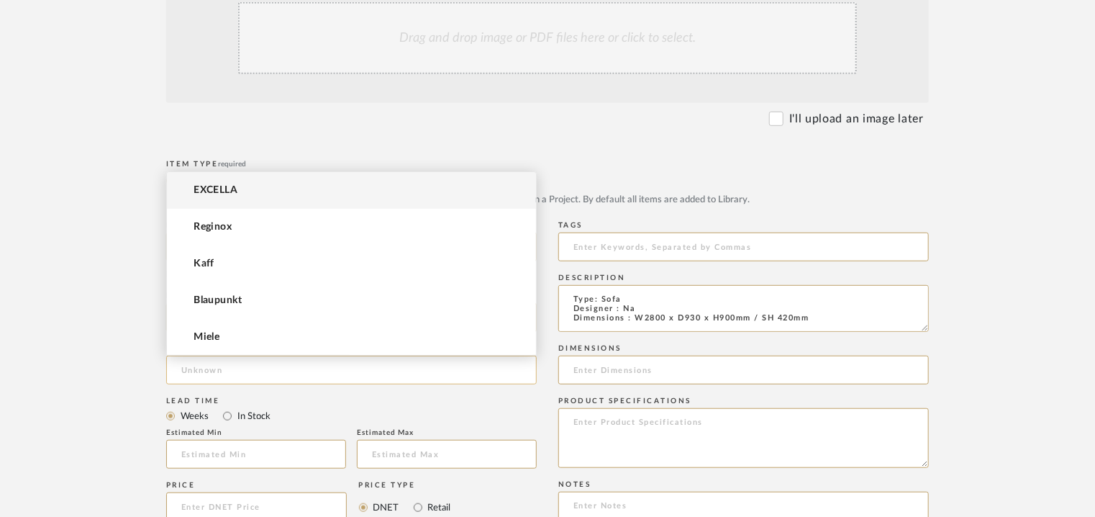
click at [250, 367] on input at bounding box center [351, 370] width 371 height 29
click at [248, 188] on mat-option "EXCELLA" at bounding box center [351, 190] width 369 height 37
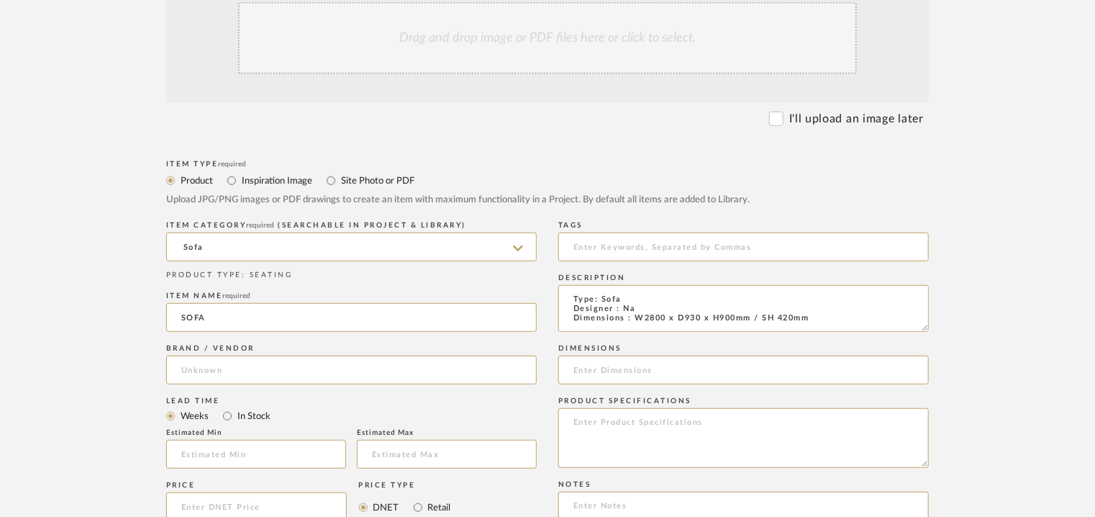
type input "EXCELLA"
click at [261, 448] on input "text" at bounding box center [256, 454] width 180 height 29
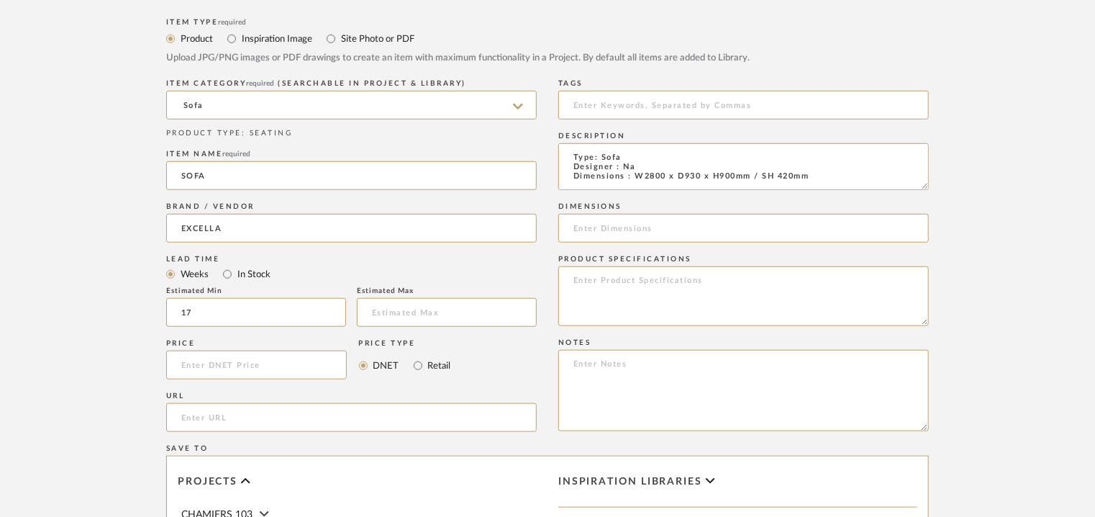
scroll to position [360, 0]
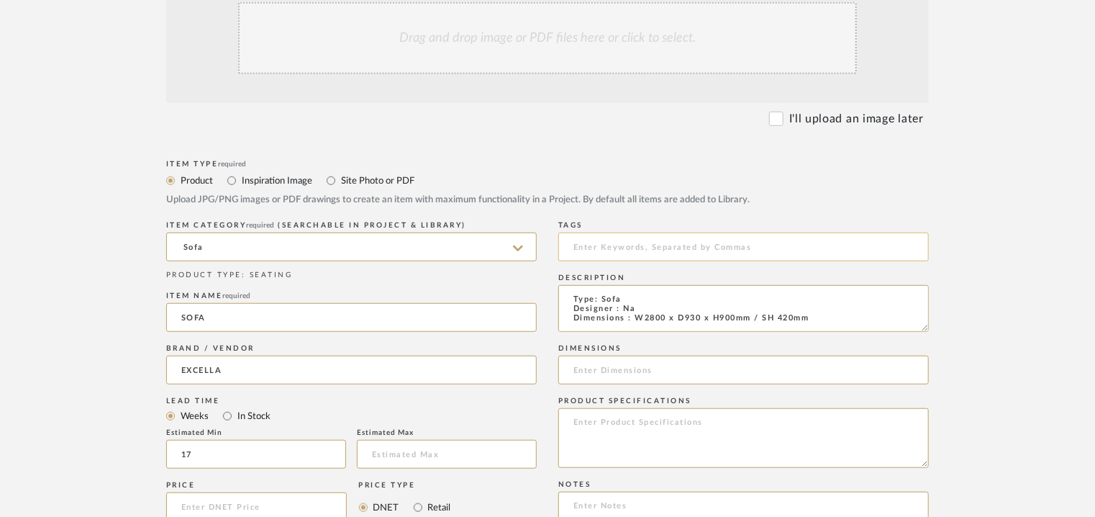
type input "17"
click at [614, 245] on input at bounding box center [743, 246] width 371 height 29
type input "sofa, GRADE A,"
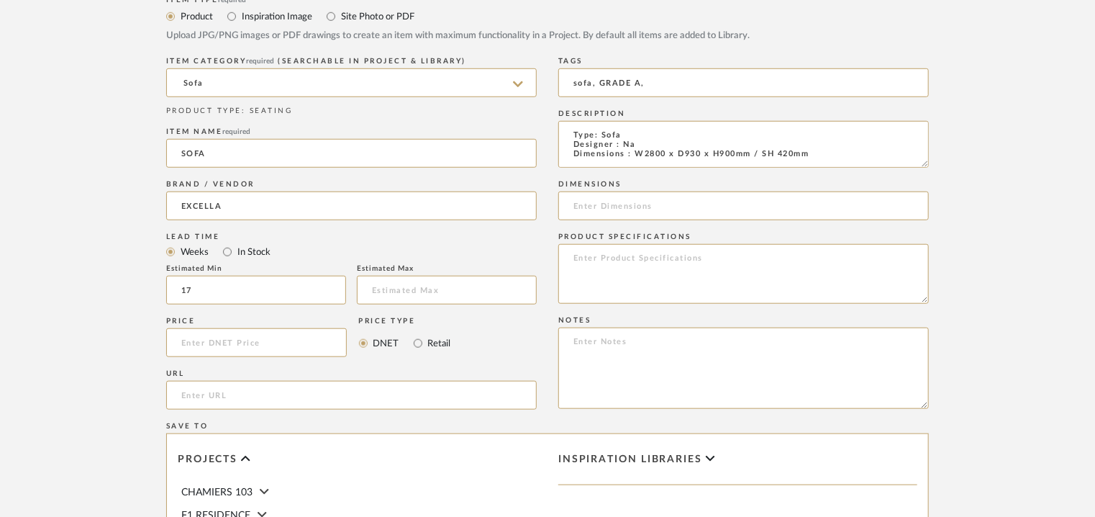
scroll to position [720, 0]
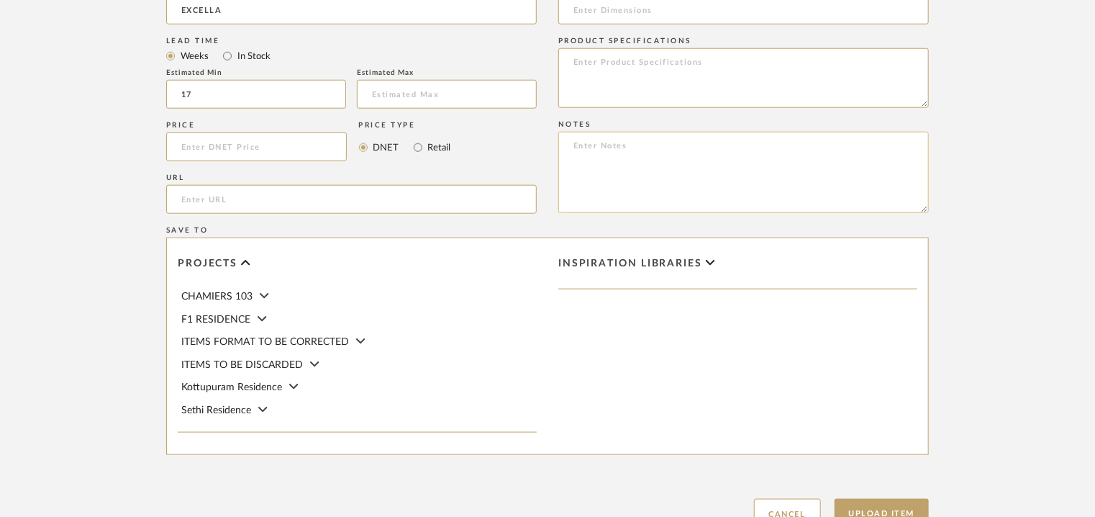
click at [601, 147] on textarea at bounding box center [743, 172] width 371 height 81
paste textarea "Price: INR.2,94,350/- Lead time : 120days after confirmation of size. Customisa…"
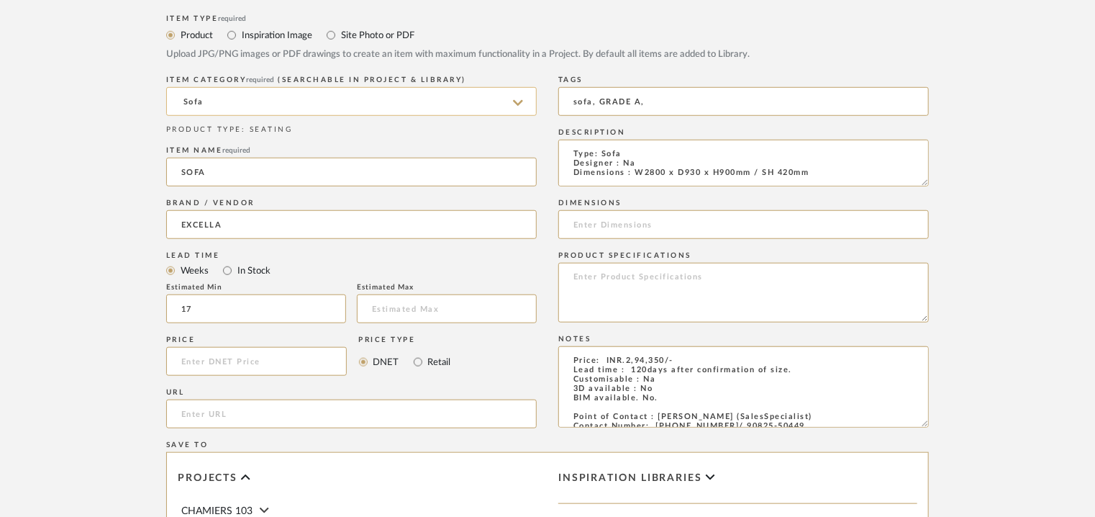
scroll to position [504, 0]
type textarea "Price: INR.2,94,350/- Lead time : 120days after confirmation of size. Customisa…"
drag, startPoint x: 822, startPoint y: 176, endPoint x: 635, endPoint y: 175, distance: 187.1
click at [635, 175] on textarea "Type: Sofa Designer : Na Dimensions : W2800 x D930 x H900mm / SH 420mm Material…" at bounding box center [743, 164] width 371 height 47
click at [630, 229] on input at bounding box center [743, 226] width 371 height 29
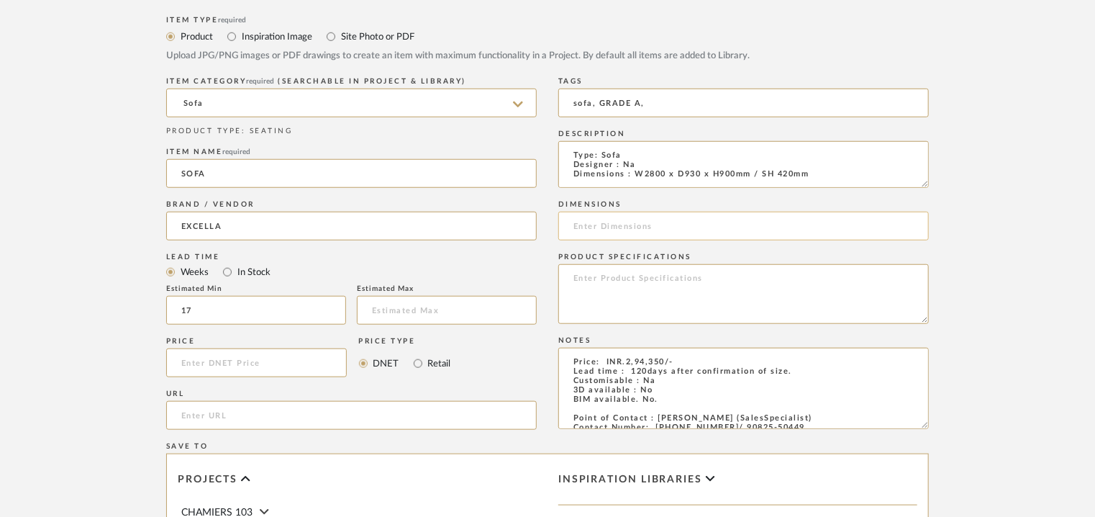
paste input "W2800 x D930 x H900mm / SH 420mm"
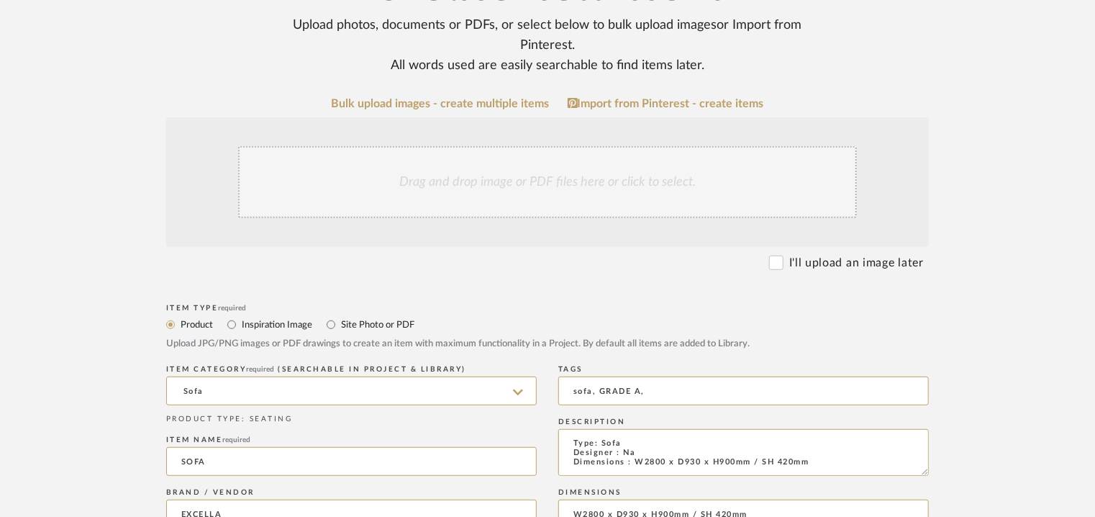
scroll to position [216, 0]
type input "W2800 x D930 x H900mm / SH 420mm"
click at [463, 182] on div "Drag and drop image or PDF files here or click to select." at bounding box center [547, 182] width 619 height 72
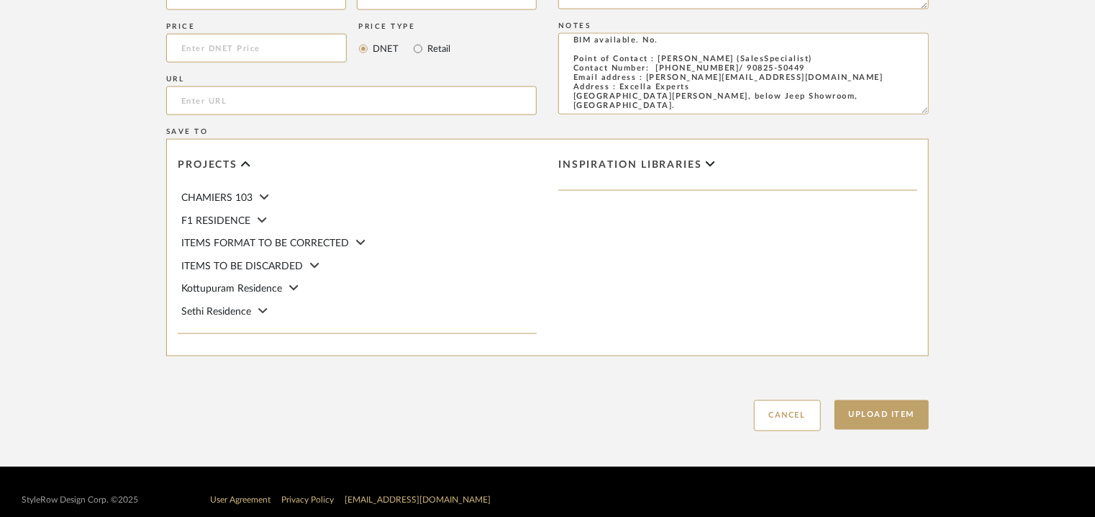
scroll to position [987, 0]
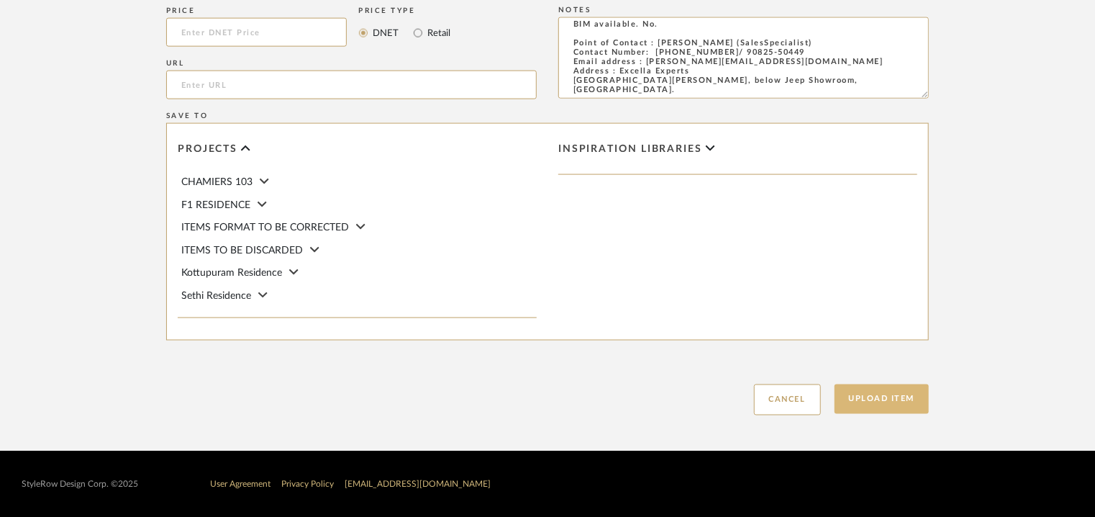
click at [890, 394] on button "Upload Item" at bounding box center [882, 399] width 95 height 30
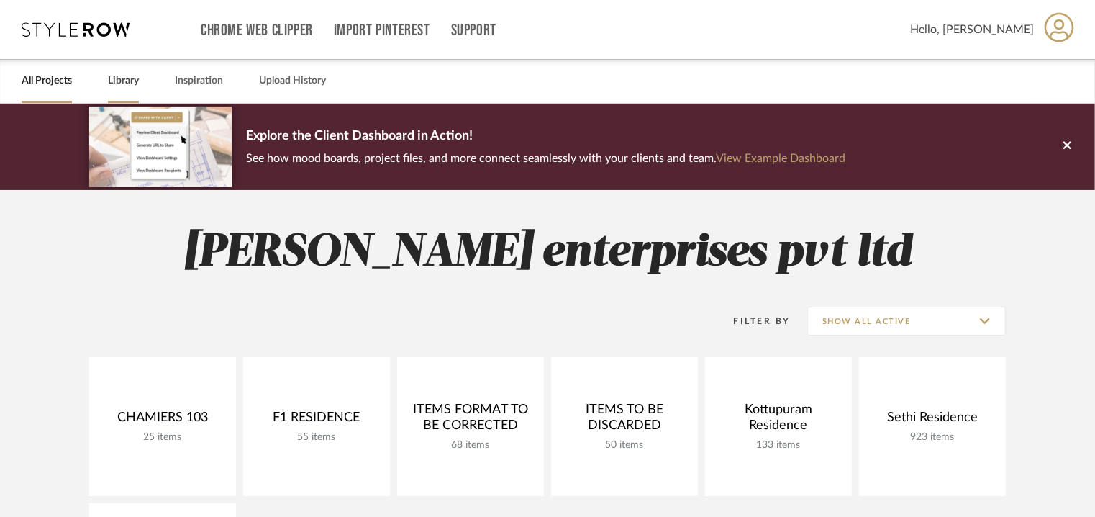
click at [124, 83] on link "Library" at bounding box center [123, 80] width 31 height 19
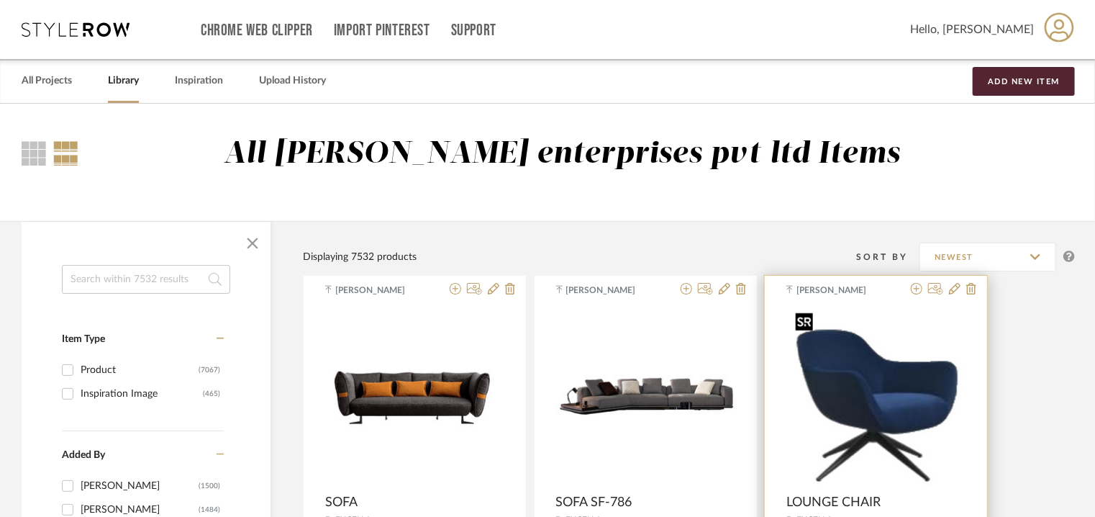
scroll to position [72, 0]
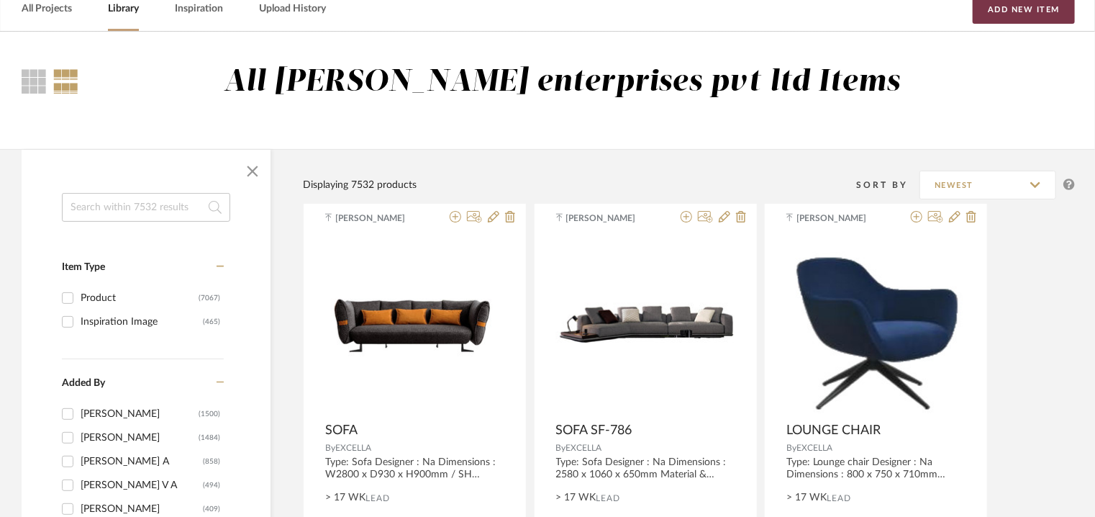
click at [1036, 4] on button "Add New Item" at bounding box center [1024, 9] width 102 height 29
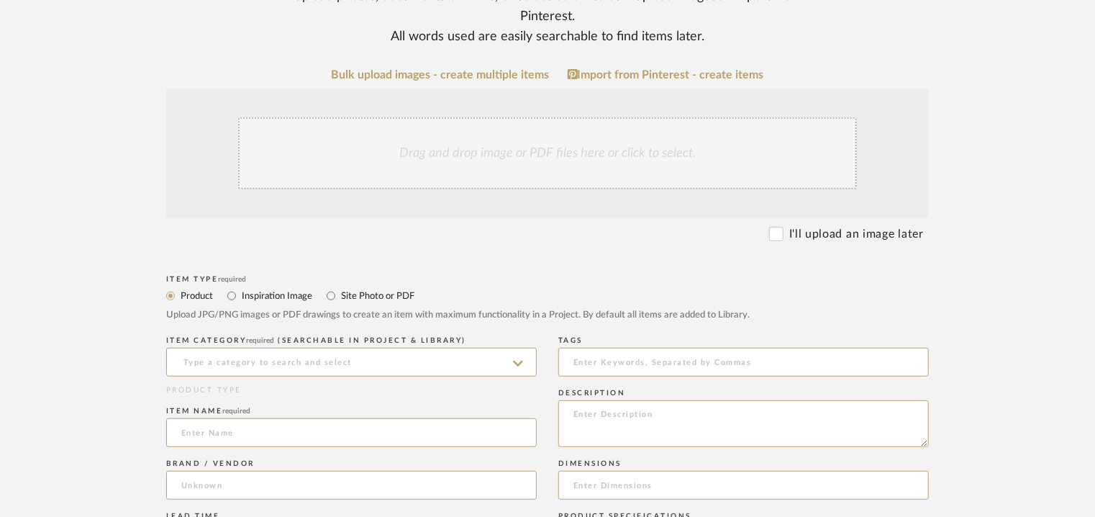
scroll to position [288, 0]
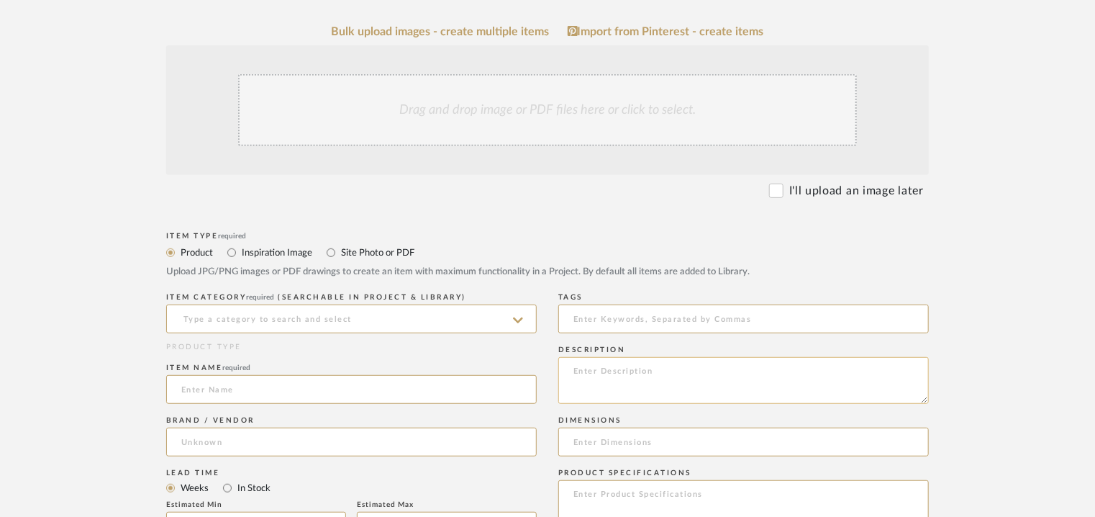
paste textarea "Type: Centre table Designer : Na Dimensions : 1270 x 250mm Material & Finish : …"
type textarea "Type: Centre table Designer : Na Dimensions : 1270 x 250mm Material & Finish : …"
click at [242, 308] on input at bounding box center [351, 318] width 371 height 29
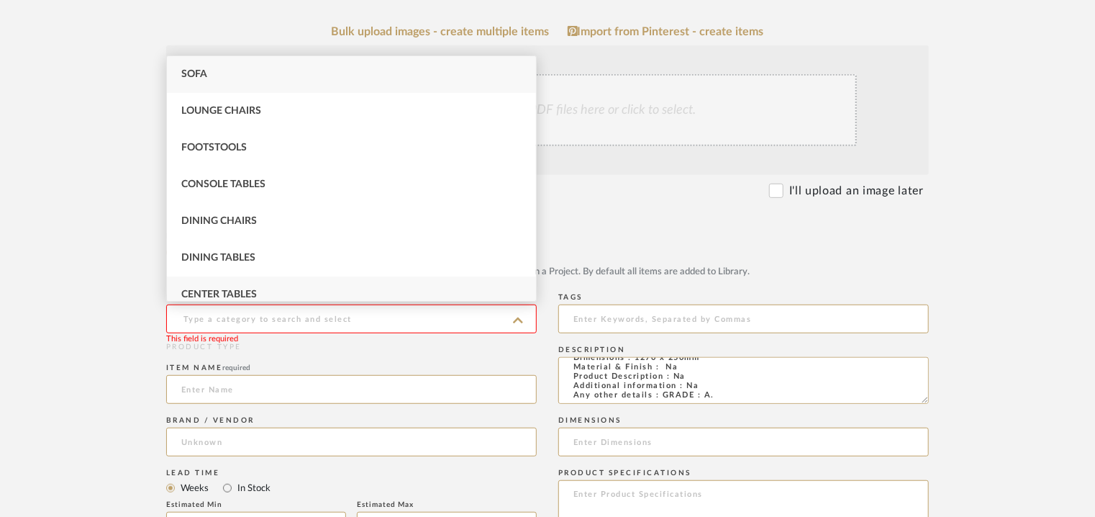
click at [250, 297] on span "Center Tables" at bounding box center [219, 294] width 76 height 10
type input "Center Tables"
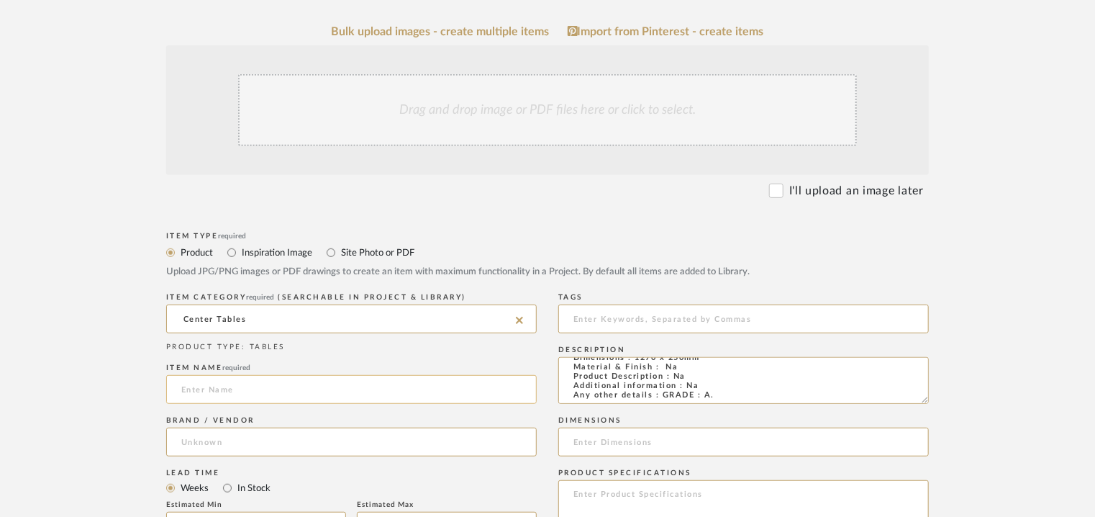
click at [312, 396] on input at bounding box center [351, 389] width 371 height 29
type input "CENTRE TABLE"
click at [196, 438] on input at bounding box center [351, 441] width 371 height 29
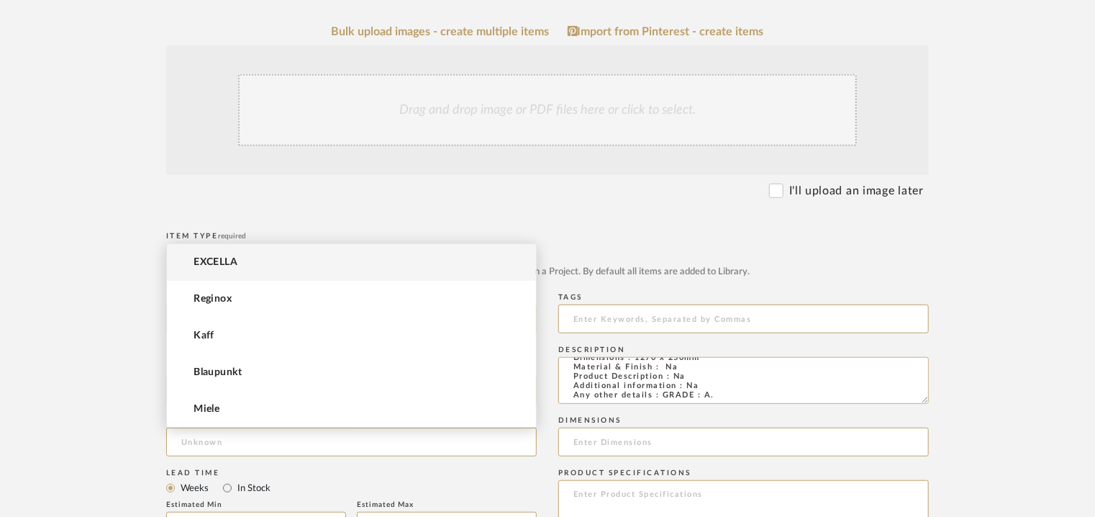
click at [239, 265] on mat-option "EXCELLA" at bounding box center [351, 262] width 369 height 37
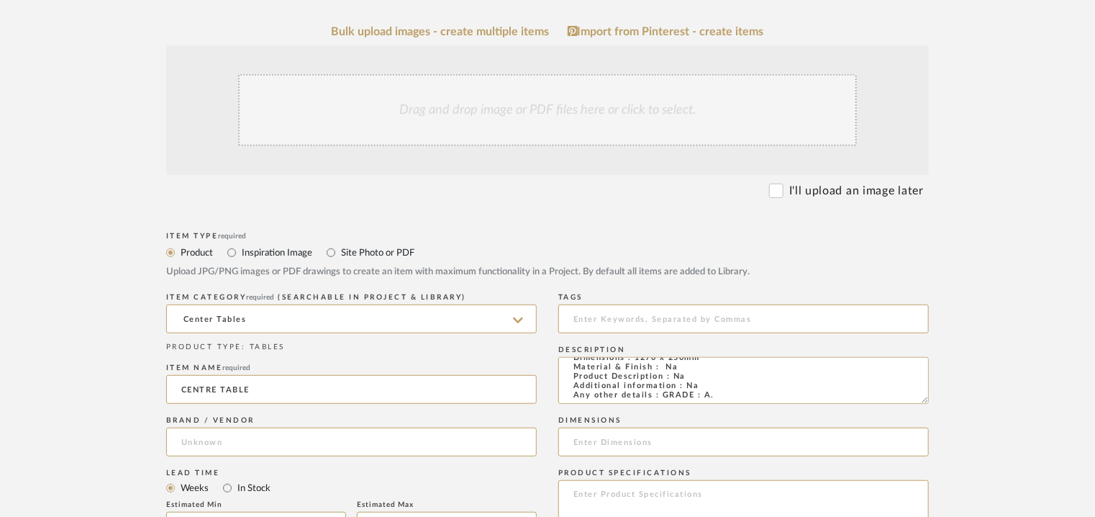
type input "EXCELLA"
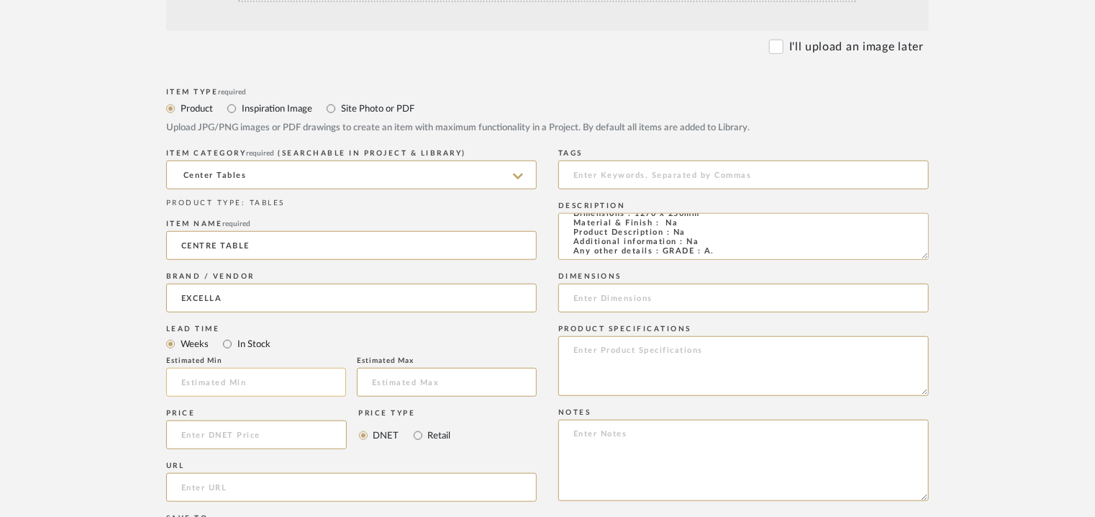
click at [257, 386] on input "text" at bounding box center [256, 382] width 180 height 29
type input "17"
click at [594, 169] on input at bounding box center [743, 174] width 371 height 29
type input "centre table, GRADE A,"
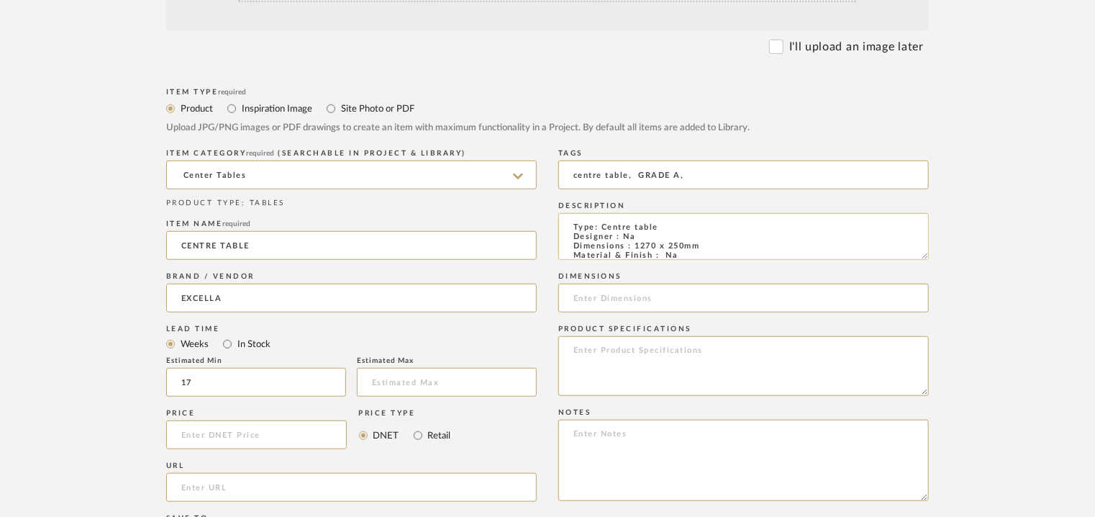
scroll to position [3, 0]
drag, startPoint x: 712, startPoint y: 248, endPoint x: 633, endPoint y: 244, distance: 78.6
click at [633, 244] on textarea "Type: Centre table Designer : Na Dimensions : 1270 x 250mm Material & Finish : …" at bounding box center [743, 236] width 371 height 47
click at [644, 293] on input at bounding box center [743, 298] width 371 height 29
paste input "1270 x 250mm"
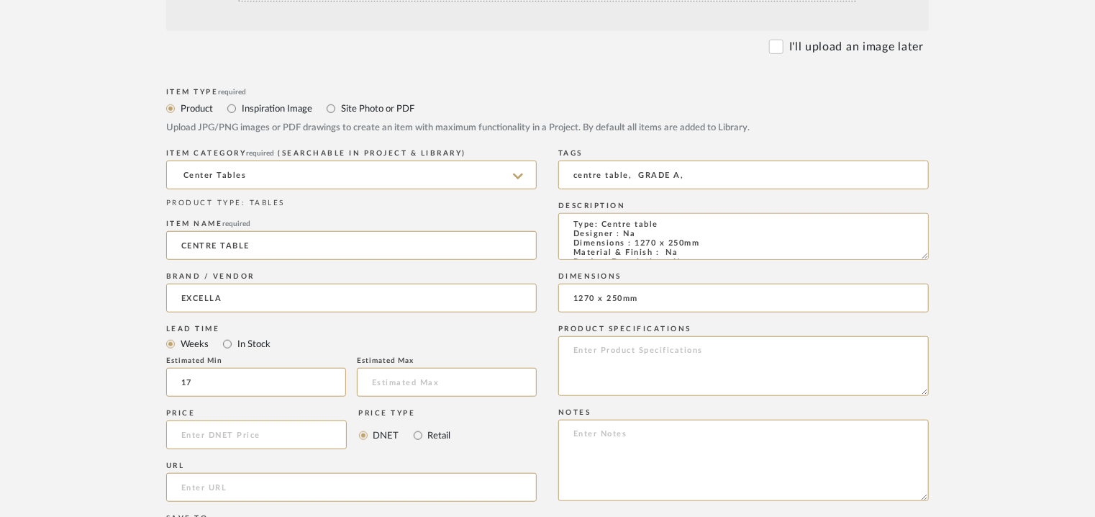
type input "1270 x 250mm"
click at [630, 441] on textarea at bounding box center [743, 460] width 371 height 81
paste textarea "Price: INR.2,28,676/- Lead time : 120days after confirmation of size. Customisa…"
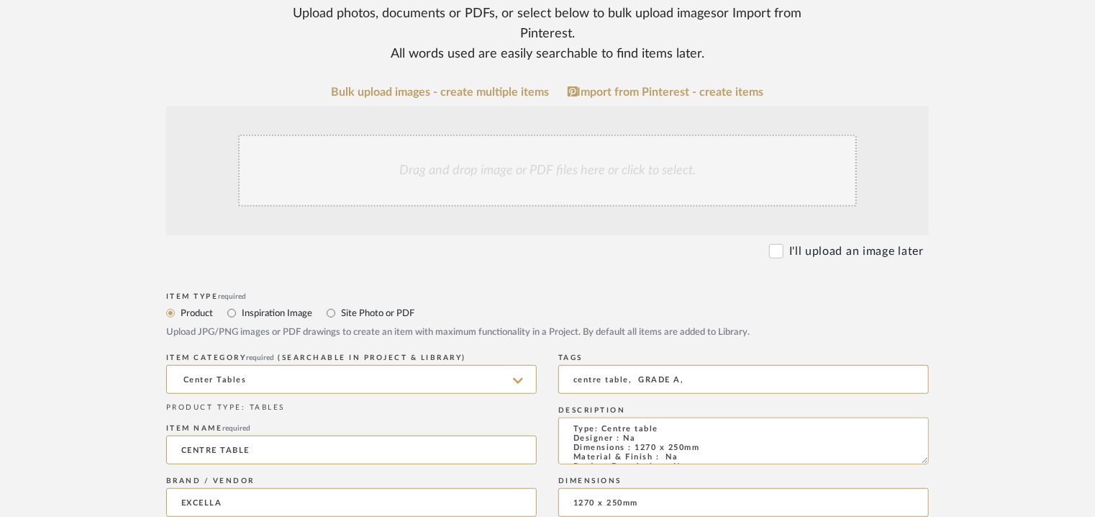
scroll to position [216, 0]
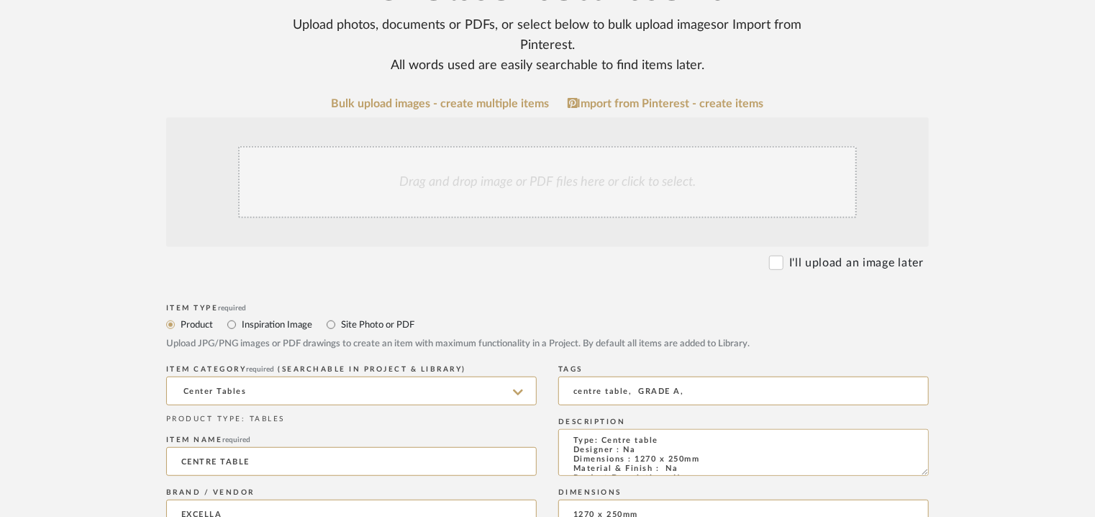
type textarea "Price: INR.2,28,676/- Lead time : 120days after confirmation of size. Customisa…"
click at [446, 188] on div "Drag and drop image or PDF files here or click to select." at bounding box center [547, 182] width 619 height 72
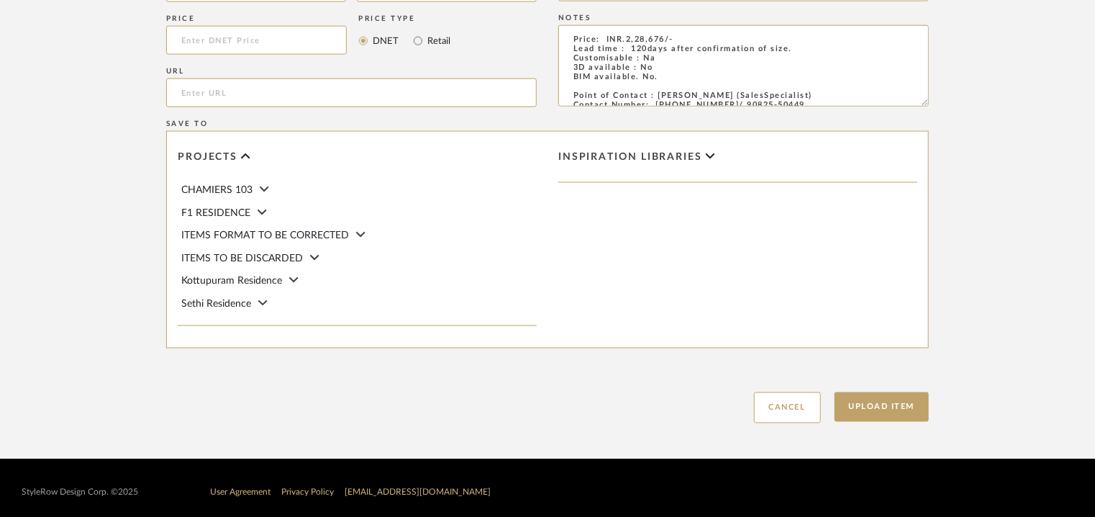
scroll to position [987, 0]
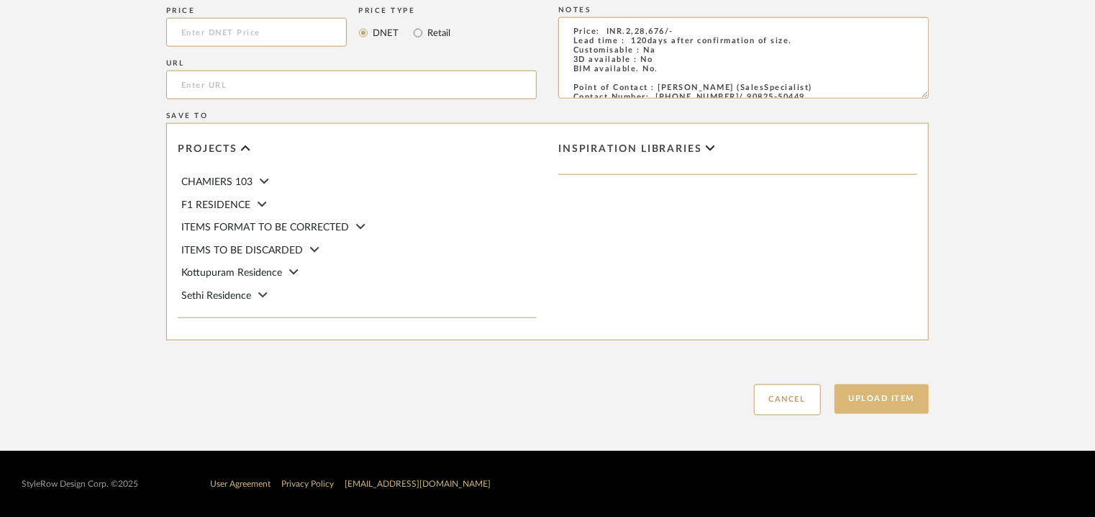
click at [887, 407] on button "Upload Item" at bounding box center [882, 399] width 95 height 30
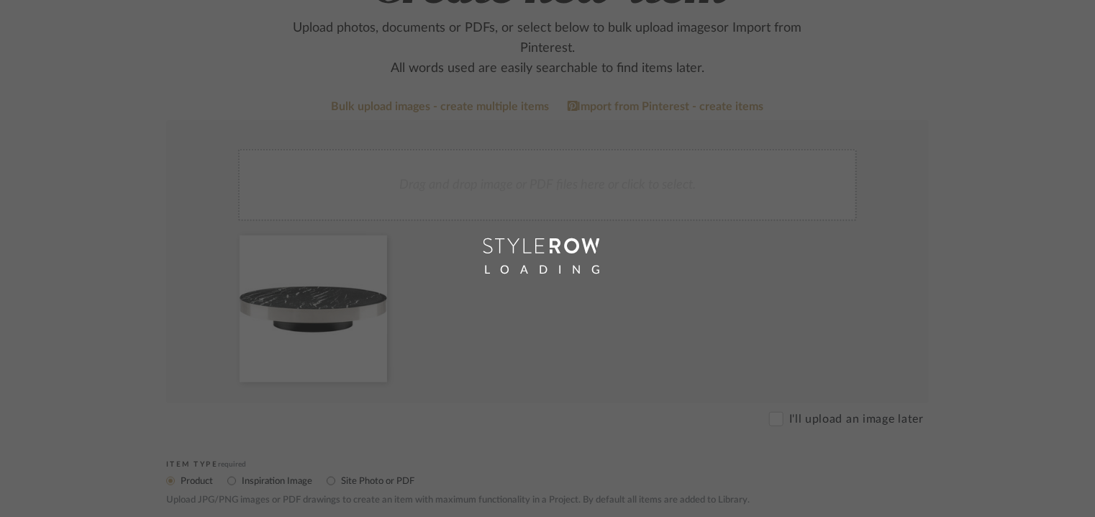
scroll to position [72, 0]
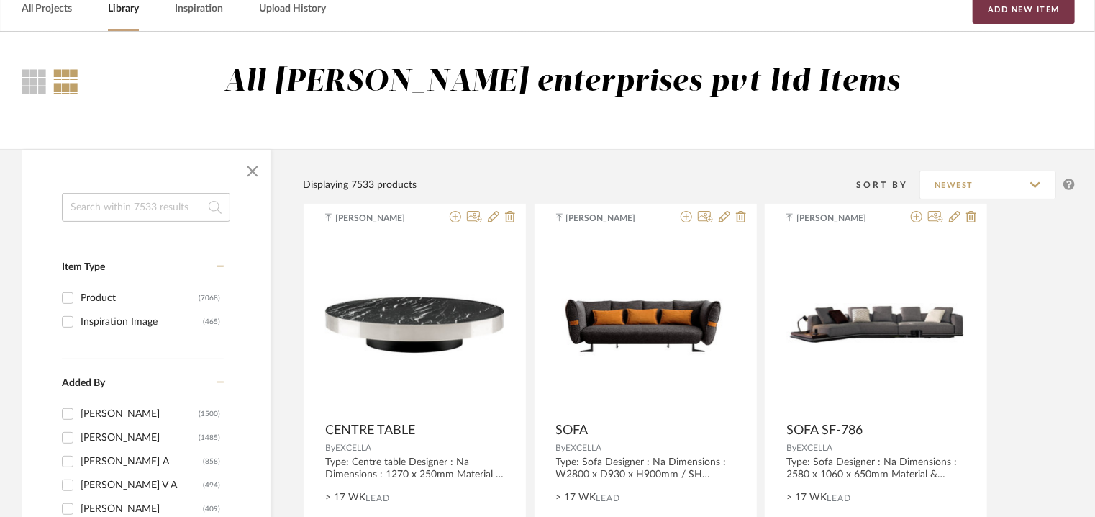
click at [1011, 8] on button "Add New Item" at bounding box center [1024, 9] width 102 height 29
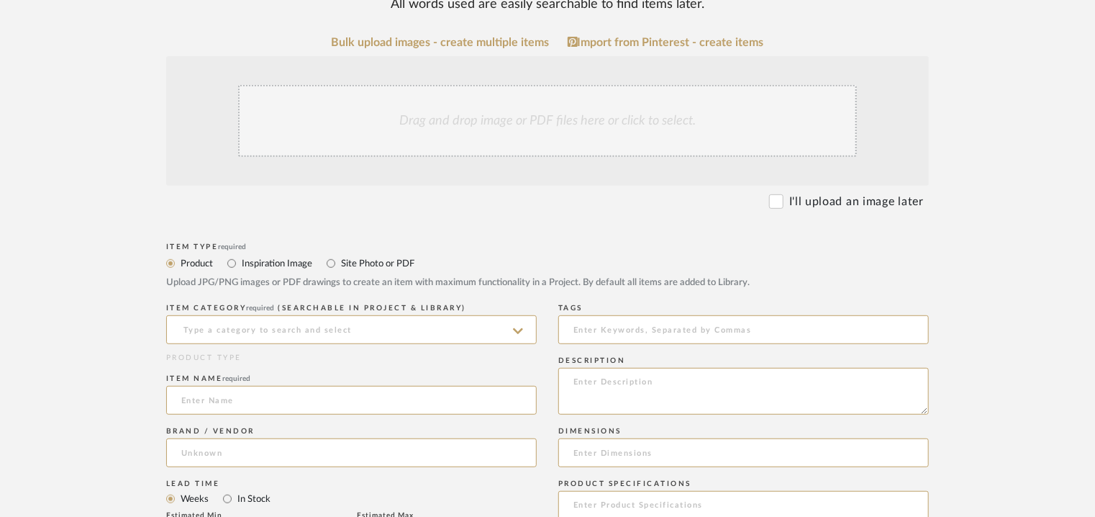
scroll to position [432, 0]
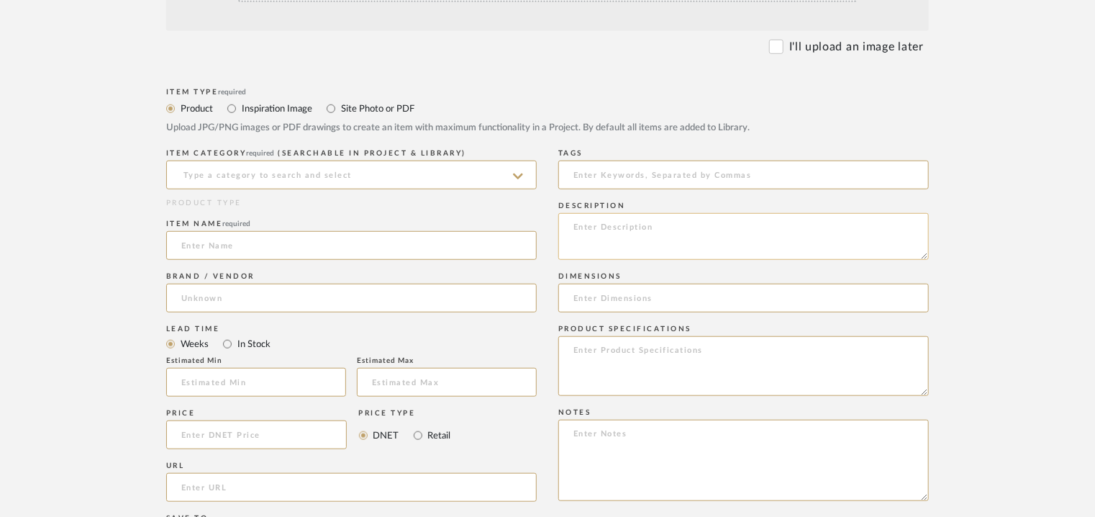
paste textarea "Type: Console table Designer : Na Dimensions : 2500 x 520 x 570mm Material & Fi…"
type textarea "Type: Console table Designer : Na Dimensions : 2500 x 520 x 570mm Material & Fi…"
click at [357, 173] on input at bounding box center [351, 174] width 371 height 29
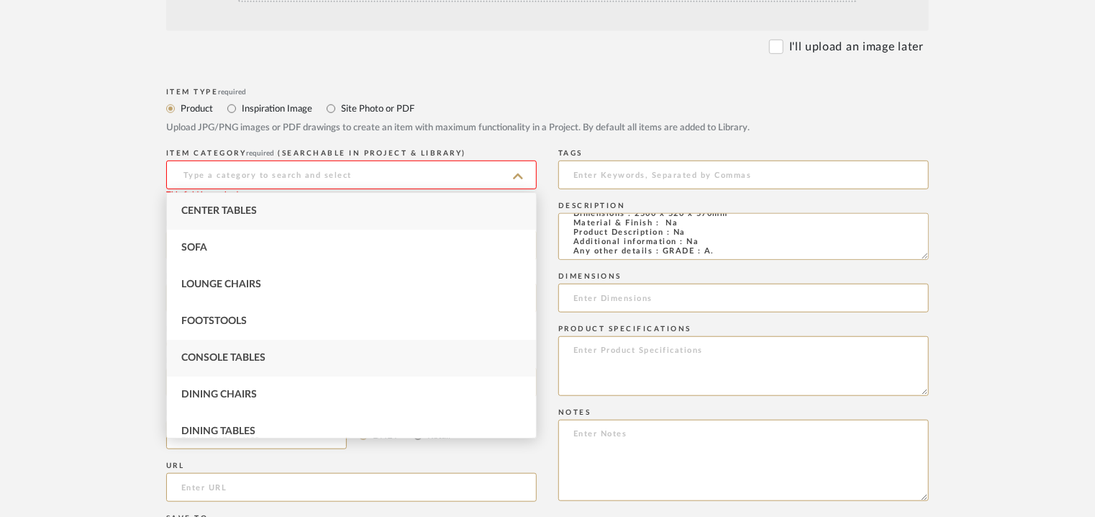
click at [250, 354] on span "Console Tables" at bounding box center [223, 358] width 84 height 10
type input "Console Tables"
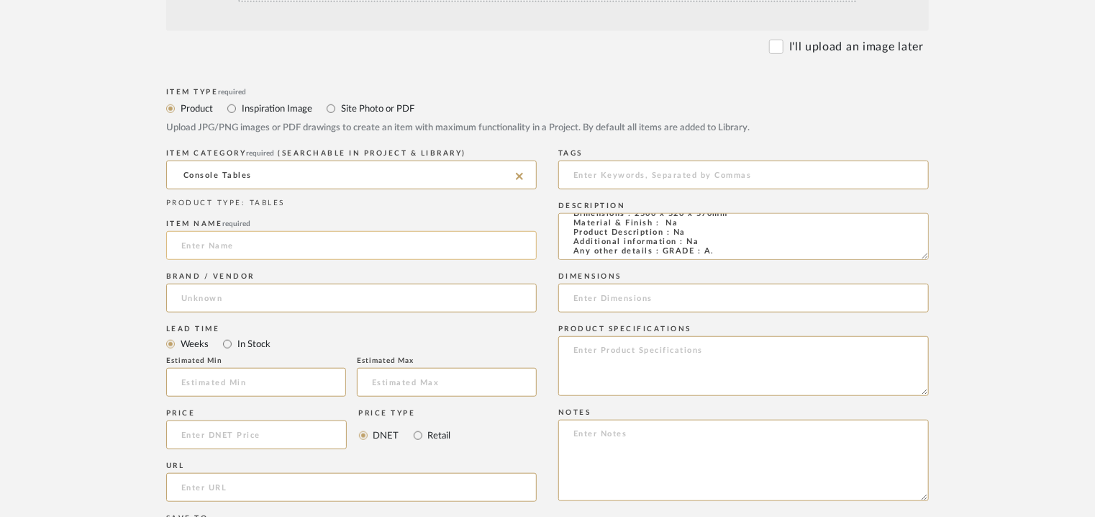
click at [345, 248] on input at bounding box center [351, 245] width 371 height 29
type input "f"
type input "FIDELIO MULTI CABINET"
click at [265, 299] on input at bounding box center [351, 298] width 371 height 29
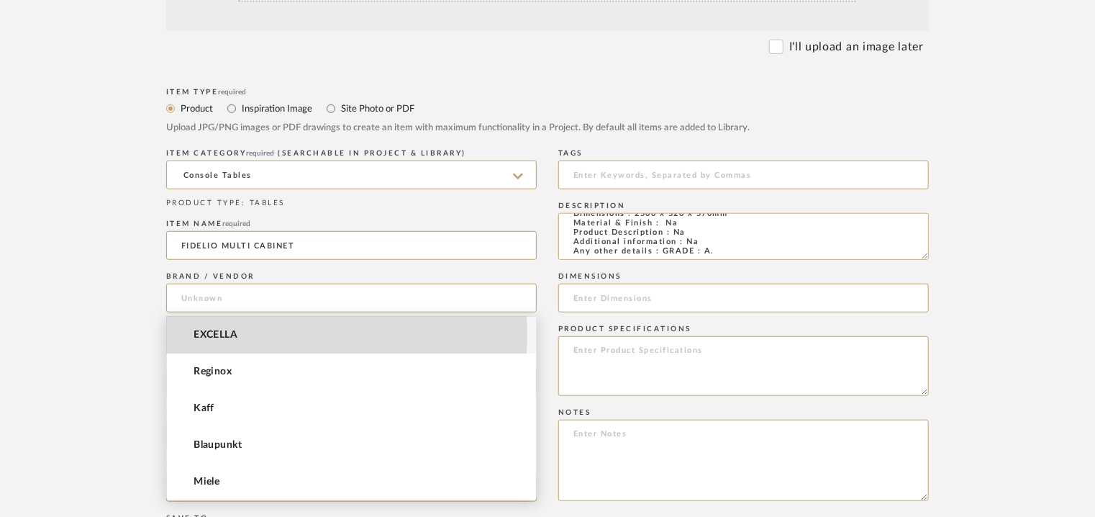
click at [222, 335] on span "EXCELLA" at bounding box center [216, 335] width 44 height 12
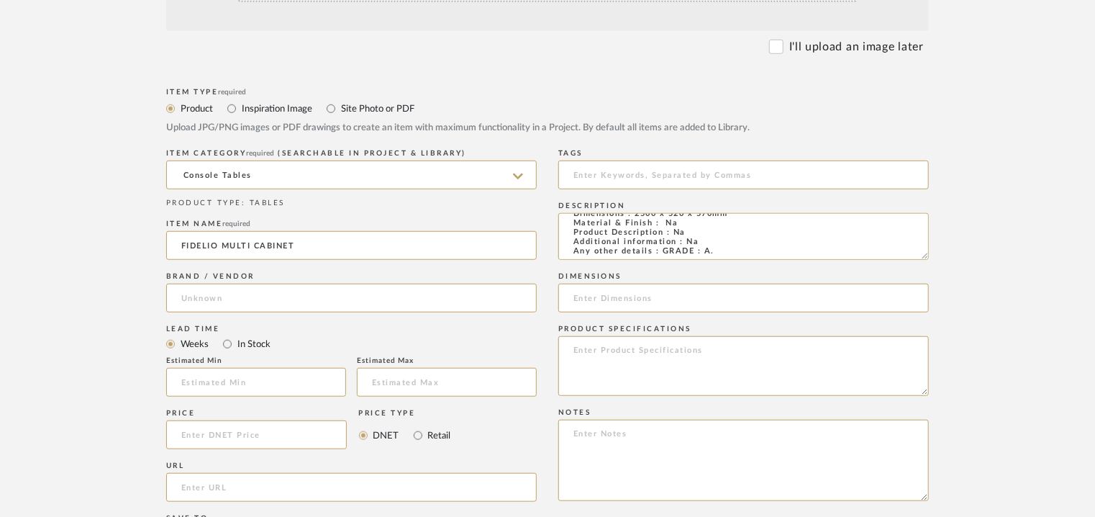
type input "EXCELLA"
click at [288, 392] on input "text" at bounding box center [256, 382] width 180 height 29
type input "17"
click at [618, 176] on input at bounding box center [743, 174] width 371 height 29
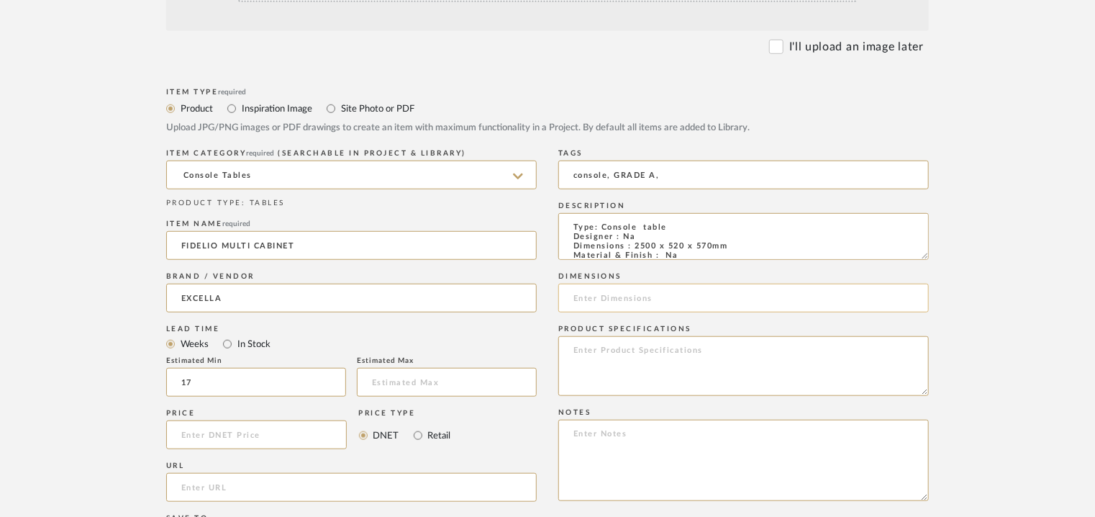
type input "console, GRADE A,"
click at [621, 307] on input at bounding box center [743, 298] width 371 height 29
type input "2500 x 520 x 570mm"
paste textarea "Price: INR.2,50,000/- Lead time : 120days after confirmation of size. Customisa…"
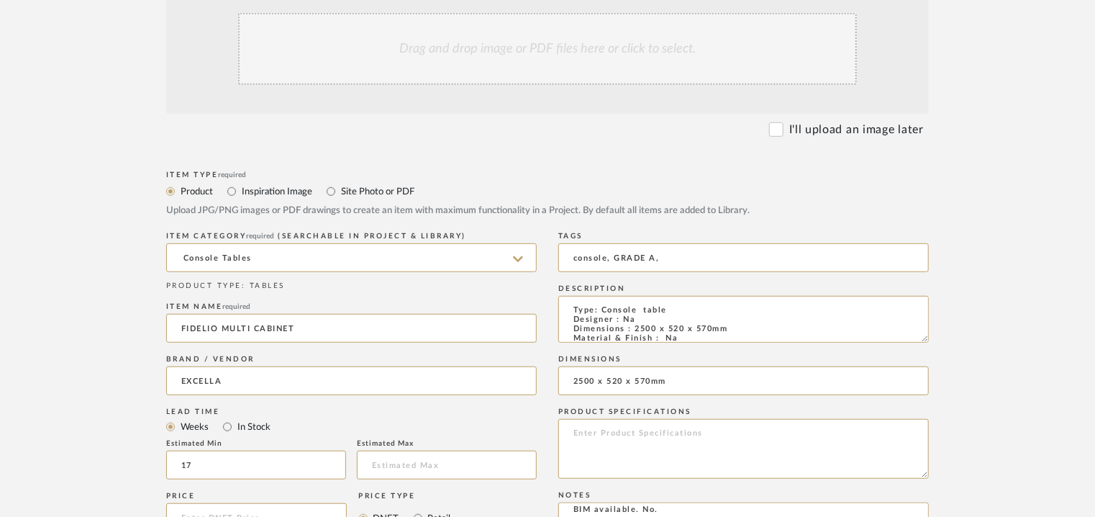
scroll to position [144, 0]
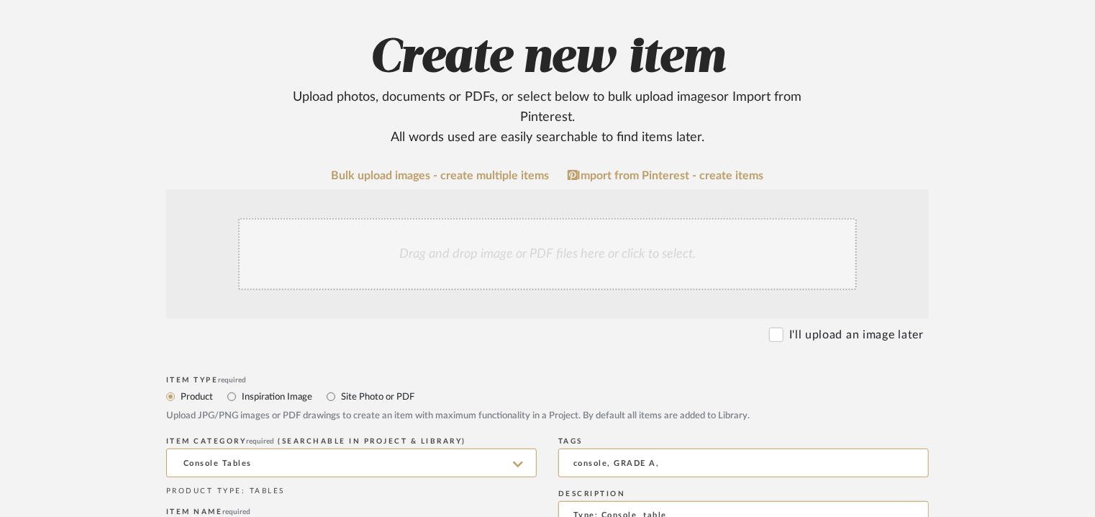
type textarea "Price: INR.2,50,000/- Lead time : 120days after confirmation of size. Customisa…"
click at [513, 243] on div "Drag and drop image or PDF files here or click to select." at bounding box center [547, 254] width 619 height 72
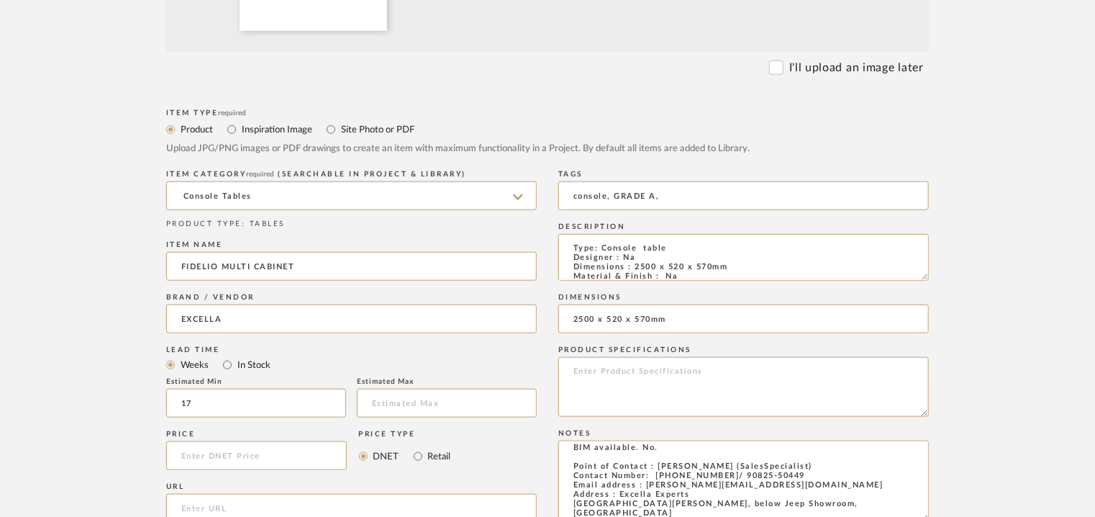
scroll to position [576, 0]
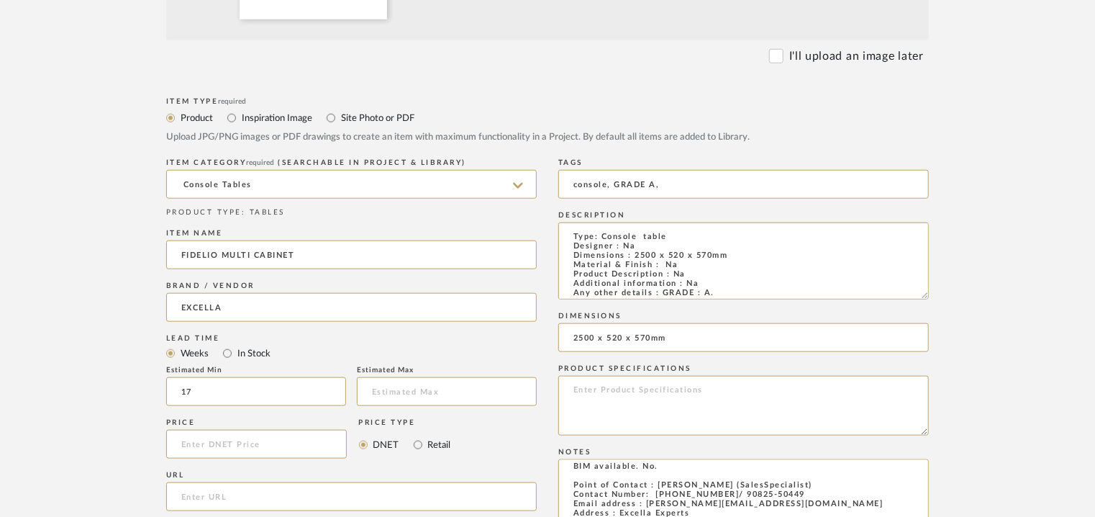
drag, startPoint x: 924, startPoint y: 264, endPoint x: 950, endPoint y: 427, distance: 164.7
click at [950, 427] on form "Bulk upload images - create multiple items Import from Pinterest - create items…" at bounding box center [547, 296] width 917 height 1119
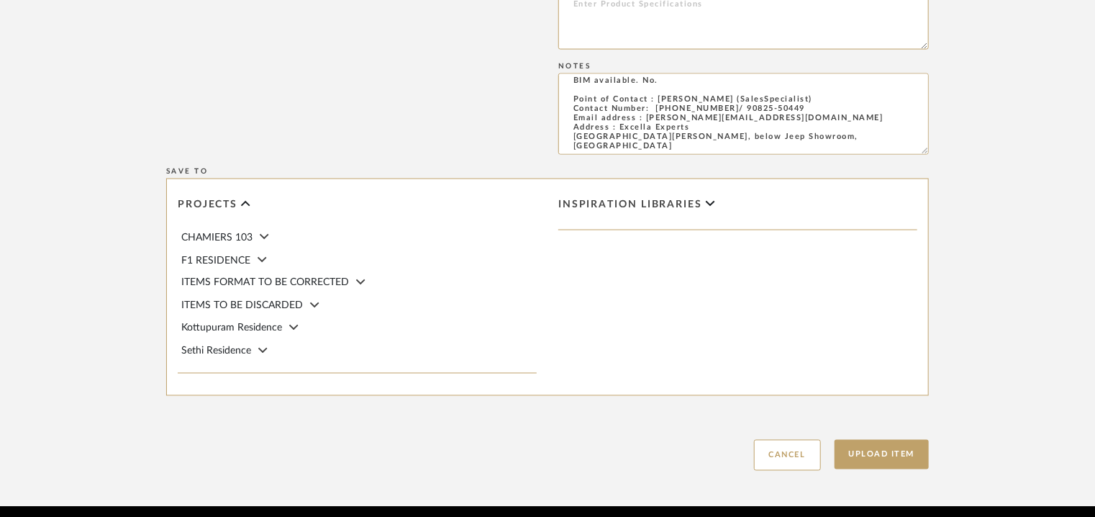
scroll to position [1150, 0]
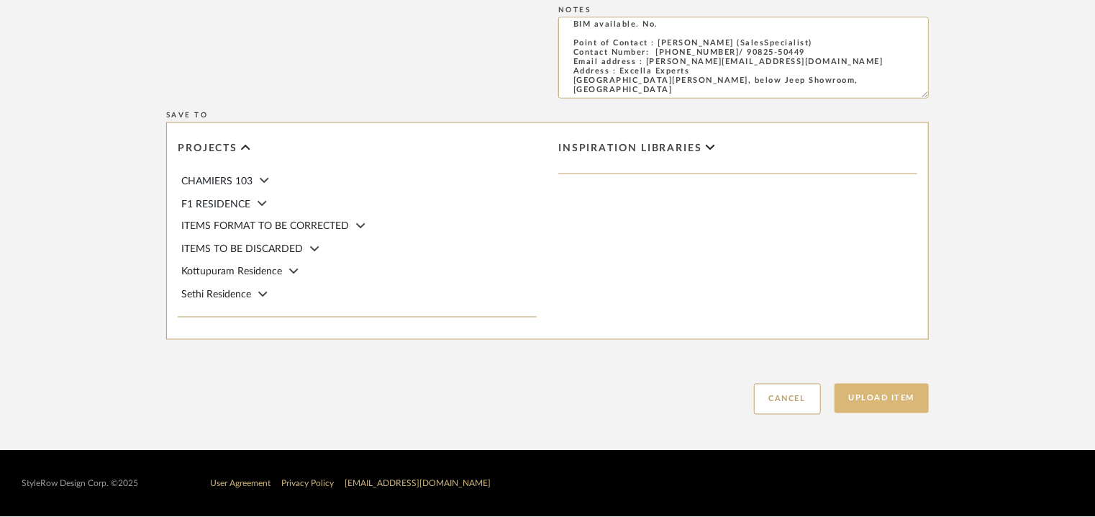
click at [918, 405] on button "Upload Item" at bounding box center [882, 399] width 95 height 30
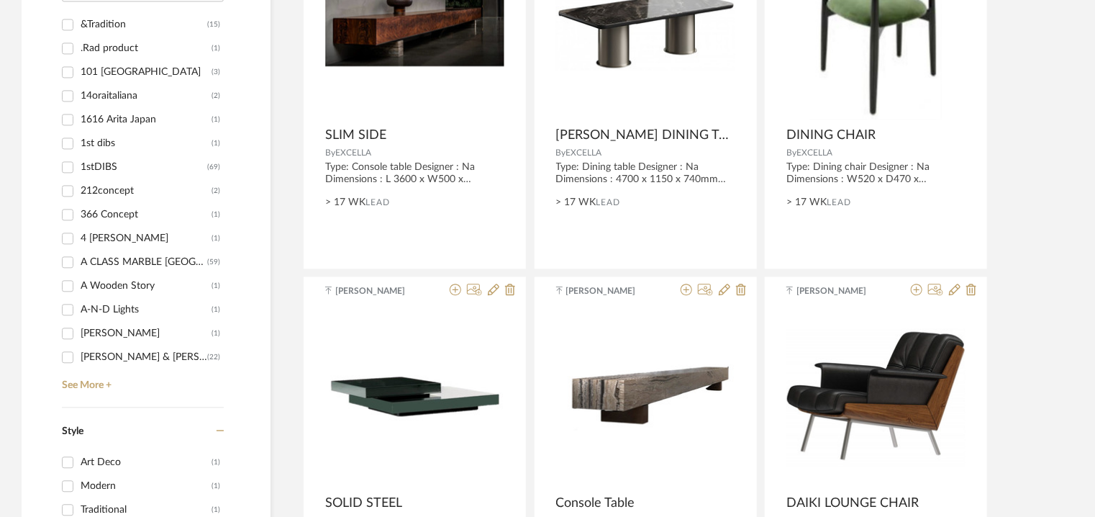
scroll to position [1511, 0]
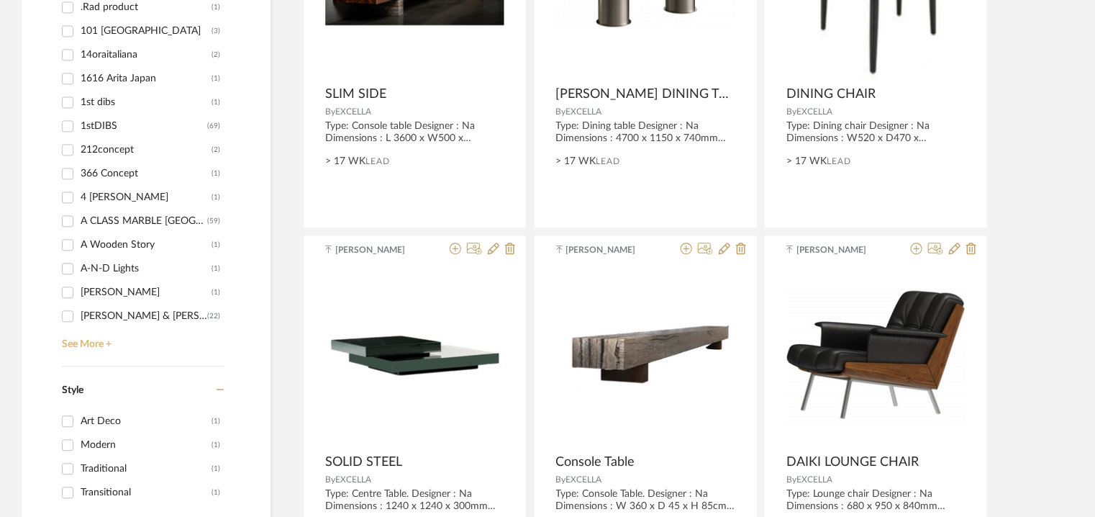
click at [87, 340] on link "See More +" at bounding box center [141, 338] width 166 height 23
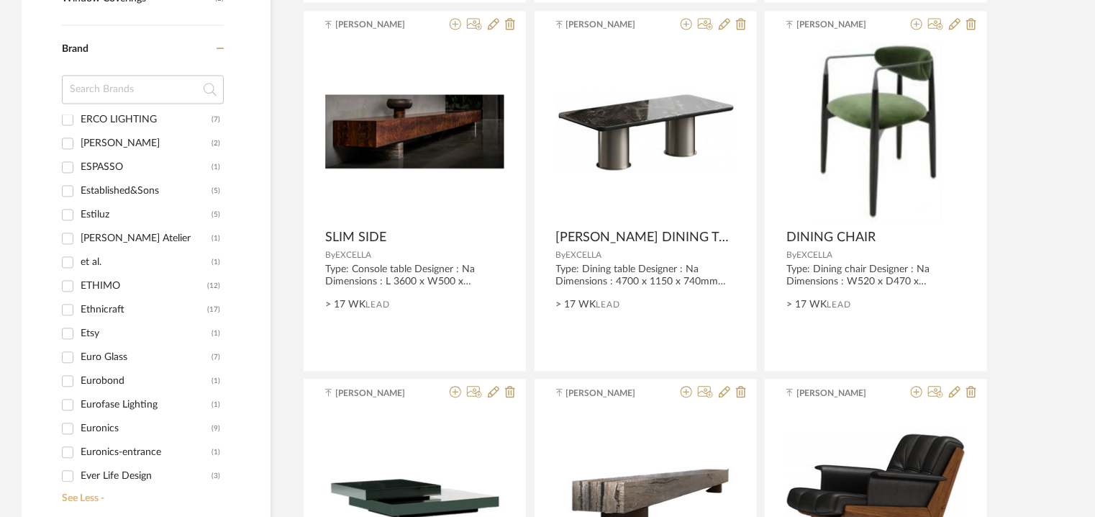
scroll to position [7989, 0]
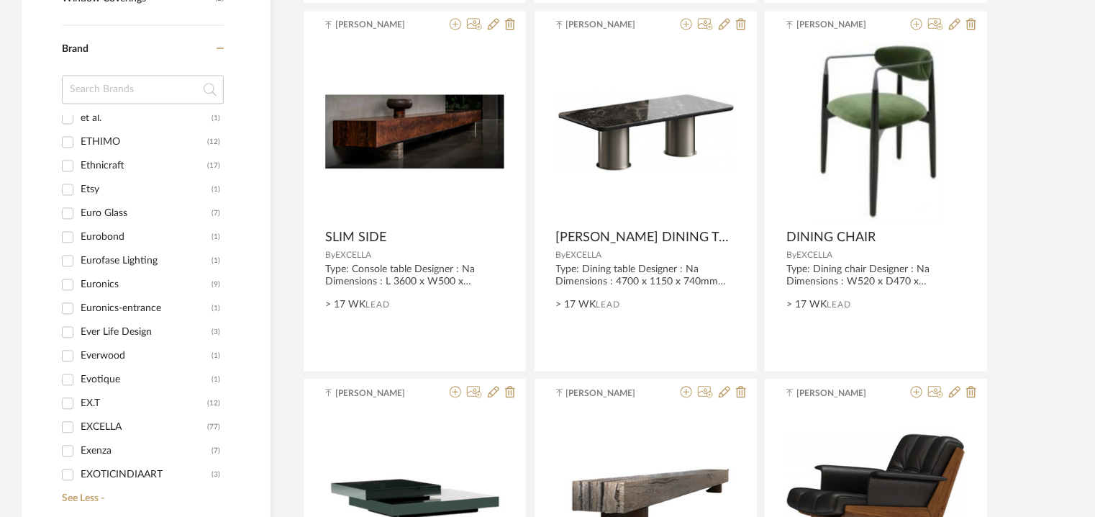
click at [113, 425] on div "EXCELLA" at bounding box center [144, 427] width 127 height 23
click at [79, 425] on input "EXCELLA (77)" at bounding box center [67, 427] width 23 height 23
checkbox input "true"
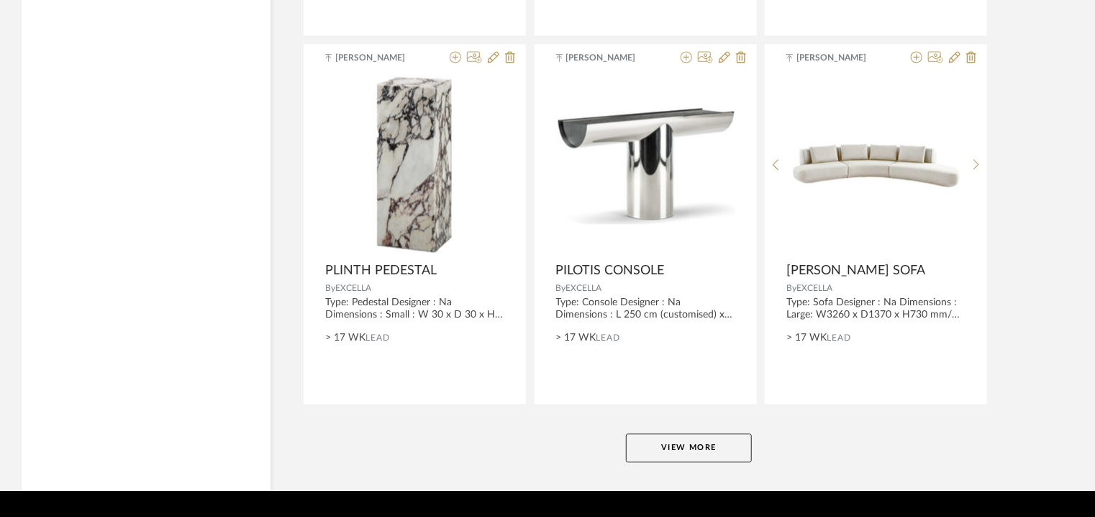
scroll to position [4360, 0]
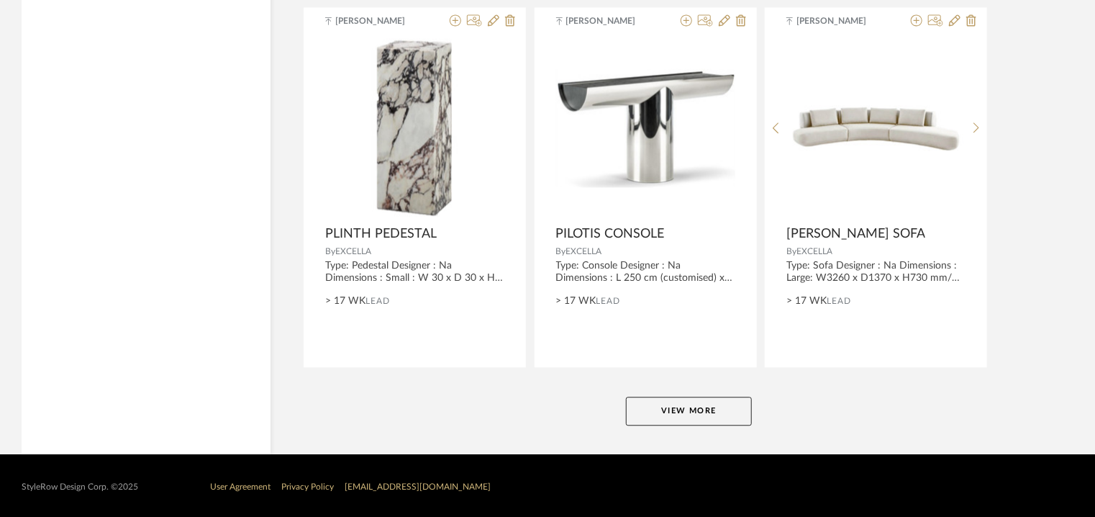
click at [679, 418] on button "View More" at bounding box center [689, 411] width 126 height 29
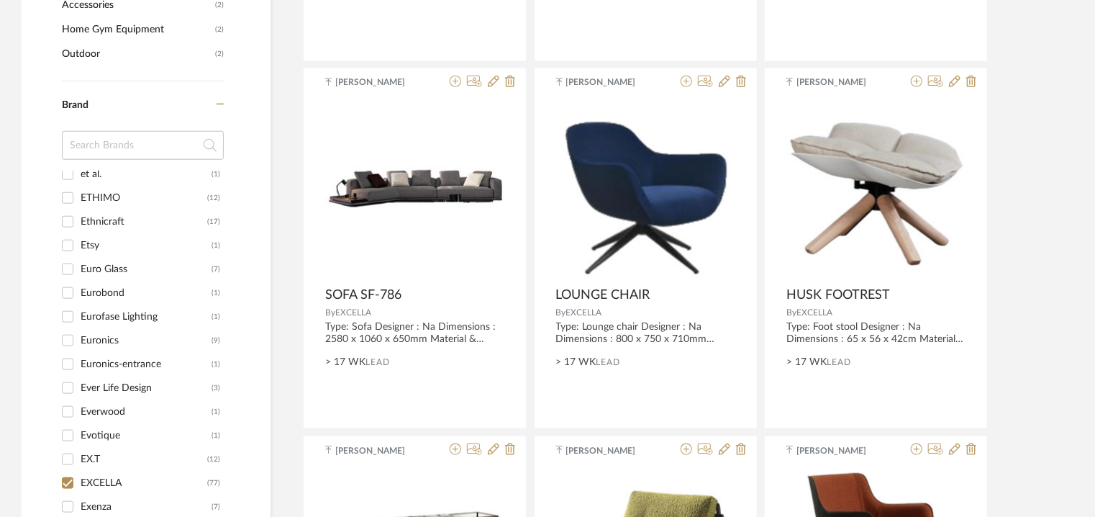
scroll to position [0, 0]
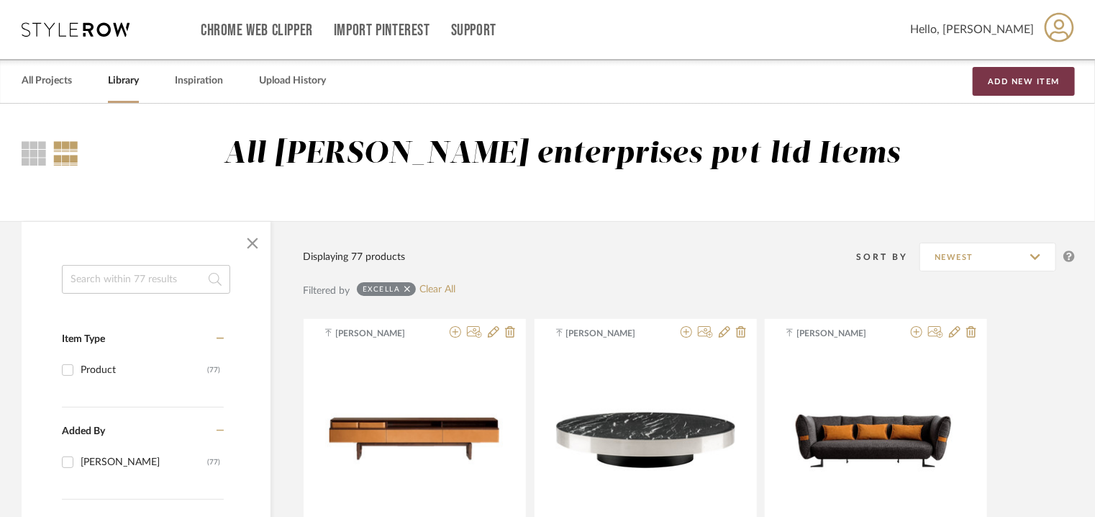
click at [1036, 78] on button "Add New Item" at bounding box center [1024, 81] width 102 height 29
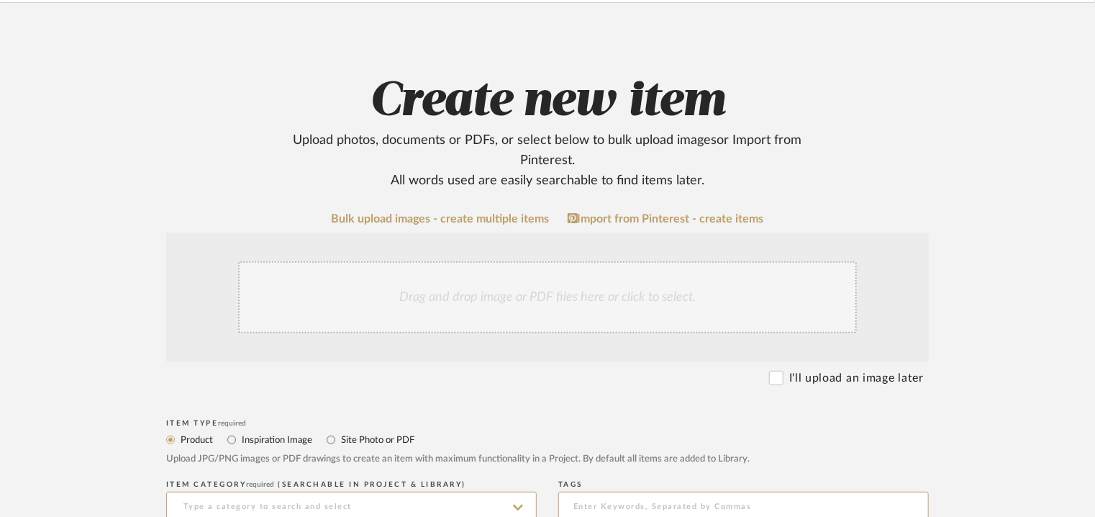
scroll to position [432, 0]
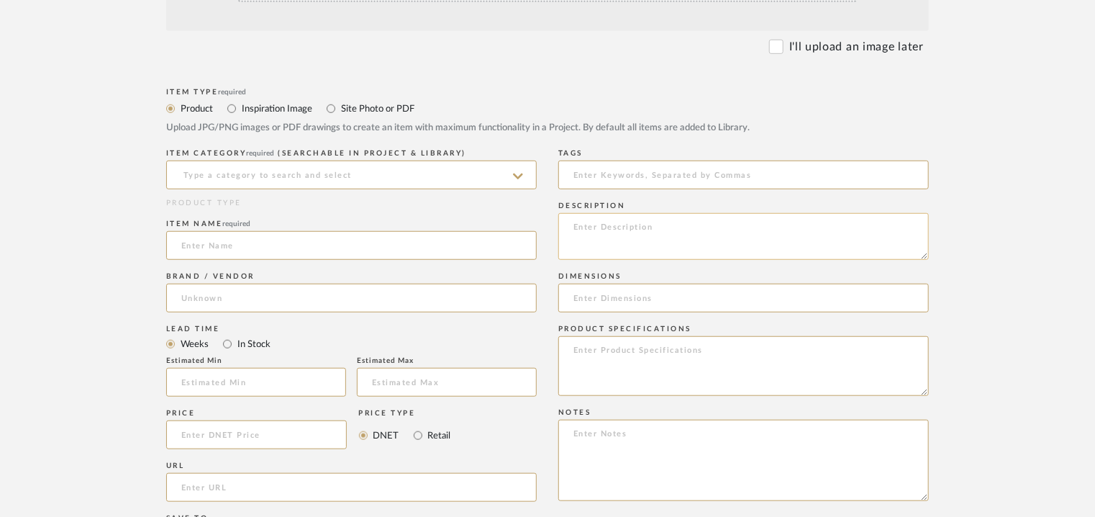
paste textarea "Type : Dining chair Designer : Na Dimensions : Na Material & Finish : Na Produc…"
type textarea "Type : Dining chair Designer : Na Dimensions : Na Material & Finish : Na Produc…"
click at [286, 176] on input at bounding box center [351, 174] width 371 height 29
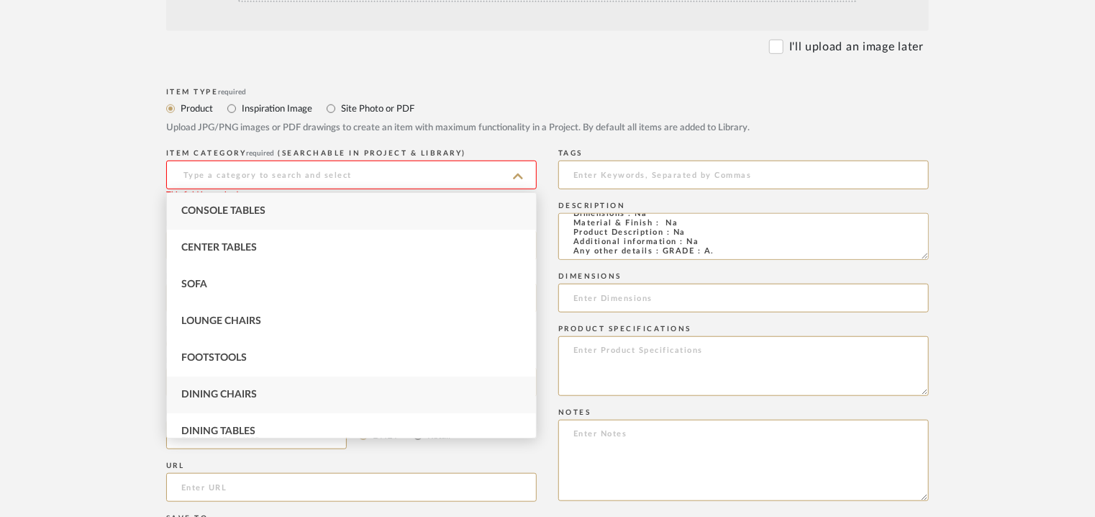
click at [268, 389] on div "Dining Chairs" at bounding box center [351, 394] width 369 height 37
type input "Dining Chairs"
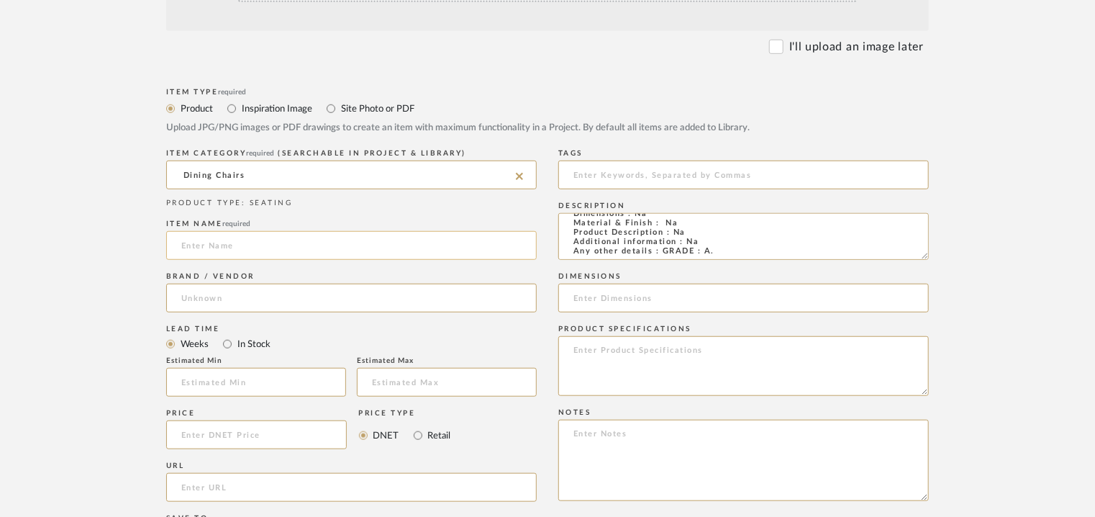
click at [231, 247] on input at bounding box center [351, 245] width 371 height 29
type input "DINING CHAIR"
click at [235, 286] on input at bounding box center [351, 298] width 371 height 29
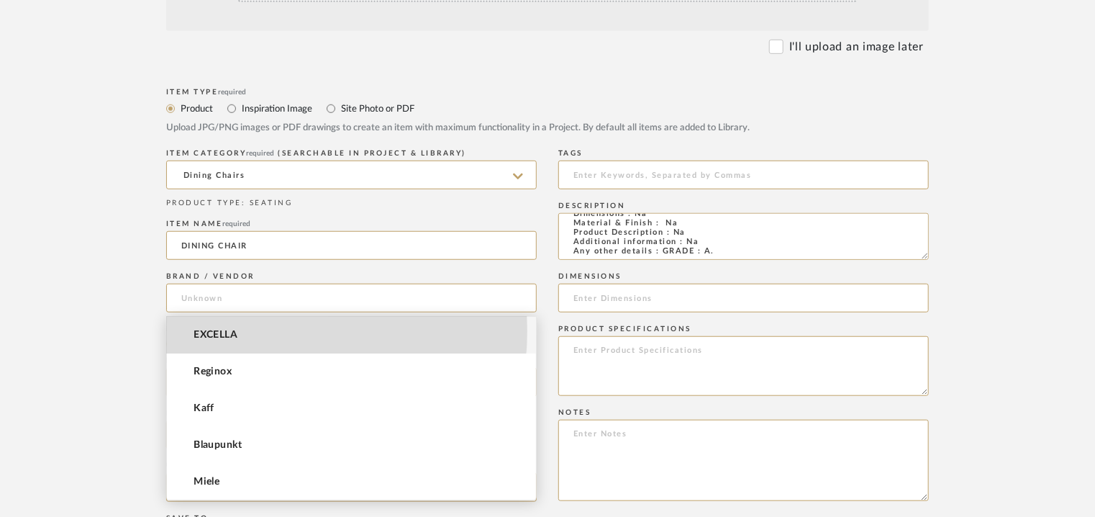
click at [245, 332] on mat-option "EXCELLA" at bounding box center [351, 335] width 369 height 37
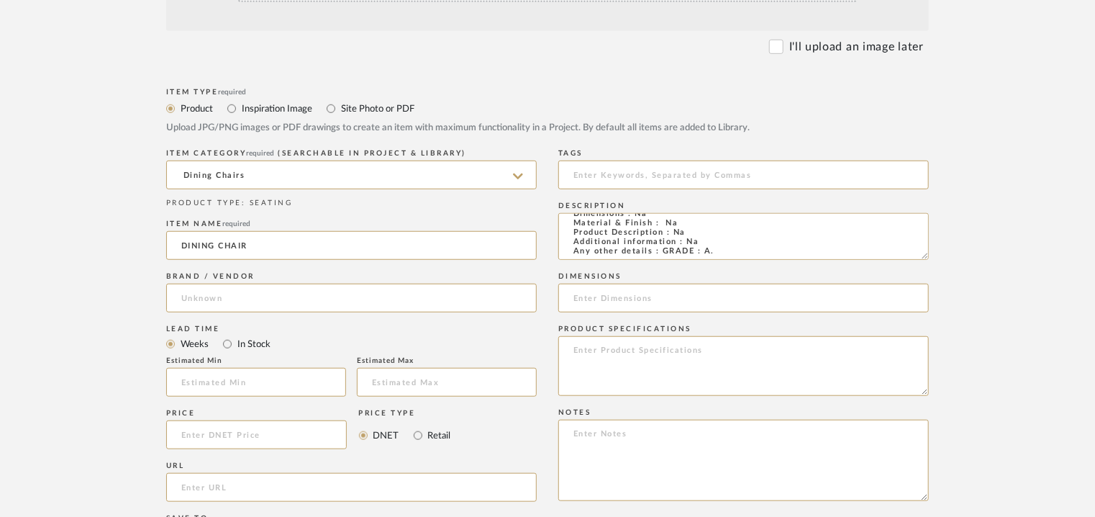
type input "EXCELLA"
click at [248, 383] on input "text" at bounding box center [256, 382] width 180 height 29
type input "17"
click at [655, 176] on input at bounding box center [743, 174] width 371 height 29
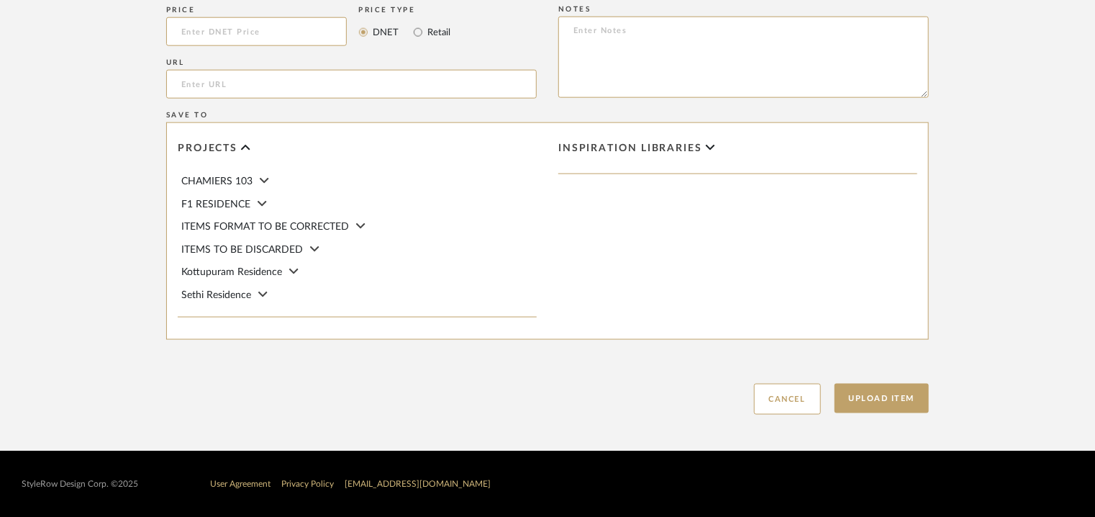
type input "dining chair, GRADE A,"
paste textarea "Price: INR.95,760/- Lead time : 120days after confirmation of size. Customisabl…"
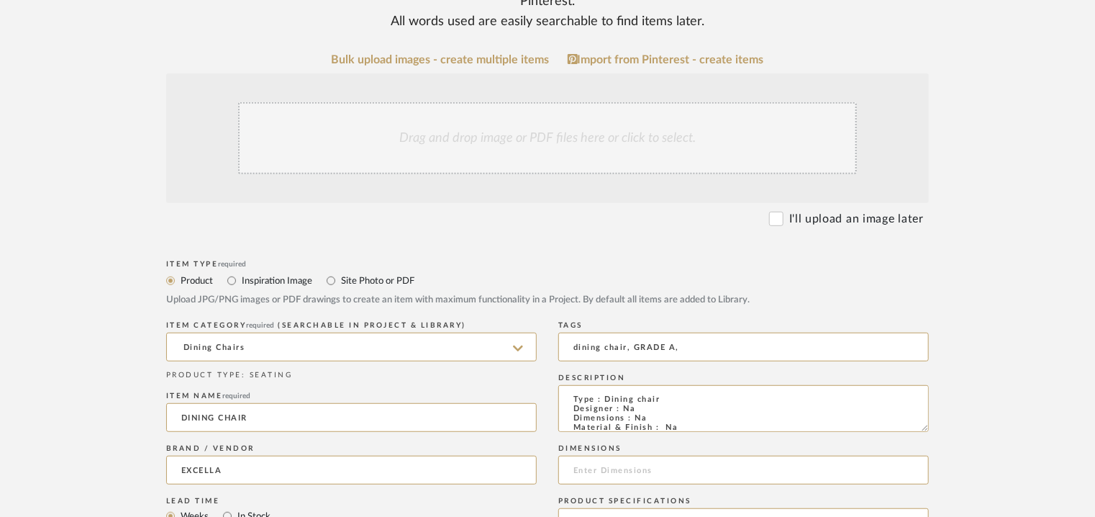
scroll to position [259, 0]
type textarea "Price: INR.95,760/- Lead time : 120days after confirmation of size. Customisabl…"
click at [493, 145] on div "Drag and drop image or PDF files here or click to select." at bounding box center [547, 139] width 619 height 72
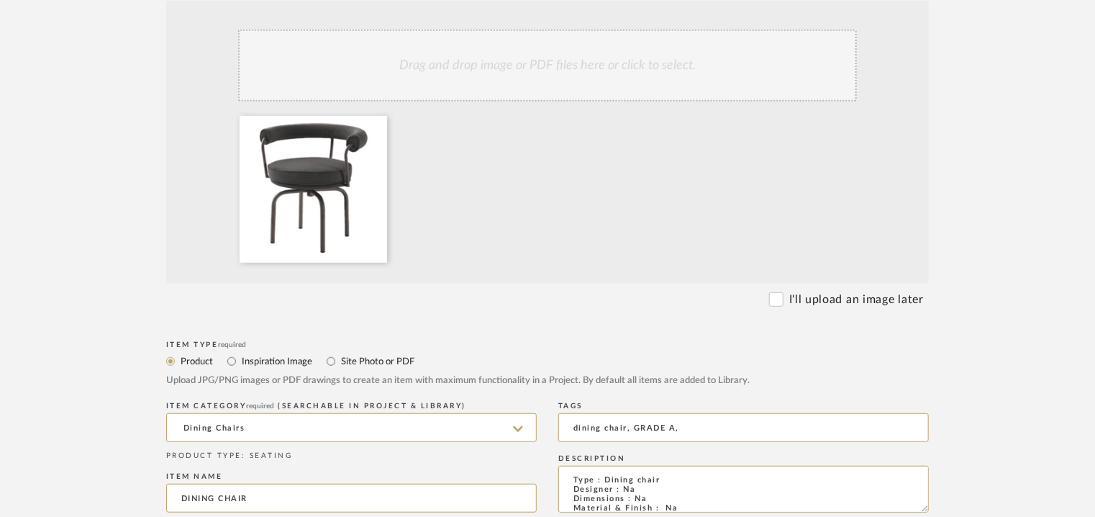
scroll to position [691, 0]
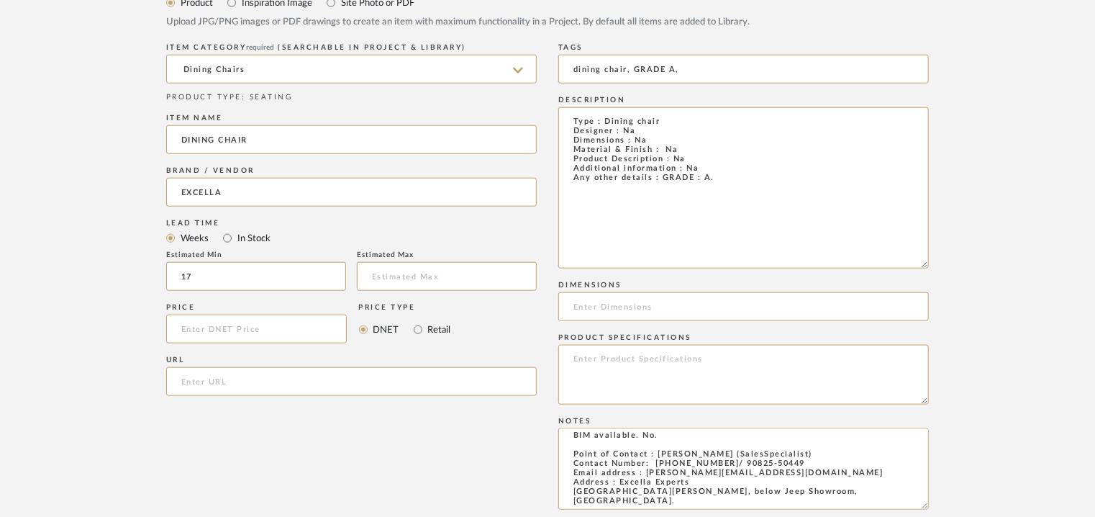
drag, startPoint x: 926, startPoint y: 152, endPoint x: 945, endPoint y: 286, distance: 135.3
click at [969, 294] on form "Bulk upload images - create multiple items Import from Pinterest - create items…" at bounding box center [547, 223] width 917 height 1203
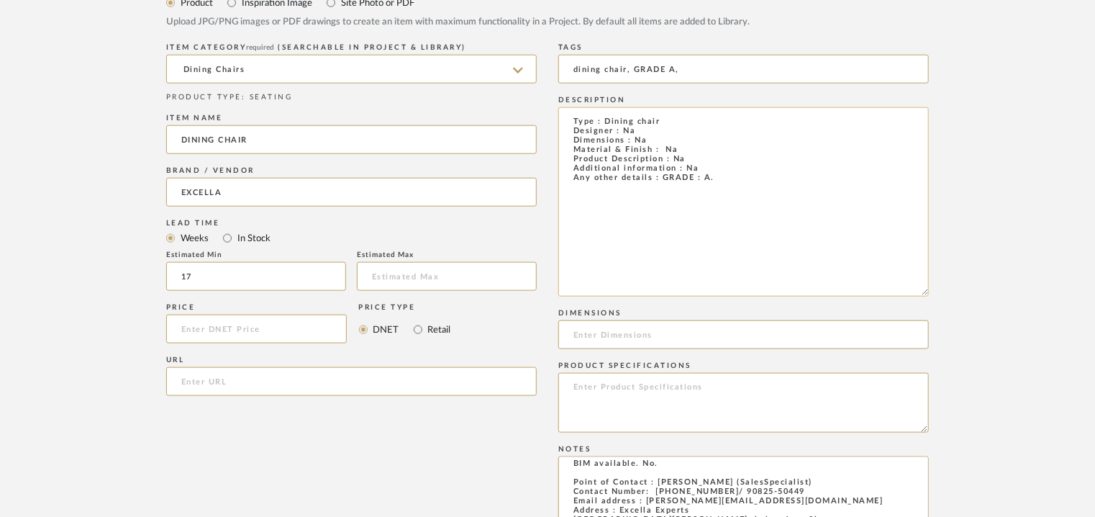
drag, startPoint x: 741, startPoint y: 184, endPoint x: 570, endPoint y: 118, distance: 183.6
click at [570, 118] on textarea "Type : Dining chair Designer : Na Dimensions : Na Material & Finish : Na Produc…" at bounding box center [743, 201] width 371 height 189
paste textarea "(Cassina) Any other details : GRADE : A."
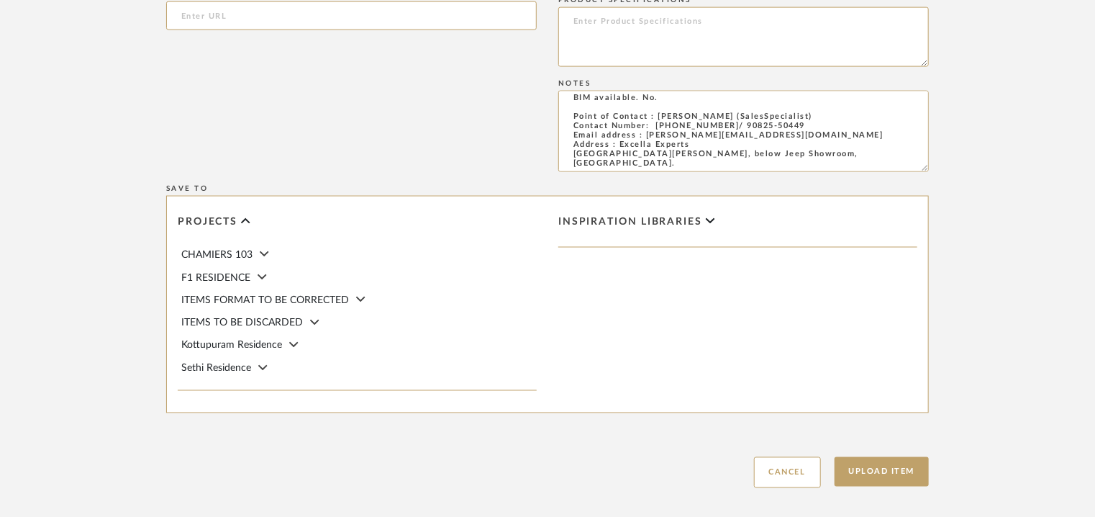
scroll to position [1130, 0]
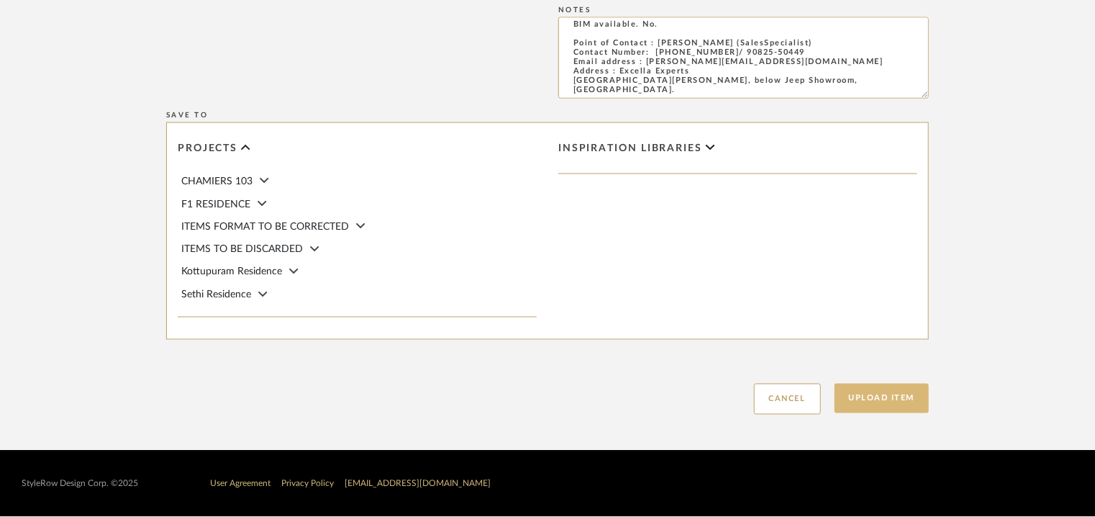
type textarea "Type : Dining chair Designer : Na Dimensions : Na Material & Finish : Na Produc…"
click at [885, 404] on button "Upload Item" at bounding box center [882, 399] width 95 height 30
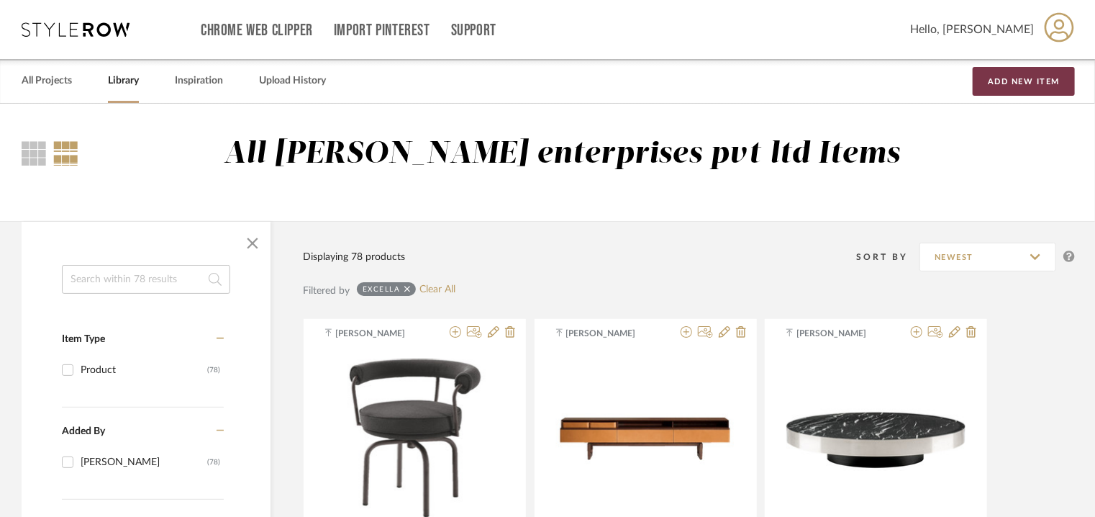
click at [1031, 75] on button "Add New Item" at bounding box center [1024, 81] width 102 height 29
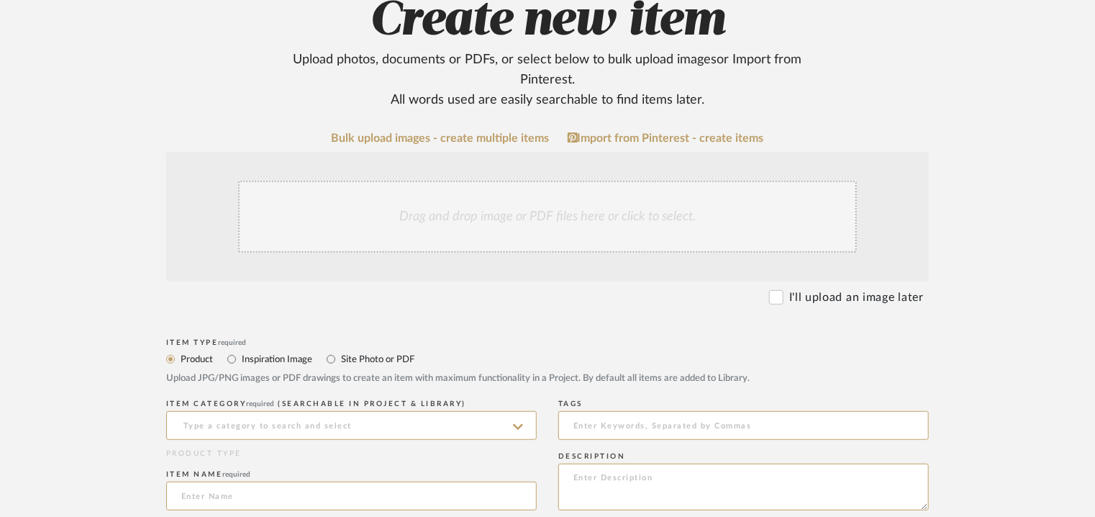
scroll to position [216, 0]
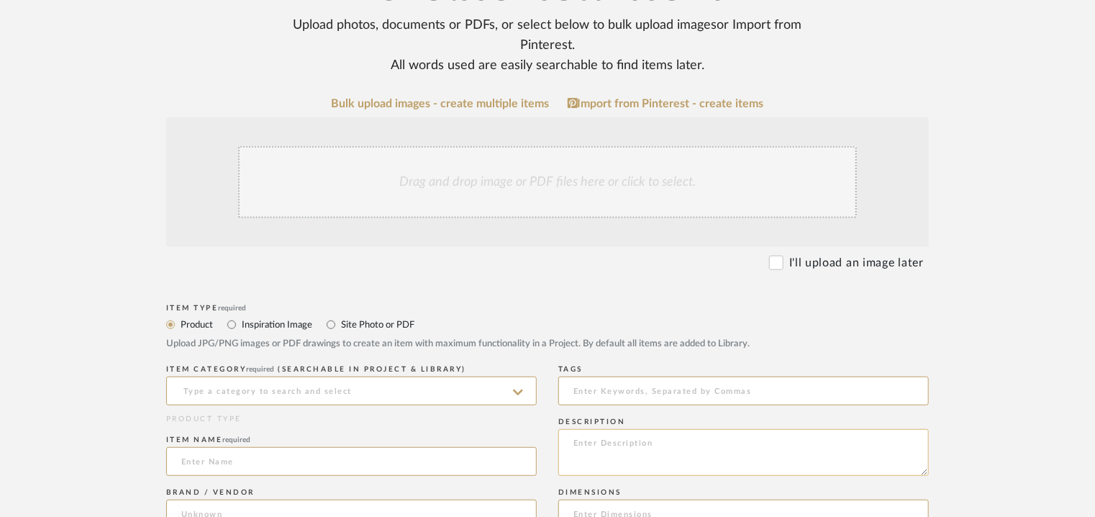
paste textarea "Price: INR.5,99,907/- Lead time : 120days after confirmation of size. Customisa…"
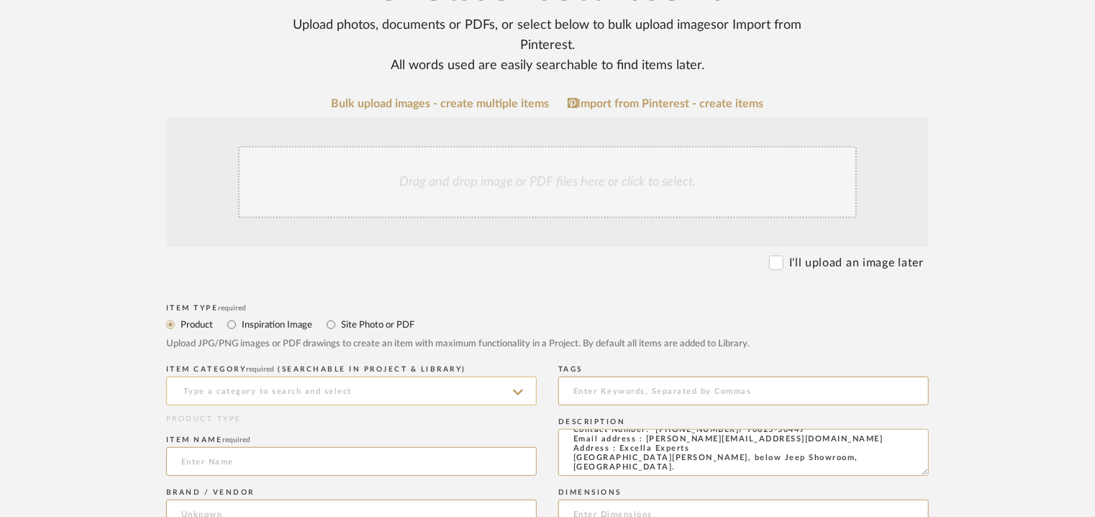
type textarea "Price: INR.5,99,907/- Lead time : 120days after confirmation of size. Customisa…"
click at [285, 379] on input at bounding box center [351, 390] width 371 height 29
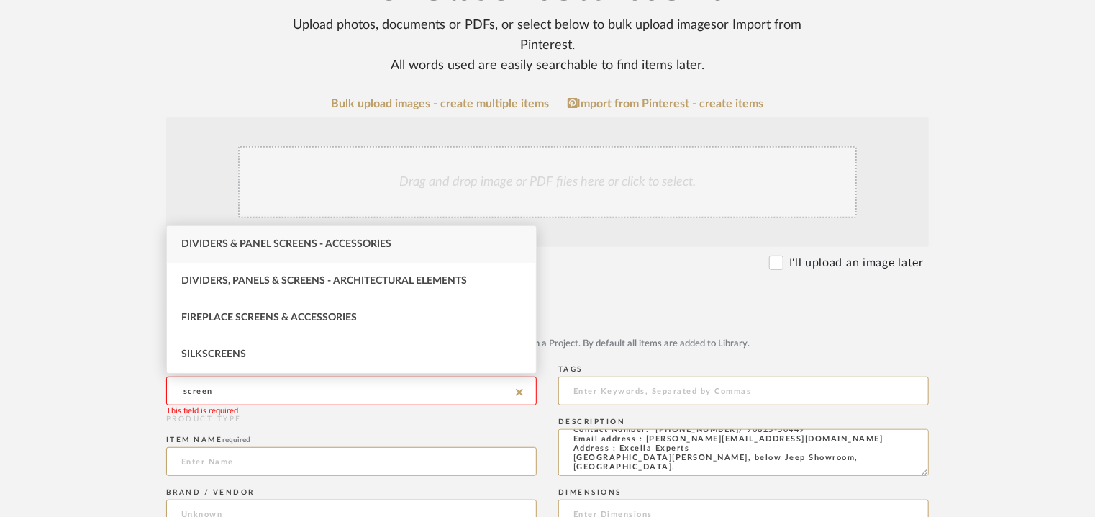
click at [273, 247] on span "Dividers & Panel Screens - Accessories" at bounding box center [286, 244] width 210 height 10
type input "Dividers & Panel Screens - Accessories"
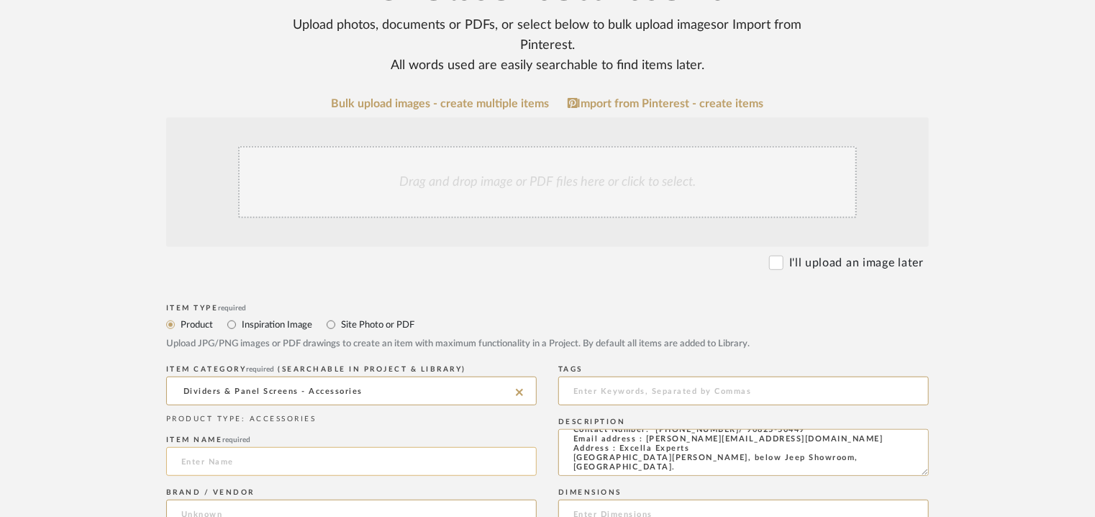
click at [244, 458] on input at bounding box center [351, 461] width 371 height 29
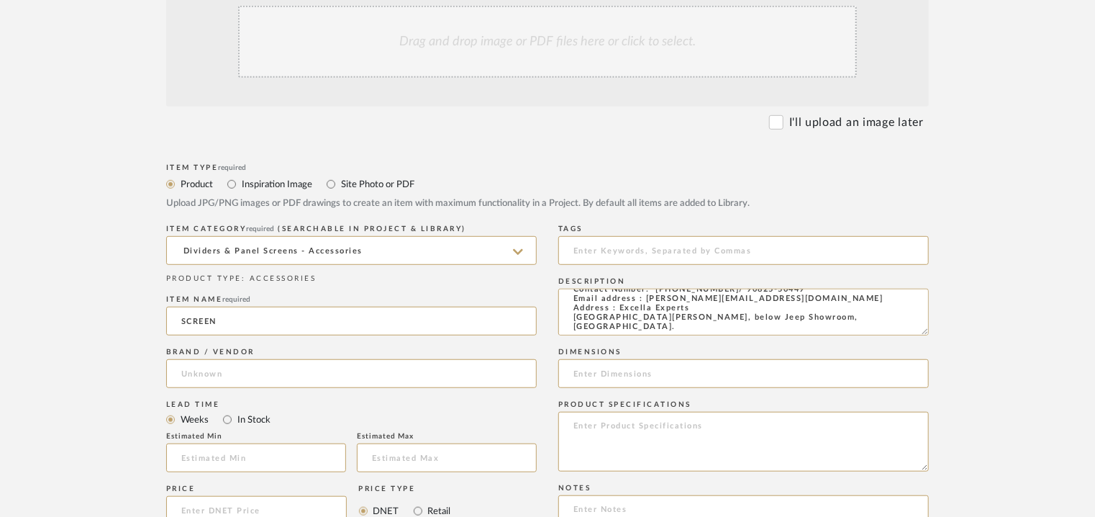
scroll to position [360, 0]
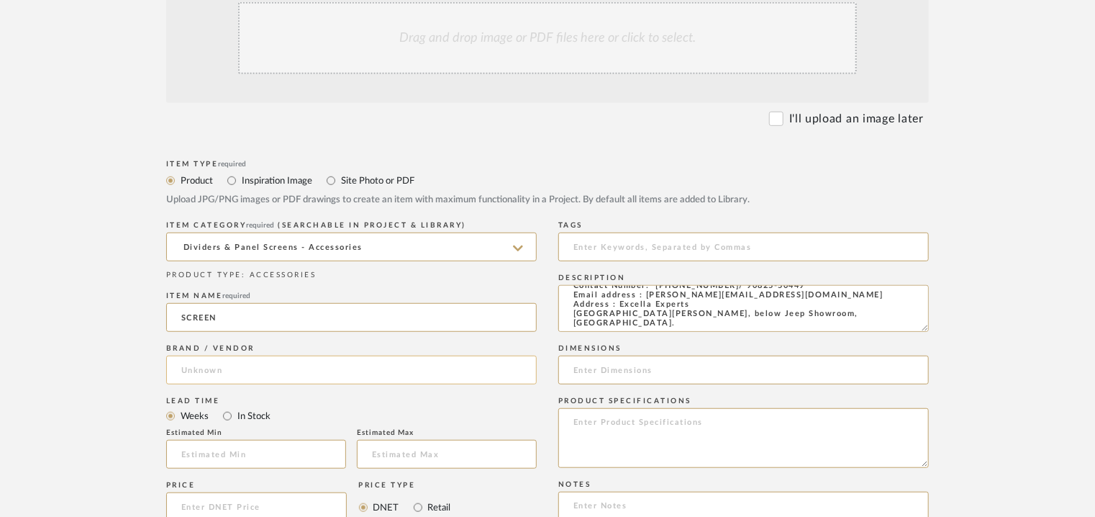
type input "SCREEN"
click at [187, 369] on input at bounding box center [351, 370] width 371 height 29
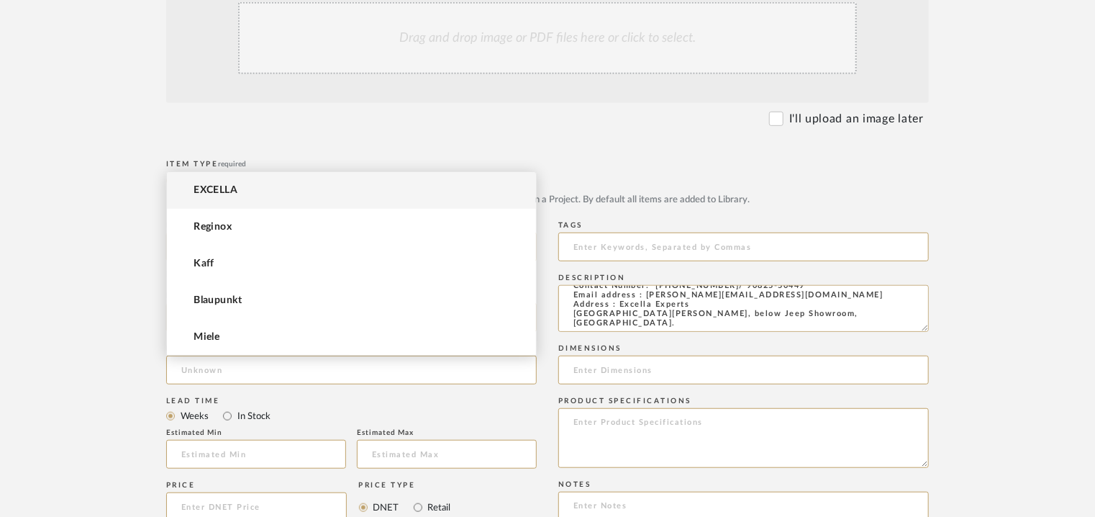
drag, startPoint x: 241, startPoint y: 194, endPoint x: 233, endPoint y: 216, distance: 23.7
click at [241, 197] on mat-option "EXCELLA" at bounding box center [351, 190] width 369 height 37
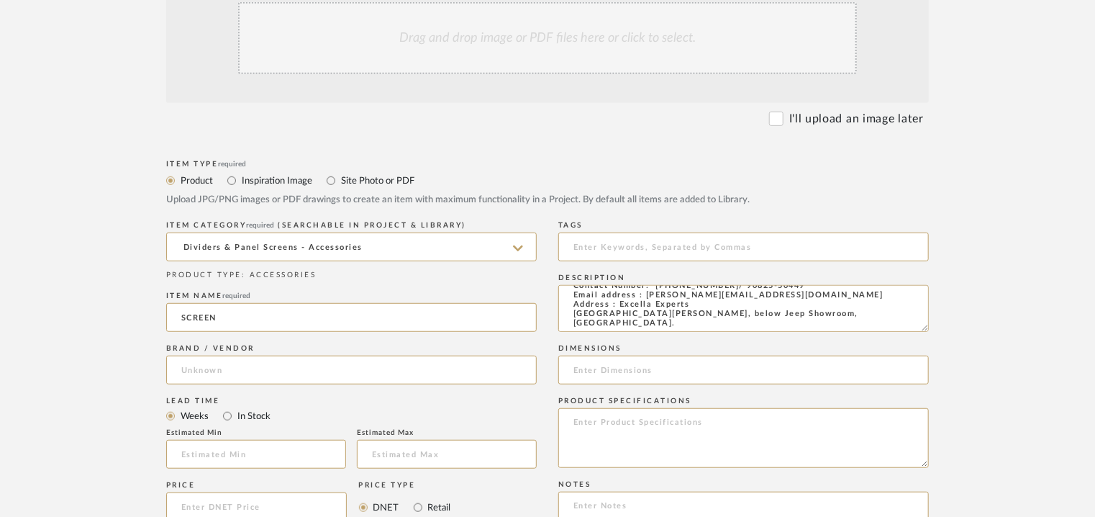
type input "EXCELLA"
click at [246, 454] on input "text" at bounding box center [256, 454] width 180 height 29
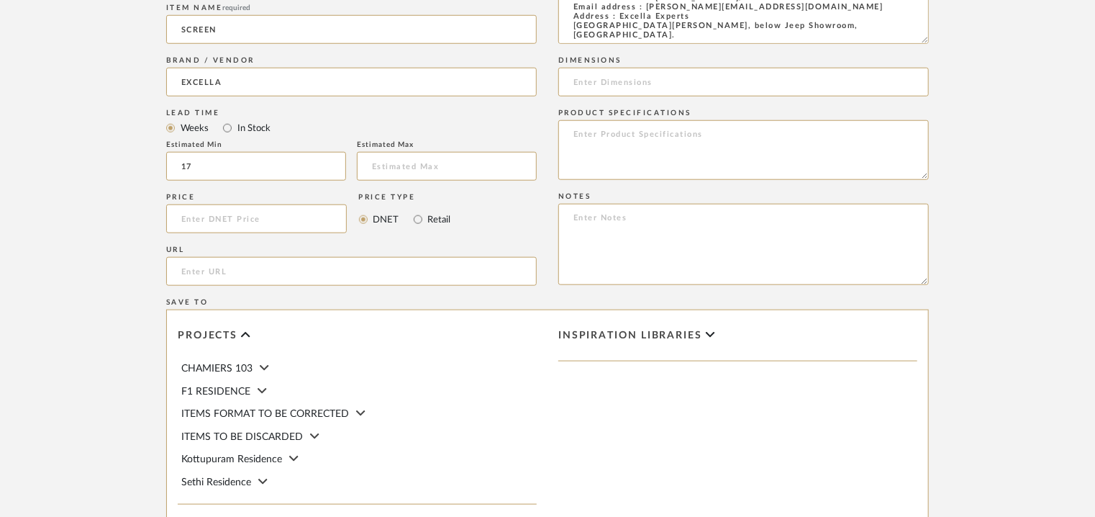
scroll to position [432, 0]
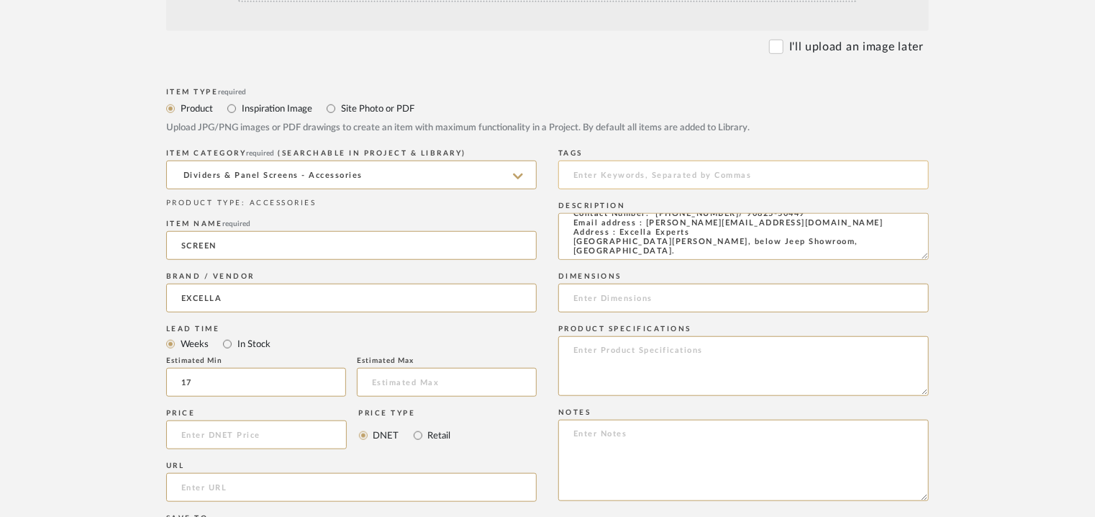
type input "17"
click at [648, 167] on input at bounding box center [743, 174] width 371 height 29
type input "S"
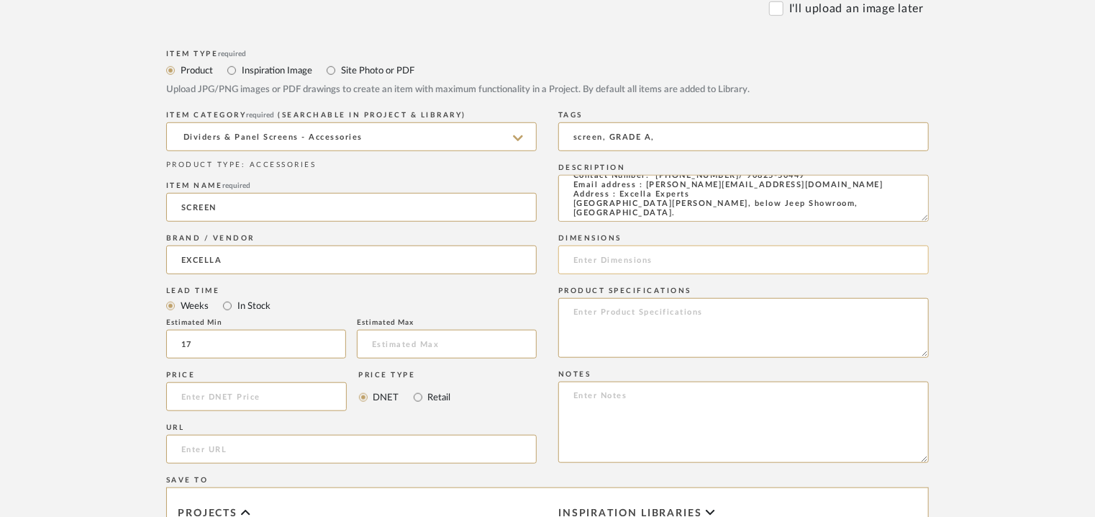
scroll to position [504, 0]
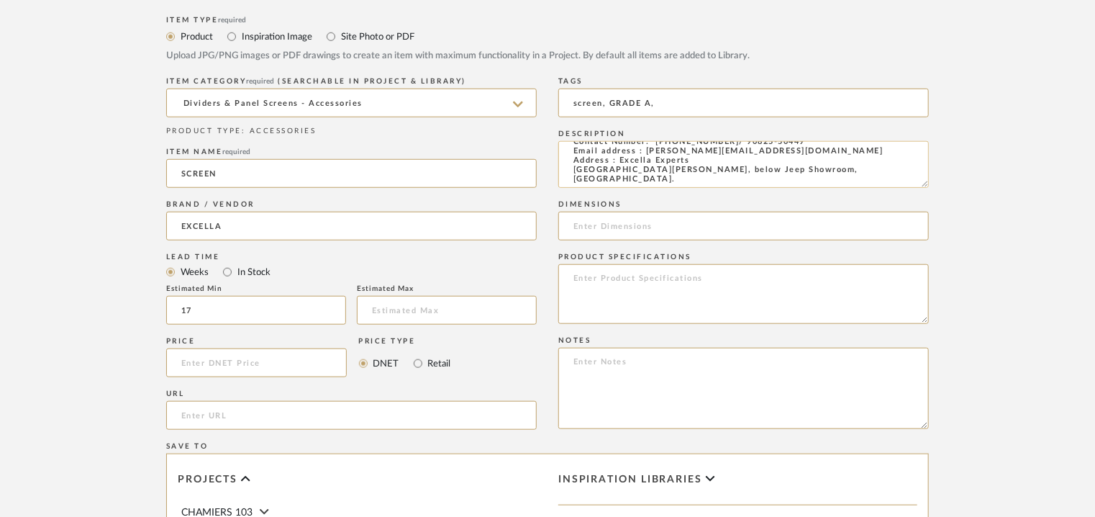
type input "screen, GRADE A,"
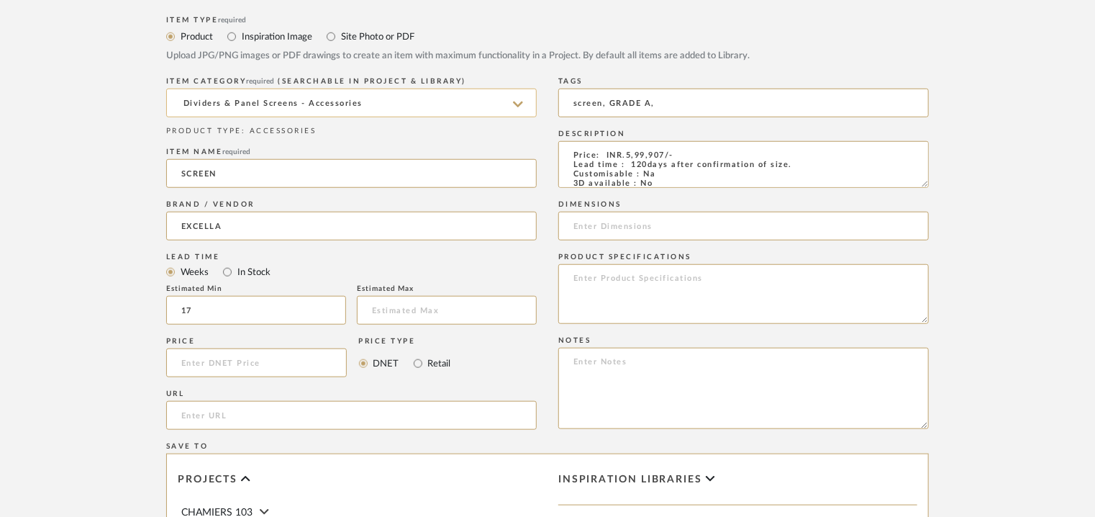
drag, startPoint x: 831, startPoint y: 180, endPoint x: 353, endPoint y: 102, distance: 484.2
click at [353, 102] on div "Item Type required Product Inspiration Image Site Photo or PDF Upload JPG/PNG i…" at bounding box center [547, 378] width 763 height 733
paste textarea "Price: INR.5,99,907/- Lead time : 120days after confirmation of size. Customisa…"
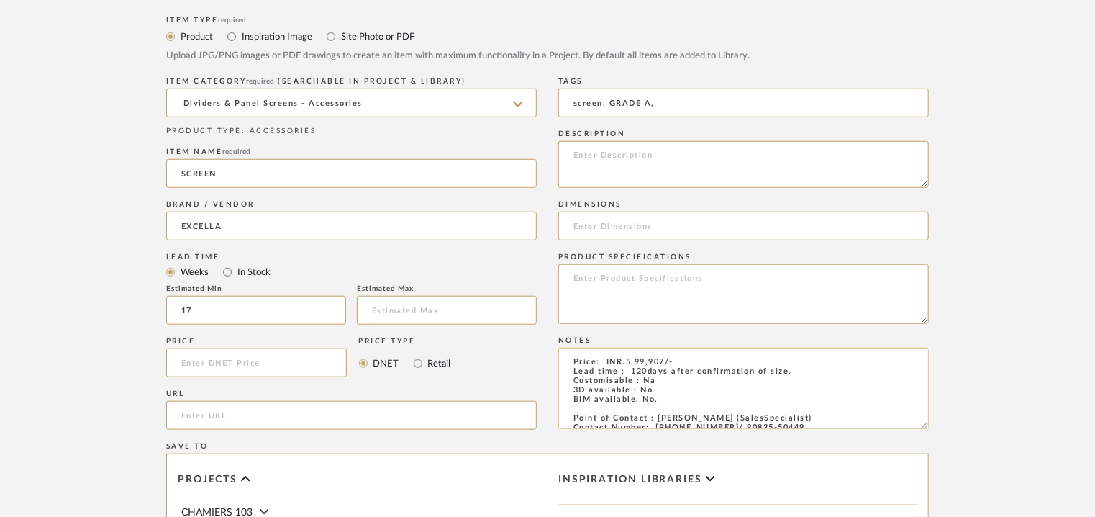
type textarea "Price: INR.5,99,907/- Lead time : 120days after confirmation of size. Customisa…"
paste textarea "Type : Screen Designer : Na Dimensions : SIZE : L 3300 x H 2650mm Material & Fi…"
drag, startPoint x: 765, startPoint y: 171, endPoint x: 682, endPoint y: 170, distance: 82.8
click at [666, 173] on textarea "Type : Screen Designer : Na Dimensions : SIZE : L 3300 x H 2650mm Material & Fi…" at bounding box center [743, 164] width 371 height 47
drag, startPoint x: 683, startPoint y: 170, endPoint x: 702, endPoint y: 160, distance: 21.6
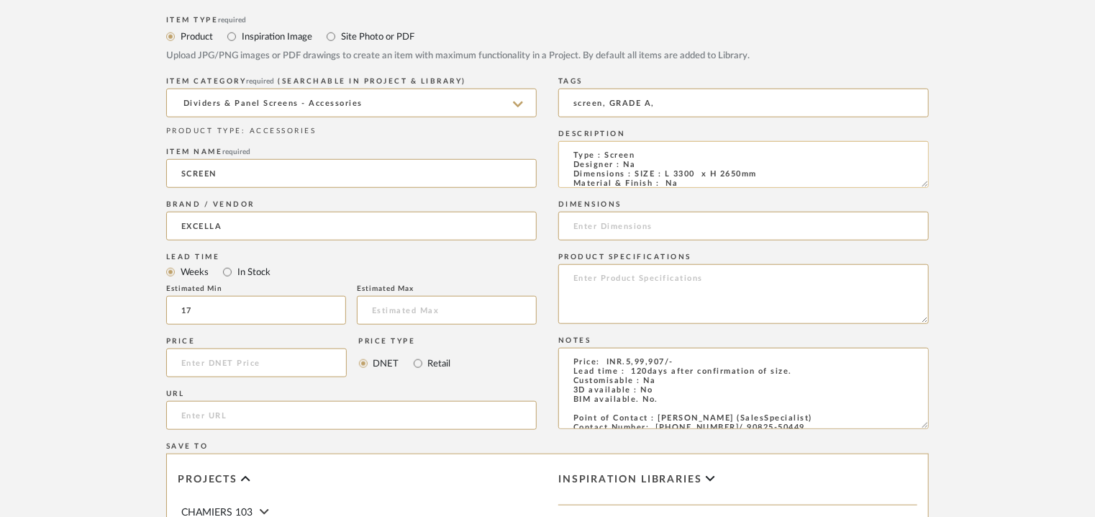
click at [702, 160] on textarea "Type : Screen Designer : Na Dimensions : SIZE : L 3300 x H 2650mm Material & Fi…" at bounding box center [743, 164] width 371 height 47
click at [645, 171] on textarea "Type : Screen Designer : Na Dimensions : SIZE : L 3300 x H 2650mm Material & Fi…" at bounding box center [743, 164] width 371 height 47
drag, startPoint x: 708, startPoint y: 178, endPoint x: 638, endPoint y: 171, distance: 70.3
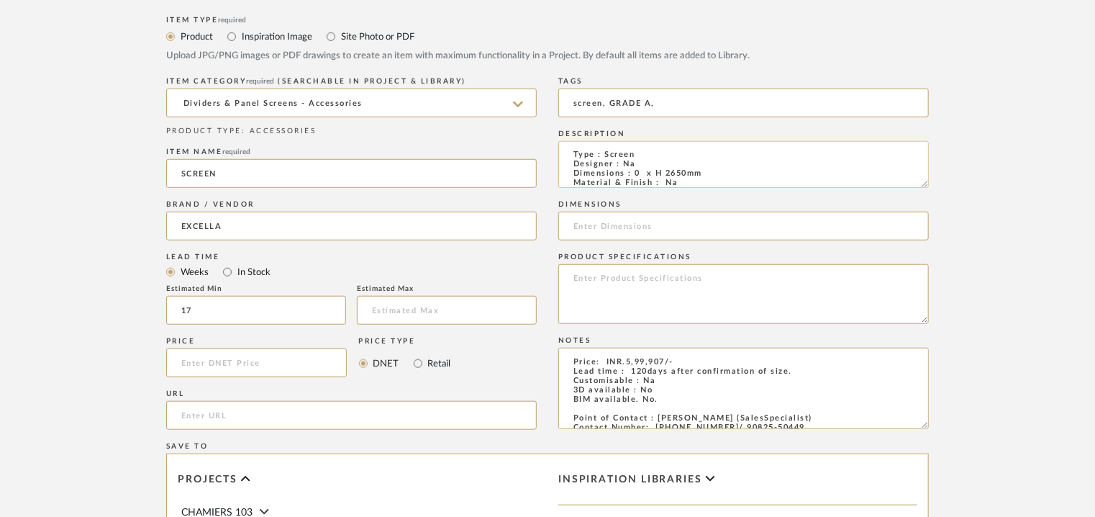
click at [636, 171] on textarea "Type : Screen Designer : Na Dimensions : 0 x H 2650mm Material & Finish : Na Pr…" at bounding box center [743, 164] width 371 height 47
paste textarea "L 330"
type textarea "Type : Screen Designer : Na Dimensions : L 3300 x H 2650mm Material & Finish : …"
paste input "L 3300 x H 2650mm"
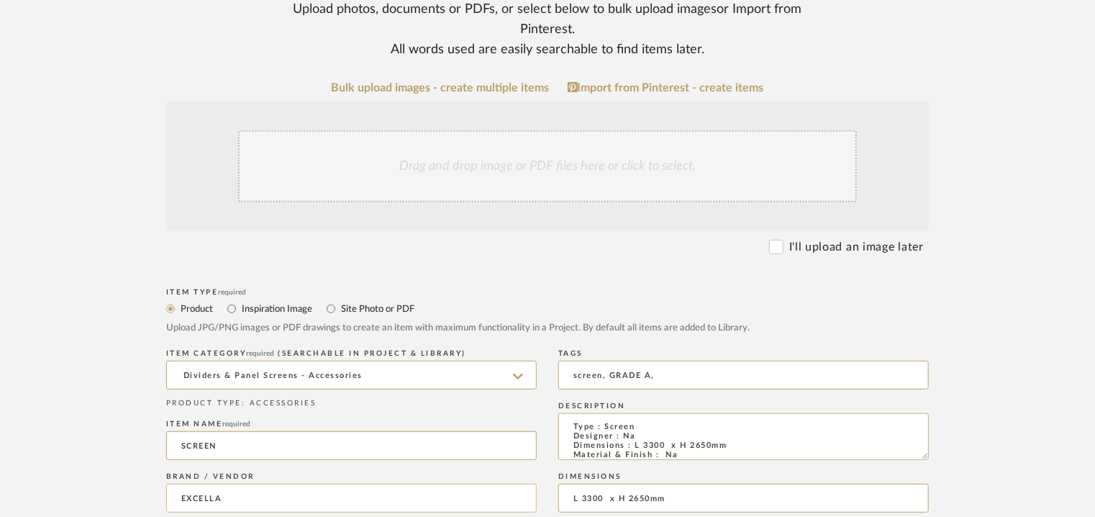
scroll to position [144, 0]
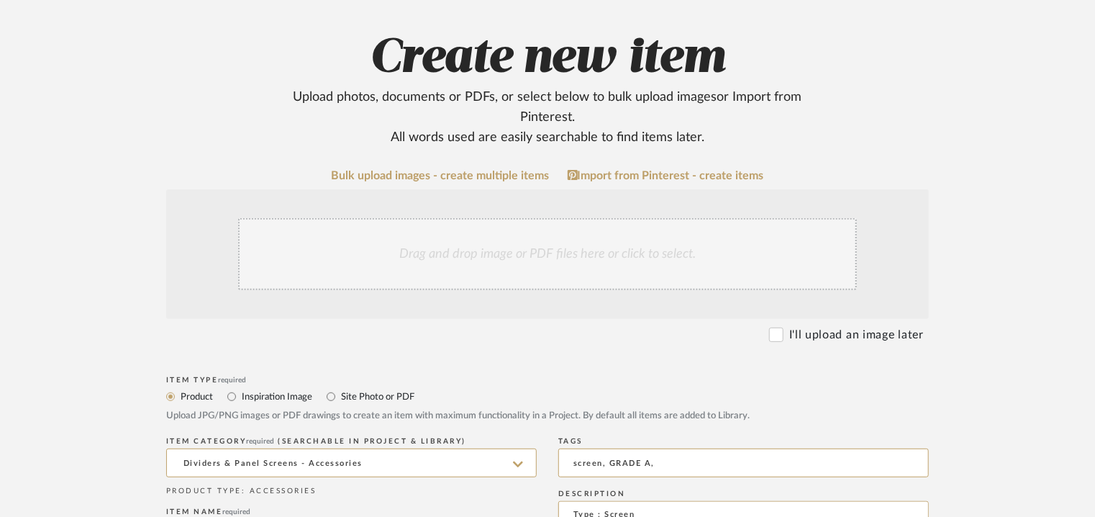
type input "L 3300 x H 2650mm"
click at [466, 261] on div "Drag and drop image or PDF files here or click to select." at bounding box center [547, 254] width 619 height 72
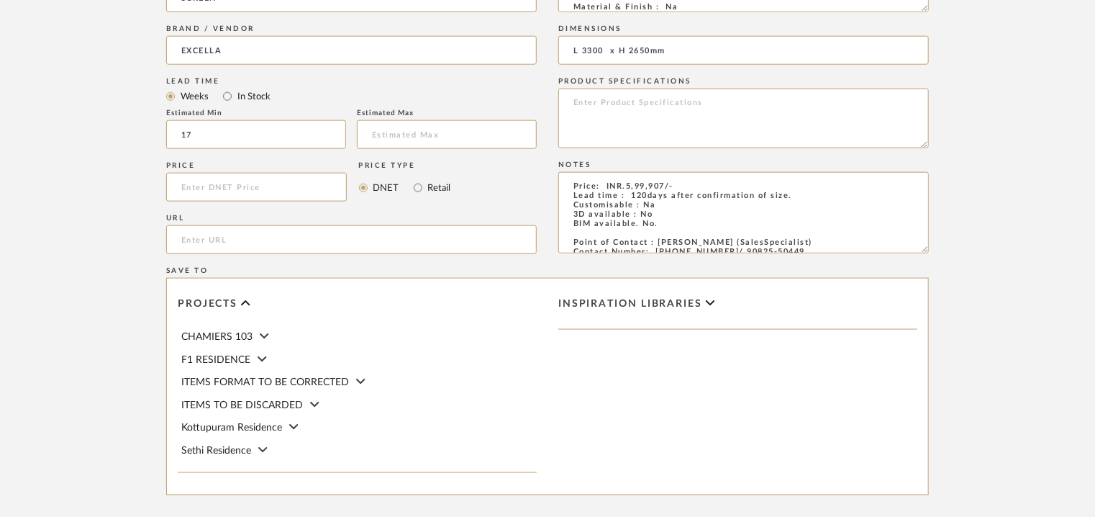
scroll to position [915, 0]
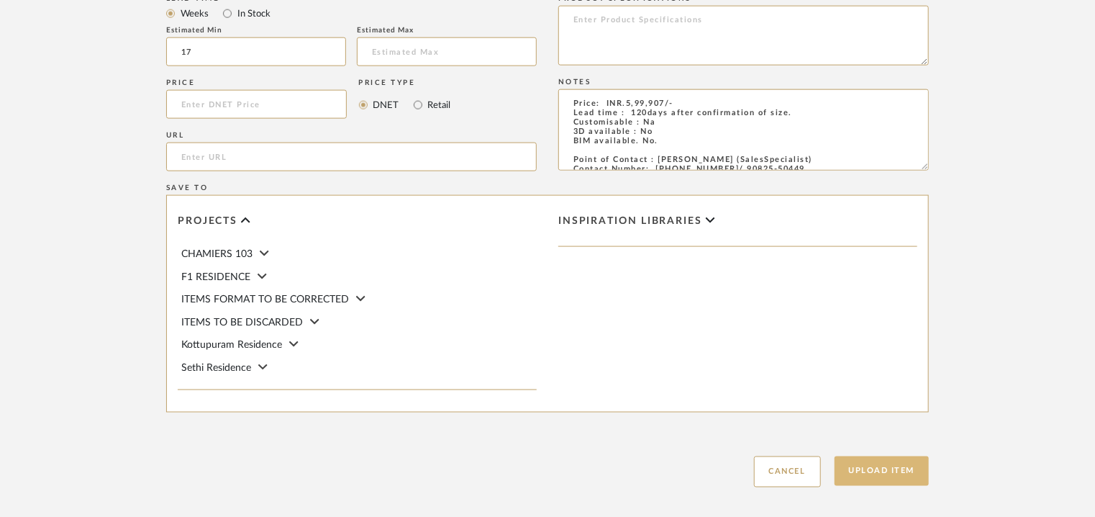
click at [898, 476] on button "Upload Item" at bounding box center [882, 471] width 95 height 30
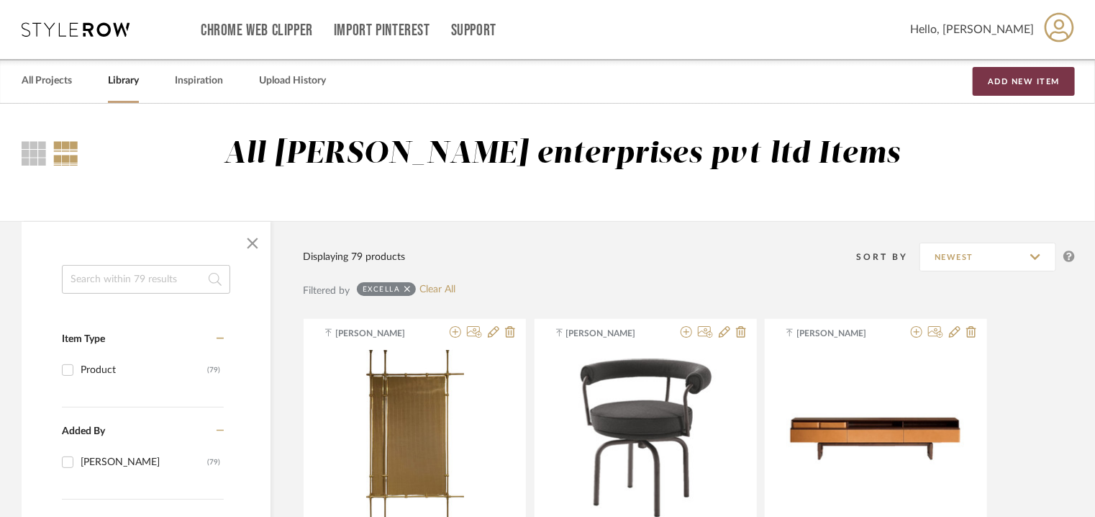
click at [1016, 79] on button "Add New Item" at bounding box center [1024, 81] width 102 height 29
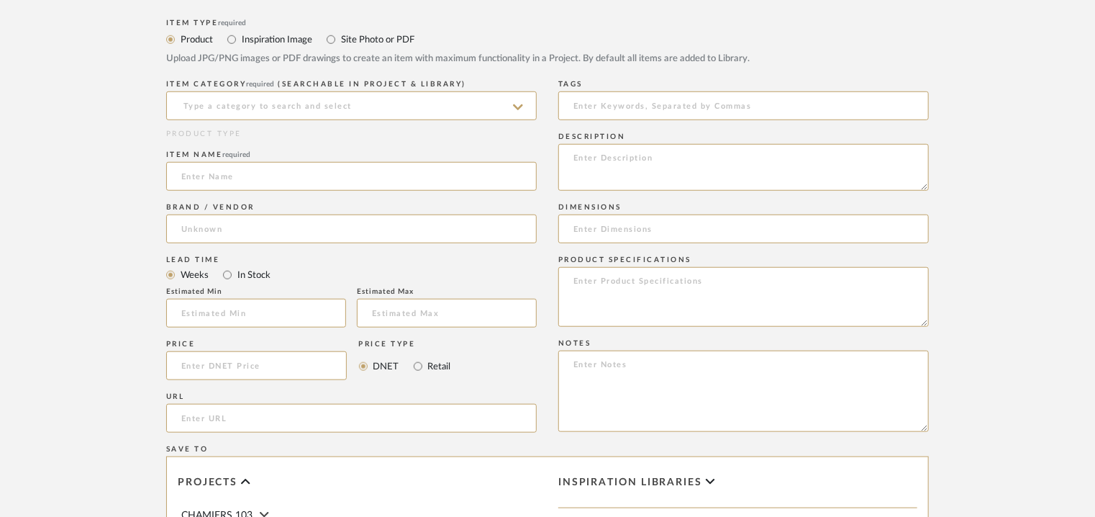
scroll to position [504, 0]
paste textarea "Type : Vanity Designer : Na Dimensions : L 143 cm x D 60 cm x H 85 cm (Provisio…"
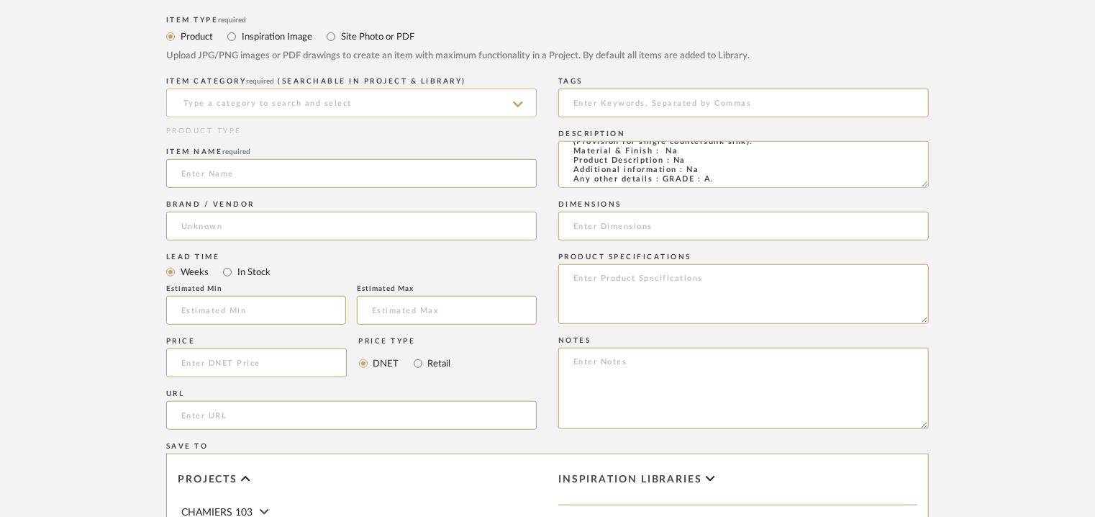
type textarea "Type : Vanity Designer : Na Dimensions : L 143 cm x D 60 cm x H 85 cm (Provisio…"
click at [381, 111] on input at bounding box center [351, 103] width 371 height 29
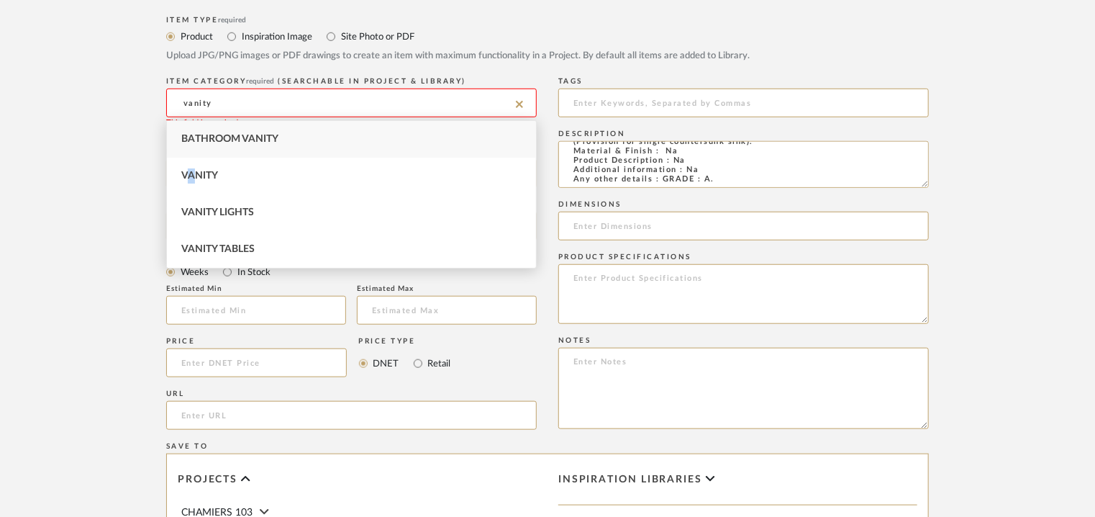
click at [194, 182] on div "Vanity" at bounding box center [351, 176] width 369 height 37
type input "Vanity"
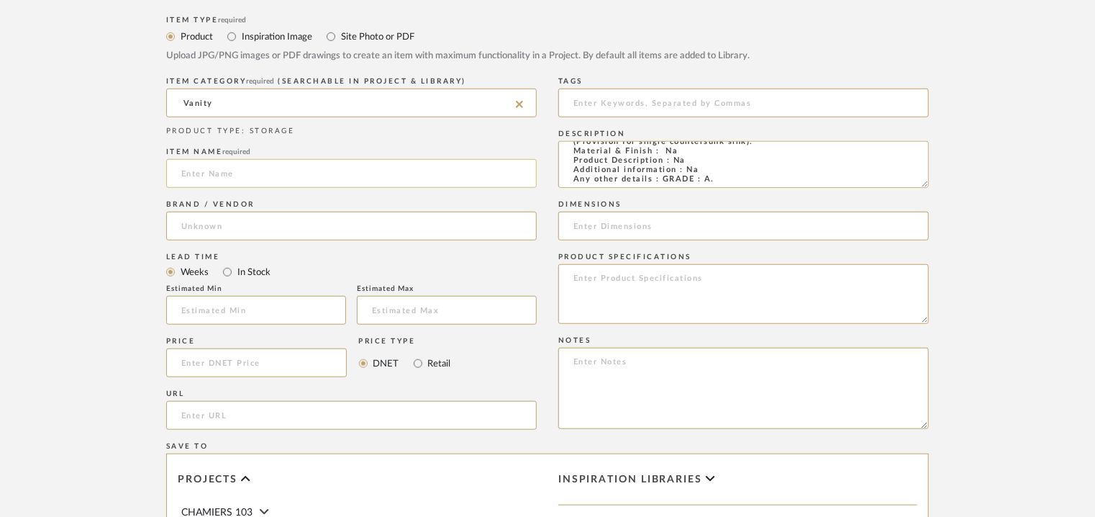
click at [216, 165] on input at bounding box center [351, 173] width 371 height 29
click at [204, 168] on input "BATHROOM VANITY" at bounding box center [351, 173] width 371 height 29
click at [204, 173] on input "BATHROOM VANITY" at bounding box center [351, 173] width 371 height 29
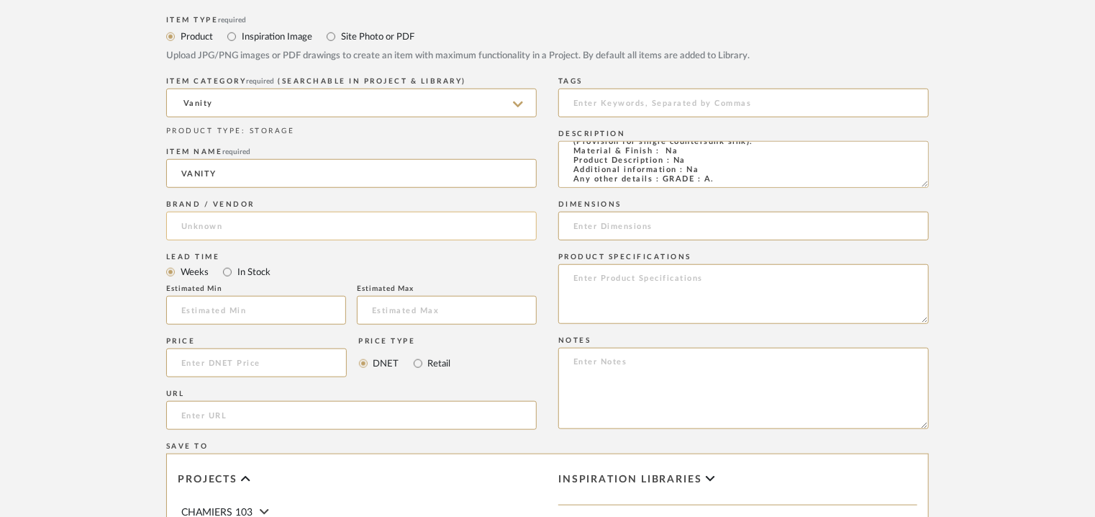
type input "VANITY"
click at [191, 234] on input at bounding box center [351, 226] width 371 height 29
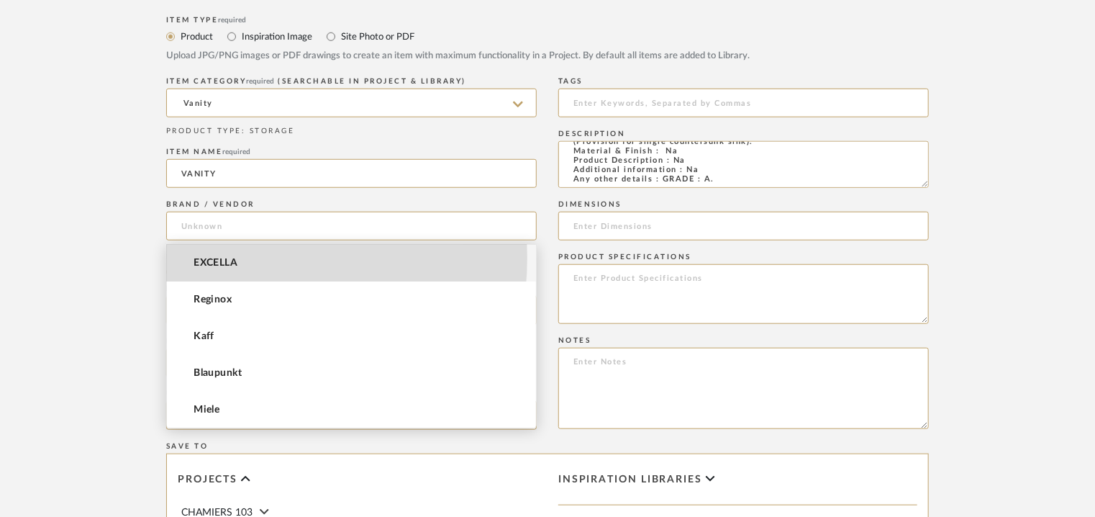
click at [221, 258] on span "EXCELLA" at bounding box center [216, 263] width 44 height 12
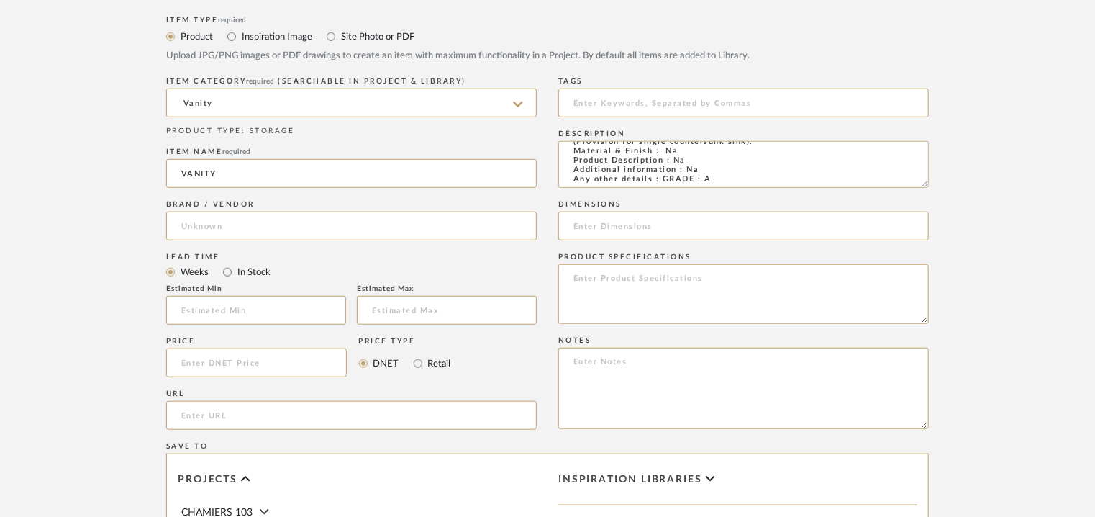
type input "EXCELLA"
click at [268, 317] on input at bounding box center [256, 310] width 180 height 29
type input "17"
click at [615, 104] on input at bounding box center [743, 103] width 371 height 29
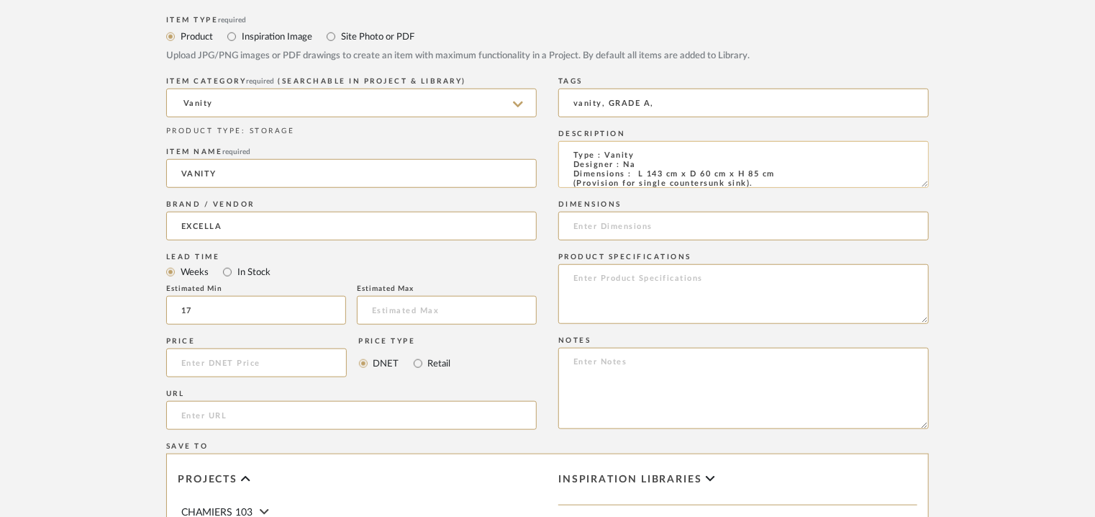
type input "vanity, GRADE A,"
click at [671, 171] on textarea "Type : Vanity Designer : Na Dimensions : L 143 cm x D 60 cm x H 85 cm (Provisio…" at bounding box center [743, 164] width 371 height 47
click at [702, 175] on textarea "Type : Vanity Designer : Na Dimensions : L 143 x D 60 cm x H 85 cm (Provision f…" at bounding box center [743, 164] width 371 height 47
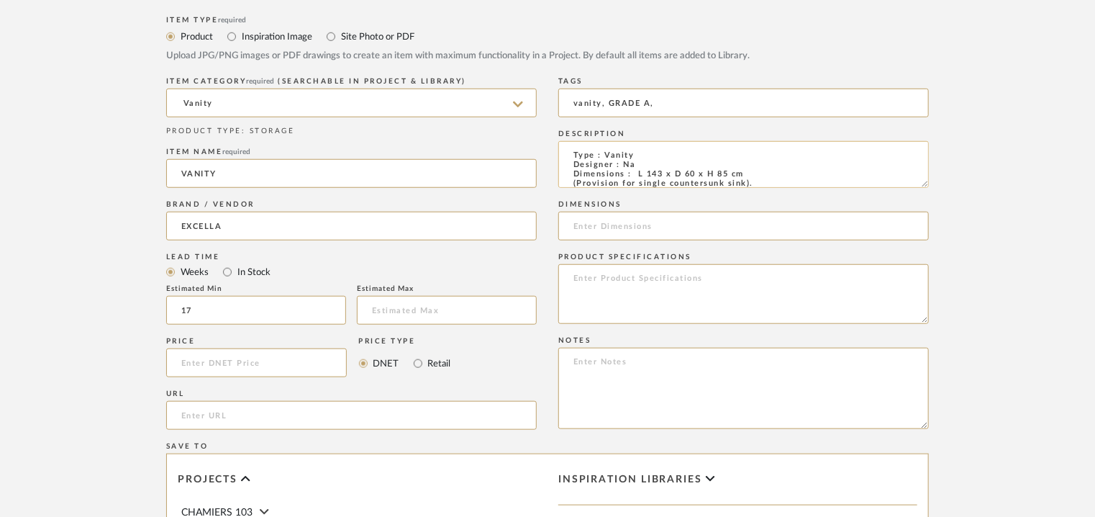
drag, startPoint x: 728, startPoint y: 173, endPoint x: 729, endPoint y: 191, distance: 17.3
click at [728, 173] on textarea "Type : Vanity Designer : Na Dimensions : L 143 x D 60 x H 85 cm (Provision for …" at bounding box center [743, 164] width 371 height 47
drag, startPoint x: 748, startPoint y: 174, endPoint x: 663, endPoint y: 176, distance: 85.7
click at [637, 173] on textarea "Type : Vanity Designer : Na Dimensions : L 143 x D 60 x H 85cm (Provision for s…" at bounding box center [743, 164] width 371 height 47
type textarea "Type : Vanity Designer : Na Dimensions : L 143 x D 60 x H 85cm (Provision for s…"
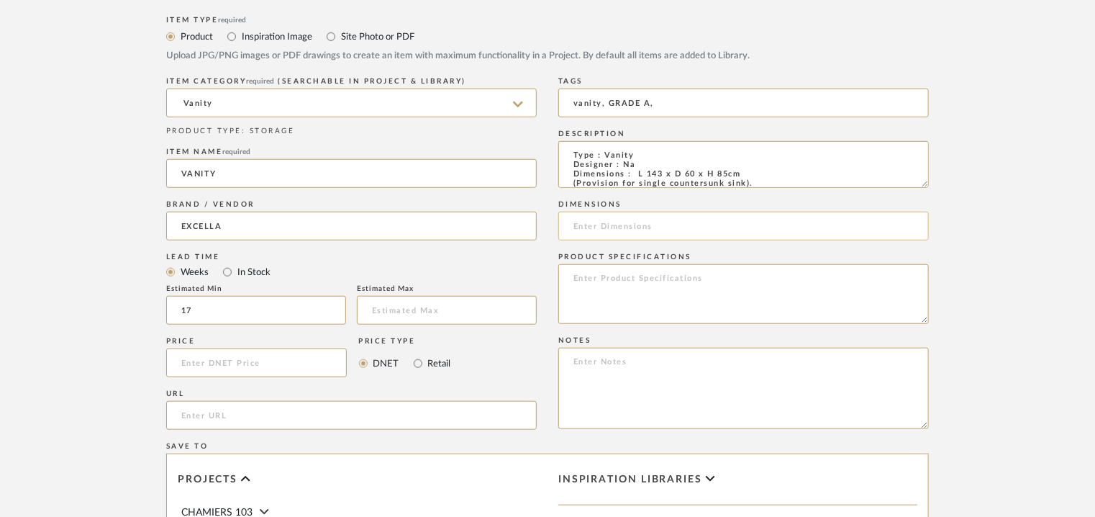
click at [617, 225] on input at bounding box center [743, 226] width 371 height 29
paste input "L 143 x D 60 x H 85cm"
type input "L 143 x D 60 x H 85cm"
click at [656, 366] on textarea at bounding box center [743, 388] width 371 height 81
paste textarea "Price: INR.3,11,450/- Lead time : 120days after confirmation of size. Customisa…"
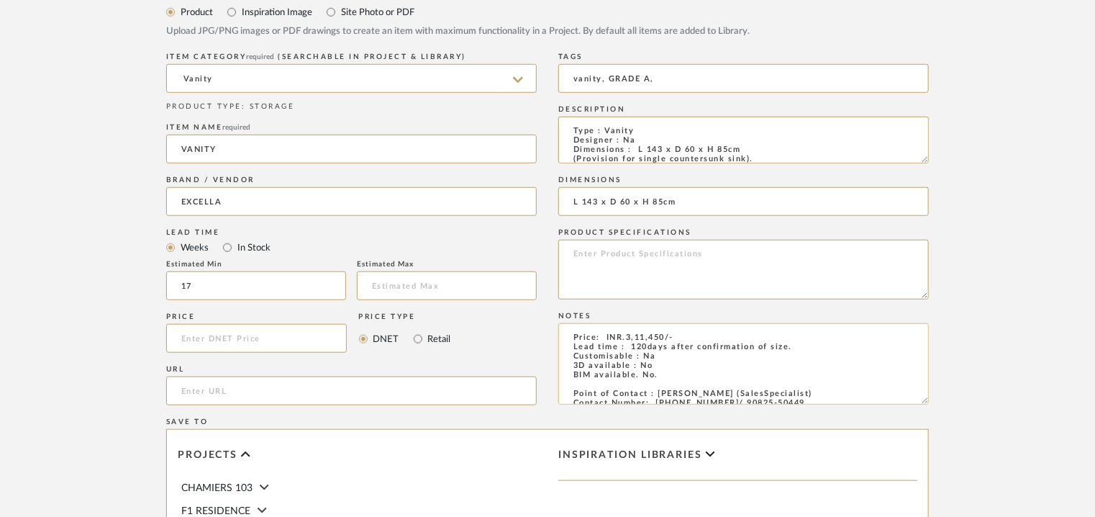
scroll to position [792, 0]
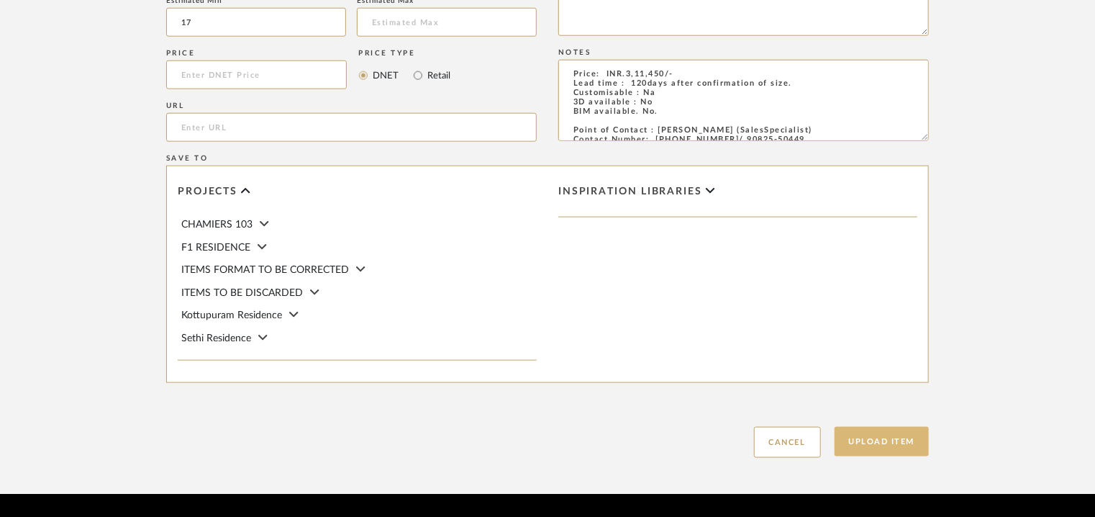
type textarea "Price: INR.3,11,450/- Lead time : 120days after confirmation of size. Customisa…"
click at [889, 446] on button "Upload Item" at bounding box center [882, 442] width 95 height 30
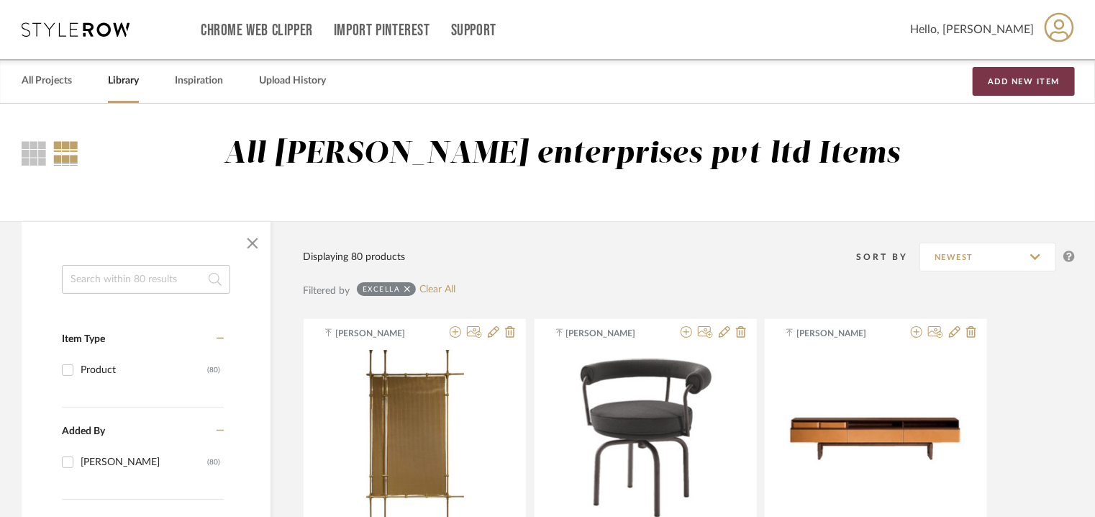
drag, startPoint x: 1002, startPoint y: 83, endPoint x: 995, endPoint y: 85, distance: 7.3
click at [1002, 83] on button "Add New Item" at bounding box center [1024, 81] width 102 height 29
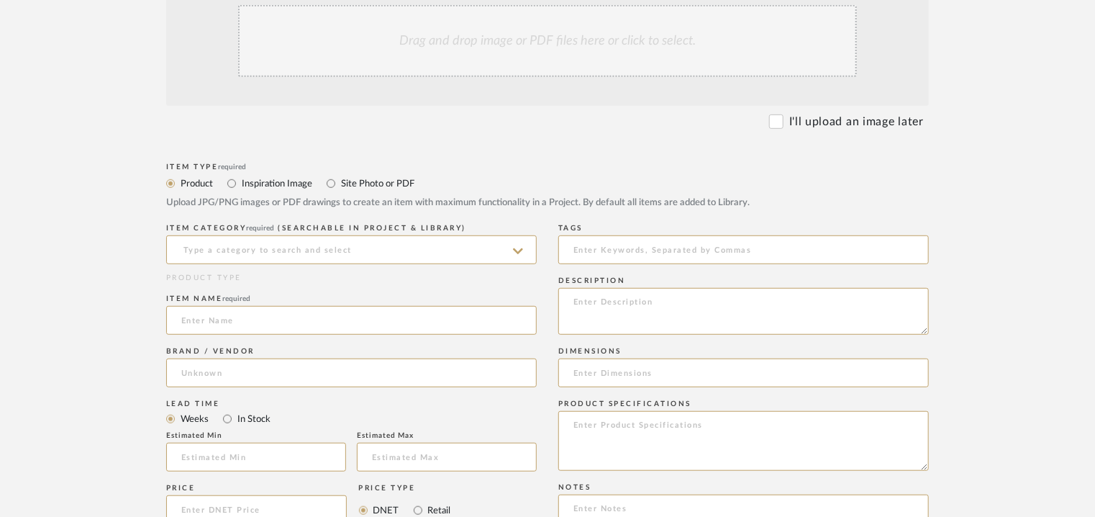
scroll to position [360, 0]
paste textarea "Price: INR.3,11,450/- Lead time : 120days after confirmation of size. Customisa…"
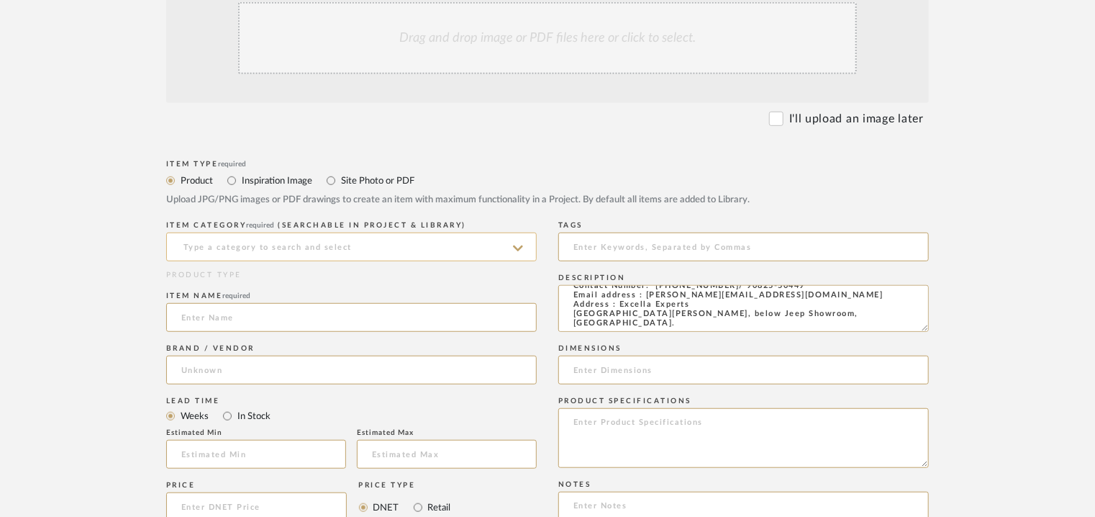
type textarea "Price: INR.3,11,450/- Lead time : 120days after confirmation of size. Customisa…"
click at [333, 248] on input at bounding box center [351, 246] width 371 height 29
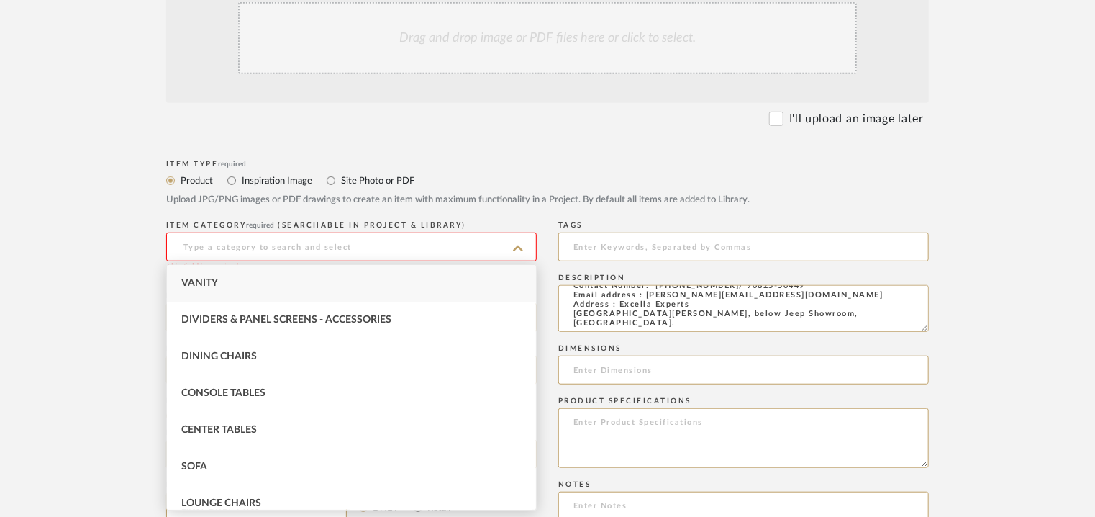
click at [249, 279] on div "Vanity" at bounding box center [351, 283] width 369 height 37
type input "Vanity"
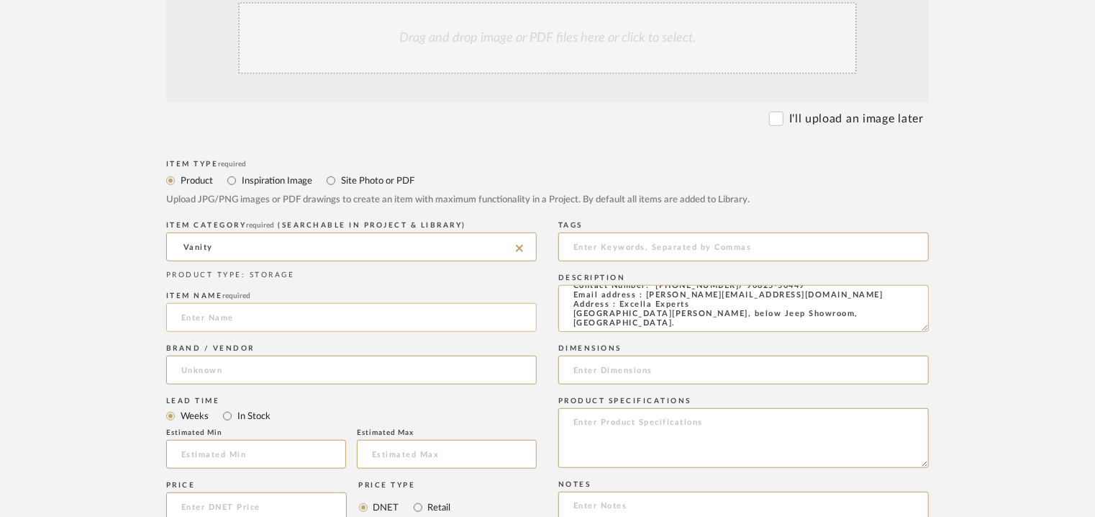
click at [233, 317] on input at bounding box center [351, 317] width 371 height 29
type input "VANITY"
click at [191, 374] on input at bounding box center [351, 370] width 371 height 29
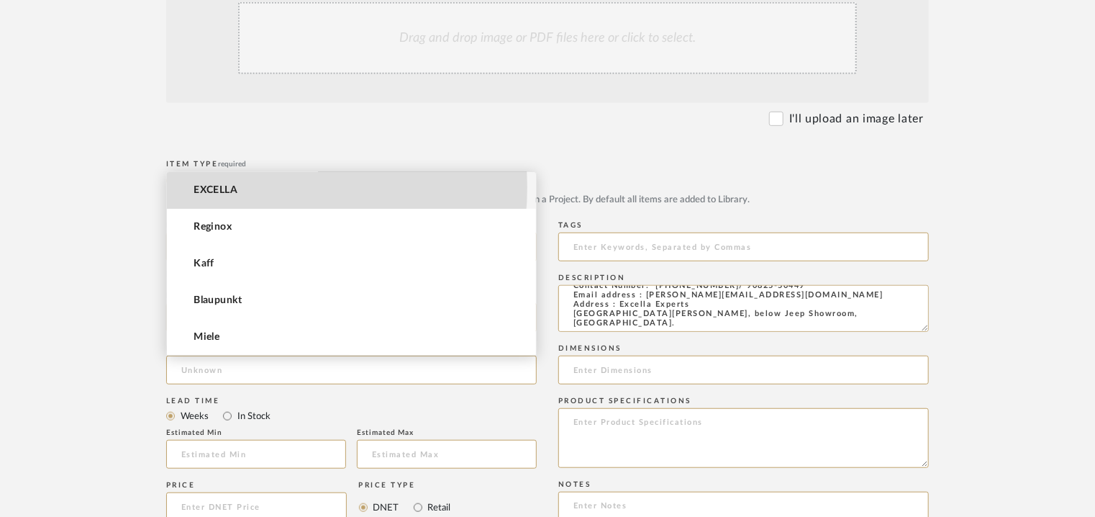
click at [240, 186] on mat-option "EXCELLA" at bounding box center [351, 190] width 369 height 37
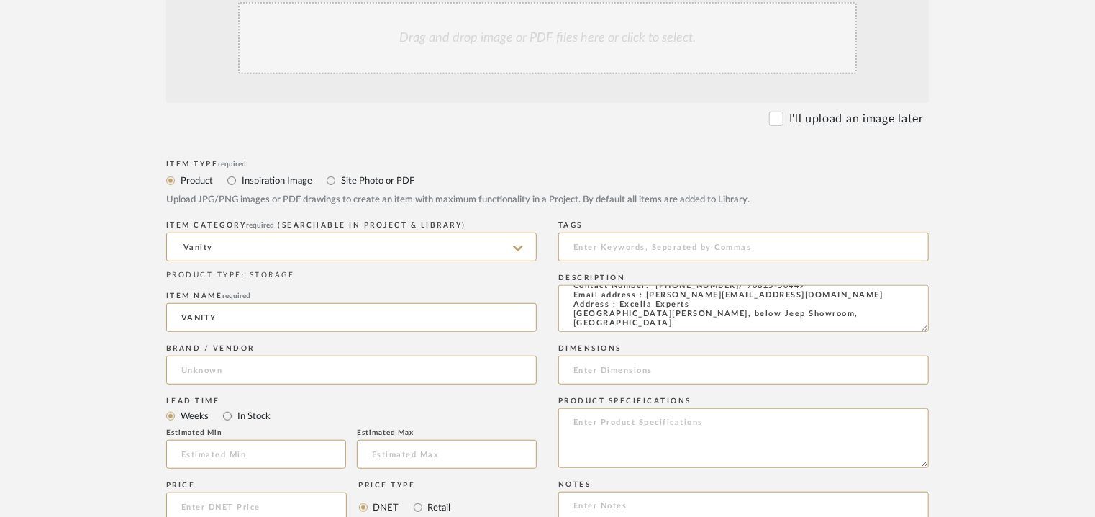
type input "EXCELLA"
click at [247, 446] on input "text" at bounding box center [256, 454] width 180 height 29
type input "17"
click at [630, 250] on input at bounding box center [743, 246] width 371 height 29
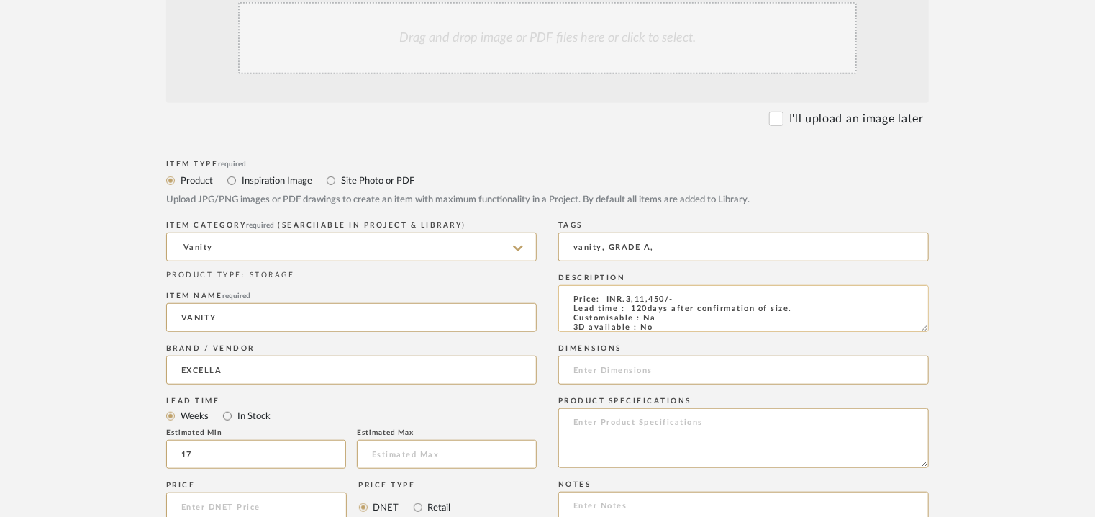
type input "vanity, GRADE A,"
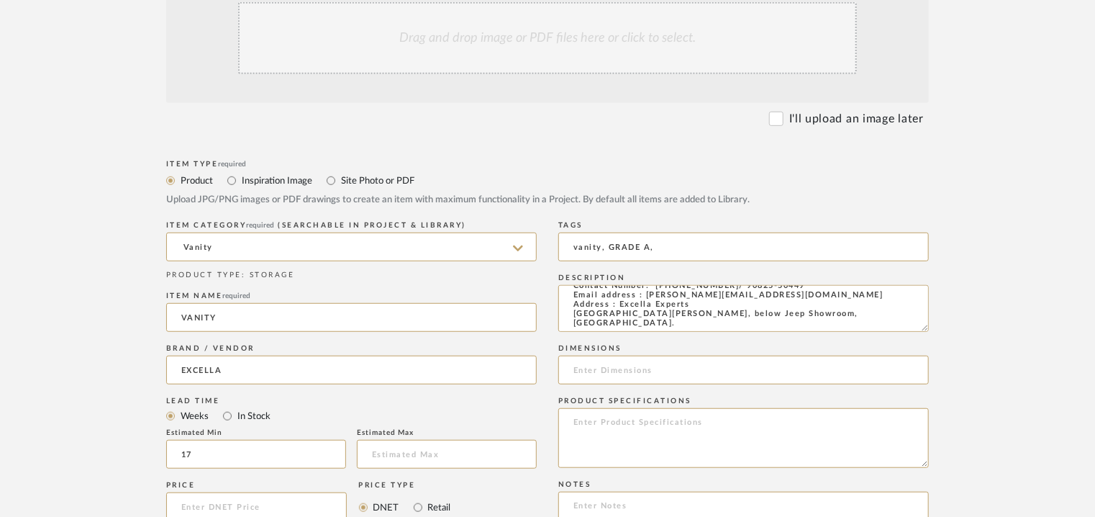
drag, startPoint x: 571, startPoint y: 305, endPoint x: 966, endPoint y: 376, distance: 401.4
click at [966, 376] on form "Bulk upload images - create multiple items Import from Pinterest - create items…" at bounding box center [547, 421] width 917 height 936
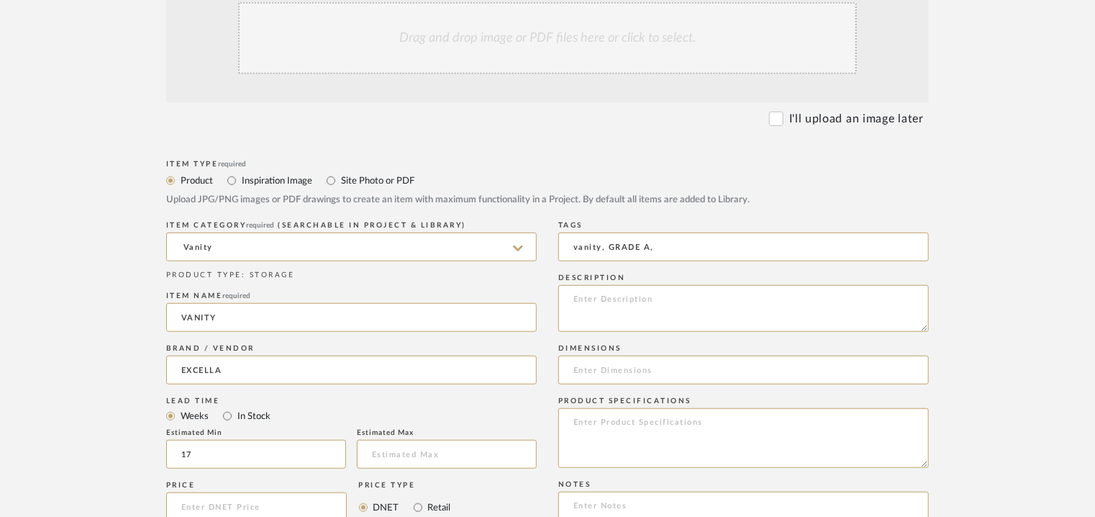
scroll to position [792, 0]
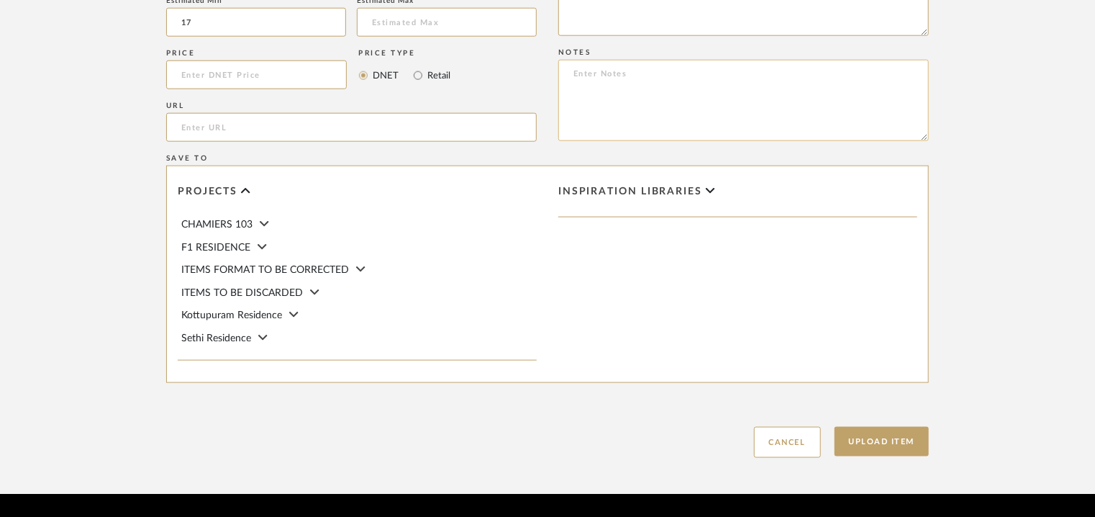
paste textarea "Price: INR.3,11,450/- Lead time : 120days after confirmation of size. Customisa…"
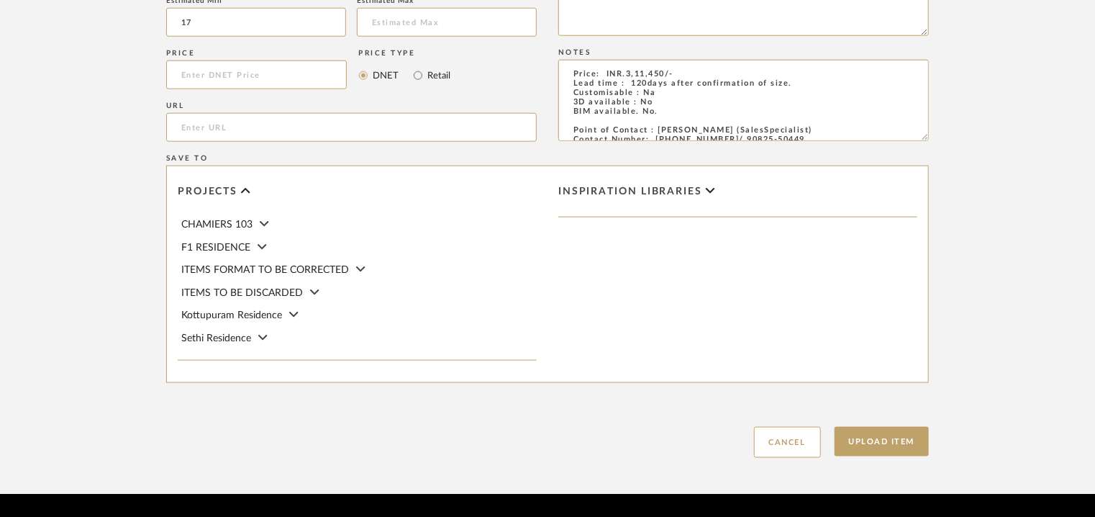
scroll to position [45, 0]
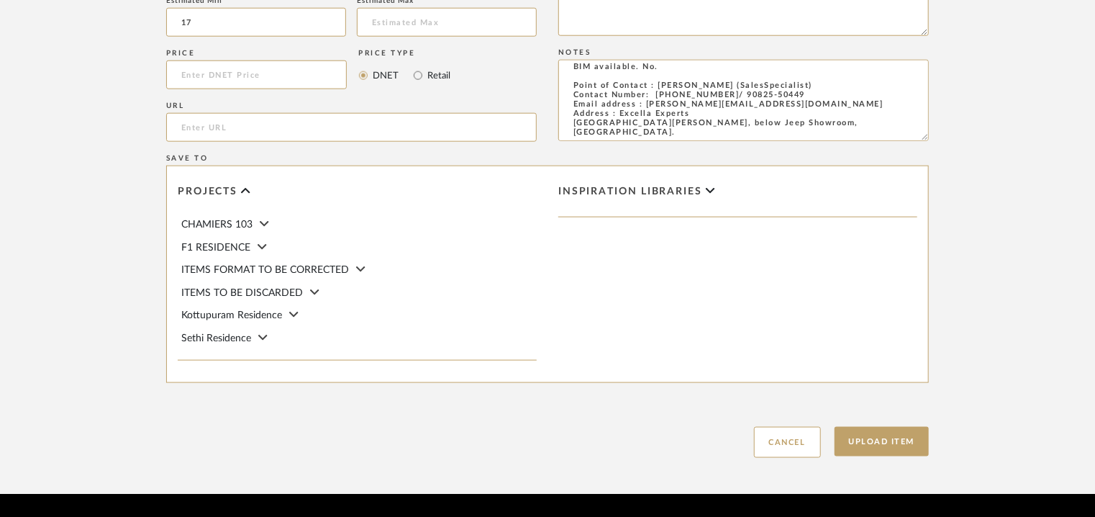
type textarea "Price: INR.3,11,450/- Lead time : 120days after confirmation of size. Customisa…"
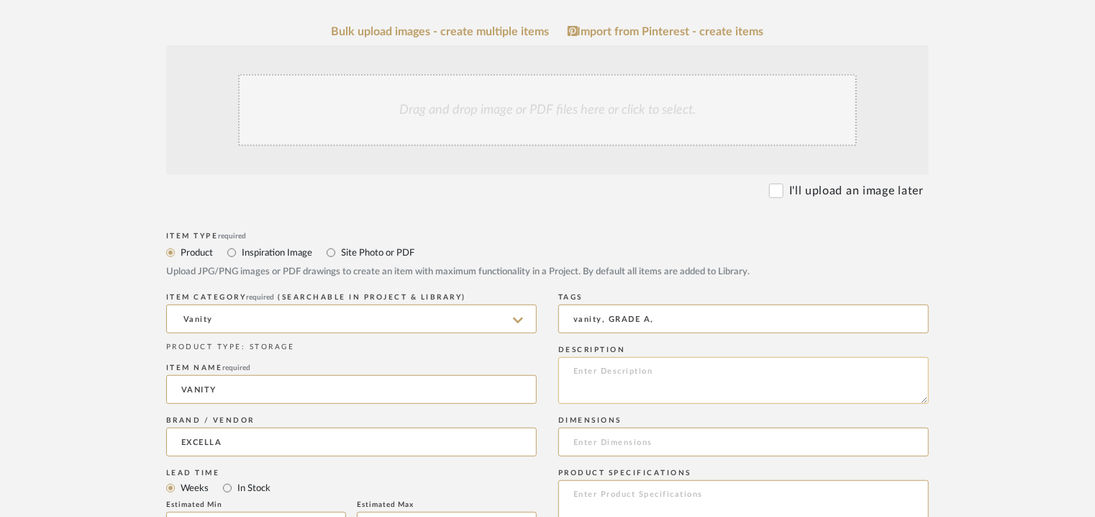
click at [602, 377] on textarea at bounding box center [743, 380] width 371 height 47
paste textarea "Type : Vanity Designer : Na Dimensions : L 143 cm x D 60 cm x H 85 cm (Provisio…"
click at [782, 389] on textarea "Type : Vanity Designer : Na Dimensions : L 143 cm x D 60 cm x H 85 cm (Provisio…" at bounding box center [743, 380] width 371 height 47
click at [674, 389] on textarea "Type : Vanity Designer : Na Dimensions : L 143 cm x D 60 cm x H 85 cm (Provisio…" at bounding box center [743, 380] width 371 height 47
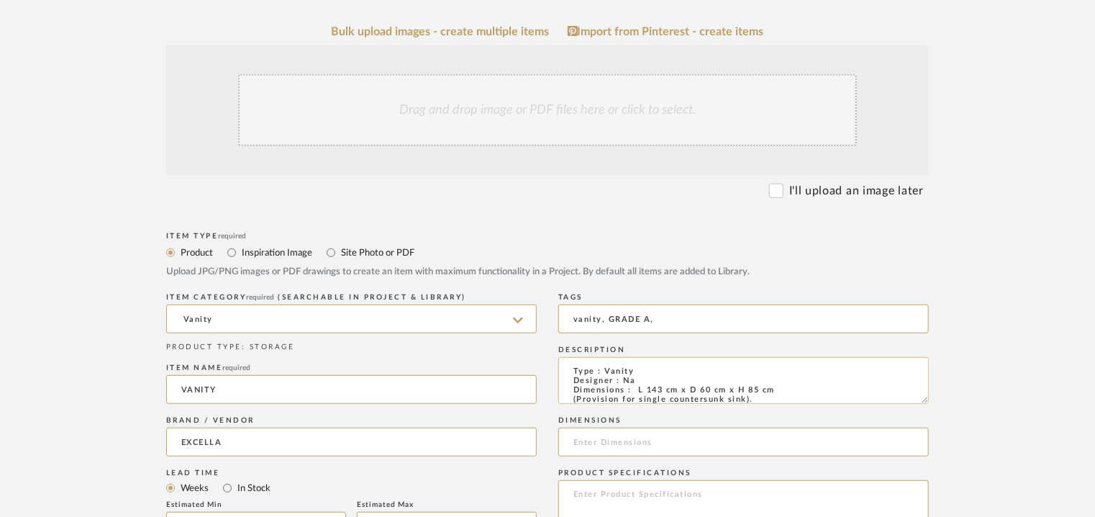
click at [674, 389] on textarea "Type : Vanity Designer : Na Dimensions : L 143 cm x D 60 cm x H 85 cm (Provisio…" at bounding box center [743, 380] width 371 height 47
click at [699, 389] on textarea "Type : Vanity Designer : Na Dimensions : L 143 x D 60 cm x H 85 cm (Provision f…" at bounding box center [743, 380] width 371 height 47
drag, startPoint x: 729, startPoint y: 388, endPoint x: 746, endPoint y: 424, distance: 39.9
click at [728, 388] on textarea "Type : Vanity Designer : Na Dimensions : L 143 x D 60 x H 85 cm (Provision for …" at bounding box center [743, 380] width 371 height 47
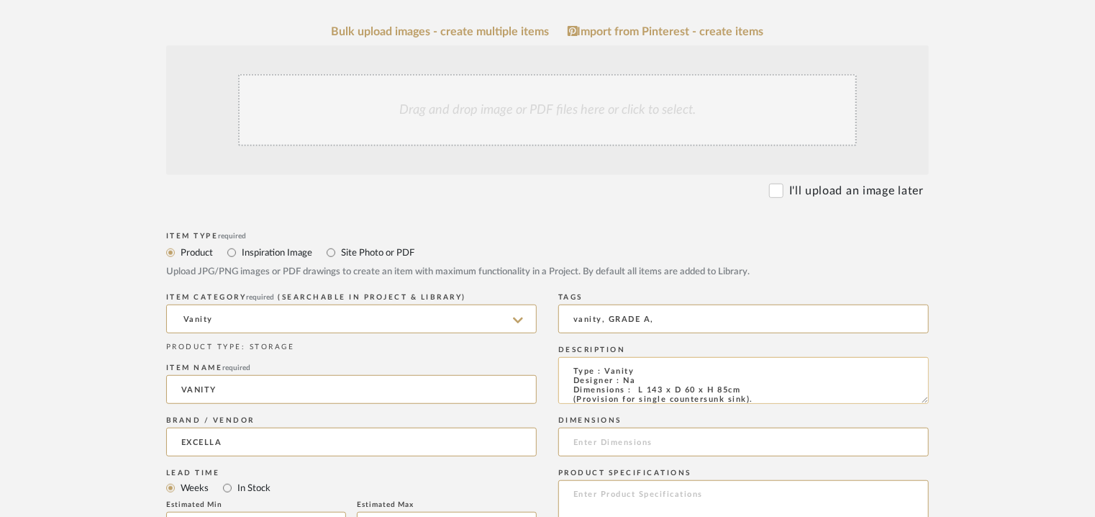
drag, startPoint x: 743, startPoint y: 387, endPoint x: 637, endPoint y: 392, distance: 106.6
click at [637, 392] on textarea "Type : Vanity Designer : Na Dimensions : L 143 x D 60 x H 85cm (Provision for s…" at bounding box center [743, 380] width 371 height 47
type textarea "Type : Vanity Designer : Na Dimensions : L 143 x D 60 x H 85cm (Provision for s…"
click at [605, 443] on input at bounding box center [743, 441] width 371 height 29
paste input "L 143 x D 60 x H 85cm"
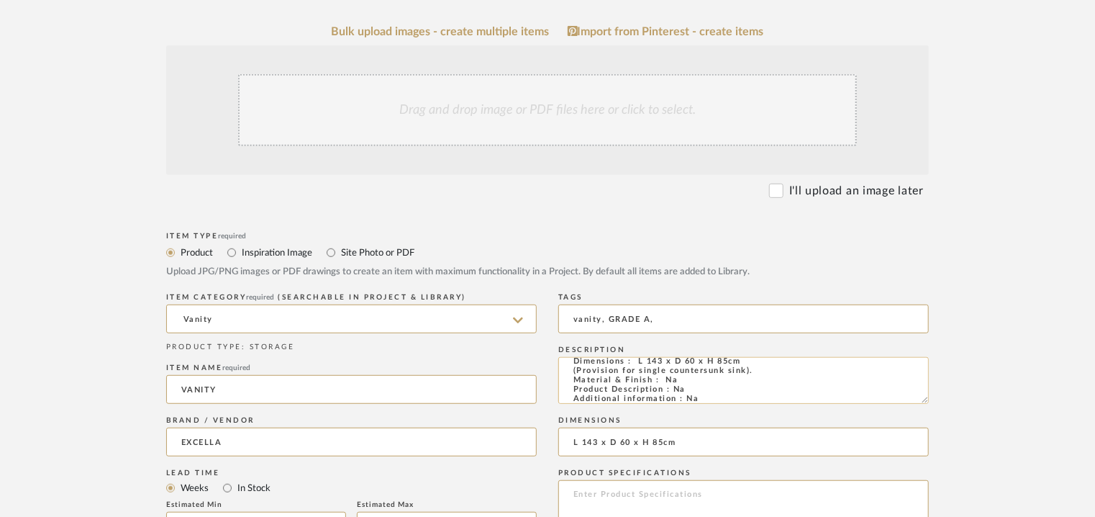
scroll to position [45, 0]
type input "L 143 x D 60 x H 85cm"
click at [471, 109] on div "Drag and drop image or PDF files here or click to select." at bounding box center [547, 110] width 619 height 72
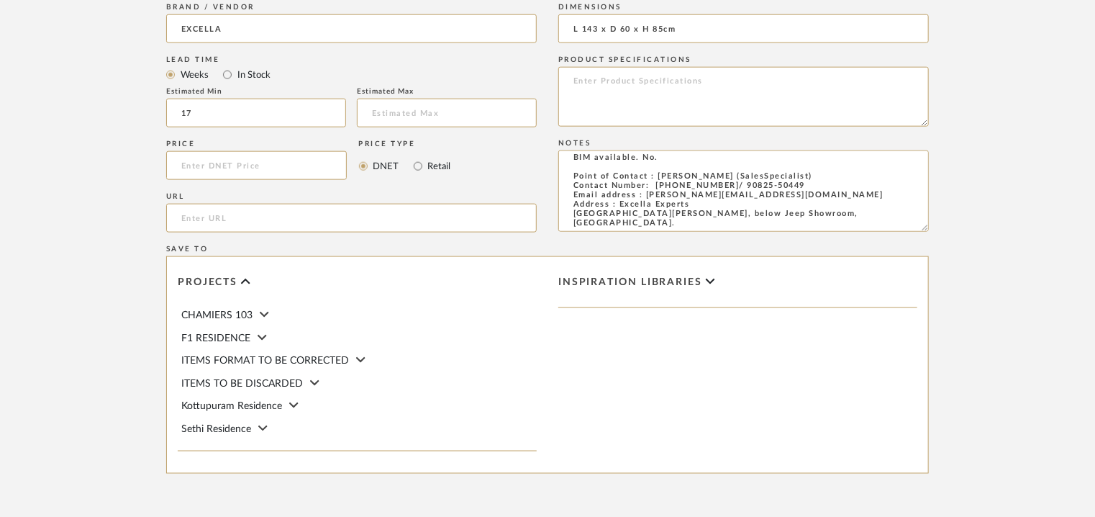
scroll to position [987, 0]
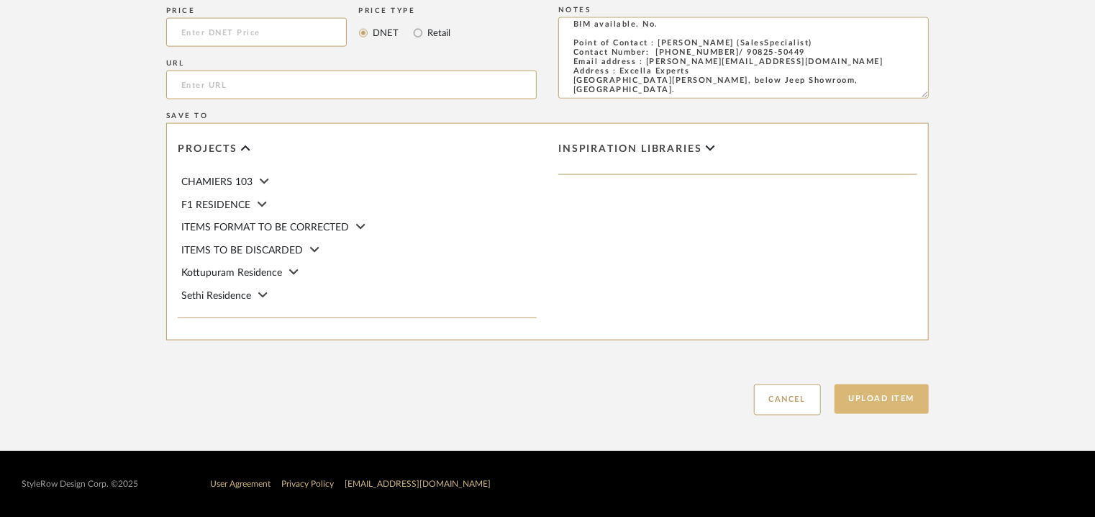
click at [885, 394] on button "Upload Item" at bounding box center [882, 399] width 95 height 30
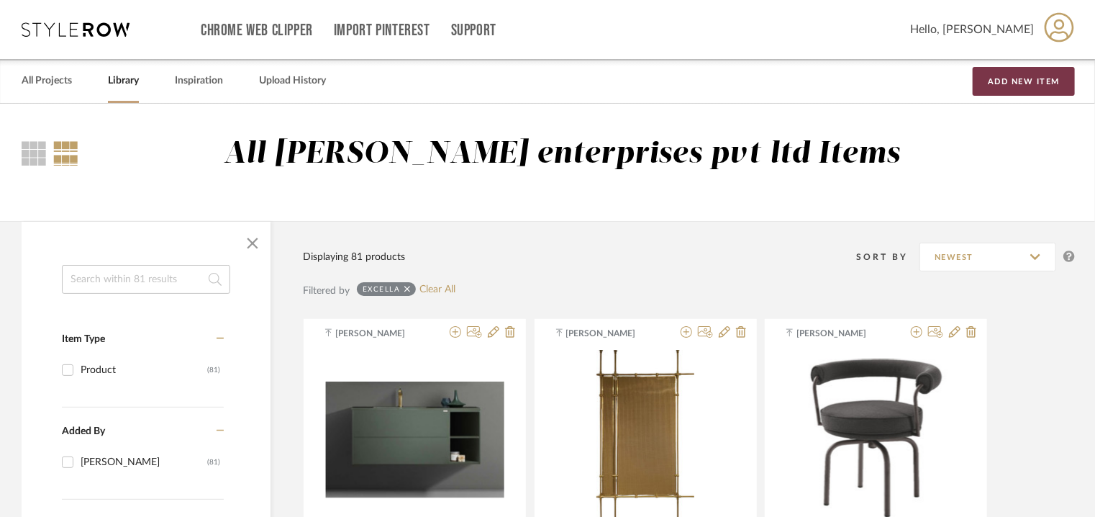
click at [1051, 81] on button "Add New Item" at bounding box center [1024, 81] width 102 height 29
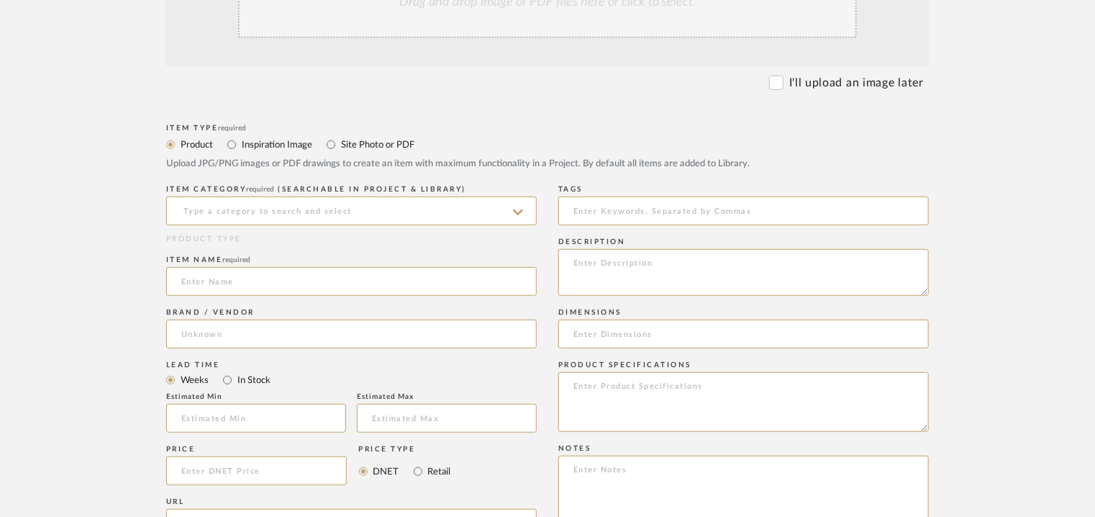
scroll to position [432, 0]
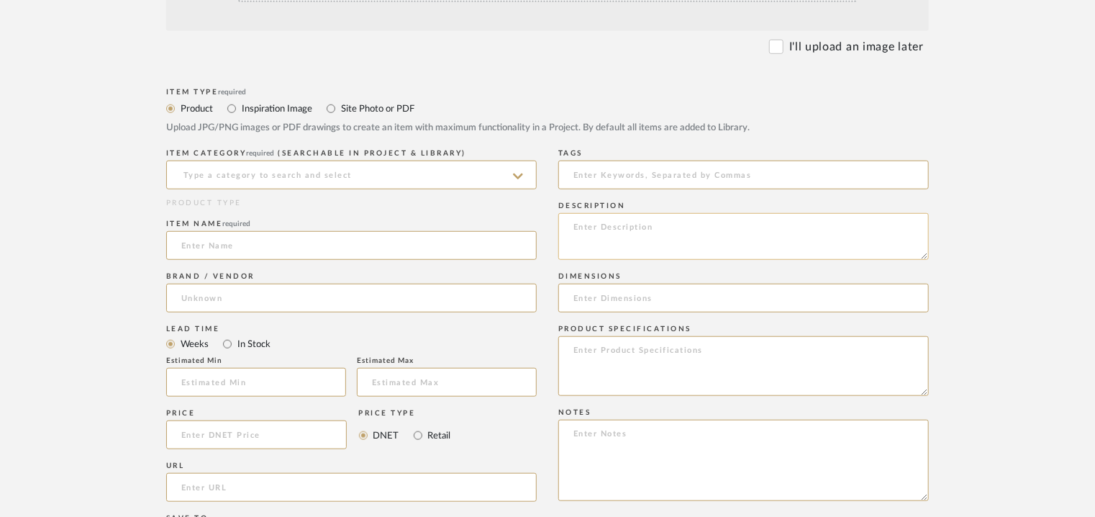
paste textarea "Type : Outdoor Centre table Designer : Na Dimensions : Na Material & Finish : N…"
type textarea "Type : Outdoor Centre table Designer : Na Dimensions : Na Material & Finish : N…"
click at [315, 179] on input at bounding box center [351, 174] width 371 height 29
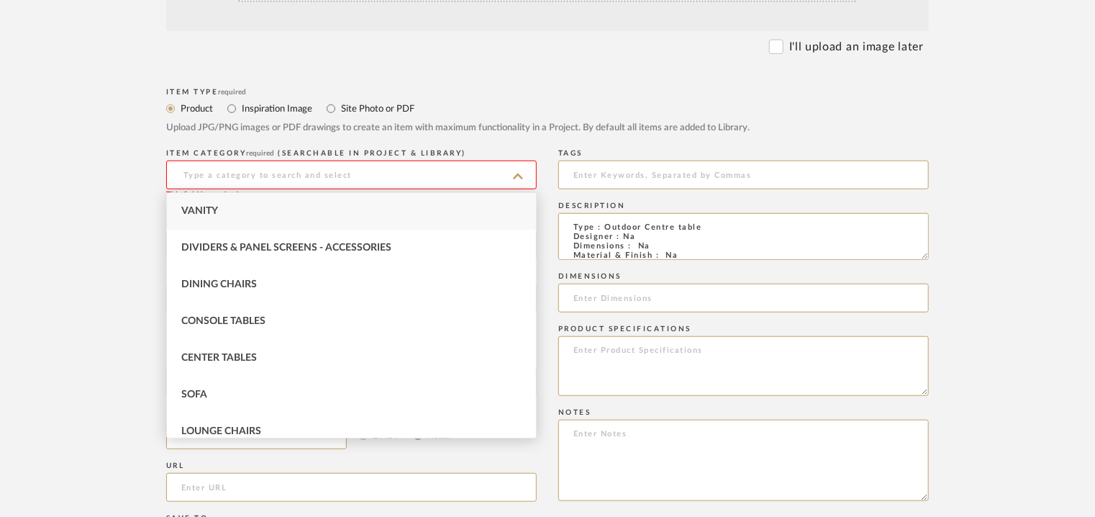
click at [225, 171] on input at bounding box center [351, 174] width 371 height 29
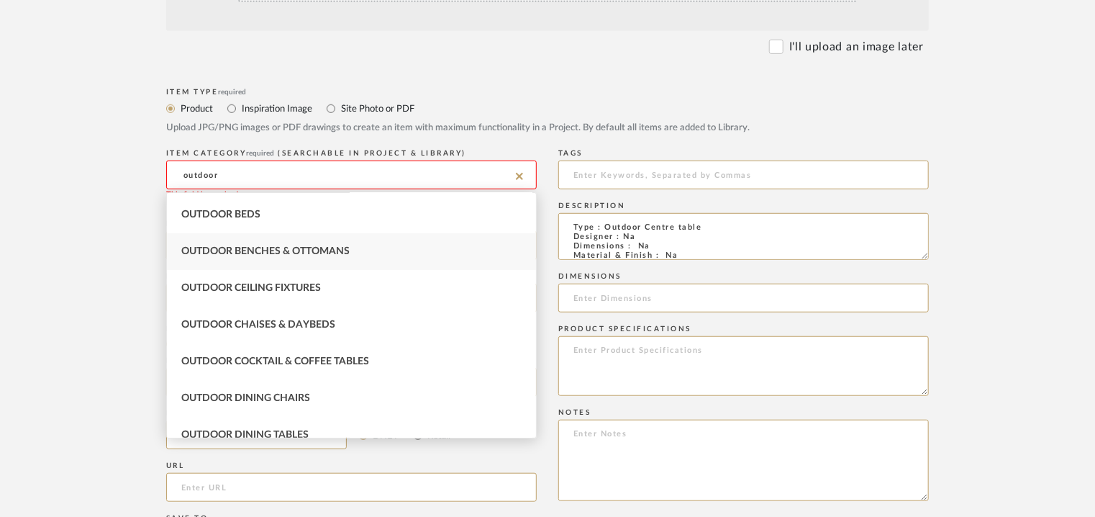
scroll to position [216, 0]
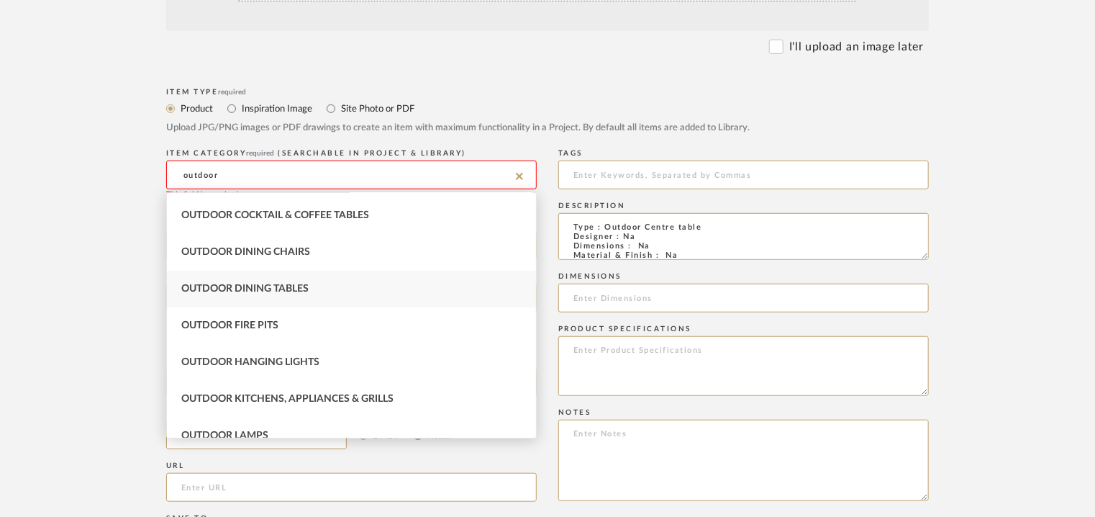
click at [348, 281] on div "Outdoor Dining Tables" at bounding box center [351, 289] width 369 height 37
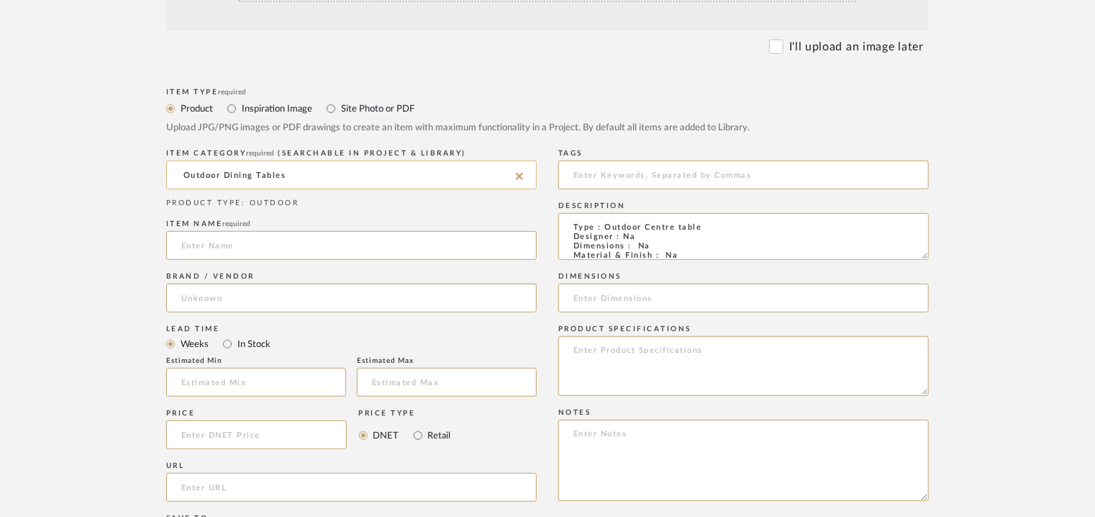
click at [306, 171] on input "Outdoor Dining Tables" at bounding box center [351, 174] width 371 height 29
click at [243, 180] on input "Outdoor Dining Tables" at bounding box center [351, 174] width 371 height 29
click at [242, 173] on input "Outdoor Dining Tables" at bounding box center [351, 174] width 371 height 29
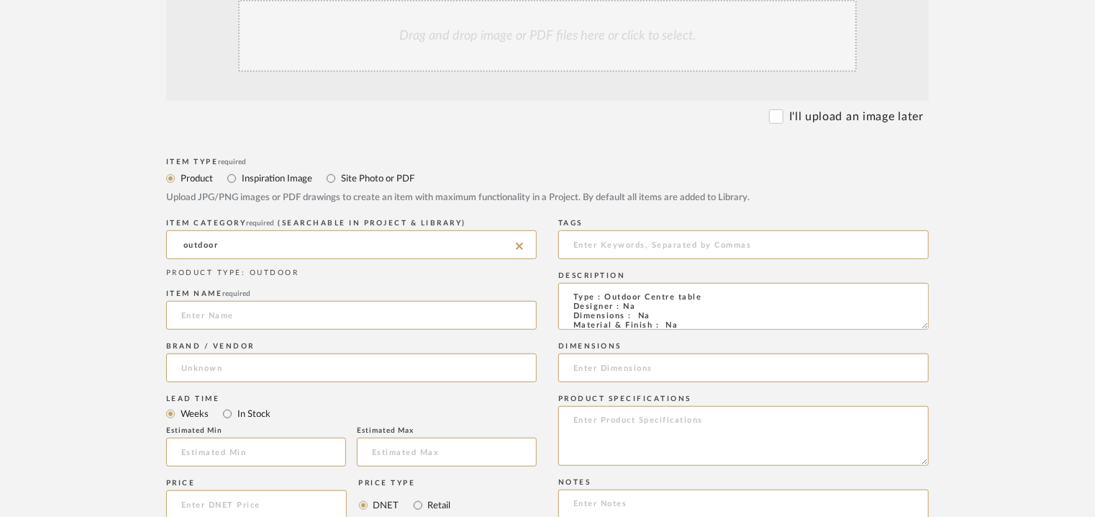
scroll to position [360, 0]
click at [242, 245] on input "outdoor" at bounding box center [351, 246] width 371 height 29
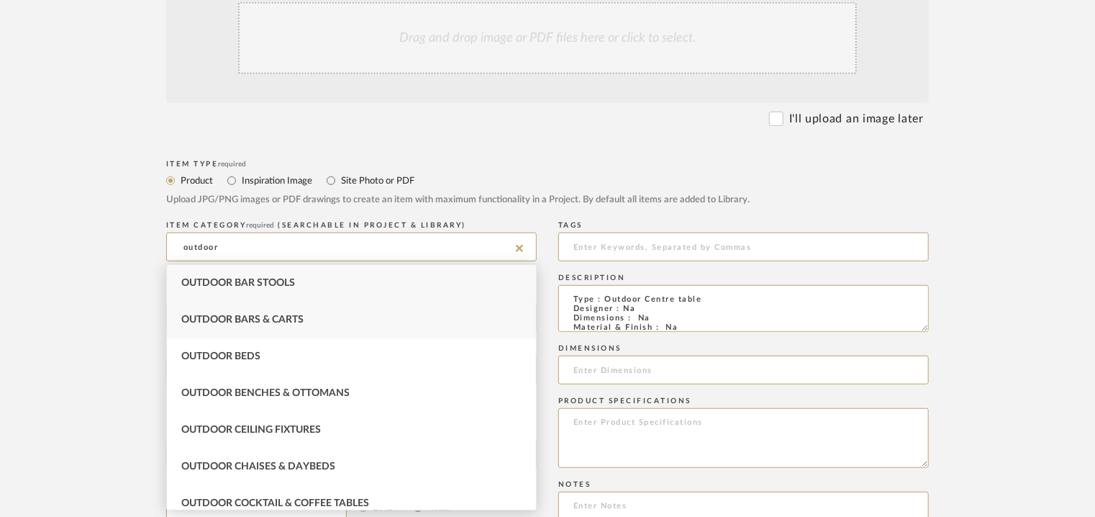
scroll to position [72, 0]
click at [289, 502] on span "Outdoor Dining Tables" at bounding box center [244, 504] width 127 height 10
type input "Outdoor Dining Tables"
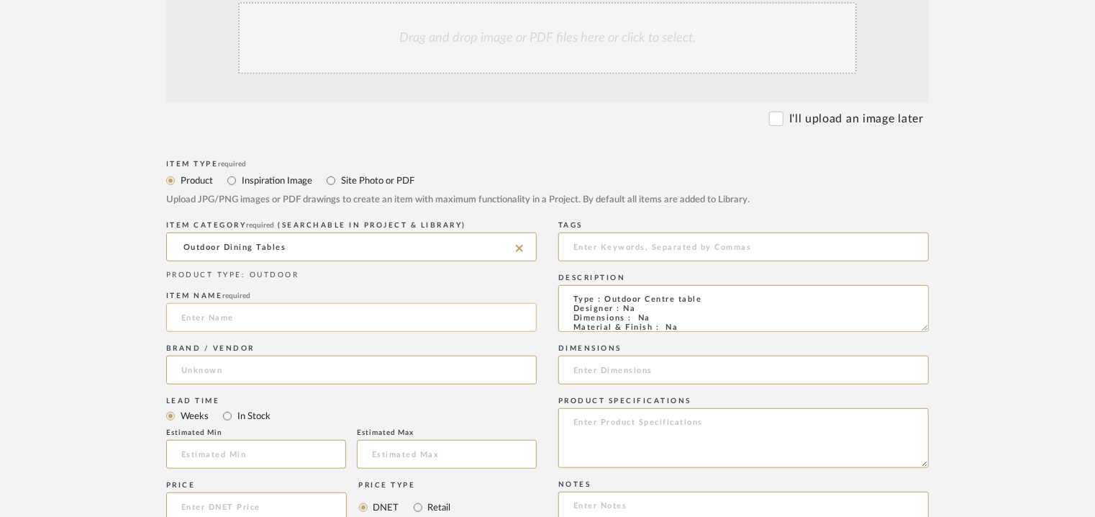
click at [250, 320] on input at bounding box center [351, 317] width 371 height 29
drag, startPoint x: 164, startPoint y: 309, endPoint x: 64, endPoint y: 310, distance: 100.0
click at [66, 309] on upload-items "Create new item Upload photos, documents or PDFs, or select below to bulk uploa…" at bounding box center [547, 335] width 1095 height 1182
type input "MESH DINING TABLE"
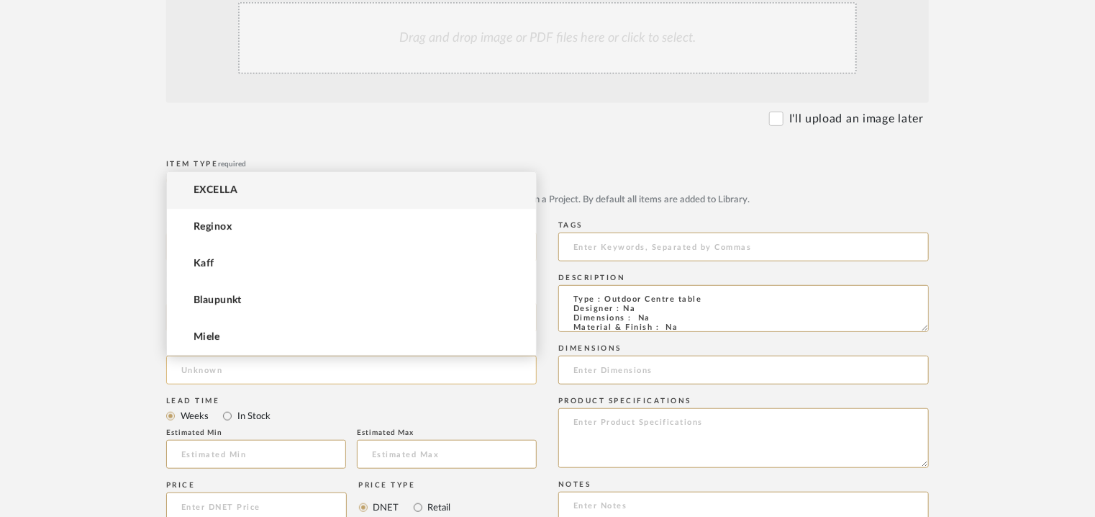
click at [245, 366] on input at bounding box center [351, 370] width 371 height 29
click at [254, 191] on mat-option "EXCELLA" at bounding box center [351, 190] width 369 height 37
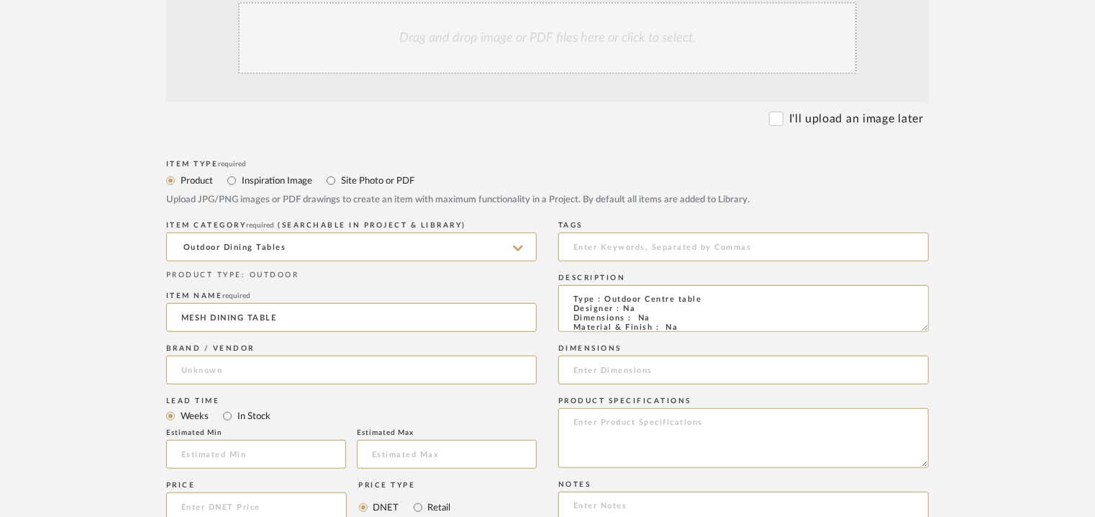
type input "EXCELLA"
click at [227, 464] on input "text" at bounding box center [256, 454] width 180 height 29
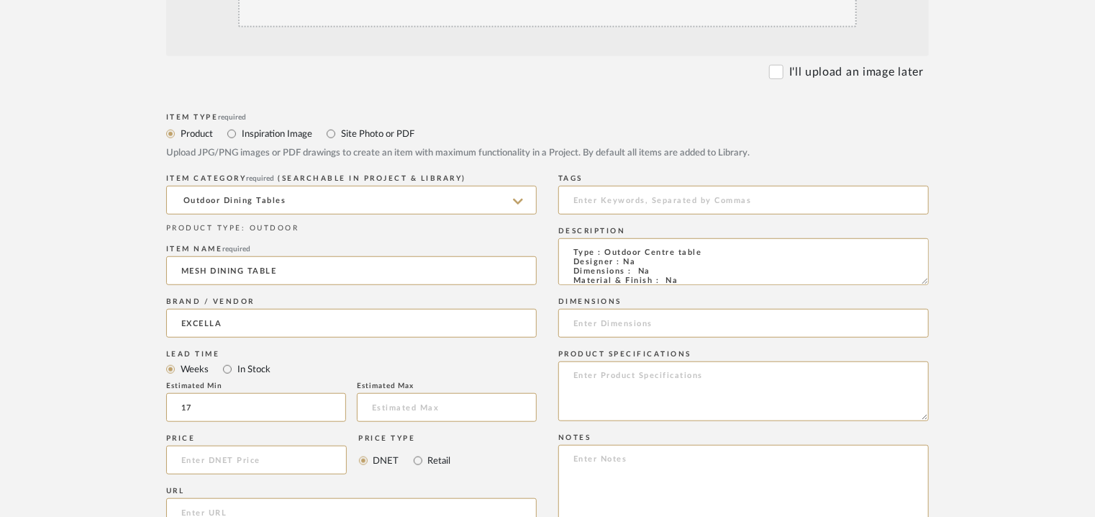
scroll to position [432, 0]
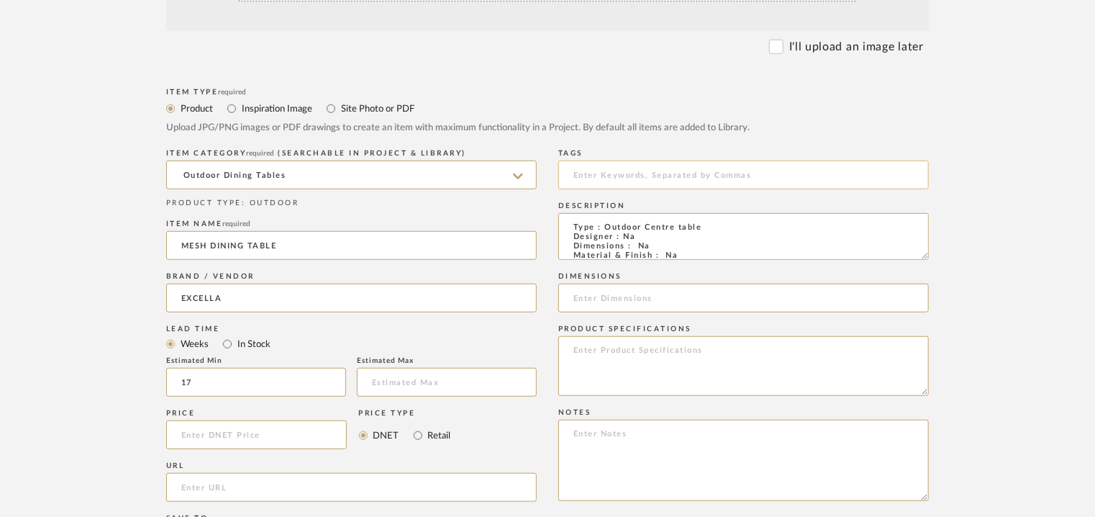
type input "17"
click at [634, 175] on input at bounding box center [743, 174] width 371 height 29
type input "dining table, GRADE A,"
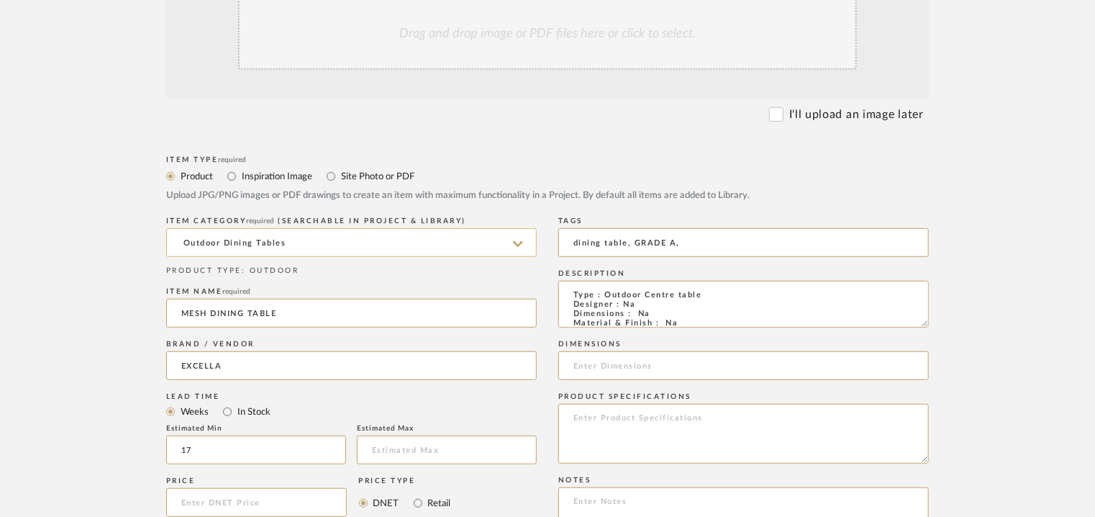
scroll to position [216, 0]
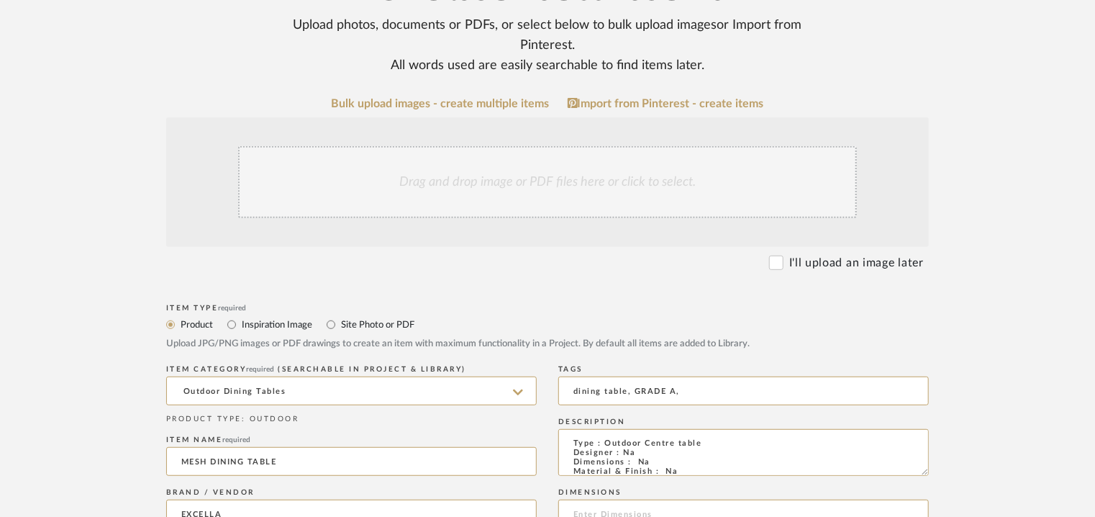
click at [535, 187] on div "Drag and drop image or PDF files here or click to select." at bounding box center [547, 182] width 619 height 72
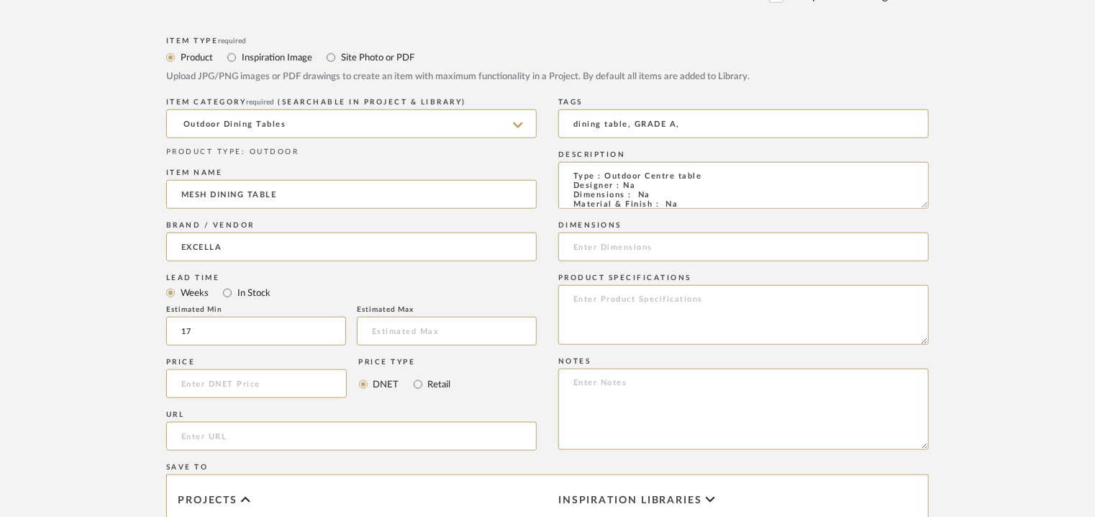
scroll to position [720, 0]
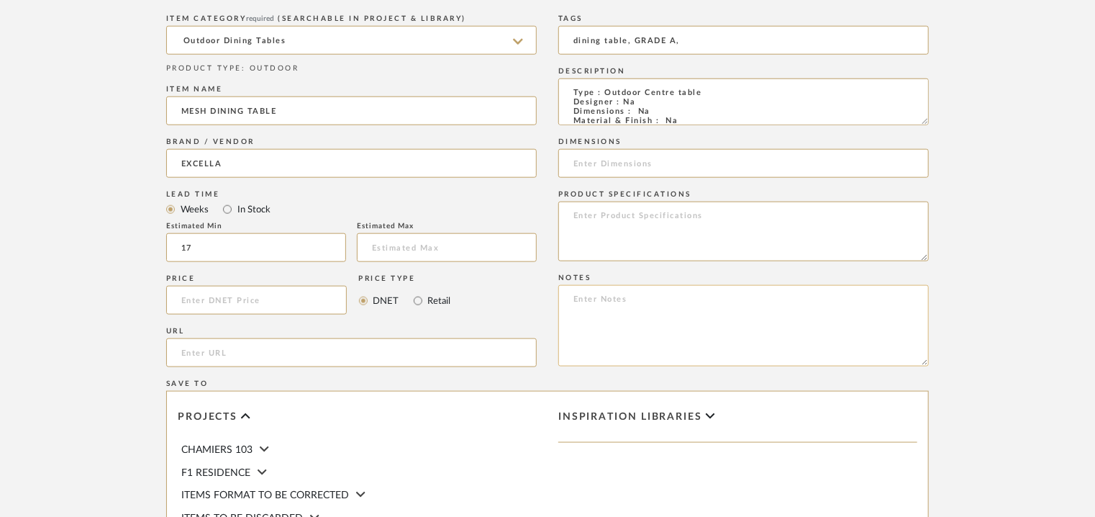
paste textarea "Price: INR.1,08,000/- Lead time : 120days after confirmation of size. Customisa…"
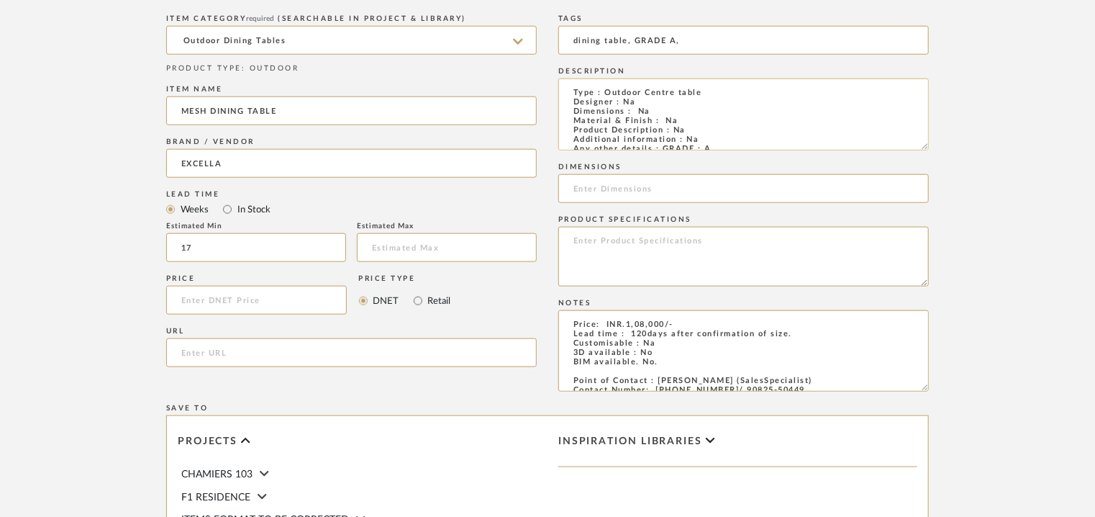
drag, startPoint x: 927, startPoint y: 121, endPoint x: 920, endPoint y: 145, distance: 24.6
click at [934, 146] on form "Bulk upload images - create multiple items Import from Pinterest - create items…" at bounding box center [547, 150] width 917 height 1114
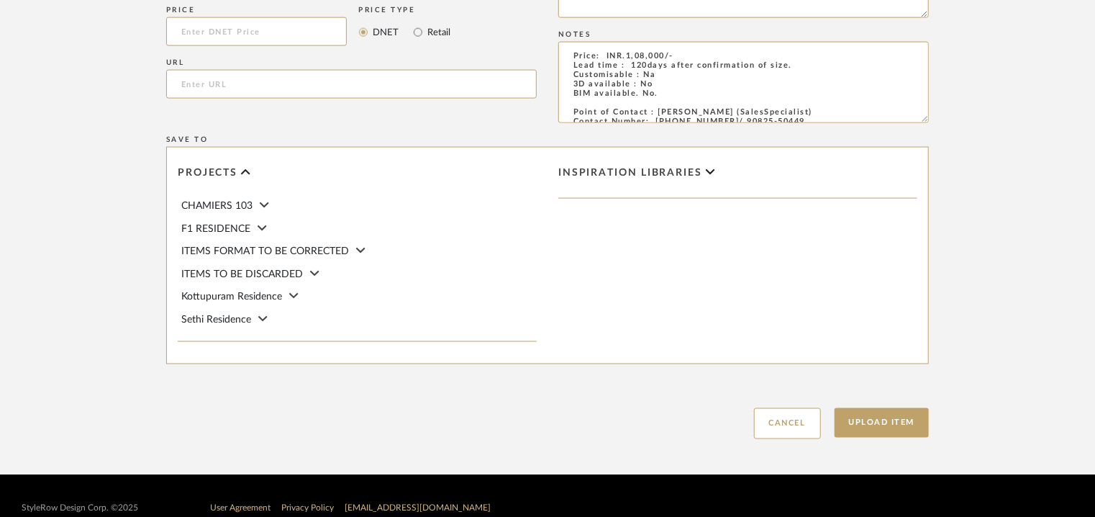
scroll to position [1013, 0]
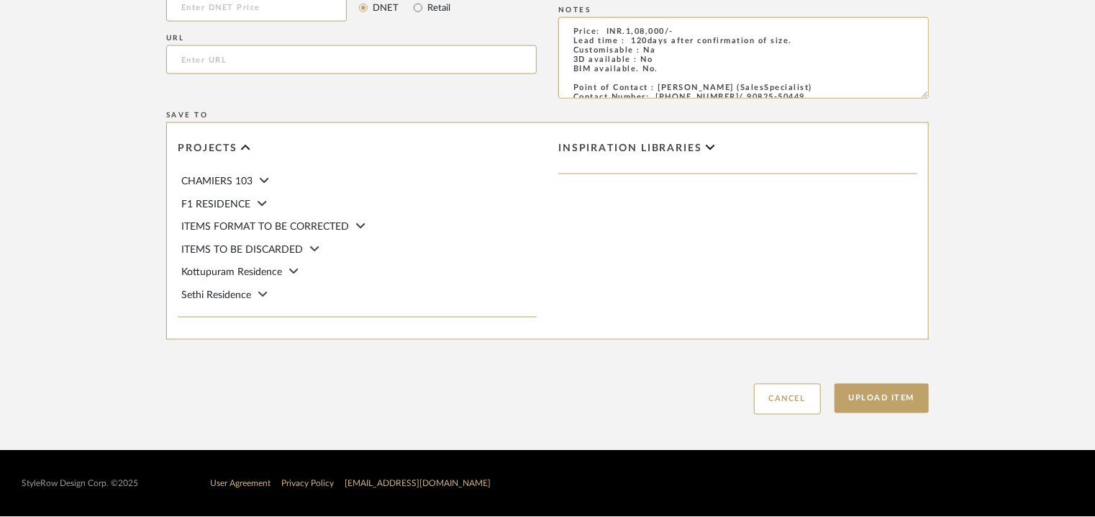
type textarea "Price: INR.1,08,000/- Lead time : 120days after confirmation of size. Customisa…"
click at [896, 376] on div "Upload Item Cancel" at bounding box center [547, 381] width 763 height 66
click at [905, 404] on button "Upload Item" at bounding box center [882, 399] width 95 height 30
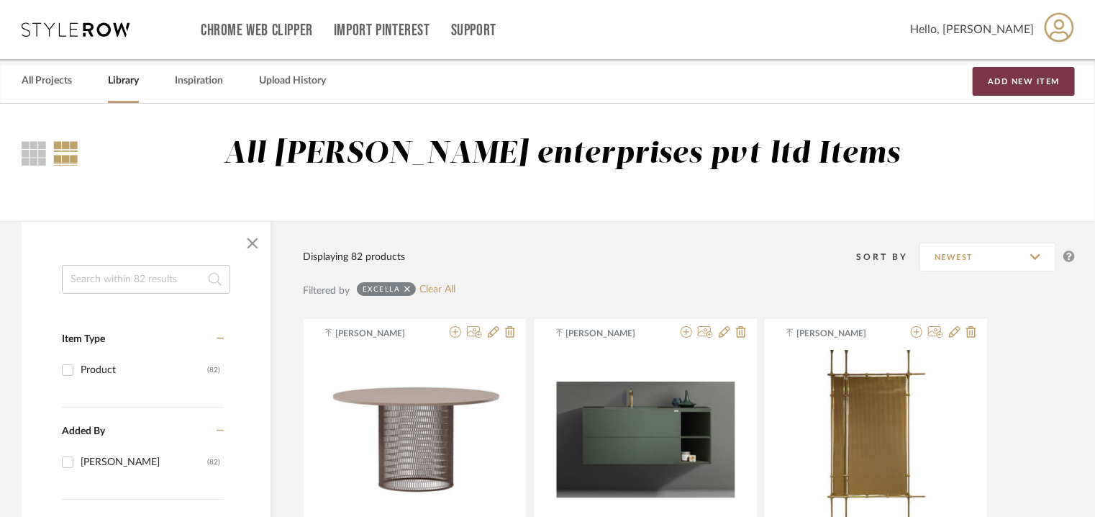
click at [1029, 81] on button "Add New Item" at bounding box center [1024, 81] width 102 height 29
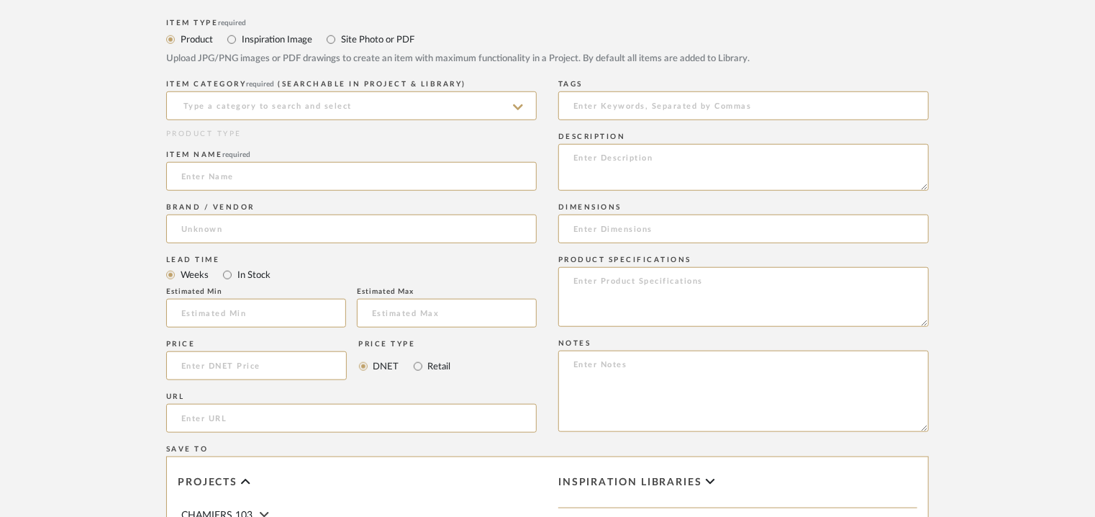
scroll to position [504, 0]
paste textarea "Type : Sofa Designer : Na Dimensions : 4570 x 2250 x 760mm Material & Finish : …"
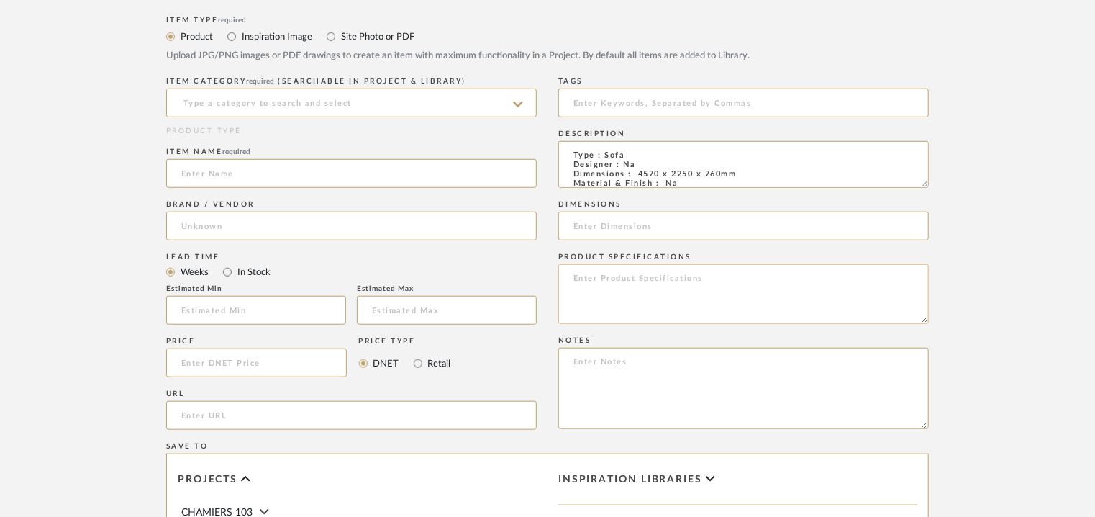
scroll to position [40, 0]
type textarea "Type : Sofa Designer : Na Dimensions : 4570 x 2250 x 760mm Material & Finish : …"
paste textarea "Price: INR.5,94,000/- Lead time : 120days after confirmation of size. Customisa…"
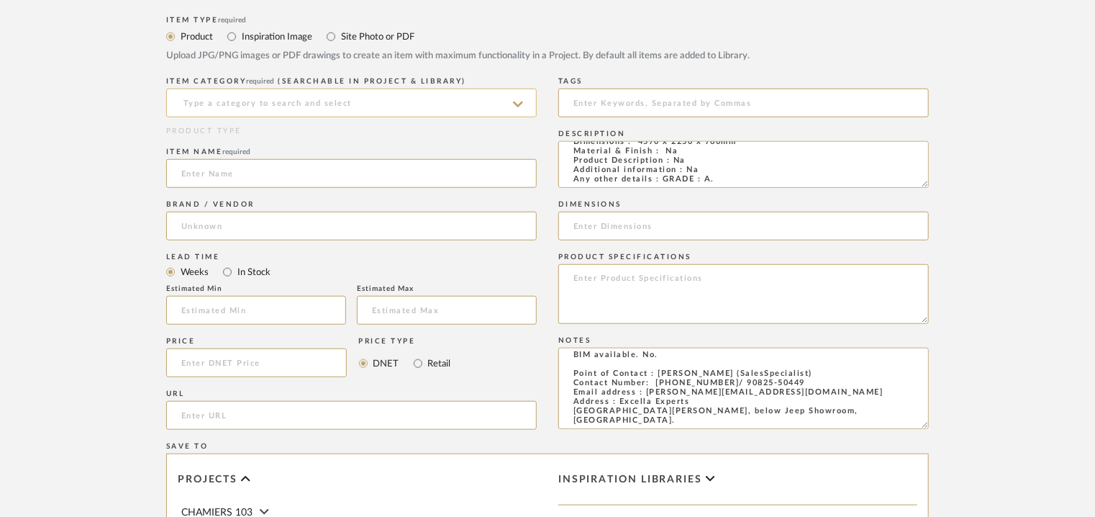
type textarea "Price: INR.5,94,000/- Lead time : 120days after confirmation of size. Customisa…"
click at [283, 102] on input at bounding box center [351, 103] width 371 height 29
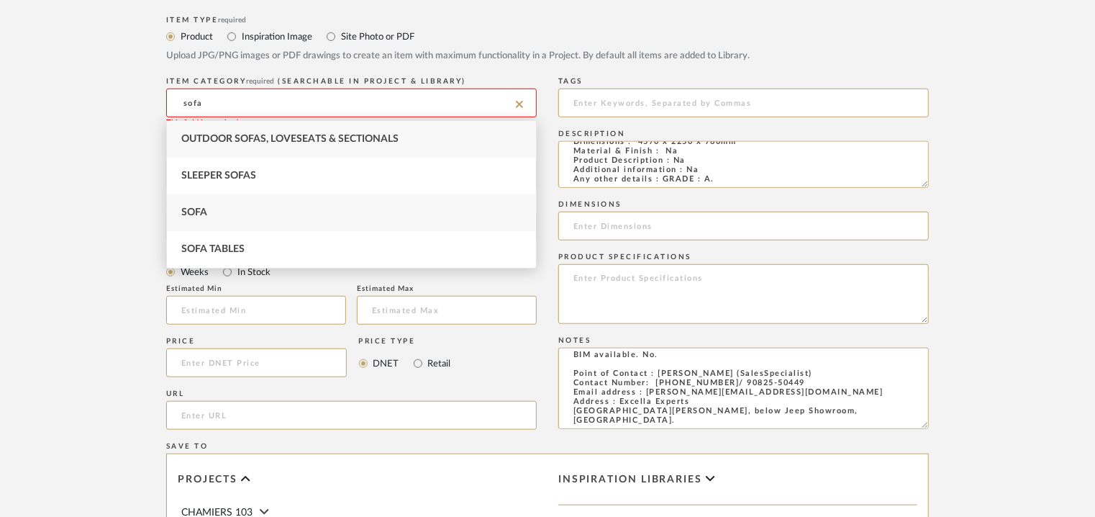
click at [210, 207] on div "Sofa" at bounding box center [351, 212] width 369 height 37
type input "Sofa"
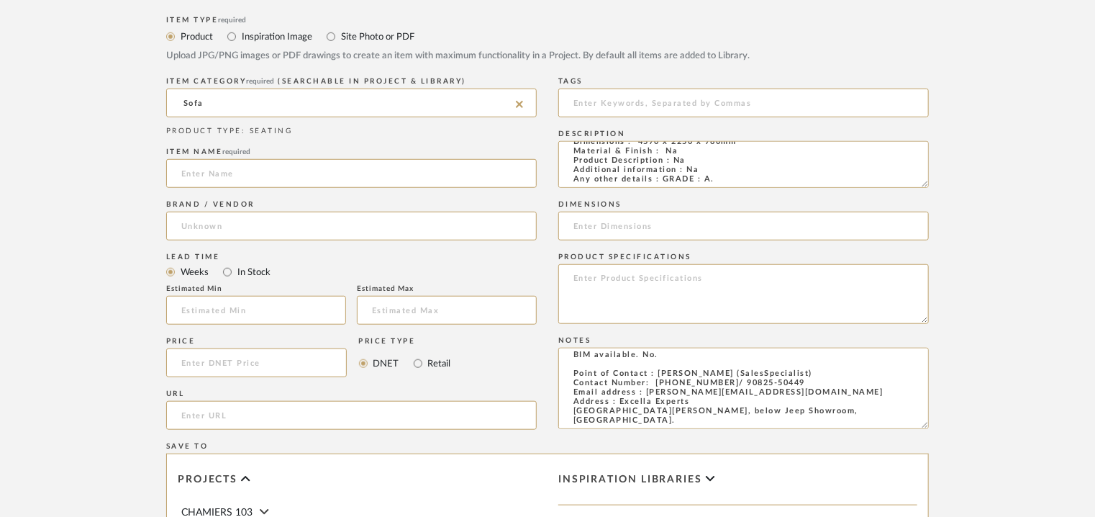
drag, startPoint x: 225, startPoint y: 166, endPoint x: 250, endPoint y: 153, distance: 28.7
click at [245, 155] on div "Item name required" at bounding box center [351, 170] width 371 height 53
type input "SOFA"
click at [202, 219] on input at bounding box center [351, 226] width 371 height 29
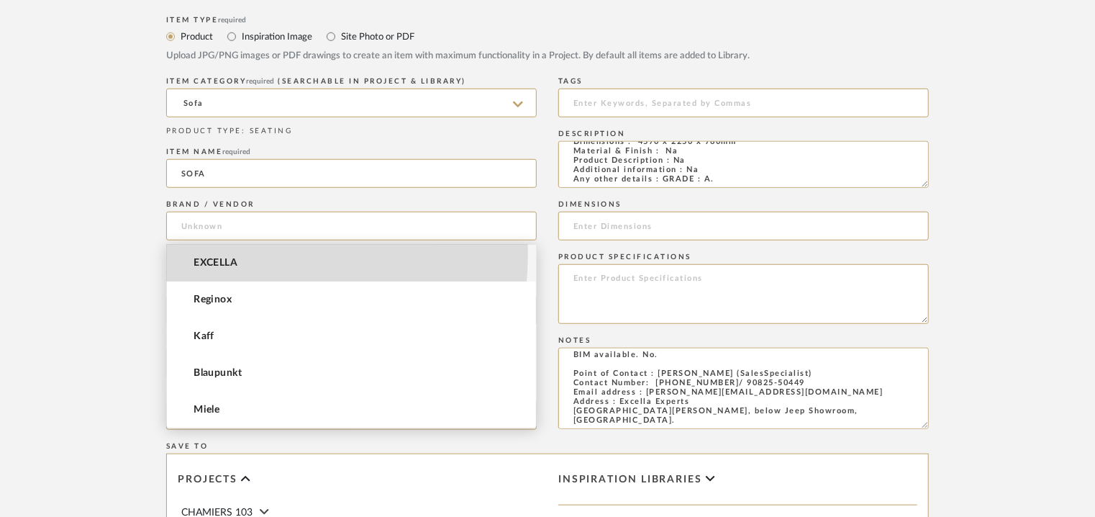
click at [207, 253] on mat-option "EXCELLA" at bounding box center [351, 263] width 369 height 37
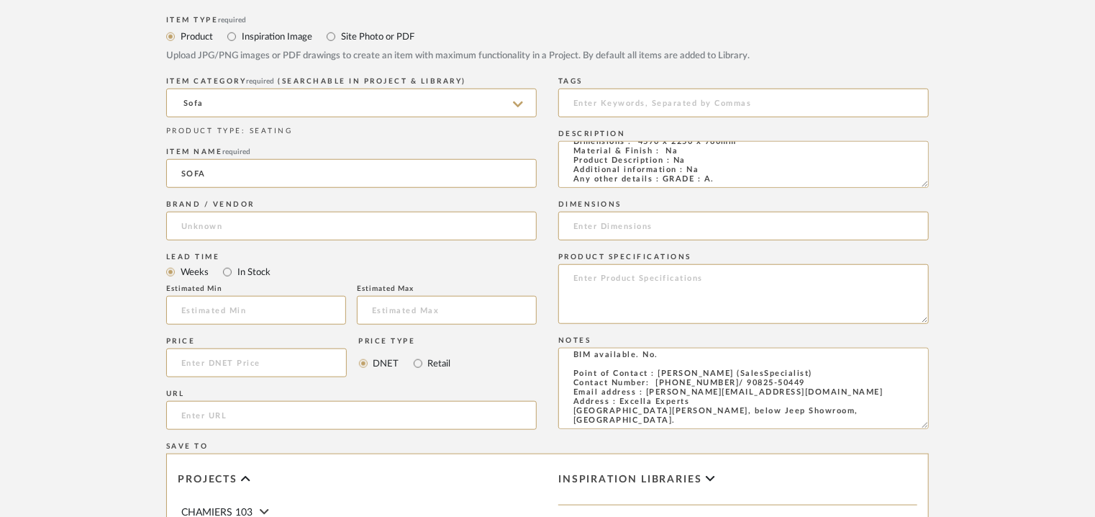
type input "EXCELLA"
click at [199, 310] on input "text" at bounding box center [256, 310] width 180 height 29
type input "17"
click at [636, 104] on input at bounding box center [743, 103] width 371 height 29
type input "S"
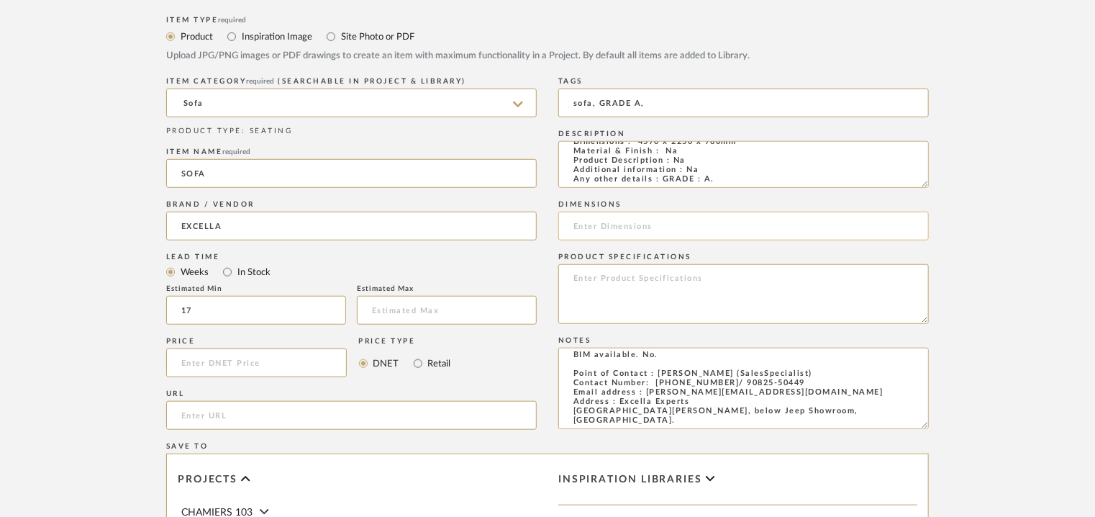
type input "sofa, GRADE A,"
click at [664, 234] on input at bounding box center [743, 226] width 371 height 29
drag, startPoint x: 743, startPoint y: 174, endPoint x: 639, endPoint y: 173, distance: 103.6
click at [639, 173] on textarea "Type : Sofa Designer : Na Dimensions : 4570 x 2250 x 760mm Material & Finish : …" at bounding box center [743, 164] width 371 height 47
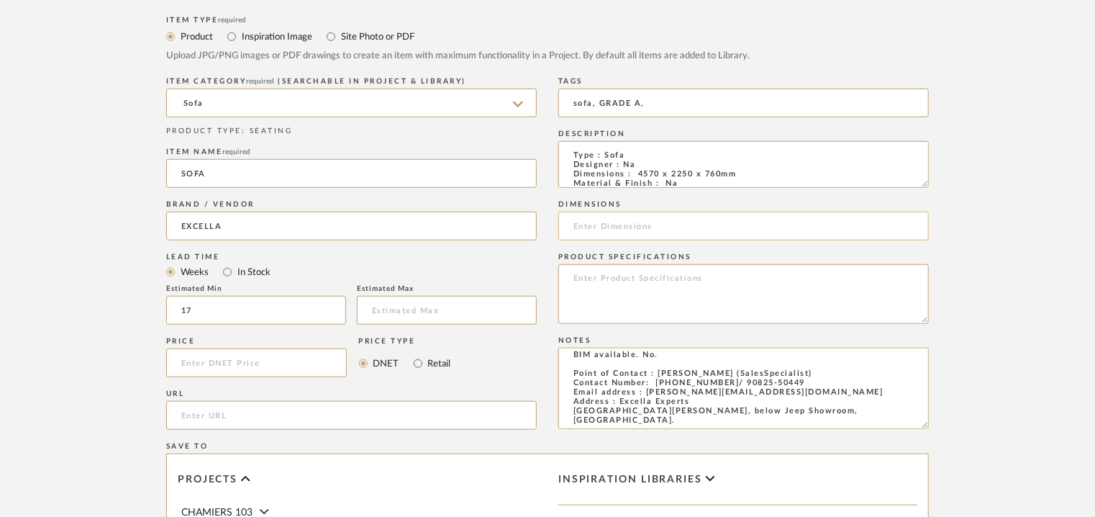
click at [634, 222] on input at bounding box center [743, 226] width 371 height 29
paste input "4570 x 2250 x 760mm"
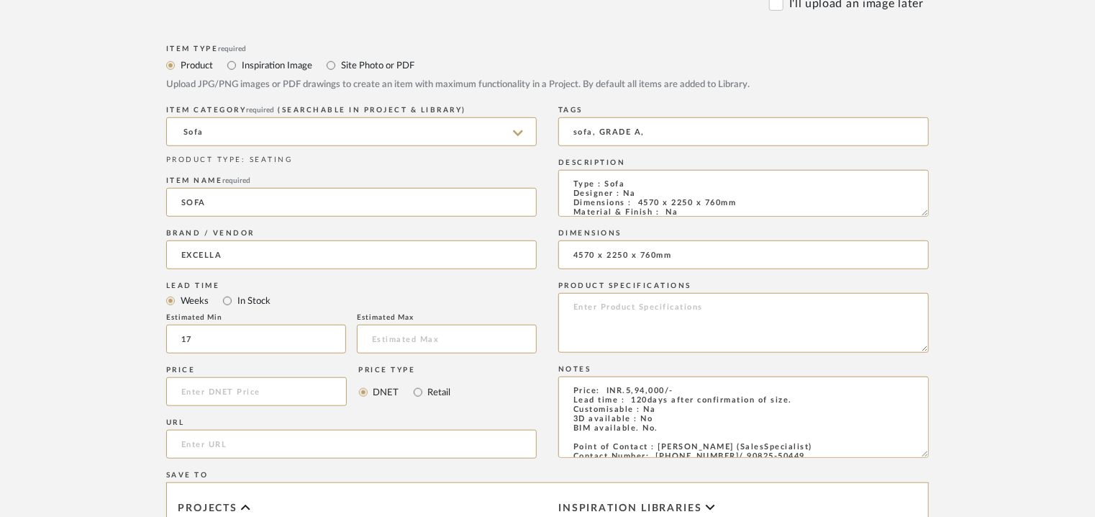
scroll to position [288, 0]
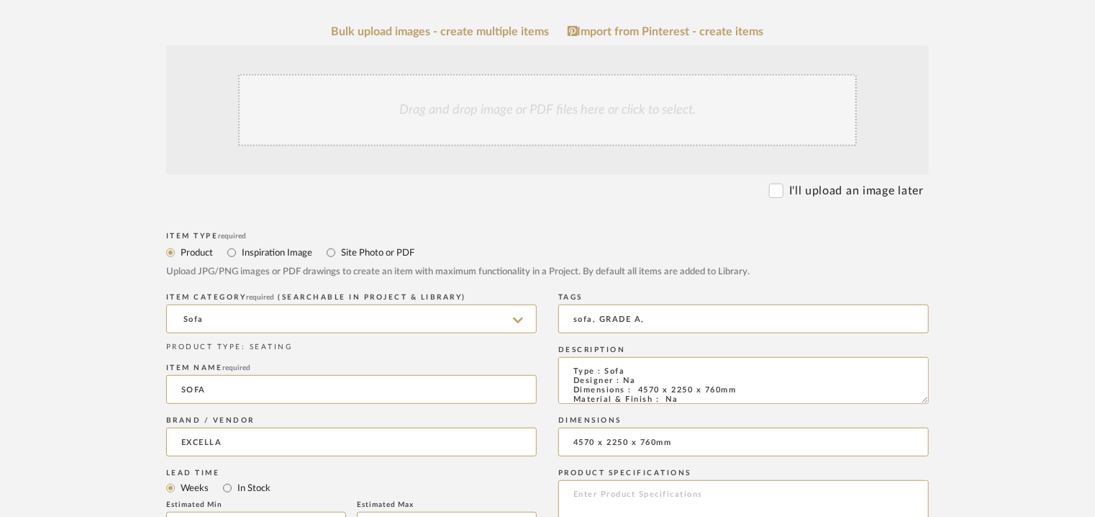
type input "4570 x 2250 x 760mm"
click at [511, 103] on div "Drag and drop image or PDF files here or click to select." at bounding box center [547, 110] width 619 height 72
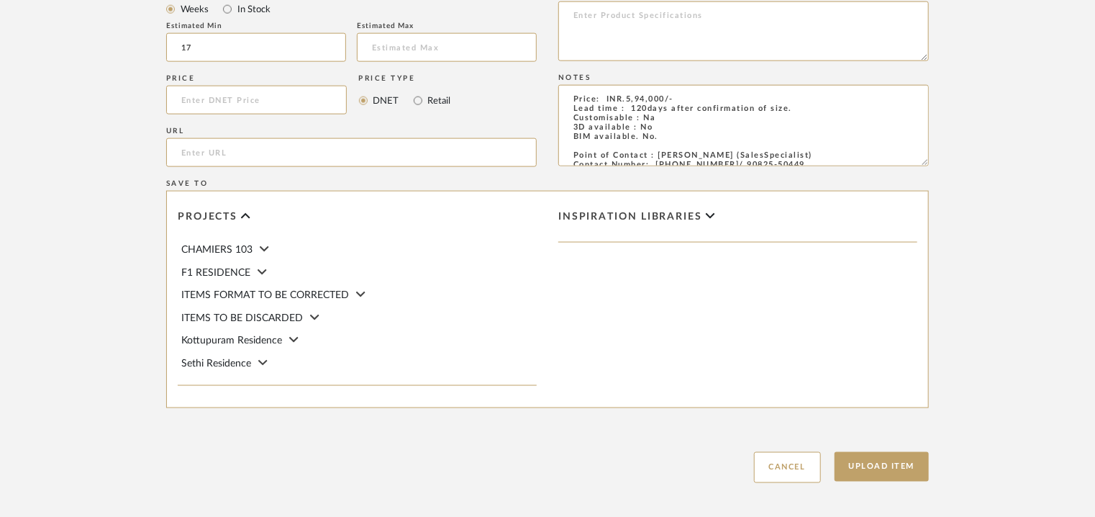
scroll to position [936, 0]
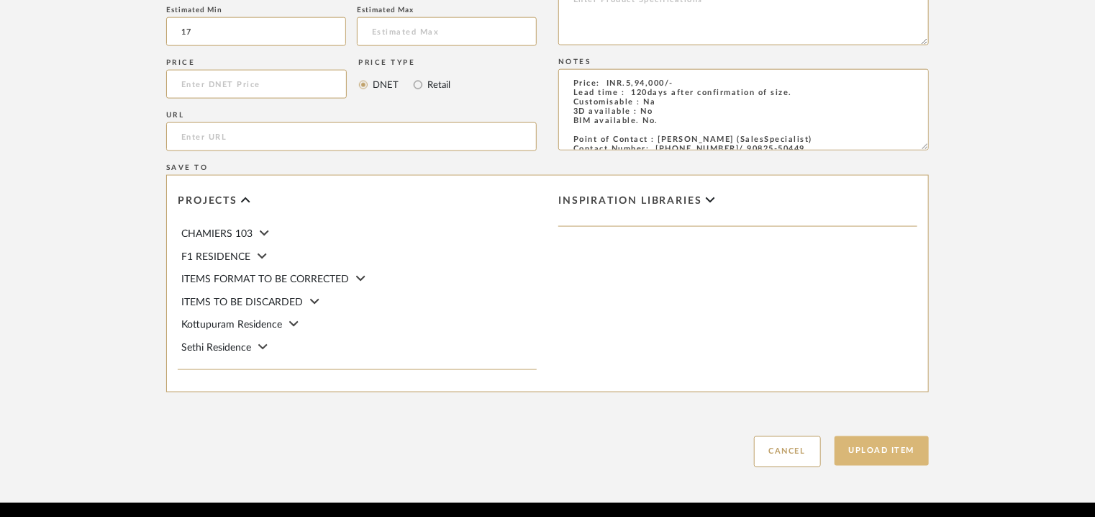
click at [890, 460] on button "Upload Item" at bounding box center [882, 451] width 95 height 30
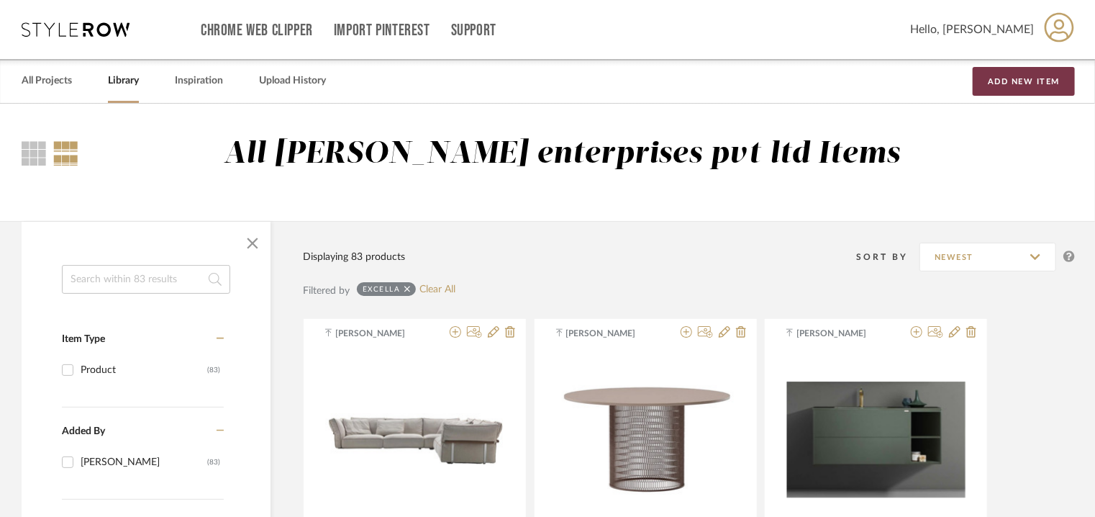
click at [1048, 86] on button "Add New Item" at bounding box center [1024, 81] width 102 height 29
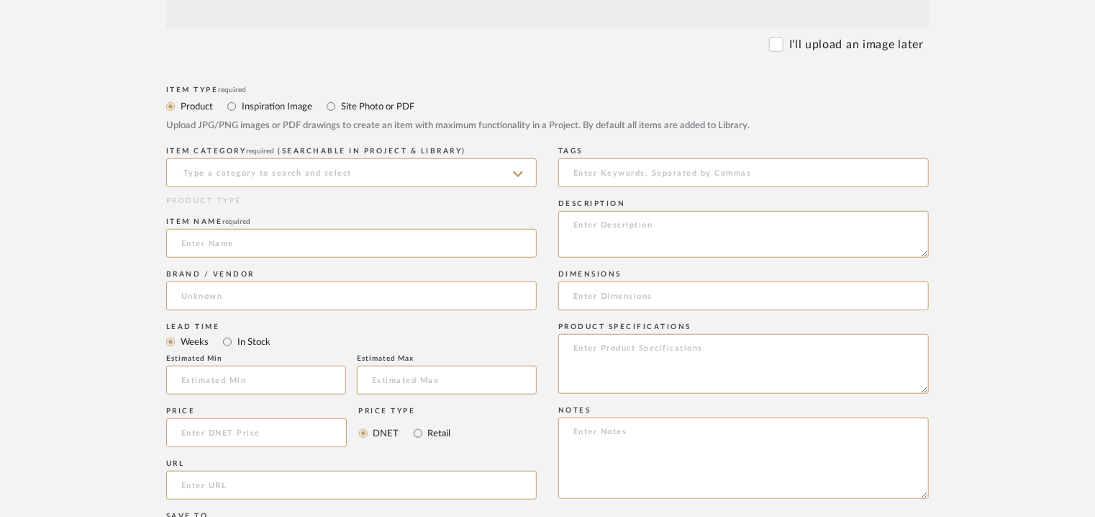
scroll to position [504, 0]
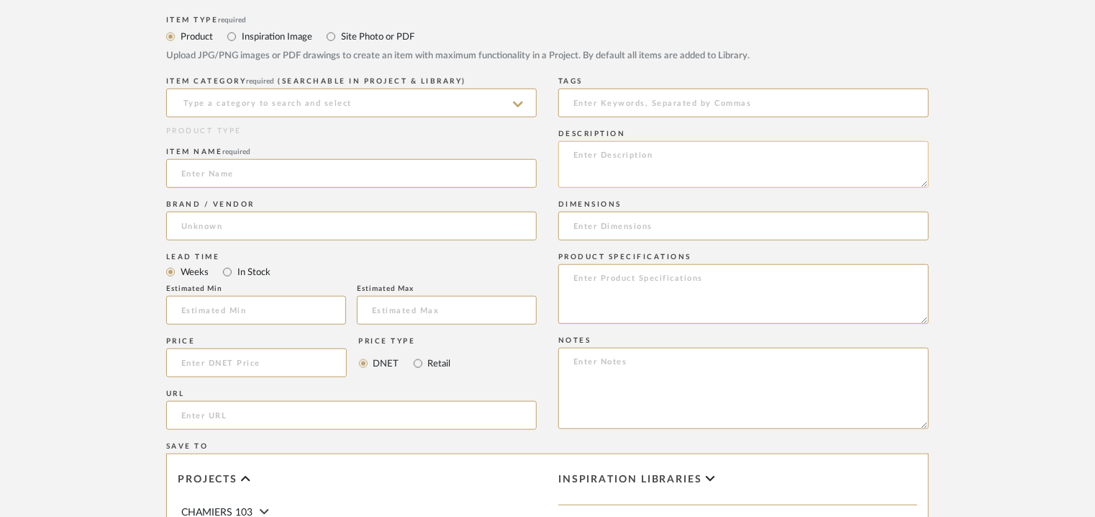
paste textarea "Type : Centre table Designer : Na Dimensions : Na Material & Finish : Na Produc…"
click at [693, 163] on textarea "Type : Centre table Designer : Na Dimensions : Na Material & Finish : Na Produc…" at bounding box center [743, 164] width 371 height 47
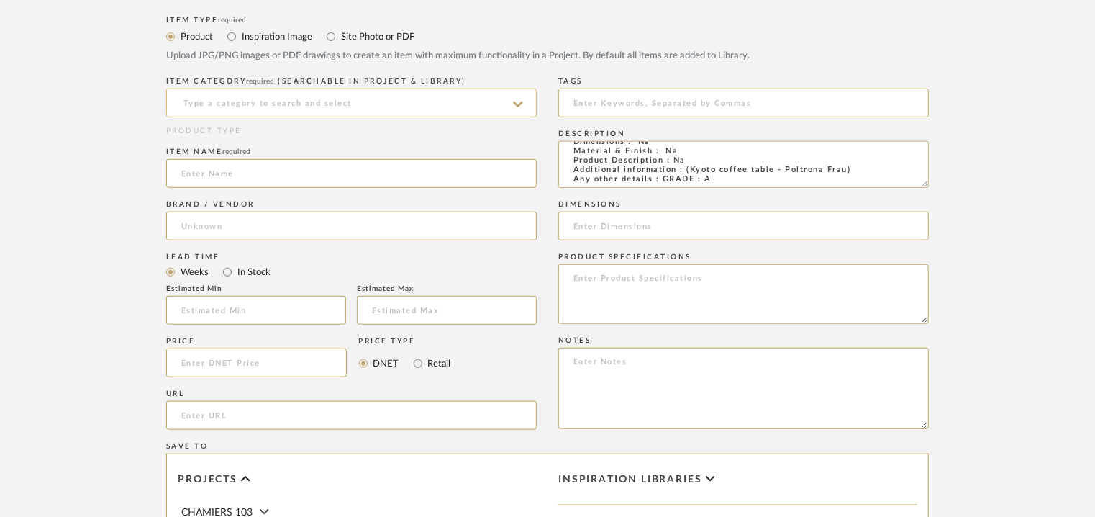
type textarea "Type : Centre table Designer : Na Dimensions : Na Material & Finish : Na Produc…"
click at [296, 107] on input at bounding box center [351, 103] width 371 height 29
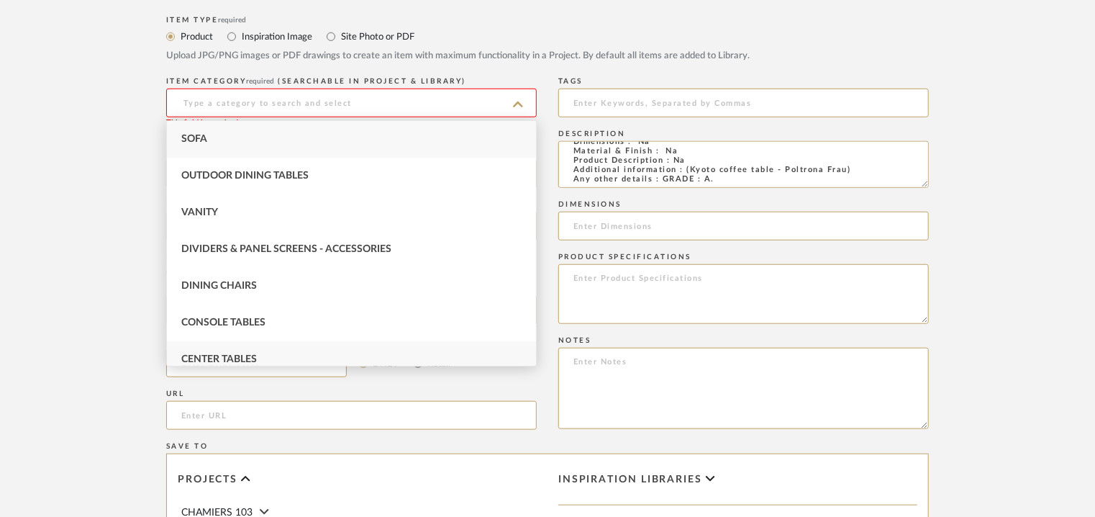
click at [219, 348] on div "Center Tables" at bounding box center [351, 359] width 369 height 37
type input "Center Tables"
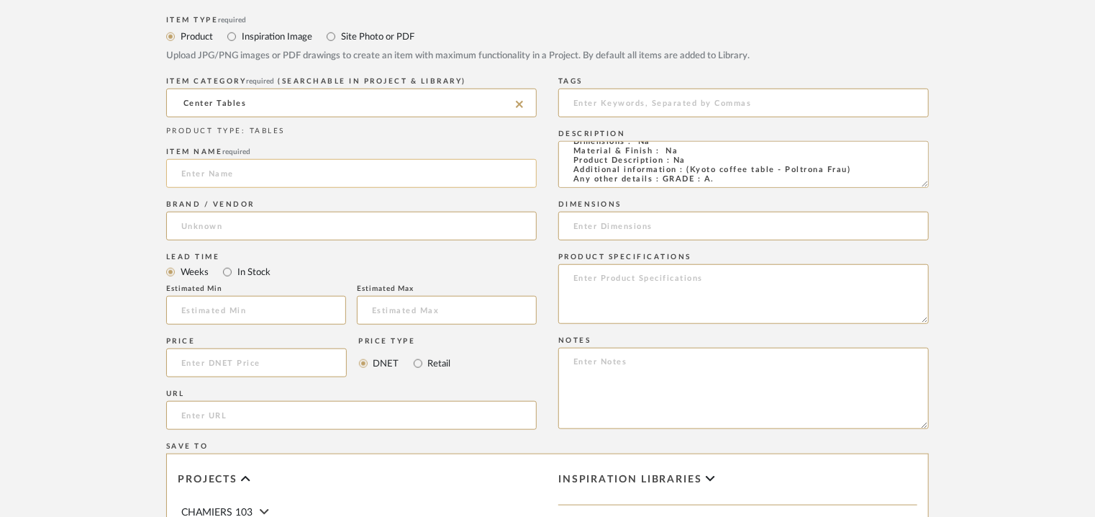
click at [261, 168] on input at bounding box center [351, 173] width 371 height 29
type input "KYOTO"
click at [199, 227] on input at bounding box center [351, 226] width 371 height 29
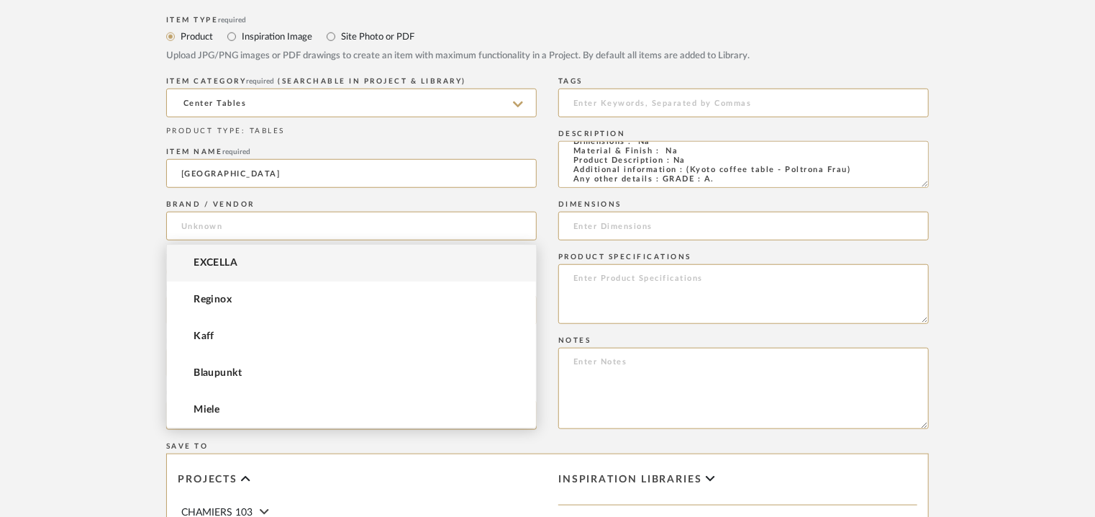
click at [188, 271] on mat-option "EXCELLA" at bounding box center [351, 263] width 369 height 37
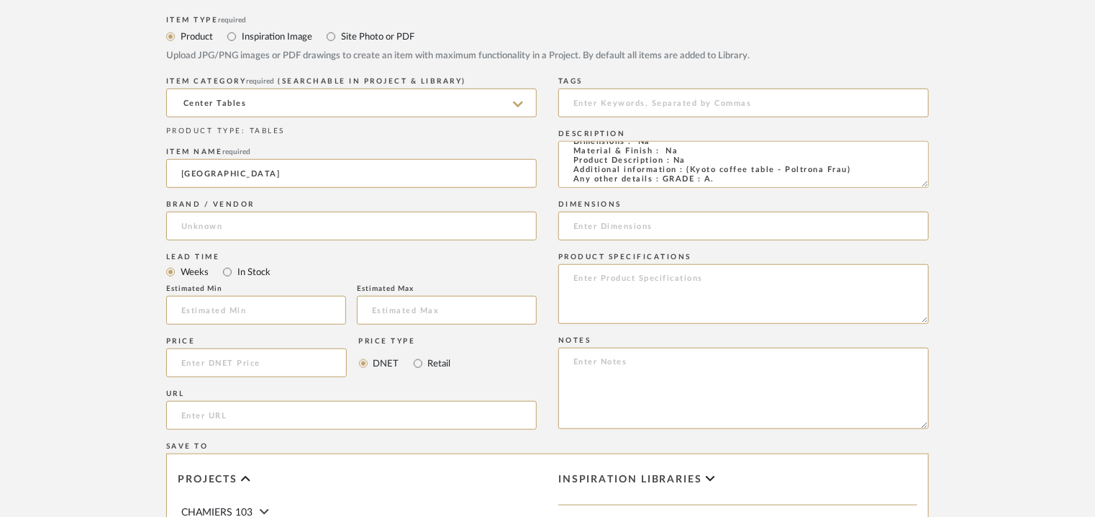
type input "EXCELLA"
click at [196, 313] on input "text" at bounding box center [256, 310] width 180 height 29
type input "17"
click at [621, 99] on input at bounding box center [743, 103] width 371 height 29
type input "GRADE A,"
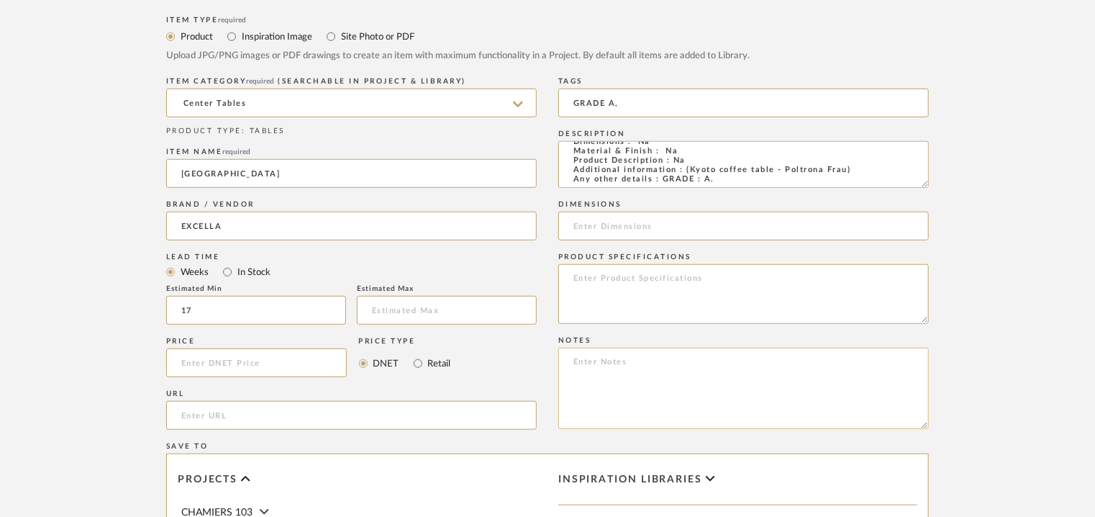
paste textarea "Price: INR.1,97,904/- Lead time : 120days after confirmation of size. Customisa…"
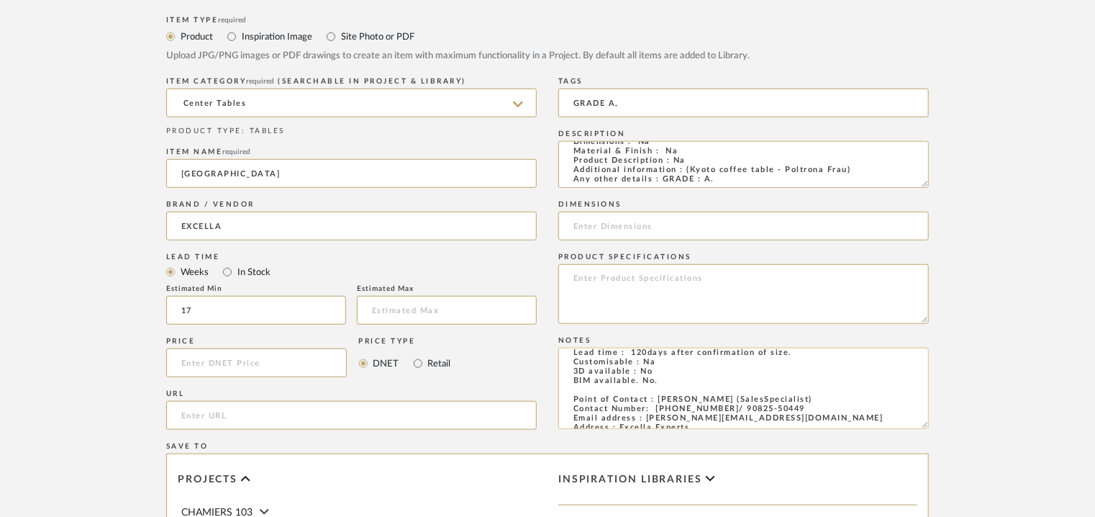
scroll to position [0, 0]
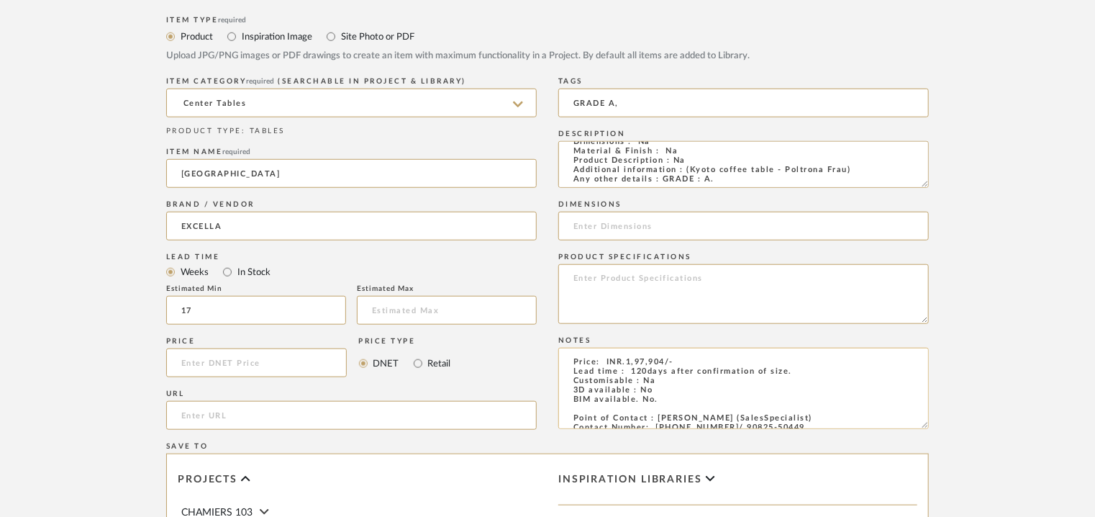
type textarea "Price: INR.1,97,904/- Lead time : 120days after confirmation of size. Customisa…"
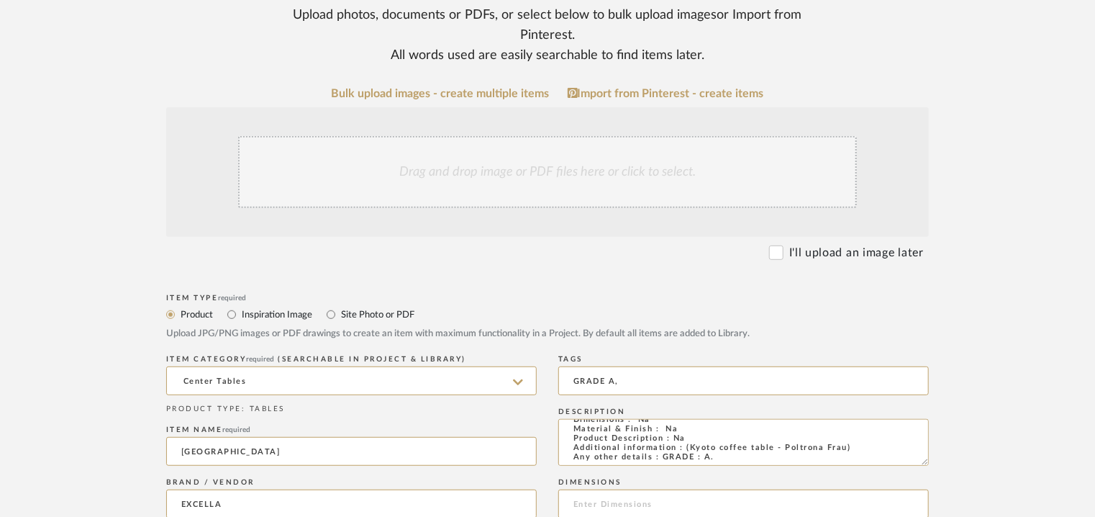
scroll to position [216, 0]
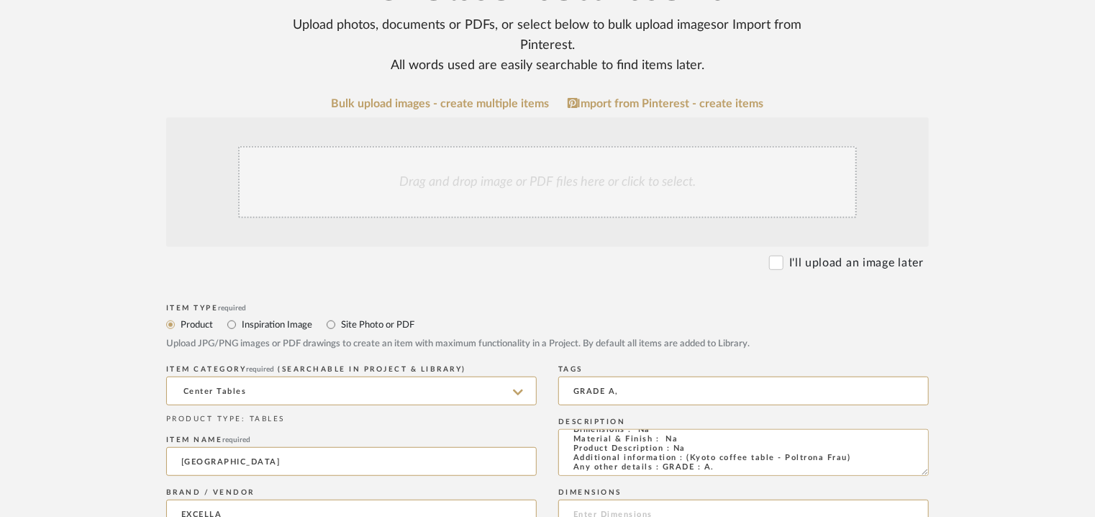
click at [515, 197] on div "Drag and drop image or PDF files here or click to select." at bounding box center [547, 182] width 619 height 72
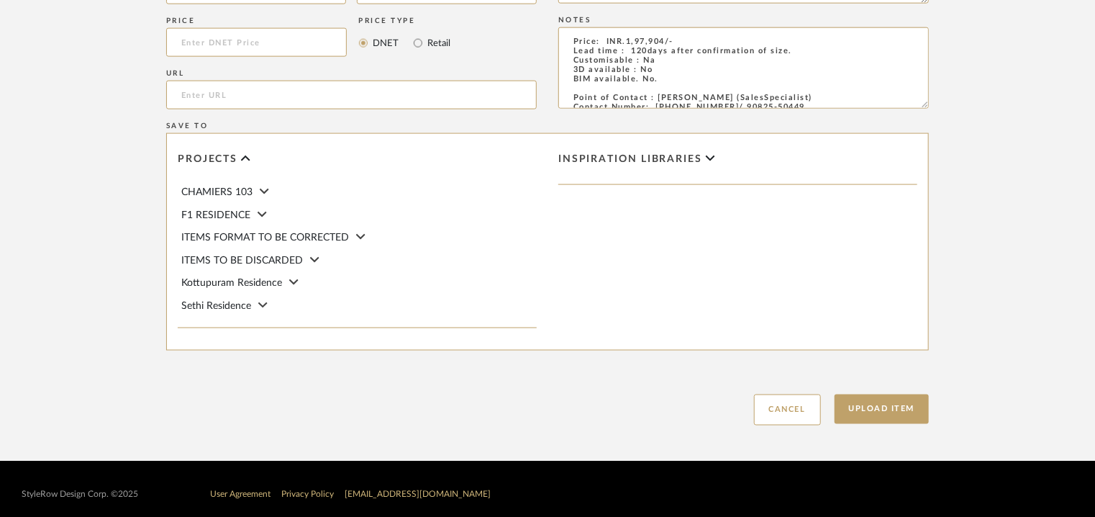
scroll to position [987, 0]
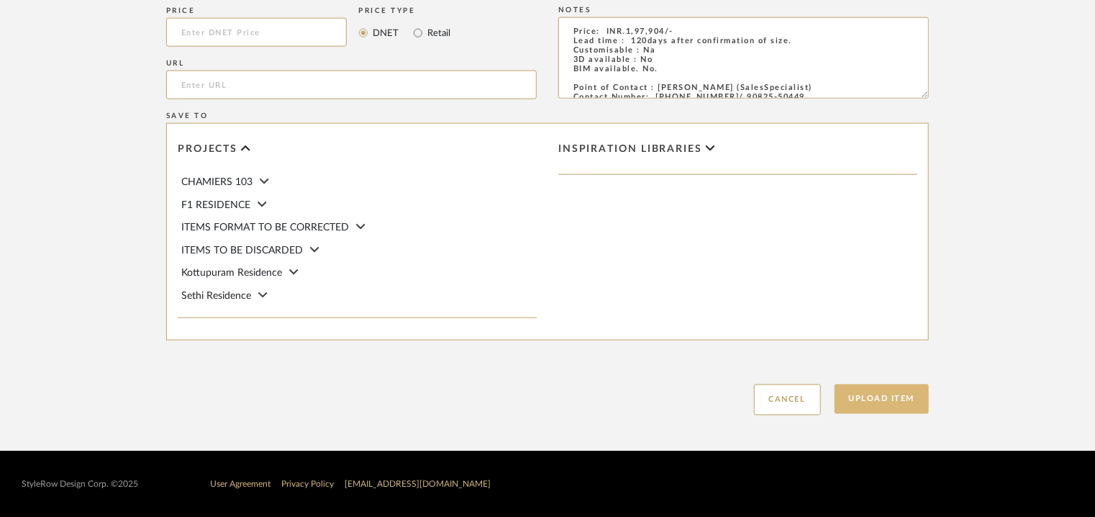
click at [865, 404] on button "Upload Item" at bounding box center [882, 399] width 95 height 30
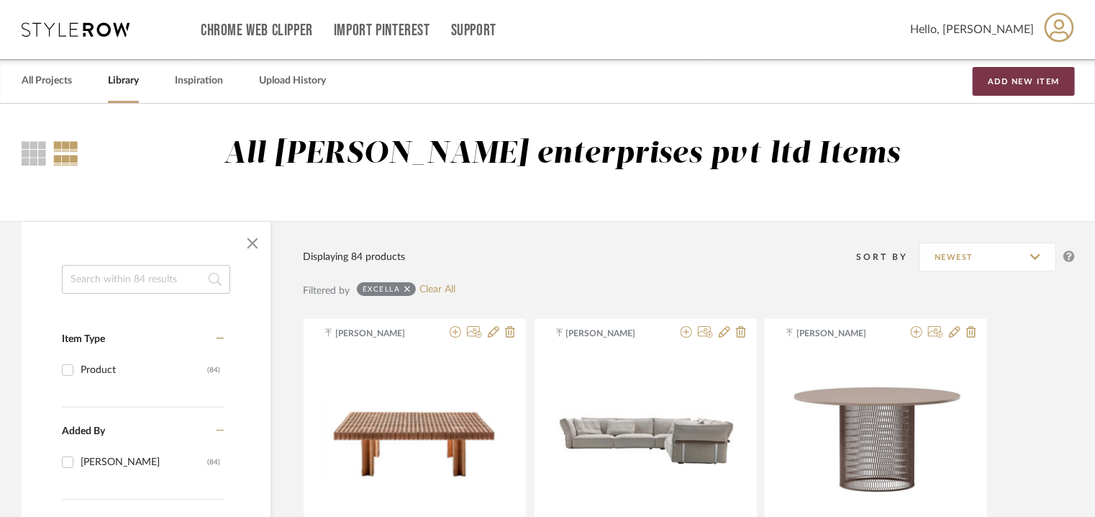
drag, startPoint x: 1002, startPoint y: 73, endPoint x: 985, endPoint y: 86, distance: 22.0
click at [1002, 73] on button "Add New Item" at bounding box center [1024, 81] width 102 height 29
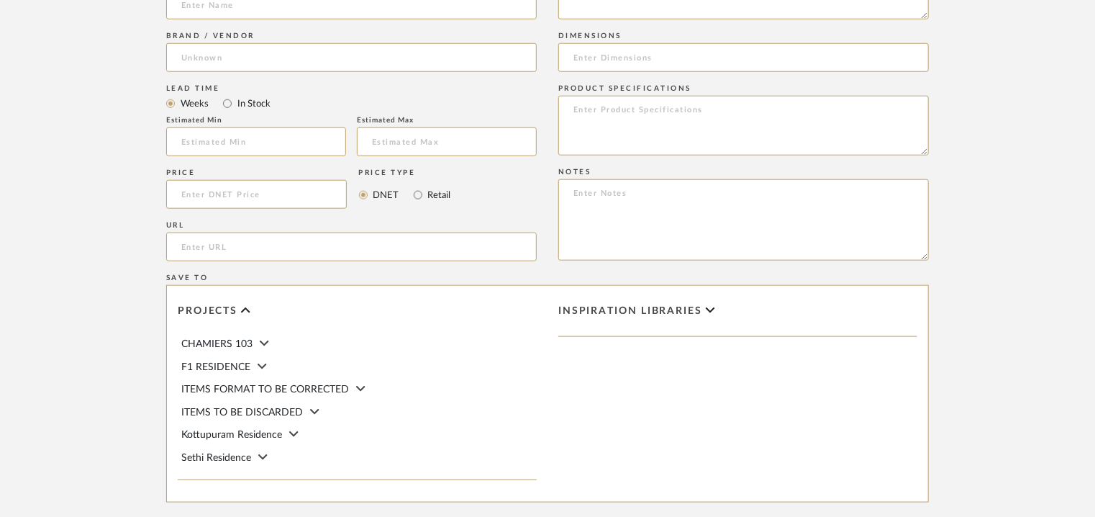
scroll to position [835, 0]
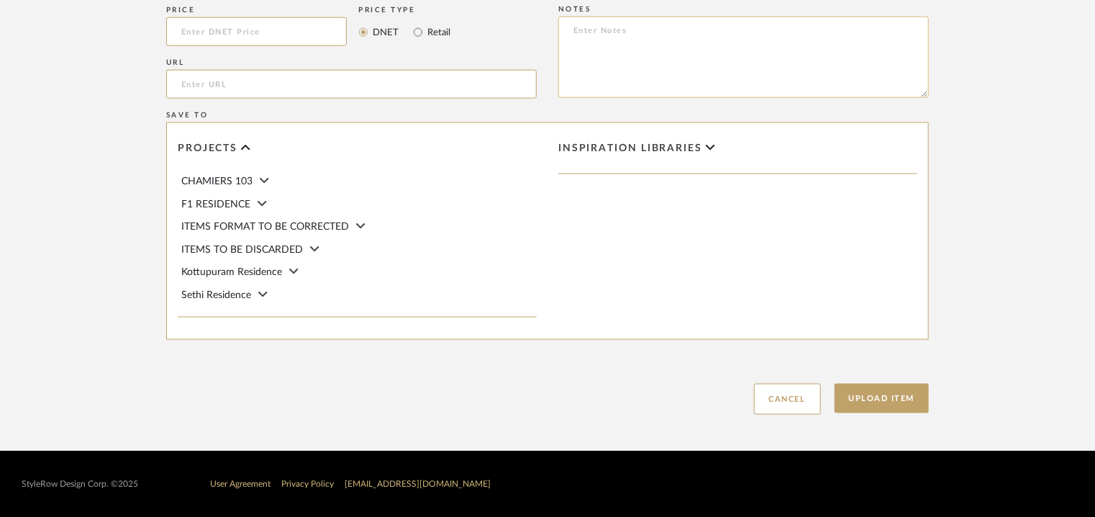
paste textarea "Price: INR.56,700/- Lead time : 120days after confirmation of size. Customisabl…"
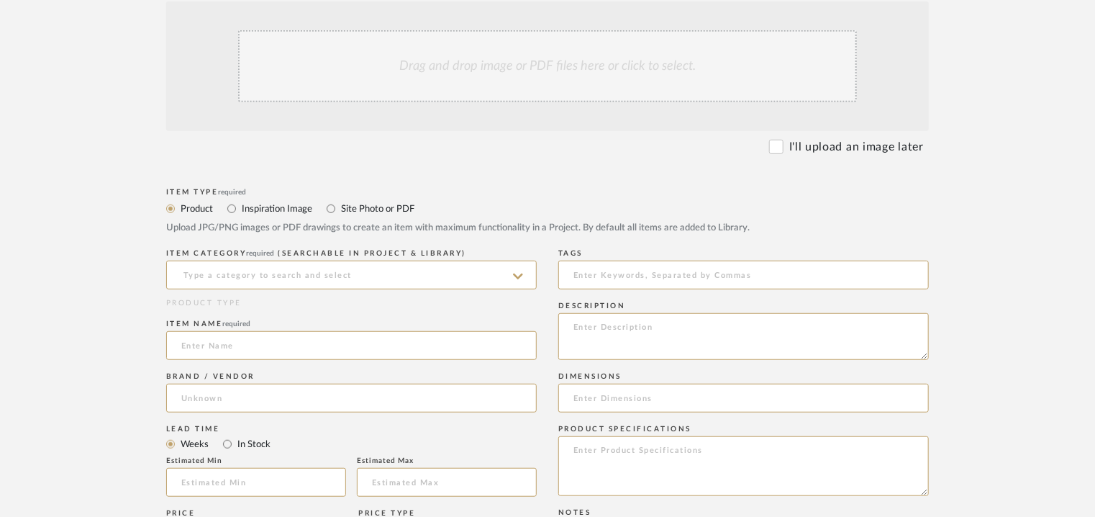
scroll to position [331, 0]
type textarea "Price: INR.56,700/- Lead time : 120days after confirmation of size. Customisabl…"
click at [272, 276] on input at bounding box center [351, 275] width 371 height 29
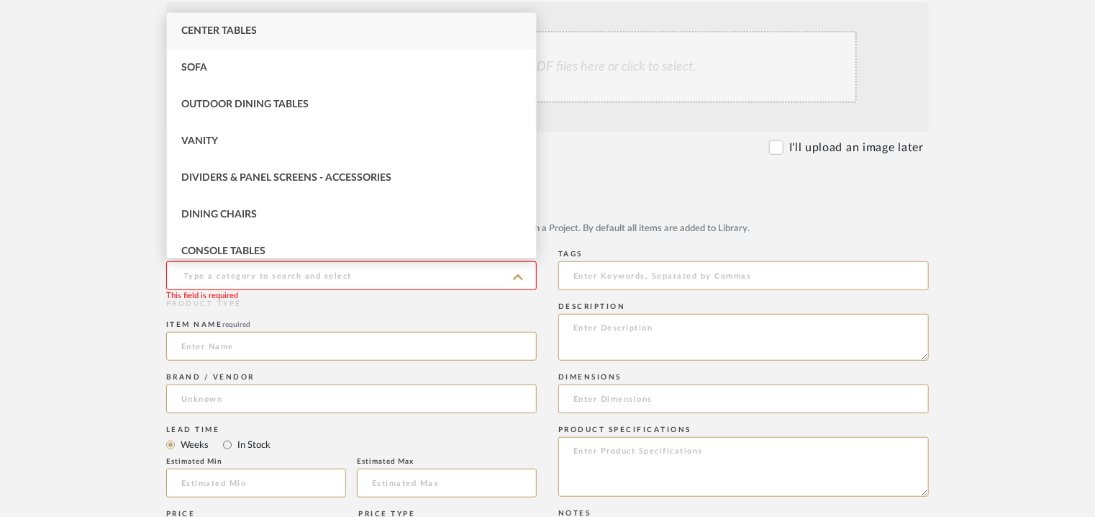
click at [279, 207] on div "Dining Chairs" at bounding box center [351, 214] width 369 height 37
type input "Dining Chairs"
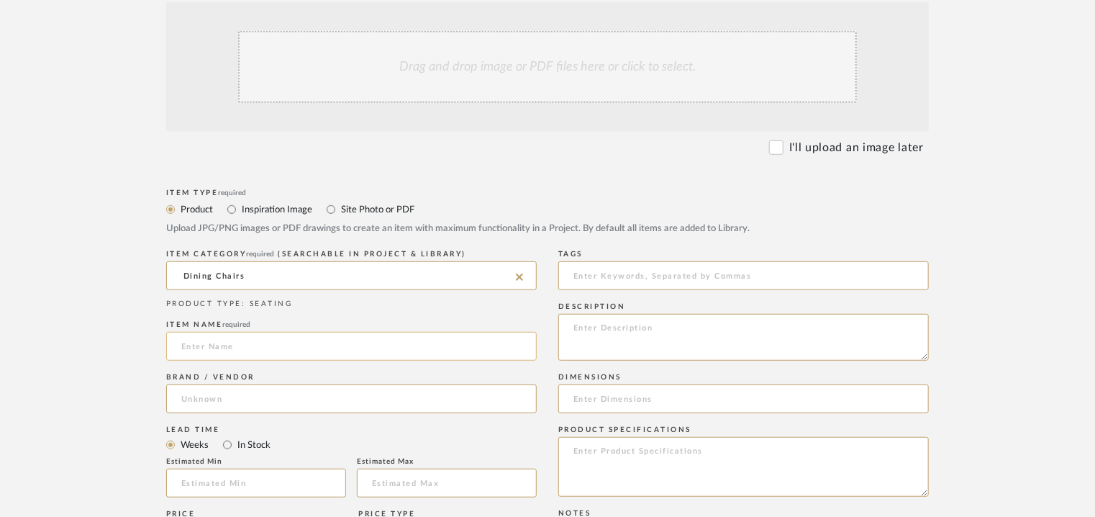
click at [237, 352] on input at bounding box center [351, 346] width 371 height 29
type input "v"
type input "VIMINI KETTAL DINING CHAIR"
click at [323, 398] on input at bounding box center [351, 398] width 371 height 29
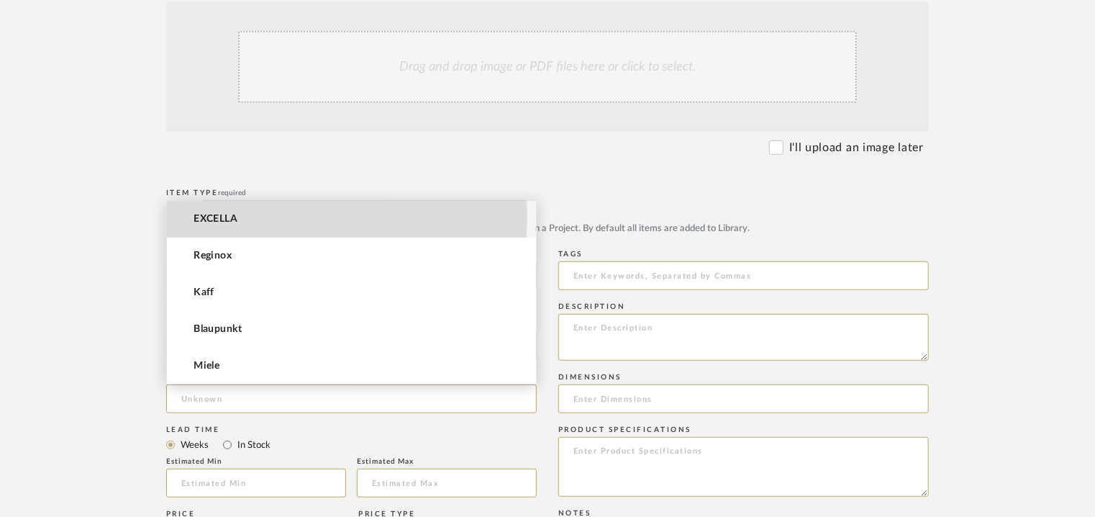
click at [273, 216] on mat-option "EXCELLA" at bounding box center [351, 219] width 369 height 37
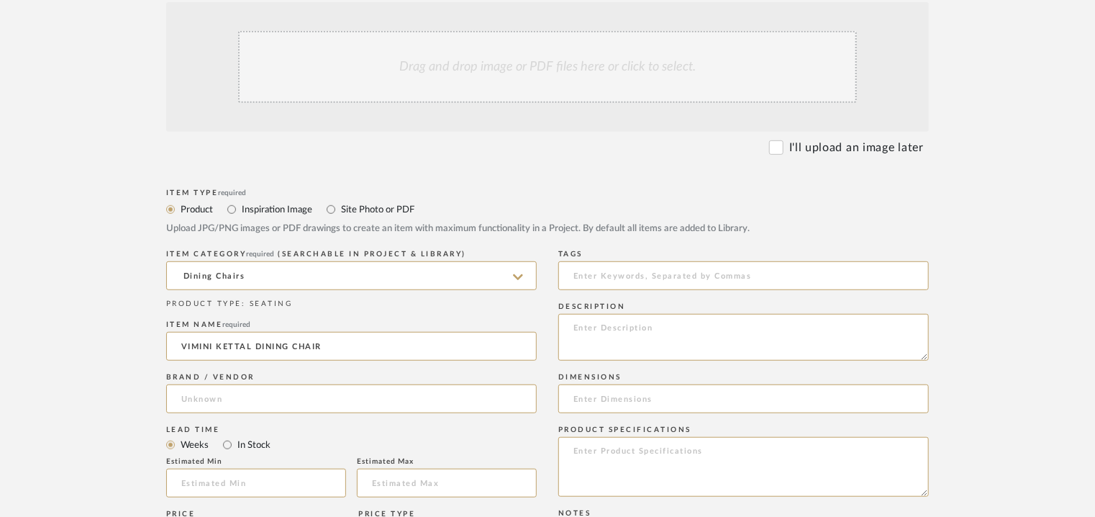
type input "EXCELLA"
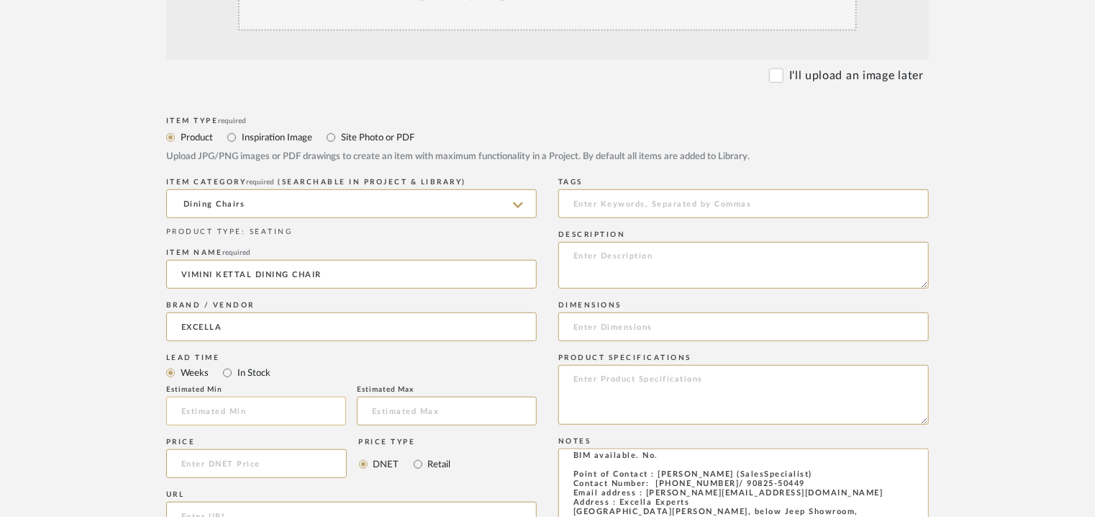
drag, startPoint x: 327, startPoint y: 411, endPoint x: 318, endPoint y: 407, distance: 10.0
click at [326, 411] on input "text" at bounding box center [256, 411] width 180 height 29
type input "17"
click at [591, 199] on input at bounding box center [743, 203] width 371 height 29
type input "dining chair, GRADE A,"
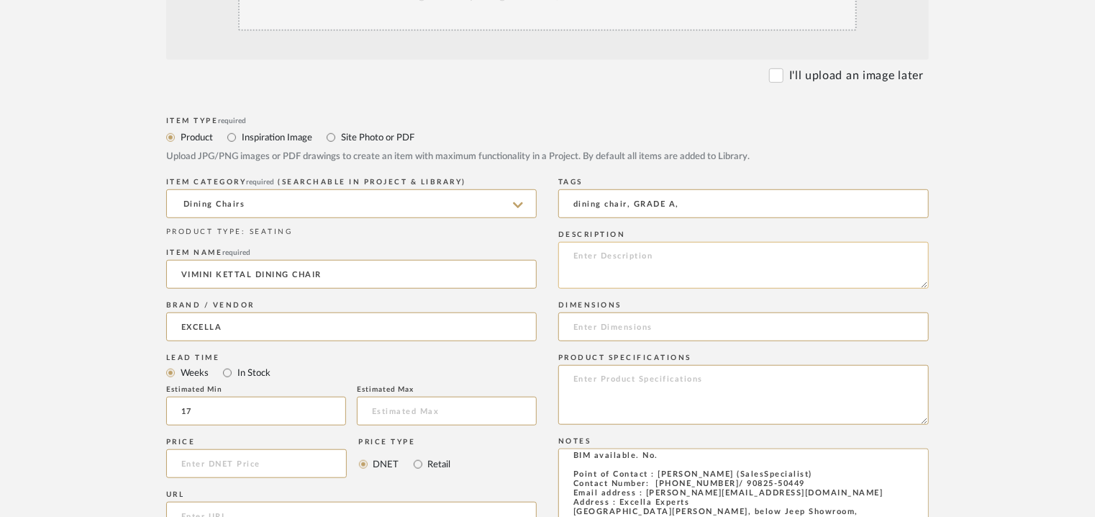
paste textarea "Type : Dining chair Designer : Na Dimensions : Na Material & Finish : Na Produc…"
type textarea "Type : Dining chair Designer : Na Dimensions : Na Material & Finish : Na Produc…"
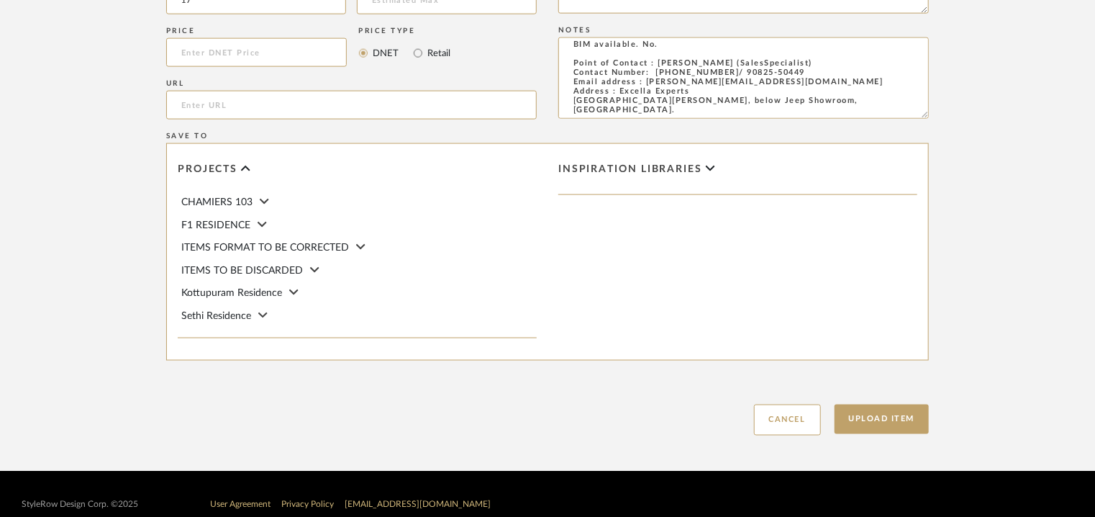
scroll to position [979, 0]
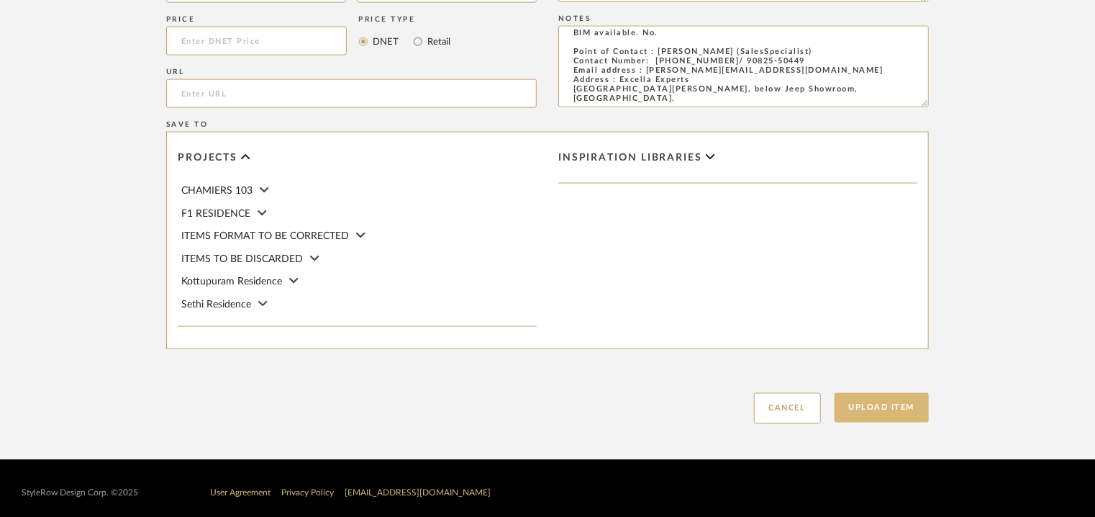
click at [885, 412] on button "Upload Item" at bounding box center [882, 408] width 95 height 30
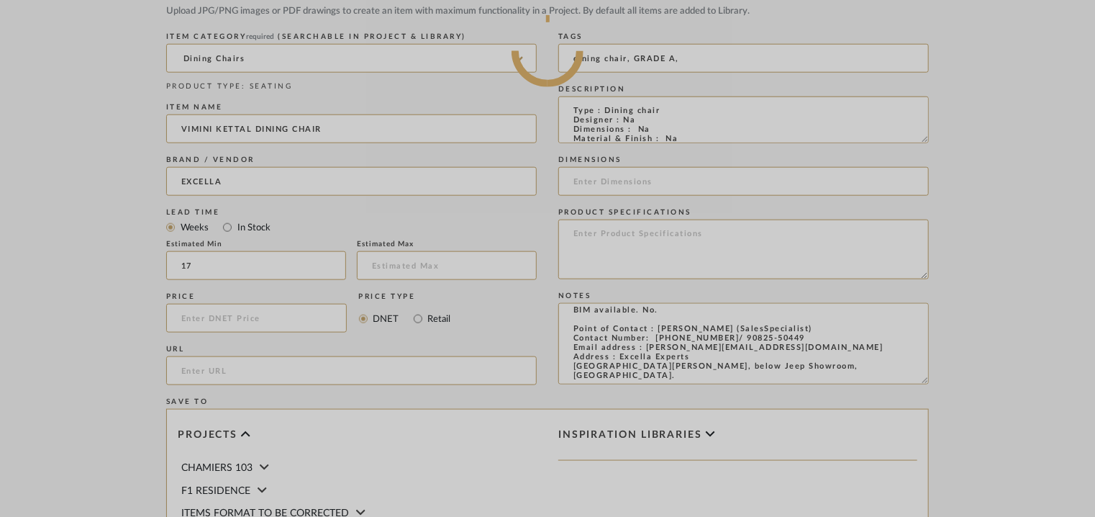
scroll to position [475, 0]
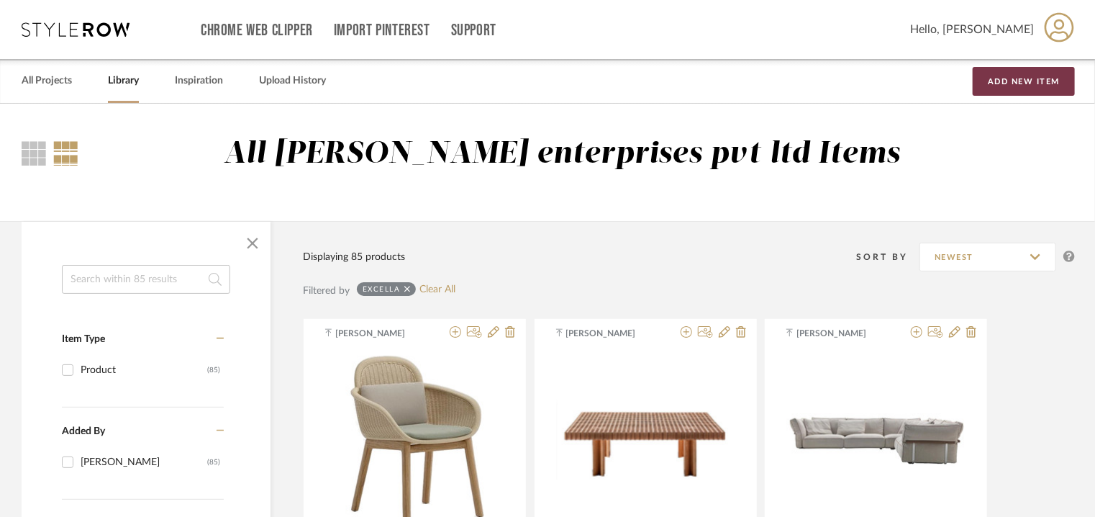
drag, startPoint x: 1012, startPoint y: 86, endPoint x: 1005, endPoint y: 98, distance: 13.2
click at [1012, 87] on button "Add New Item" at bounding box center [1024, 81] width 102 height 29
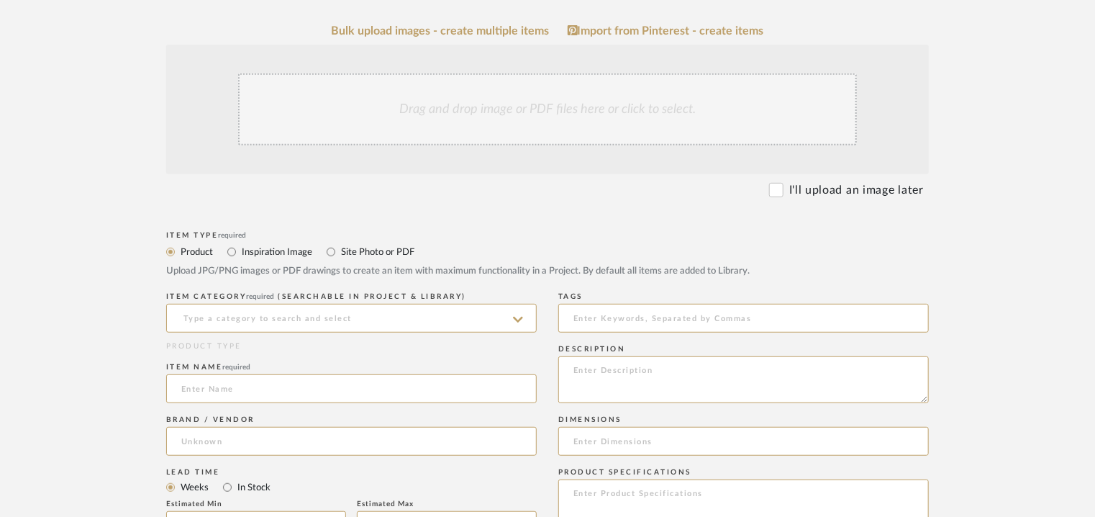
scroll to position [576, 0]
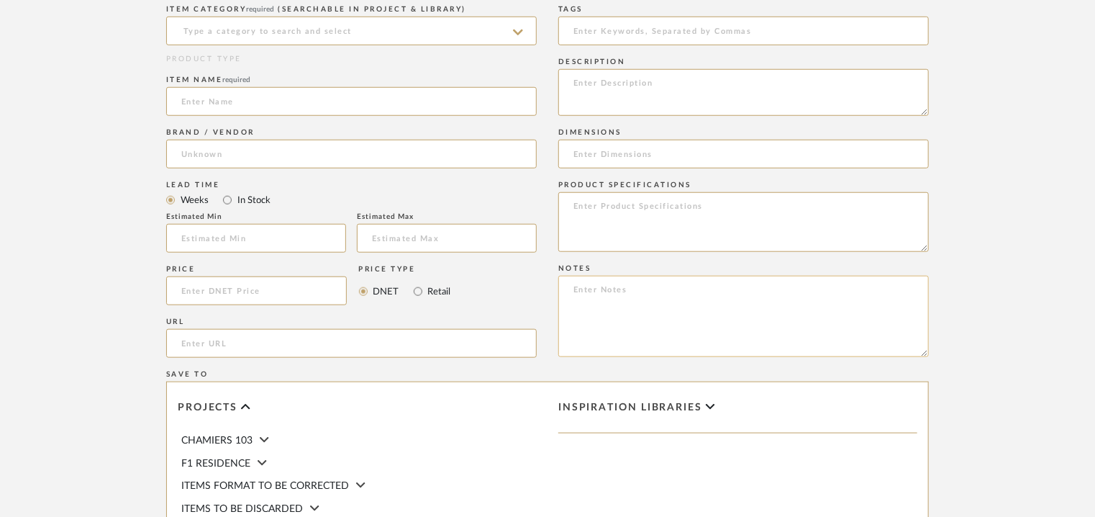
paste textarea "Price: INR.1,48,500/- Lead time : 120days after confirmation of size. Customisa…"
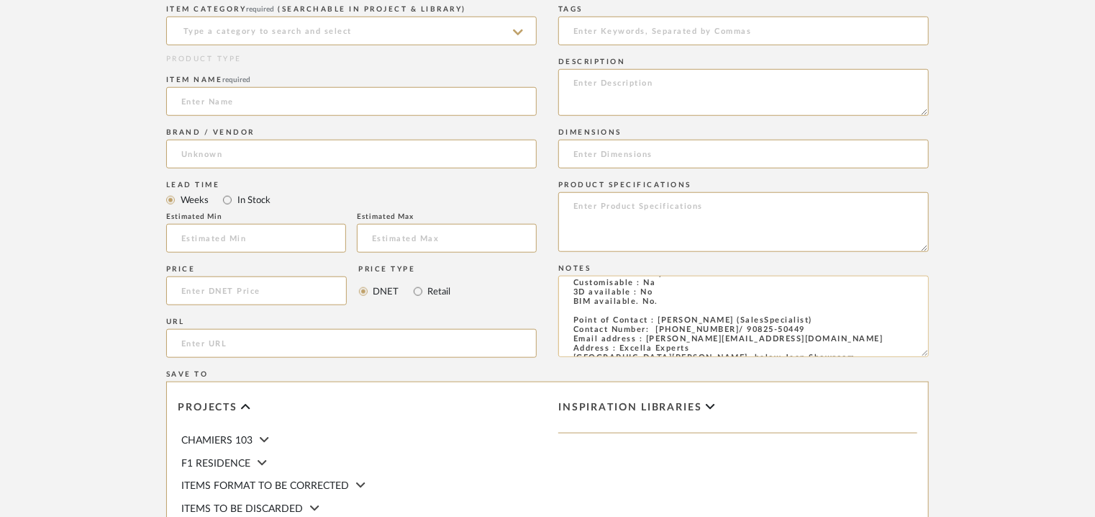
scroll to position [0, 0]
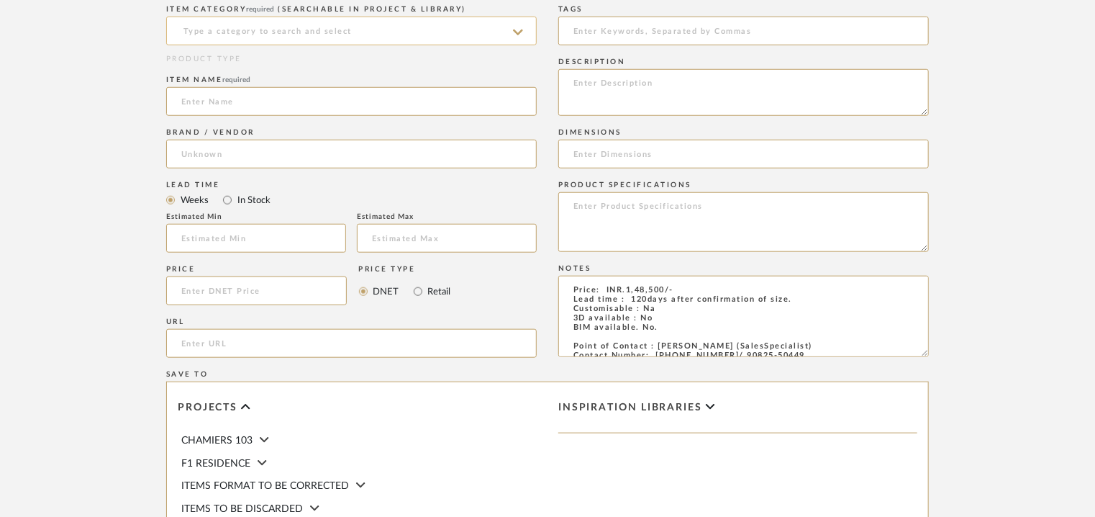
type textarea "Price: INR.1,48,500/- Lead time : 120days after confirmation of size. Customisa…"
click at [373, 33] on input at bounding box center [351, 31] width 371 height 29
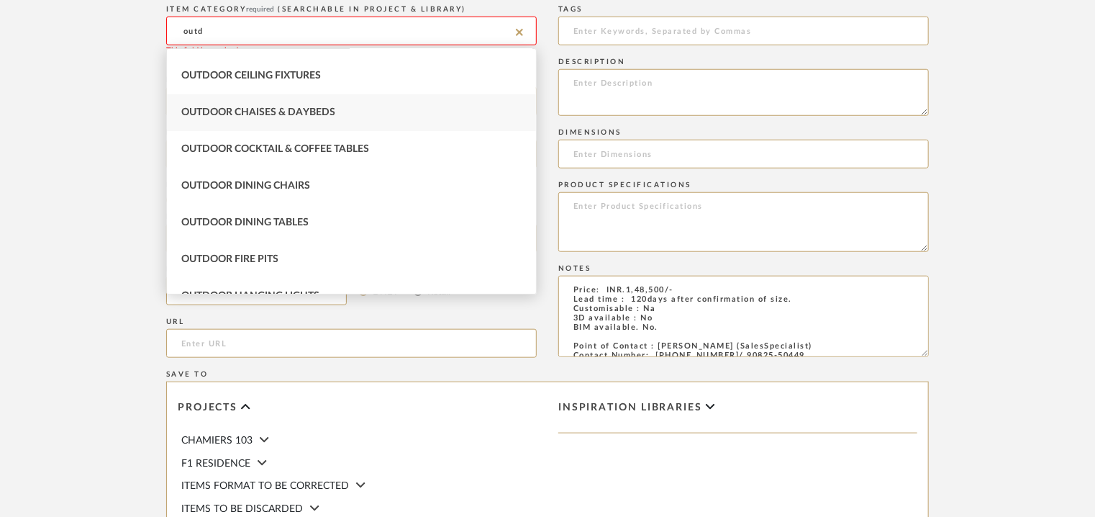
scroll to position [144, 0]
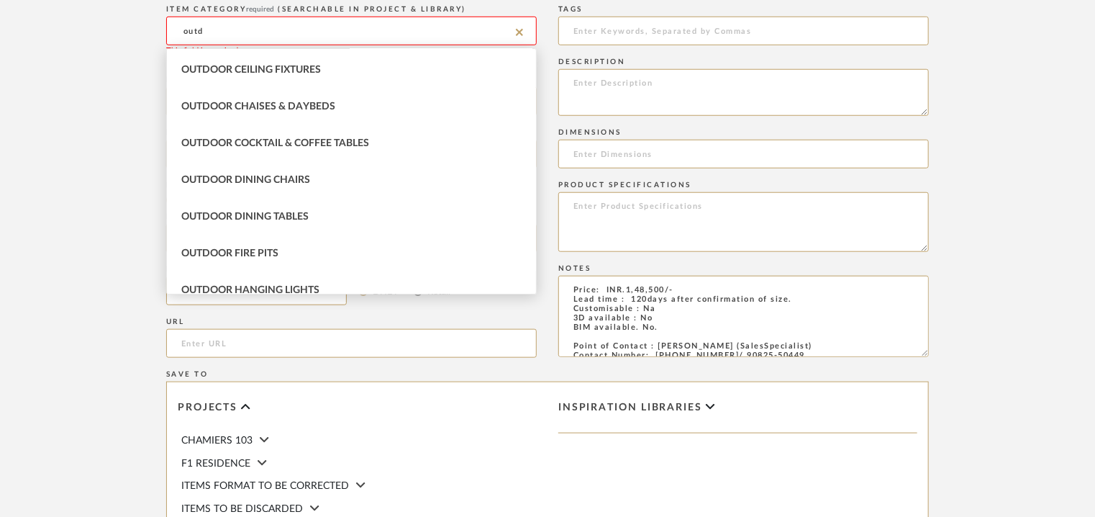
click at [341, 185] on div "Outdoor Dining Chairs" at bounding box center [351, 180] width 369 height 37
type input "Outdoor Dining Chairs"
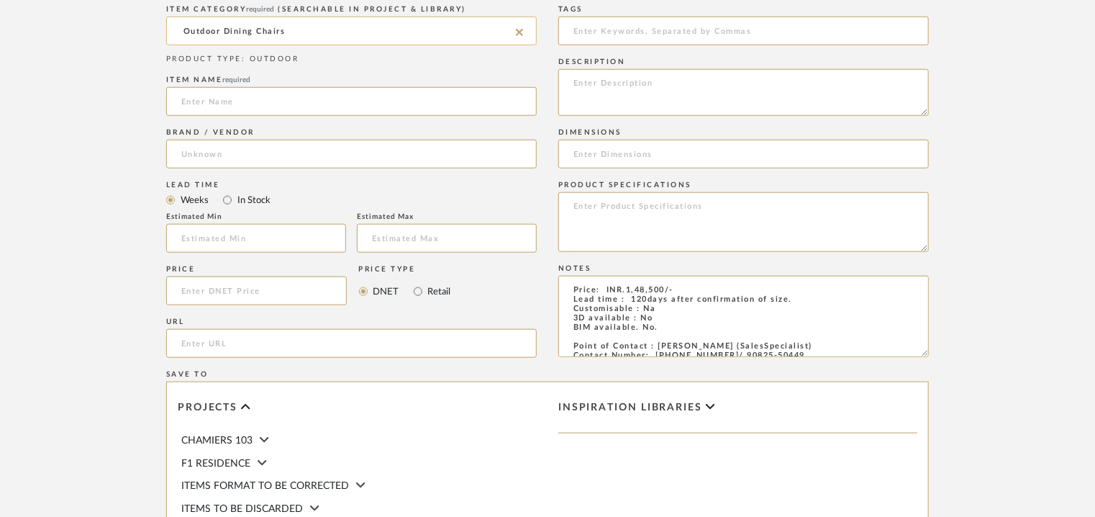
drag, startPoint x: 294, startPoint y: 26, endPoint x: 220, endPoint y: 32, distance: 74.4
click at [220, 32] on input "Outdoor Dining Chairs" at bounding box center [351, 31] width 371 height 29
drag, startPoint x: 200, startPoint y: 30, endPoint x: 206, endPoint y: 45, distance: 16.8
click at [199, 32] on input "ourdoor" at bounding box center [351, 31] width 371 height 29
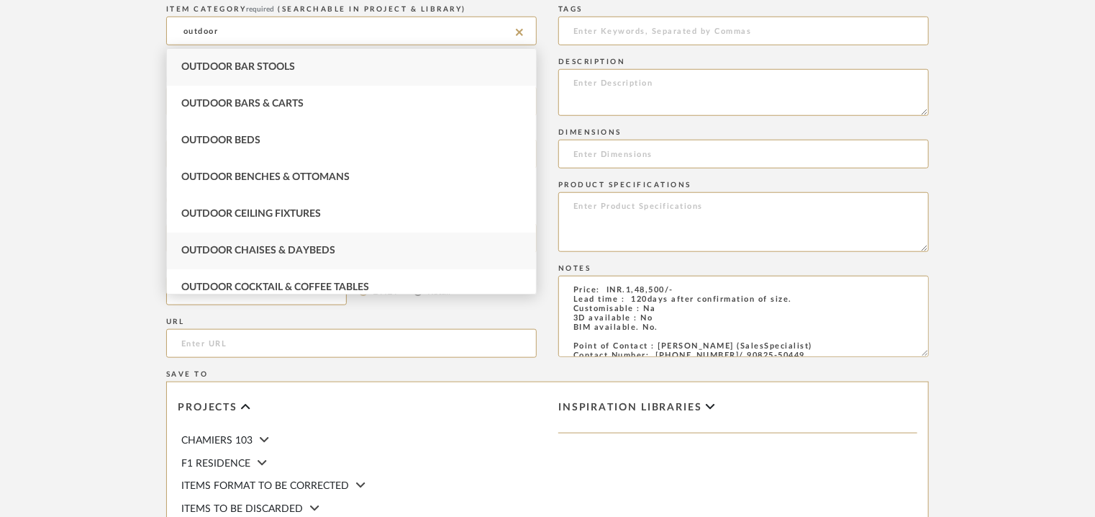
click at [368, 243] on div "Outdoor Chaises & Daybeds" at bounding box center [351, 250] width 369 height 37
type input "Outdoor Chaises & Daybeds"
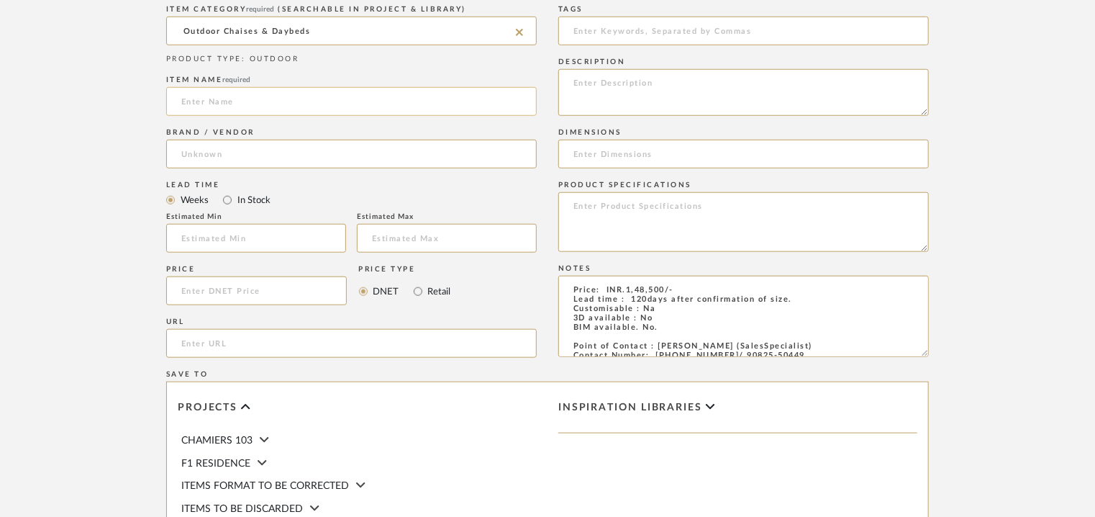
click at [237, 95] on input at bounding box center [351, 101] width 371 height 29
type input "PANAMA BERGER ARMCHAIR"
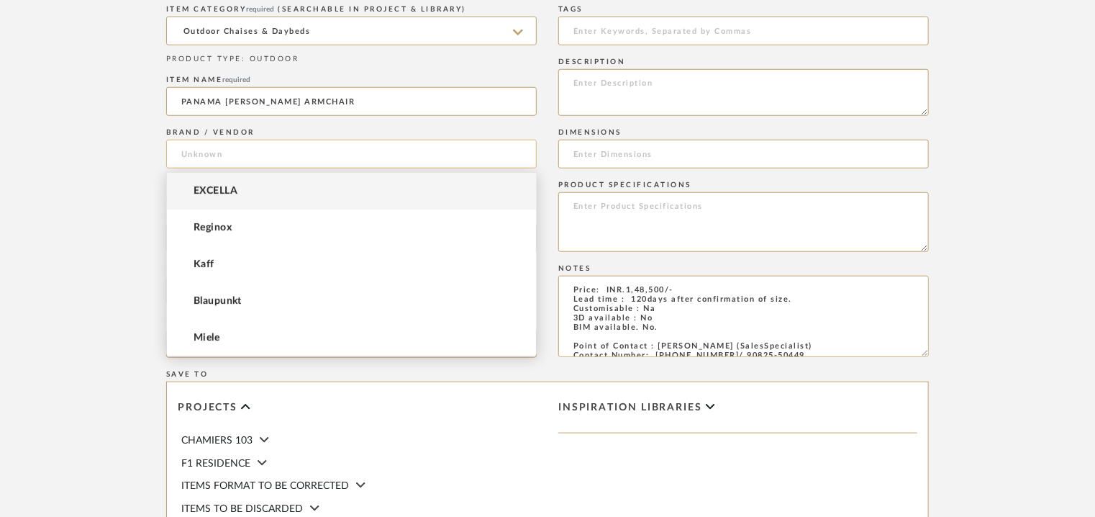
click at [231, 159] on input at bounding box center [351, 154] width 371 height 29
click at [233, 190] on span "EXCELLA" at bounding box center [216, 191] width 44 height 12
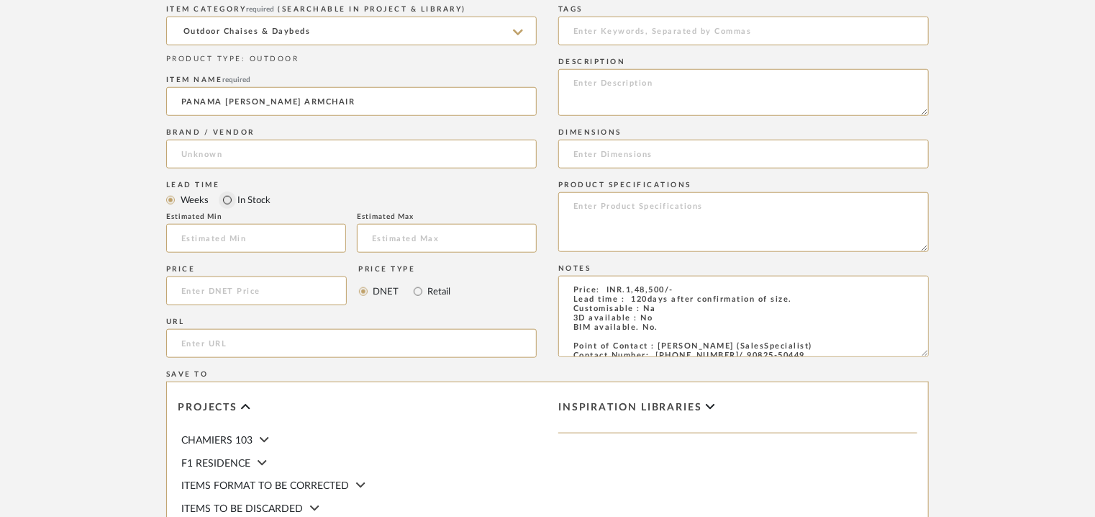
type input "EXCELLA"
click at [253, 234] on input "text" at bounding box center [256, 238] width 180 height 29
type input "17"
click at [710, 32] on input at bounding box center [743, 31] width 371 height 29
type input "outdoor chair, GRADE A,"
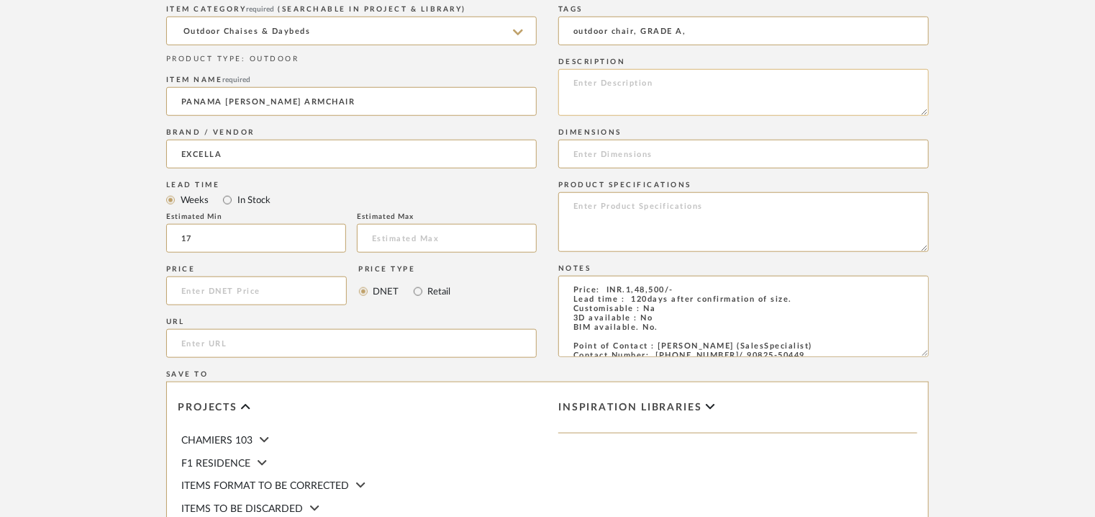
paste textarea "Type : Outdoor armchair Designer : Na Dimensions : Na Material & Finish : Na Pr…"
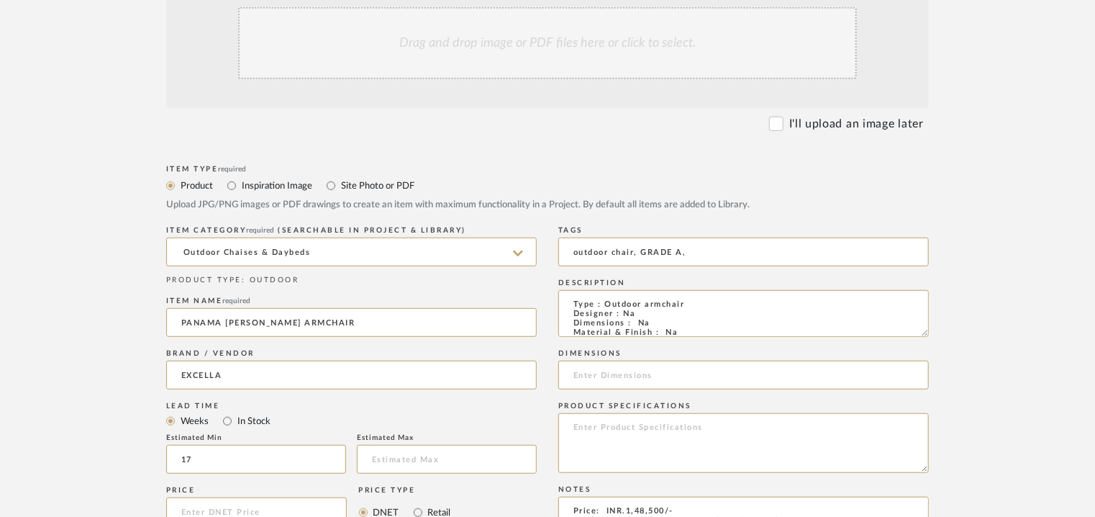
scroll to position [288, 0]
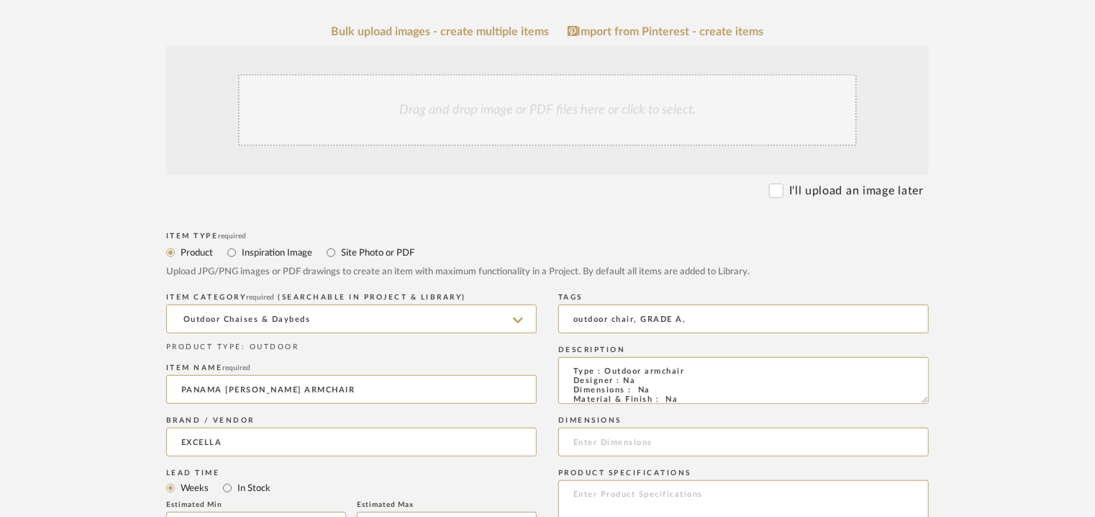
type textarea "Type : Outdoor armchair Designer : Na Dimensions : Na Material & Finish : Na Pr…"
click at [515, 92] on div "Drag and drop image or PDF files here or click to select." at bounding box center [547, 110] width 619 height 72
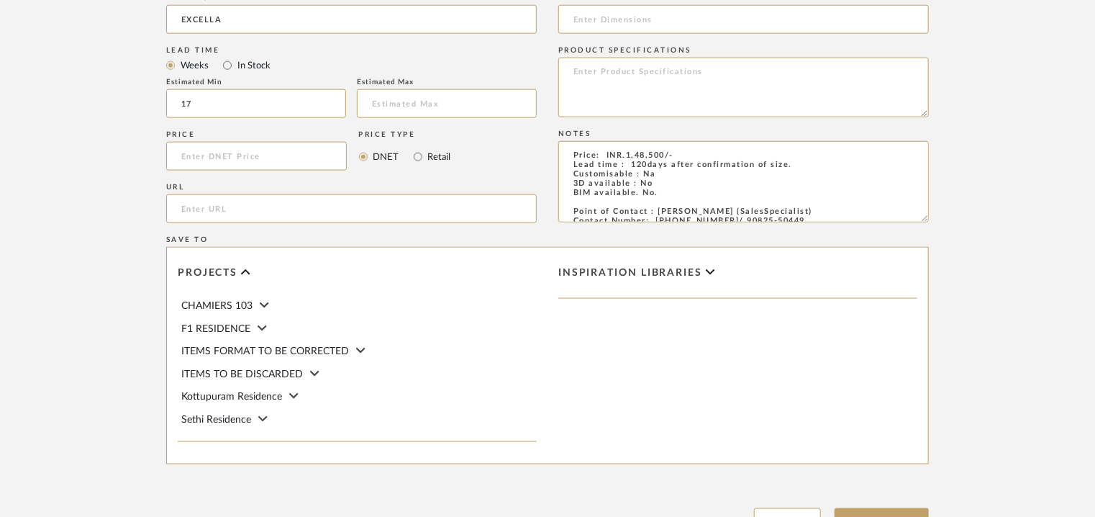
scroll to position [987, 0]
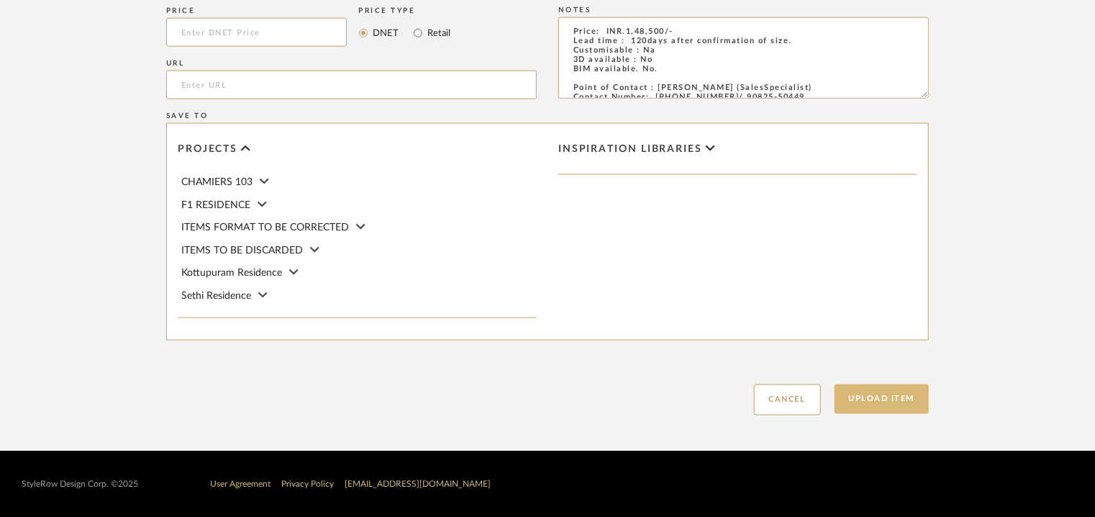
click at [910, 397] on button "Upload Item" at bounding box center [882, 399] width 95 height 30
